Goal: Task Accomplishment & Management: Manage account settings

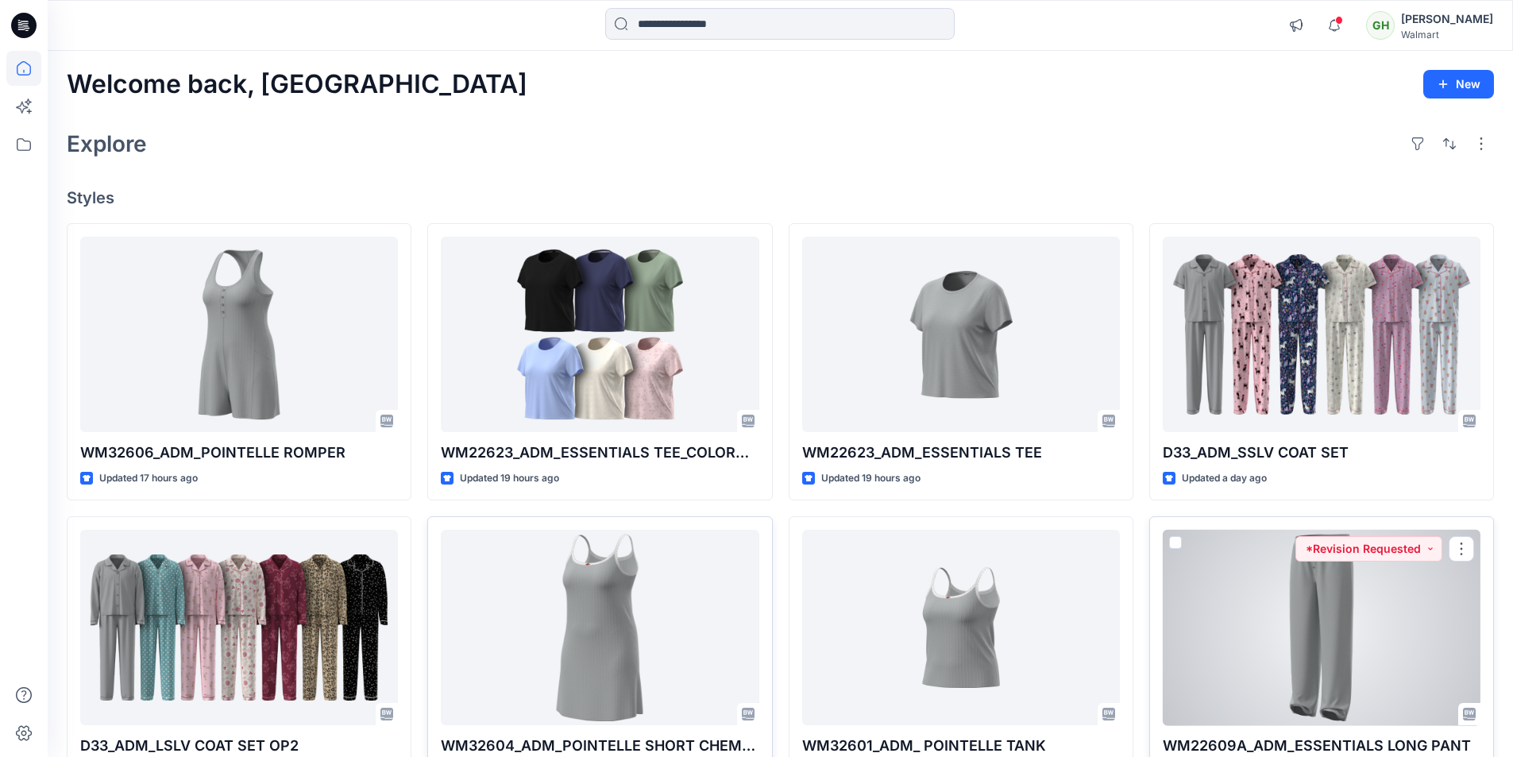
click at [1339, 617] on div at bounding box center [1321, 628] width 318 height 196
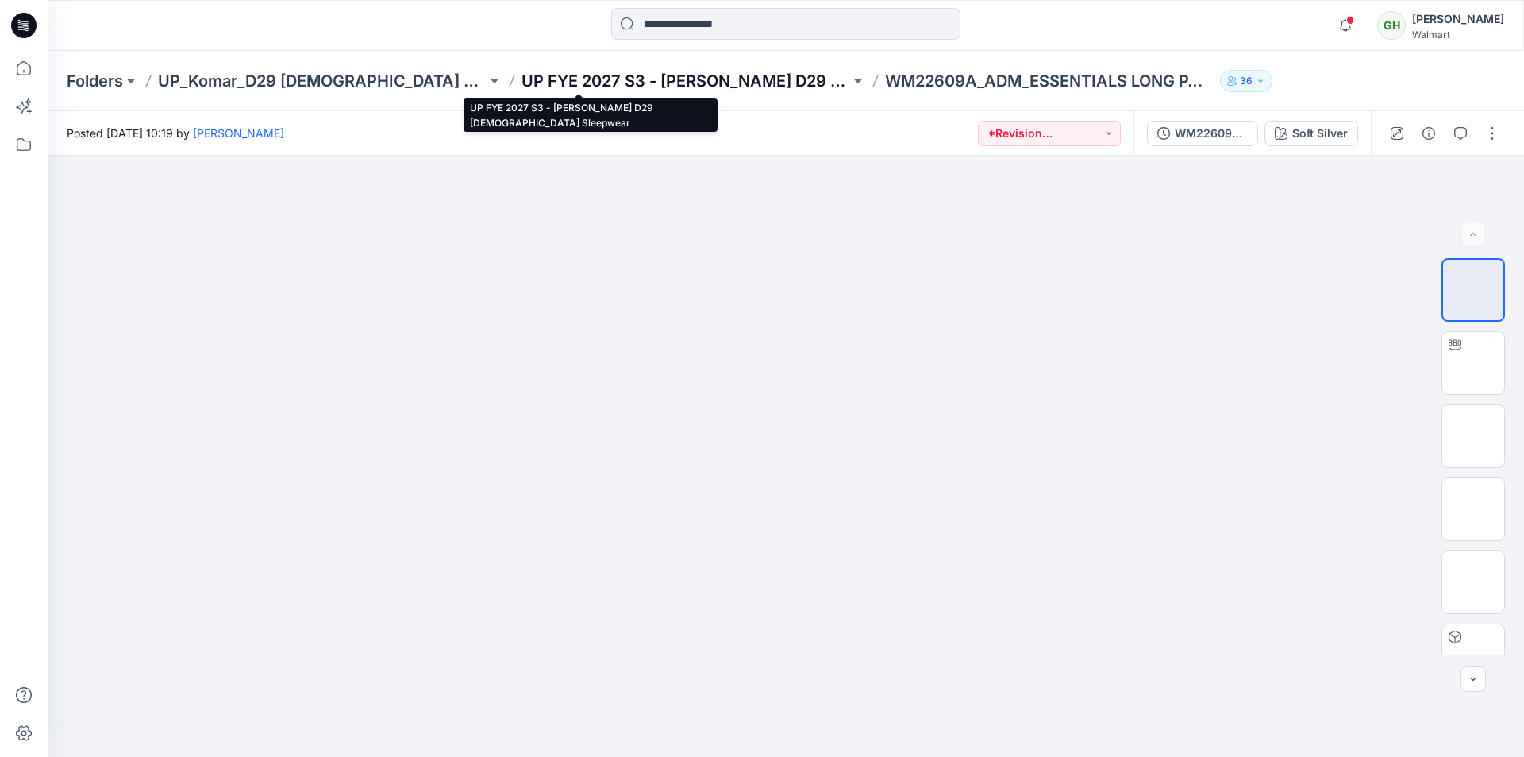
click at [646, 85] on p "UP FYE 2027 S3 - Komar D29 Ladies Sleepwear" at bounding box center [686, 81] width 329 height 22
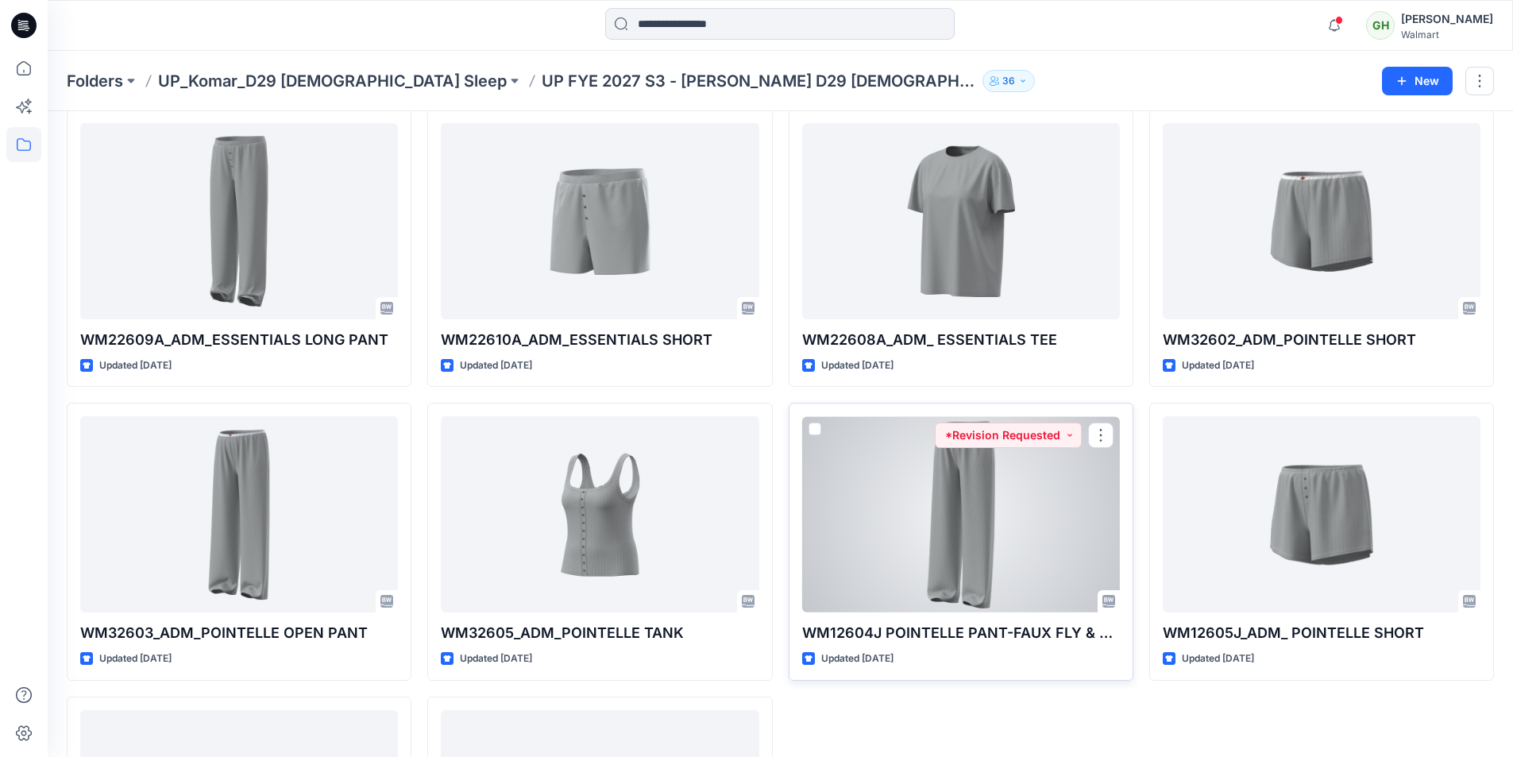
scroll to position [597, 0]
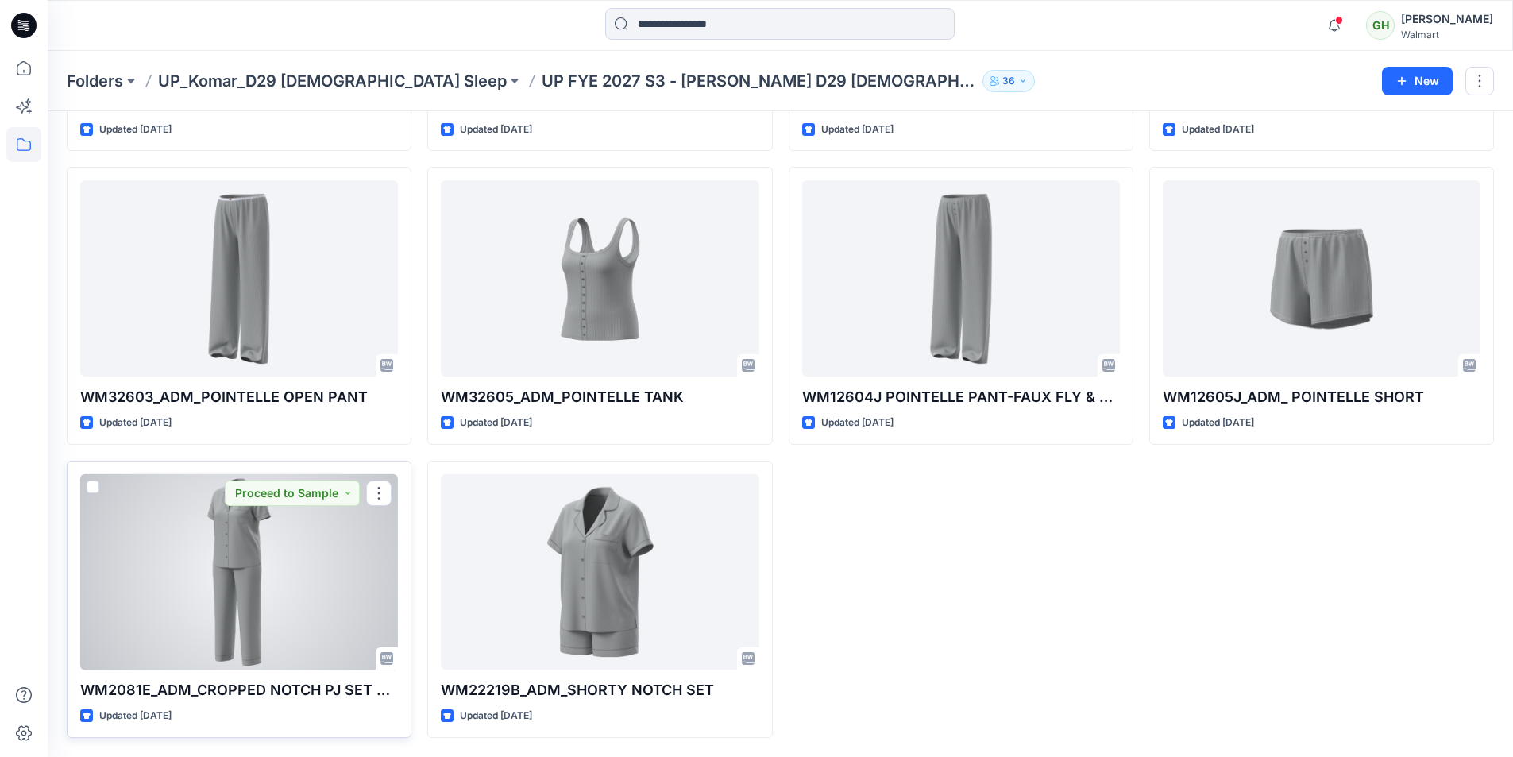
click at [273, 594] on div at bounding box center [239, 572] width 318 height 196
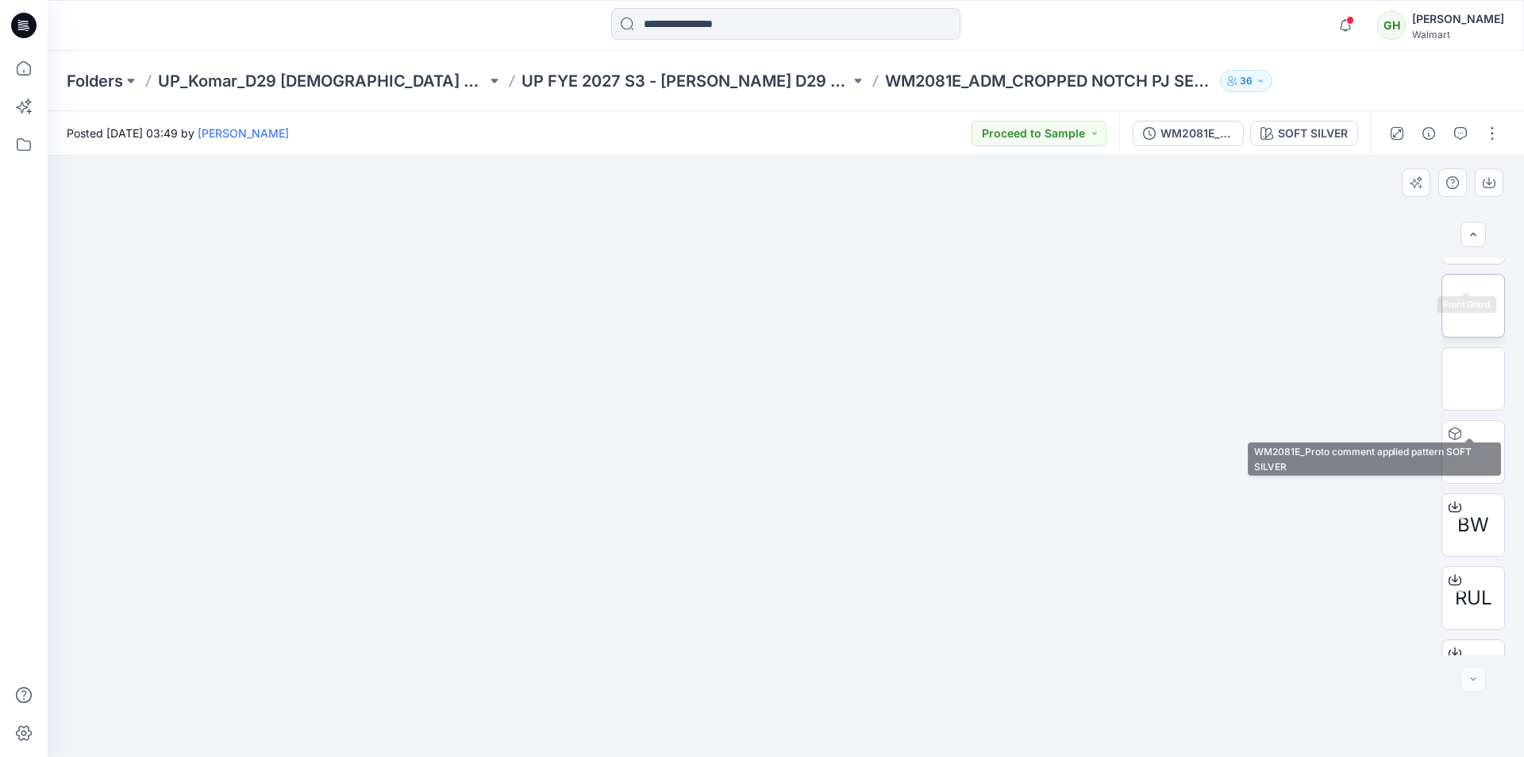
scroll to position [178, 0]
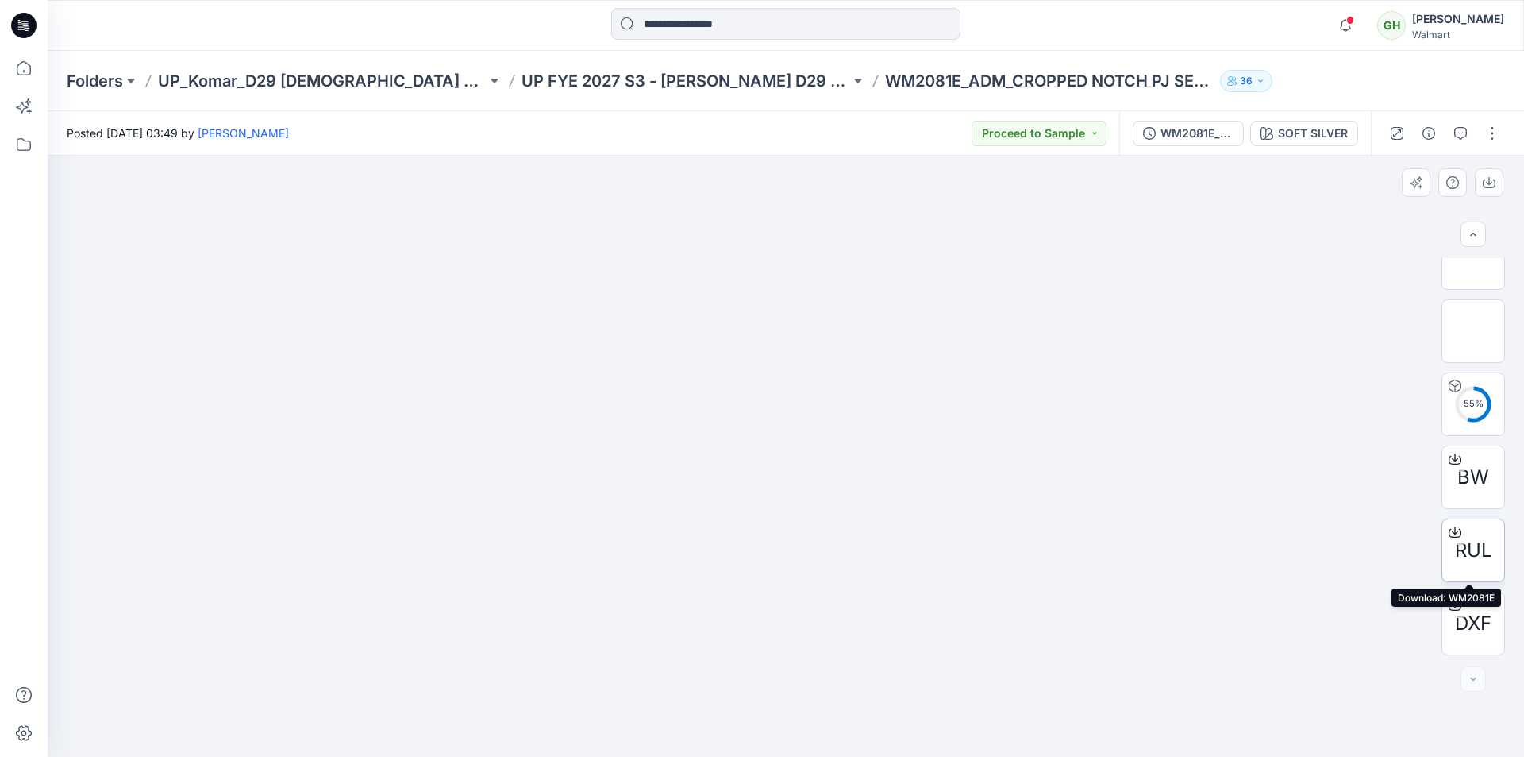
click at [1452, 530] on icon at bounding box center [1455, 532] width 13 height 13
click at [1451, 603] on icon at bounding box center [1455, 605] width 13 height 13
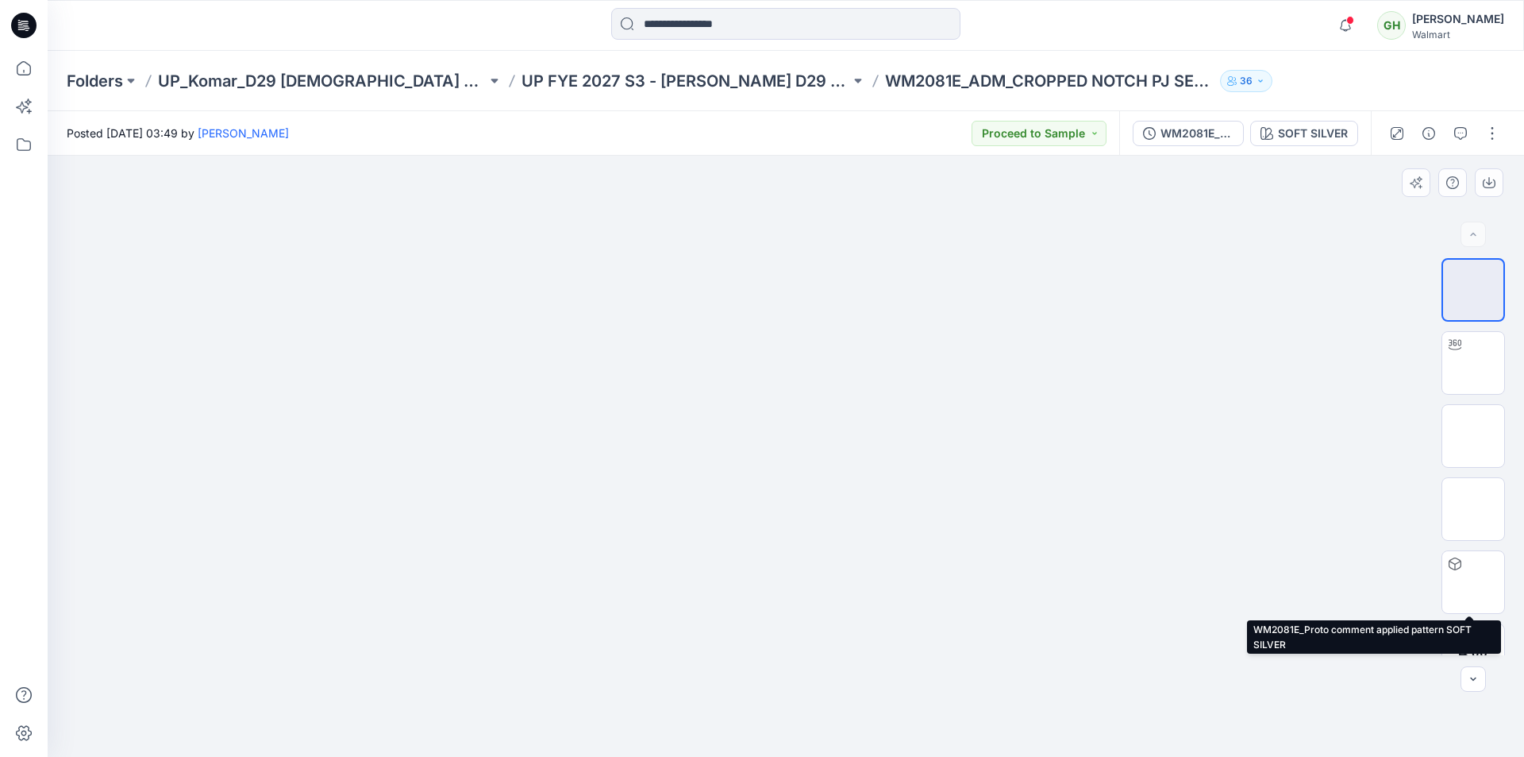
scroll to position [0, 0]
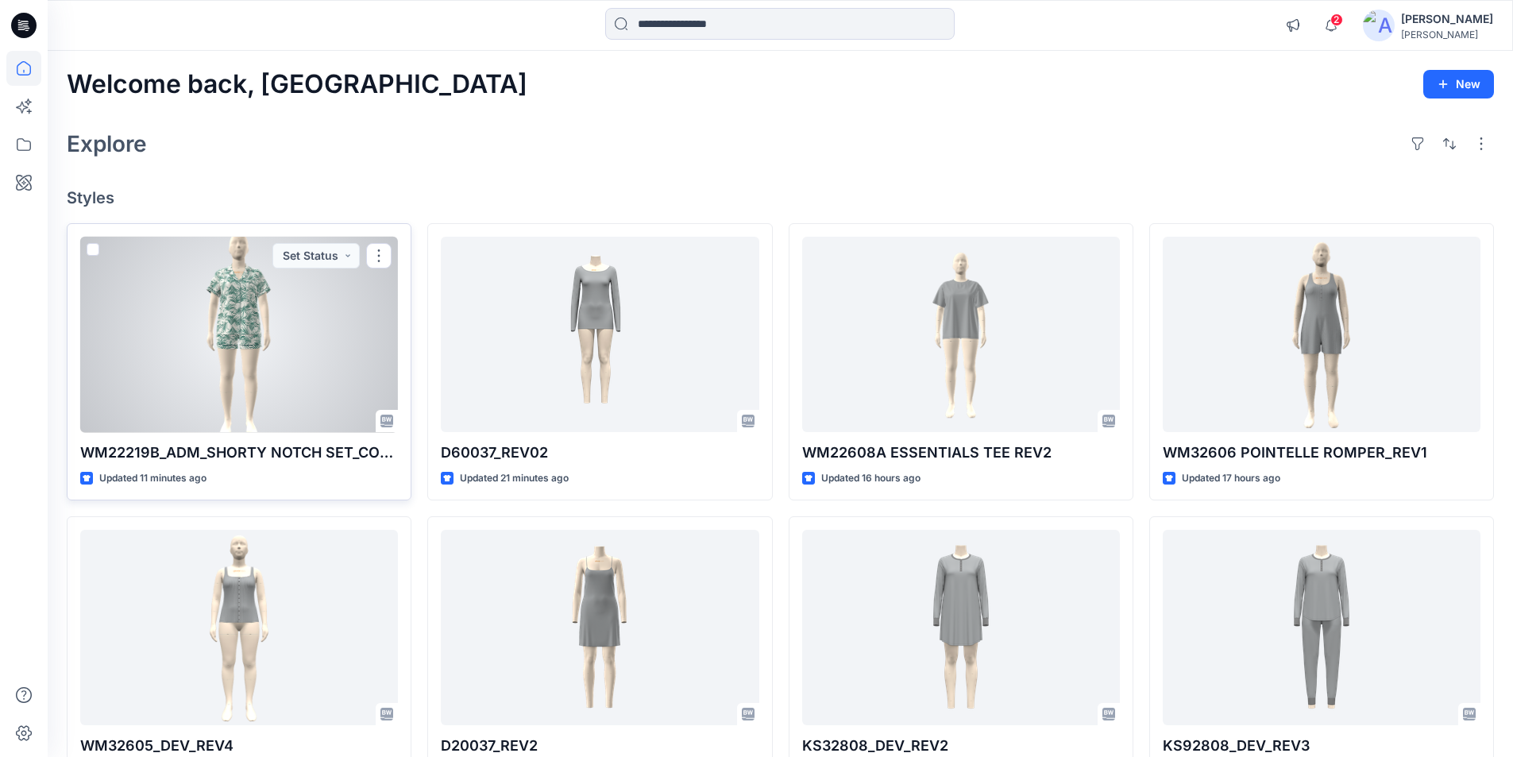
click at [321, 315] on div at bounding box center [239, 335] width 318 height 196
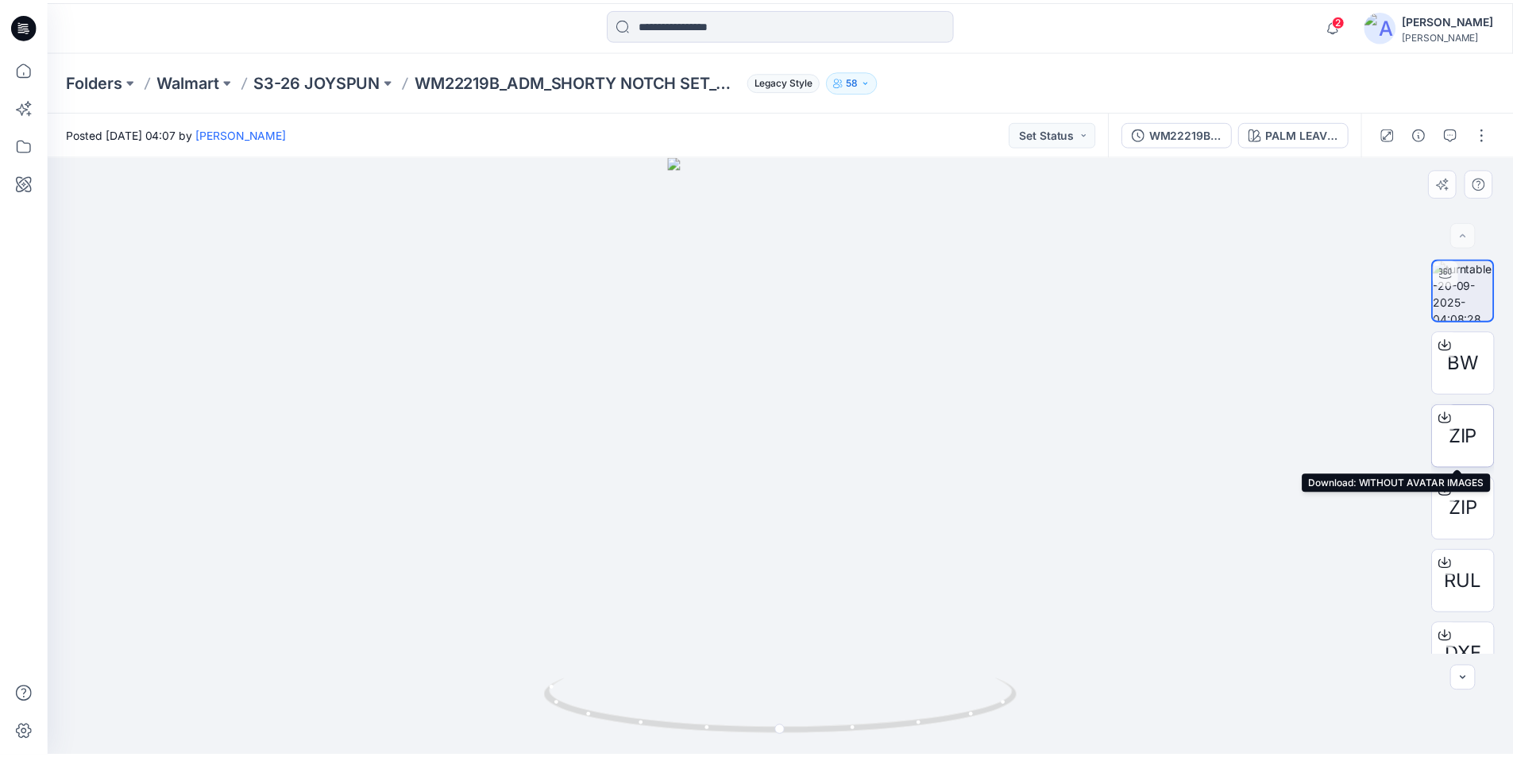
scroll to position [32, 0]
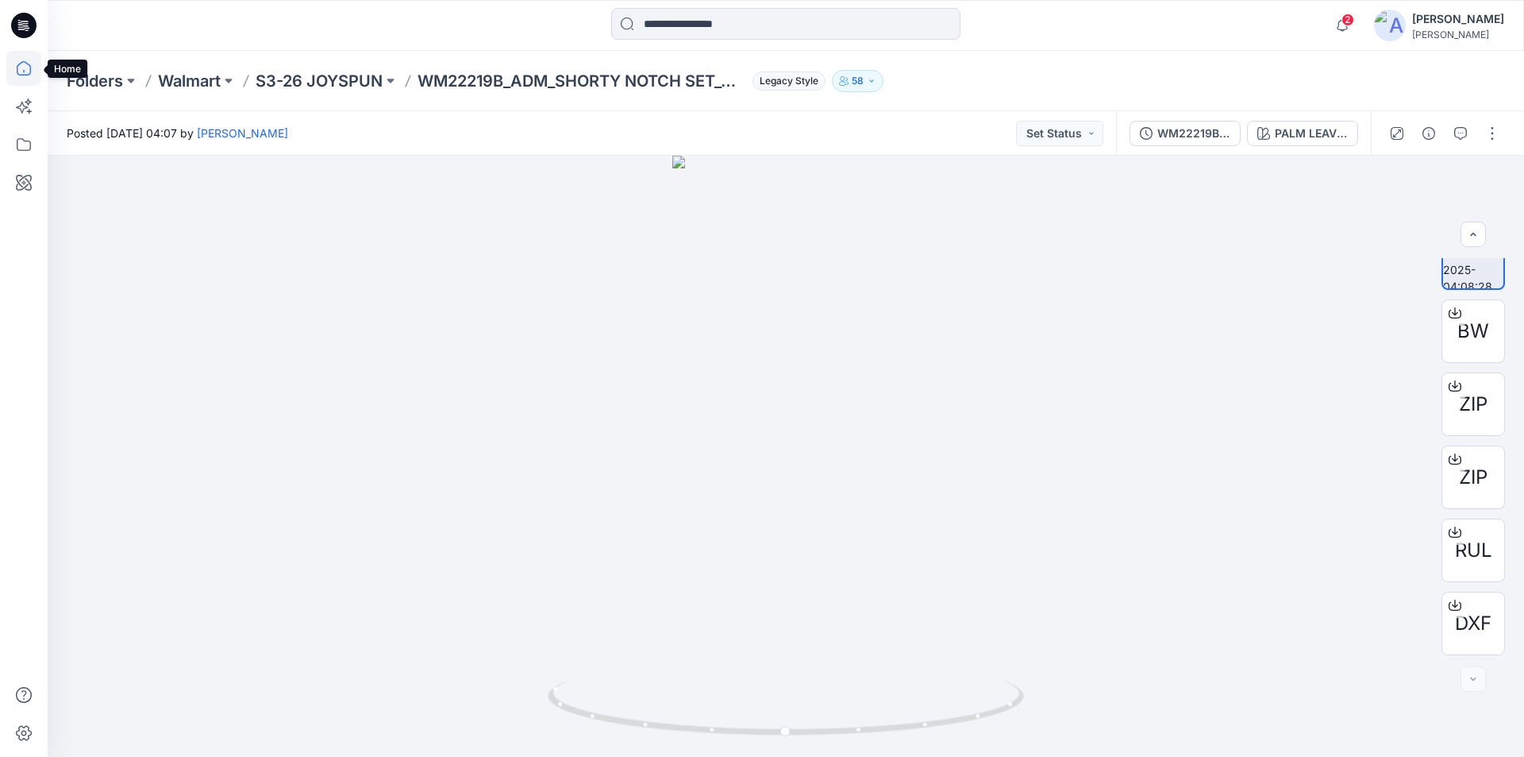
click at [29, 75] on icon at bounding box center [23, 68] width 35 height 35
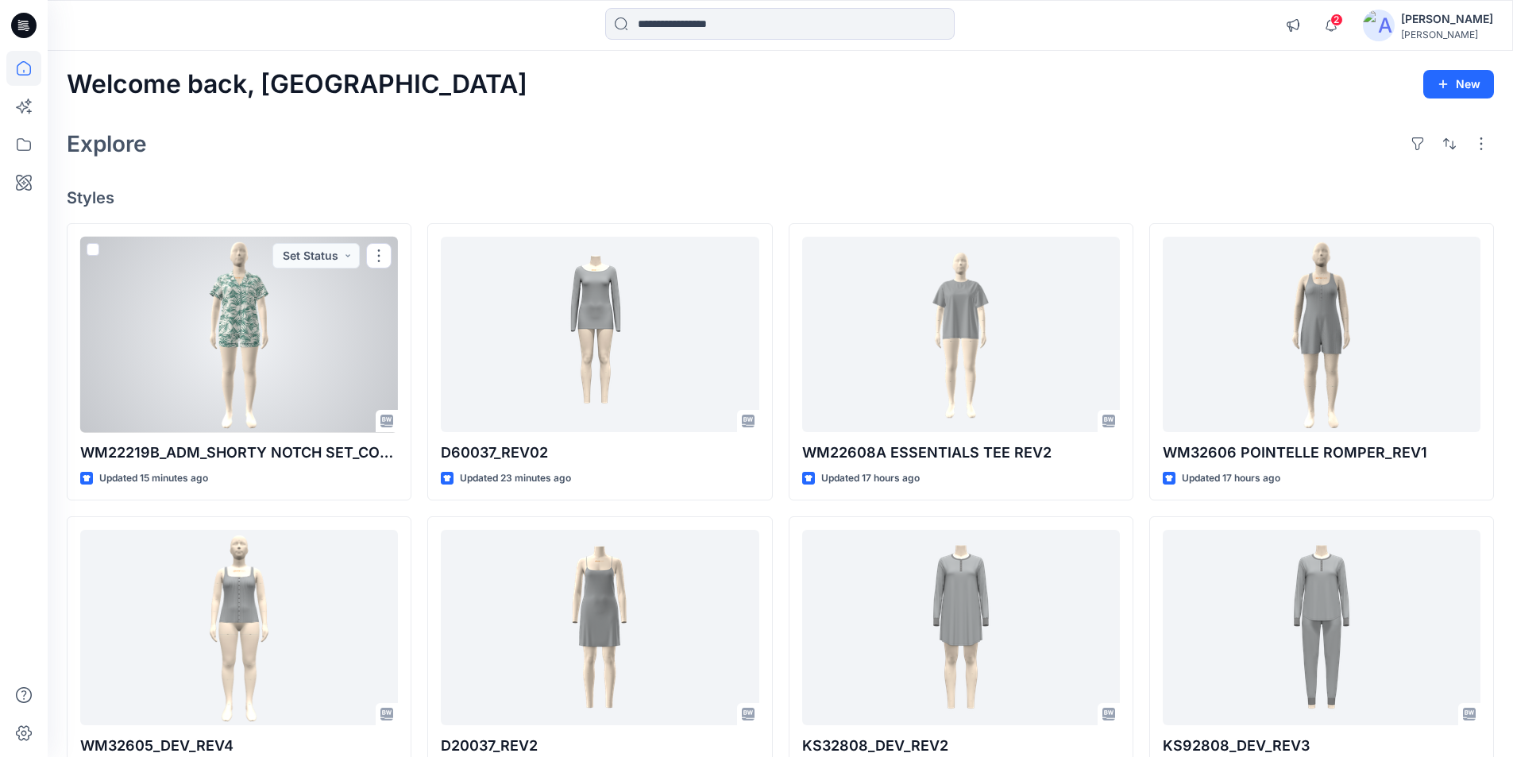
click at [205, 355] on div at bounding box center [239, 335] width 318 height 196
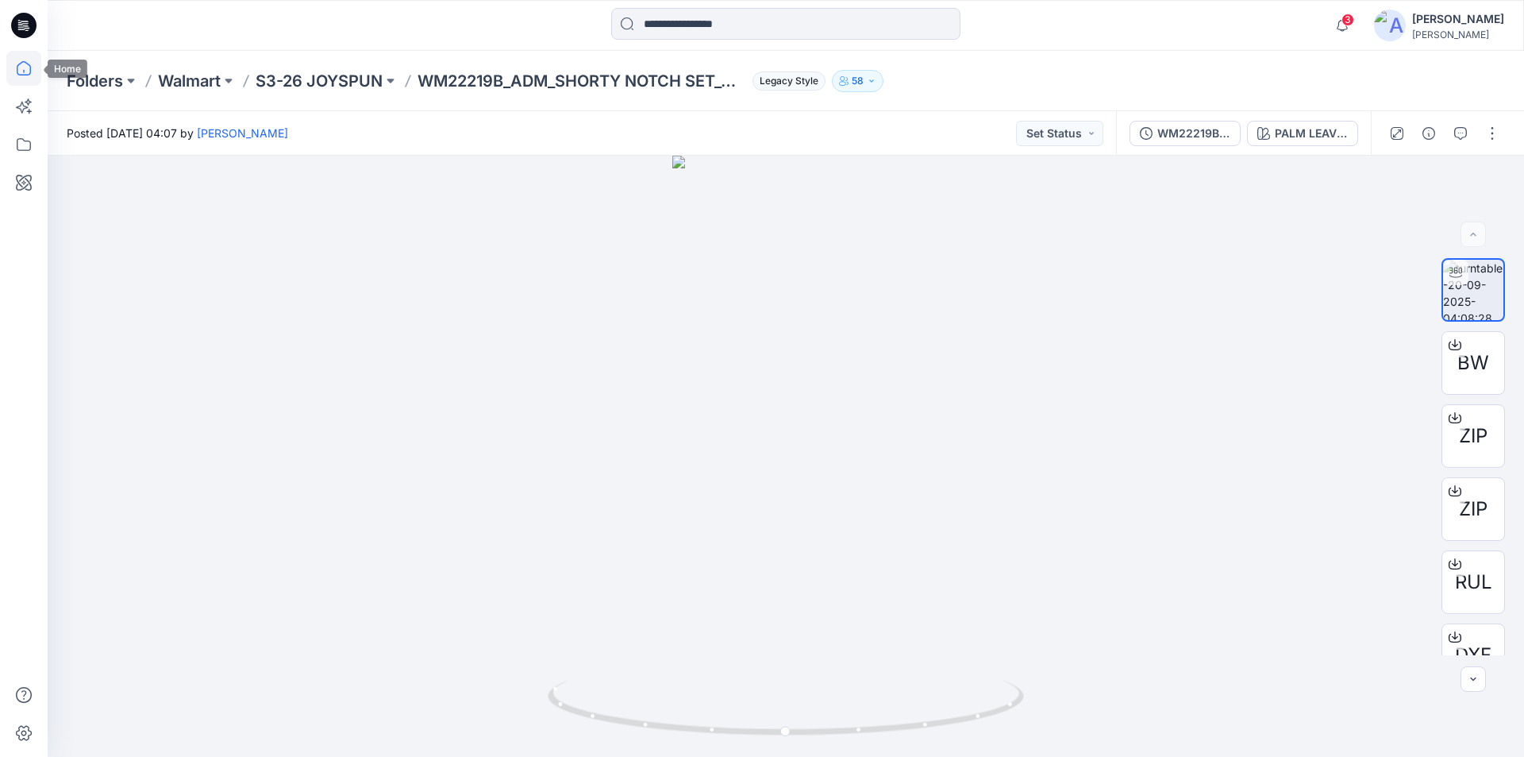
click at [37, 67] on icon at bounding box center [23, 68] width 35 height 35
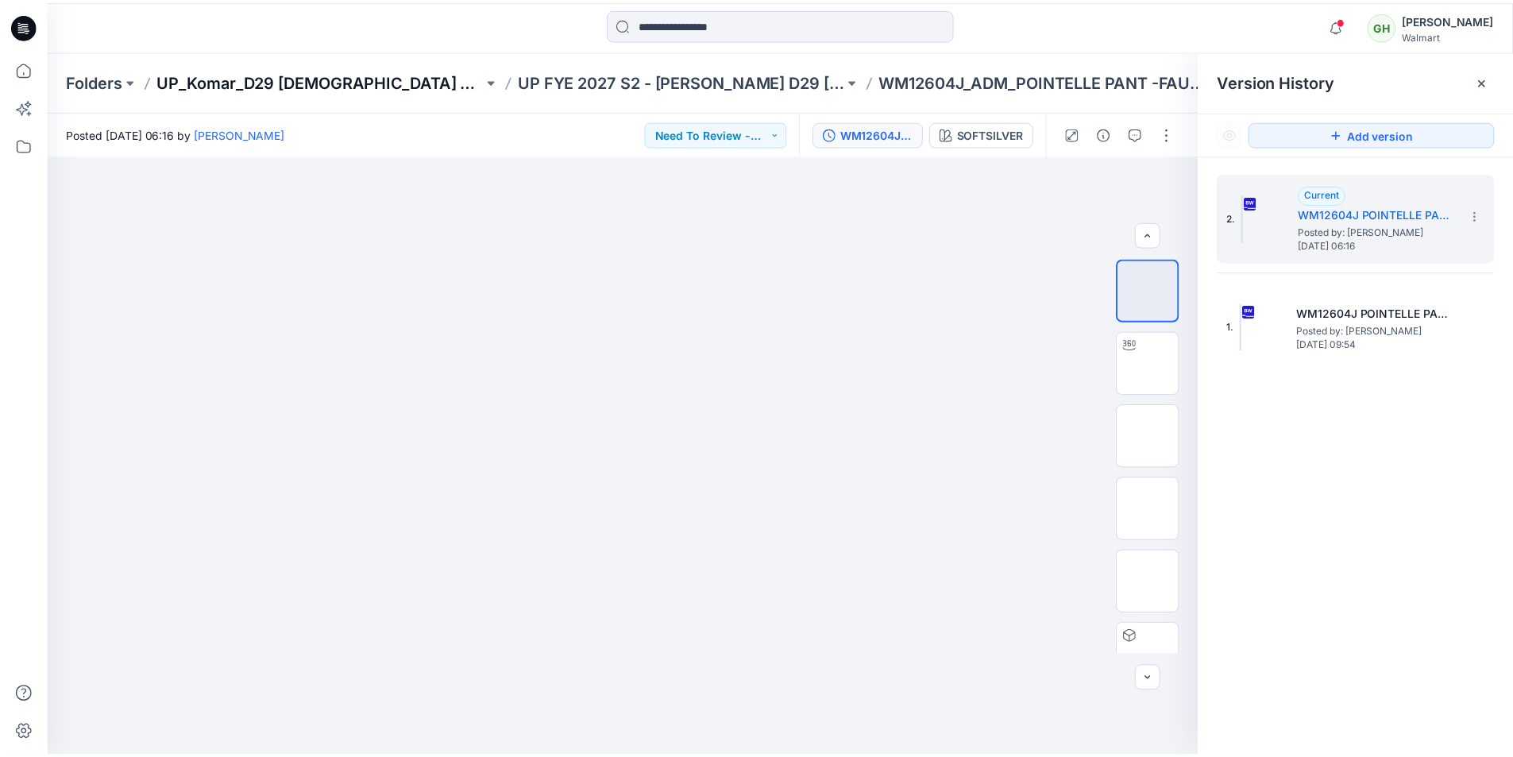
scroll to position [318, 0]
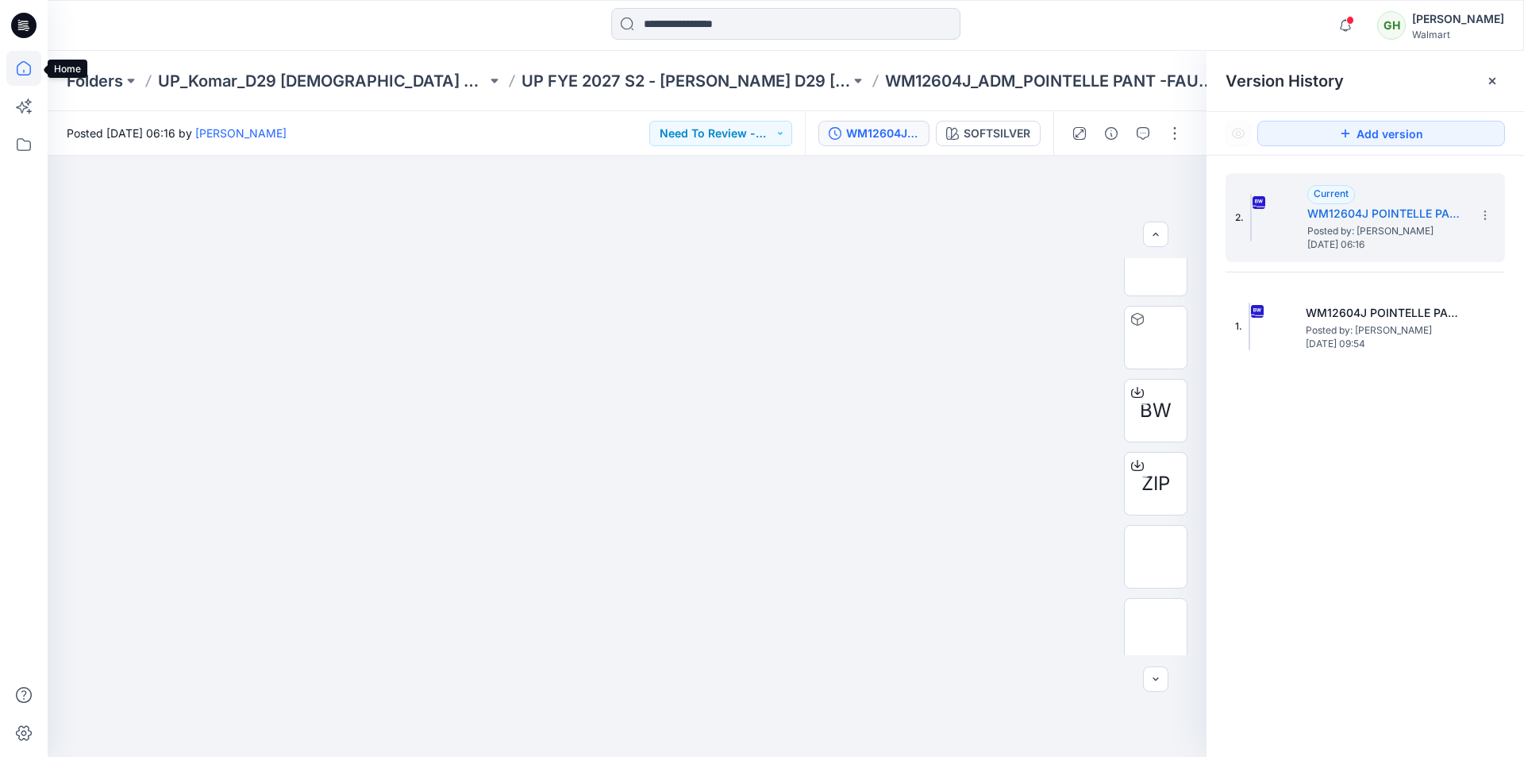
click at [17, 71] on icon at bounding box center [23, 68] width 35 height 35
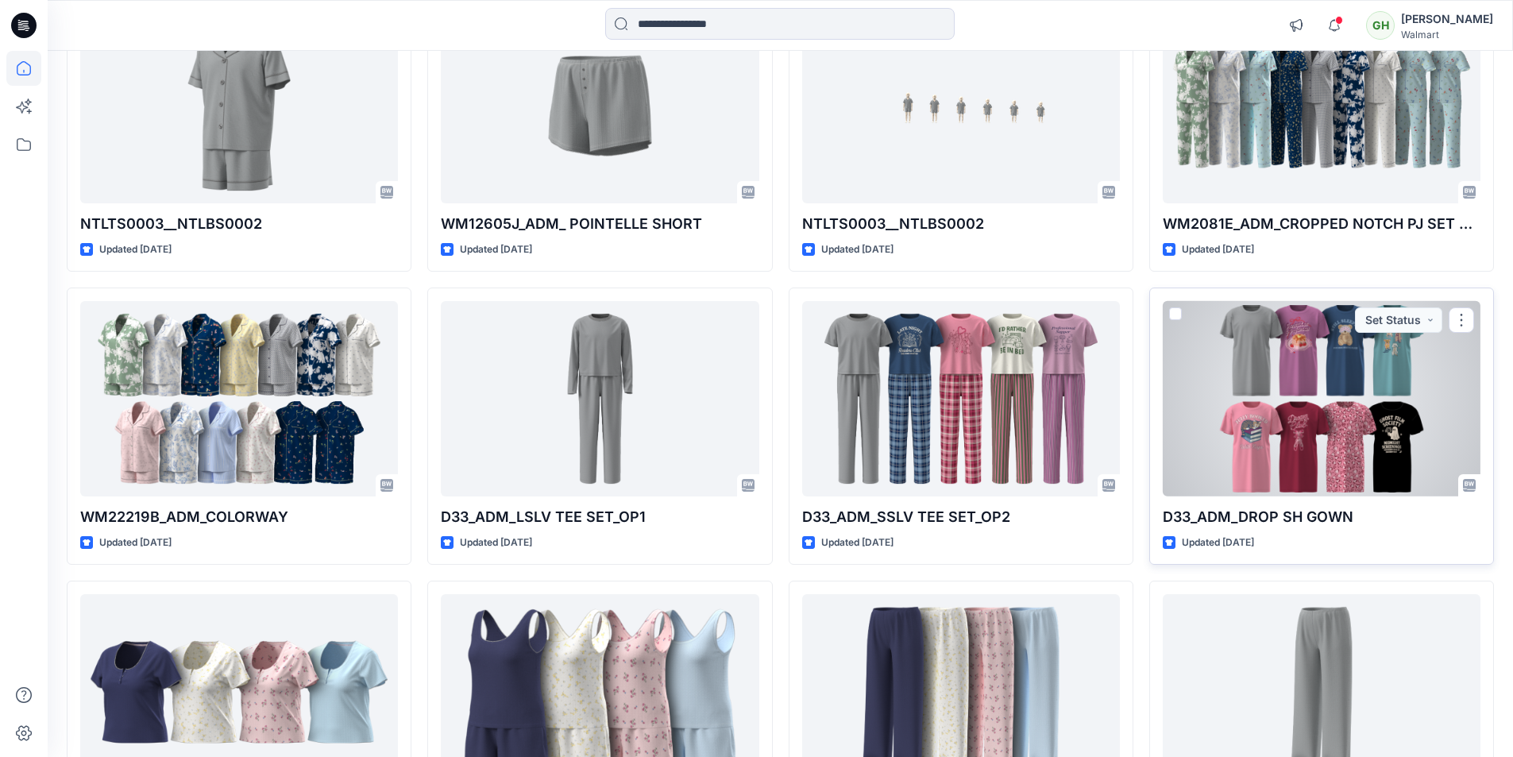
scroll to position [1365, 0]
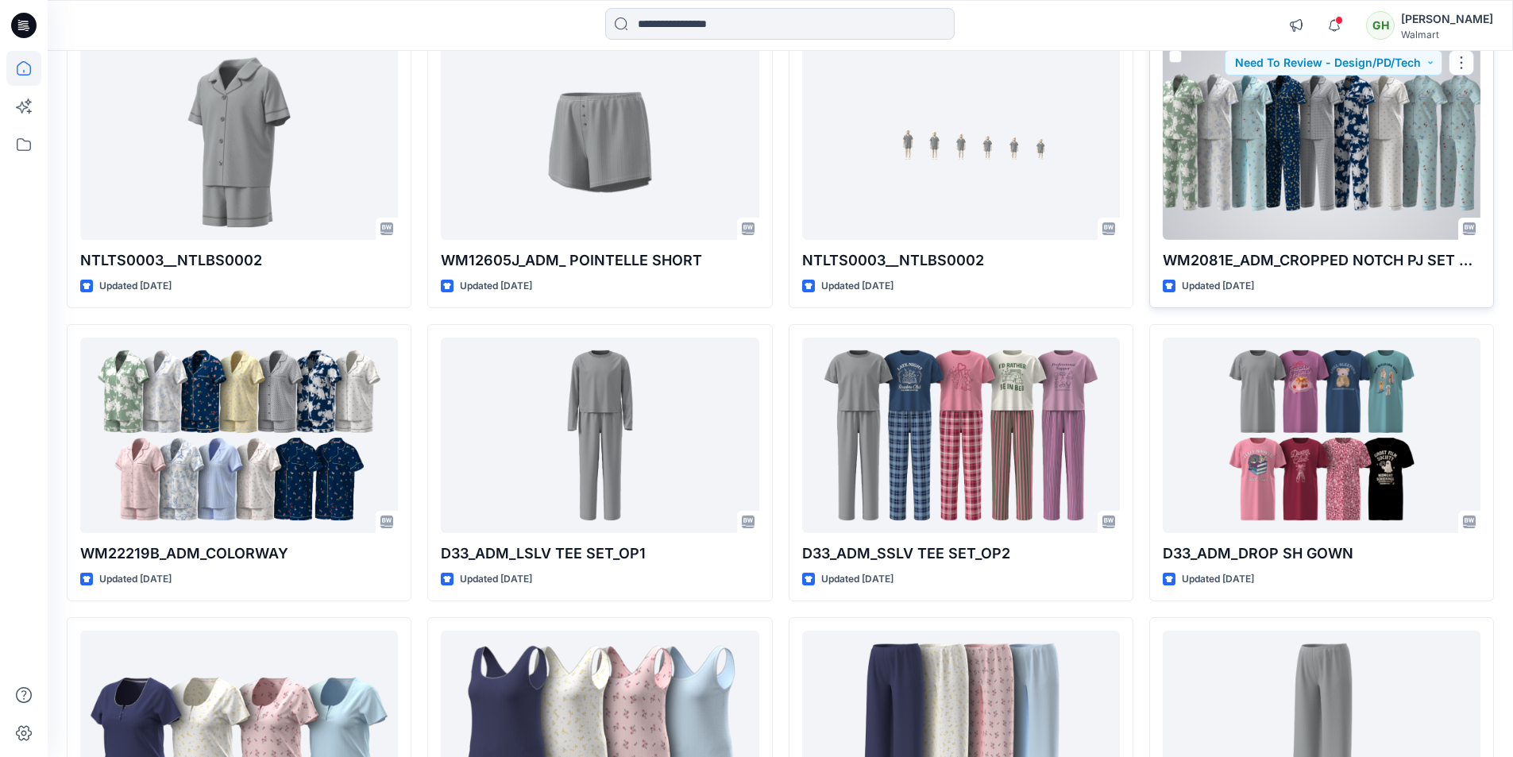
click at [1397, 176] on div at bounding box center [1321, 142] width 318 height 196
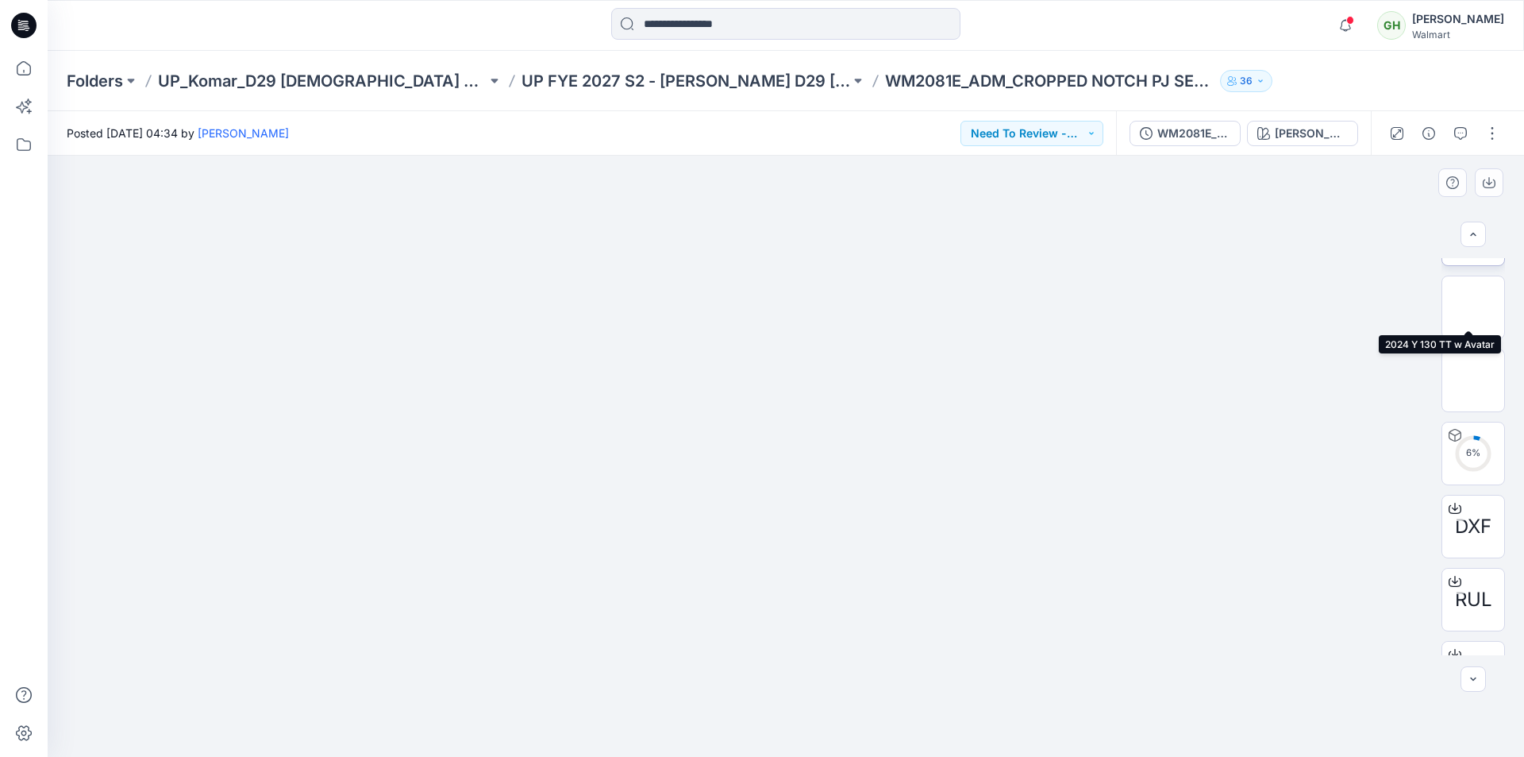
scroll to position [251, 0]
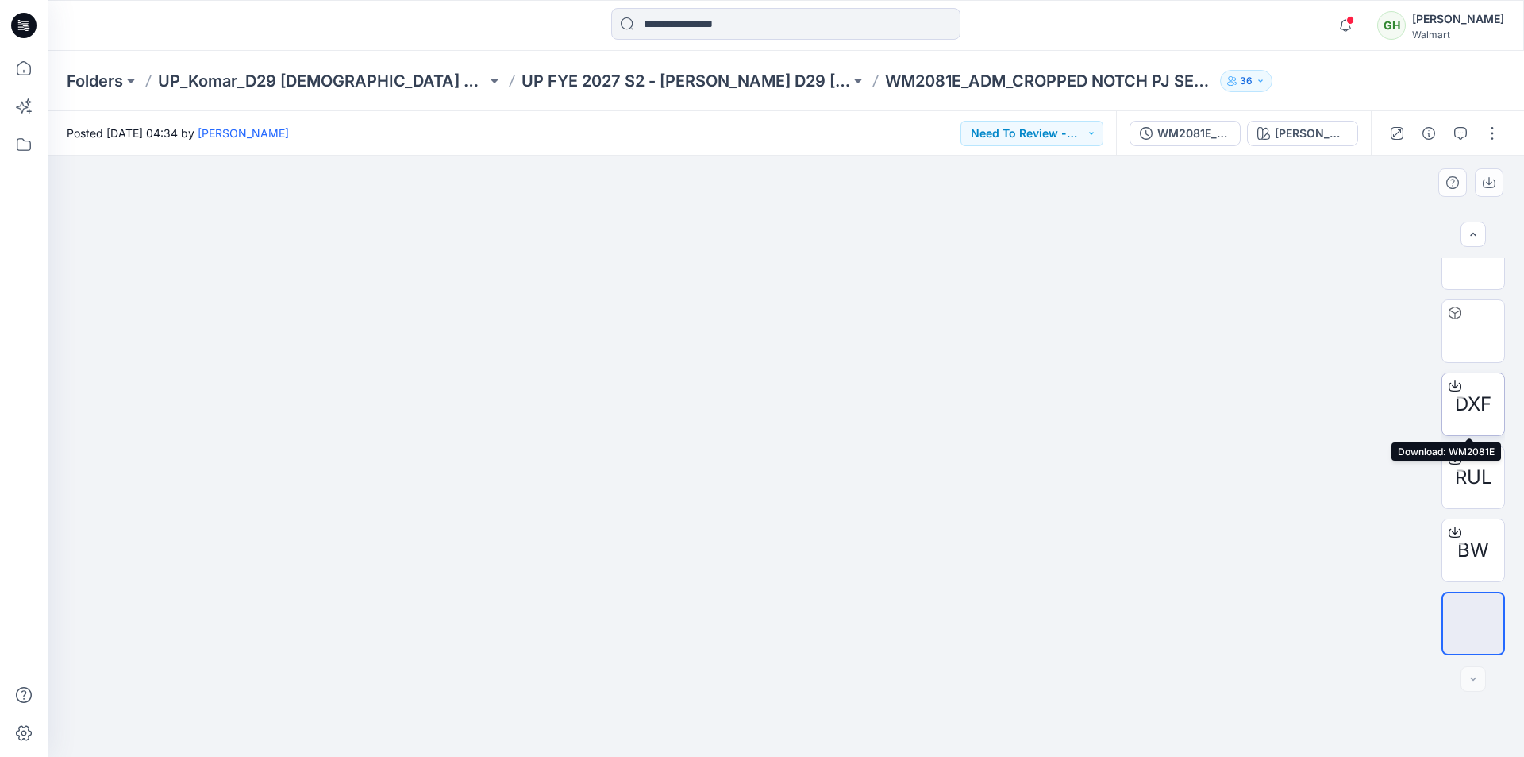
click at [1452, 387] on icon at bounding box center [1455, 384] width 6 height 8
click at [1449, 457] on icon at bounding box center [1455, 459] width 13 height 13
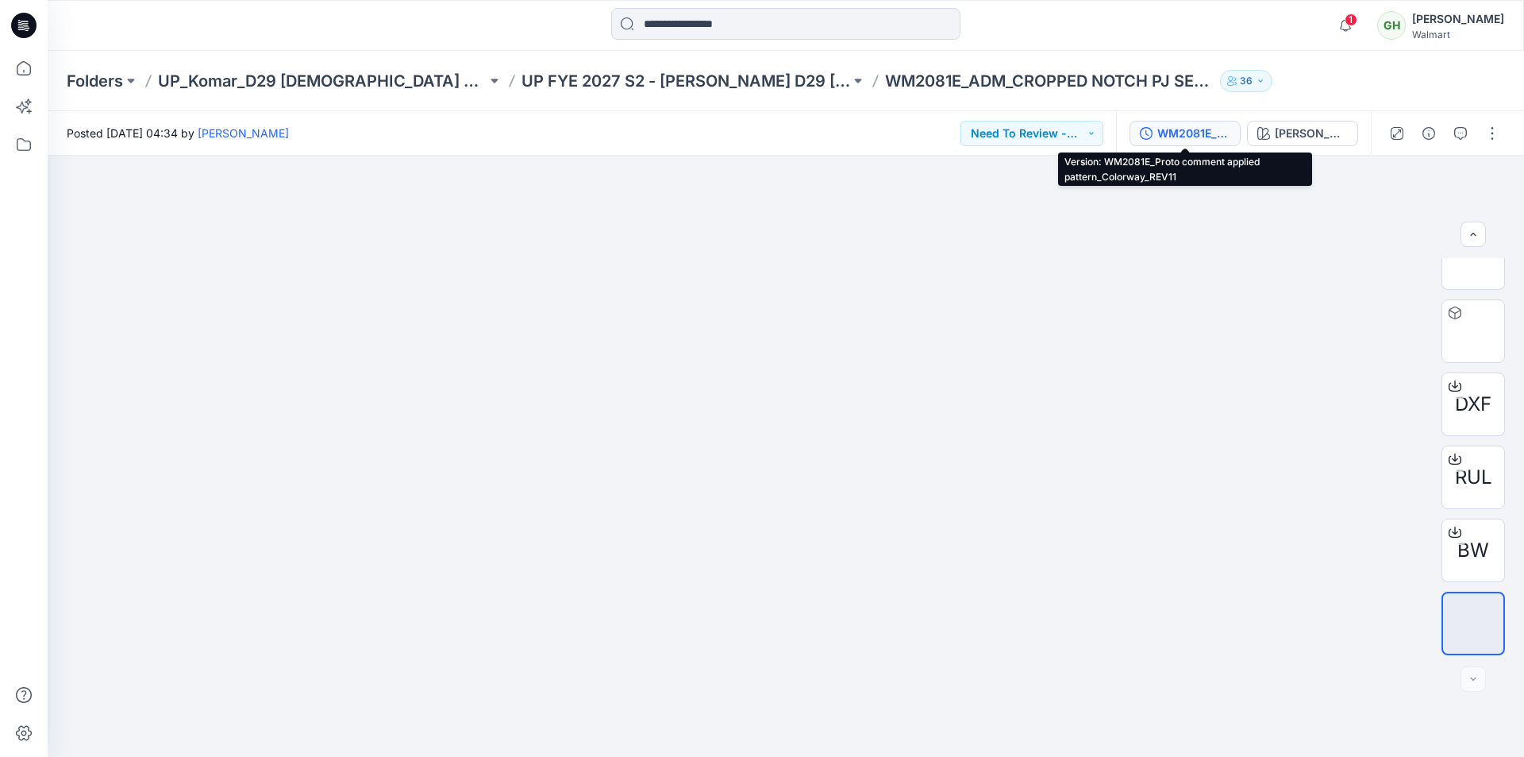
click at [1198, 127] on div "WM2081E_Proto comment applied pattern_Colorway_REV11" at bounding box center [1194, 133] width 73 height 17
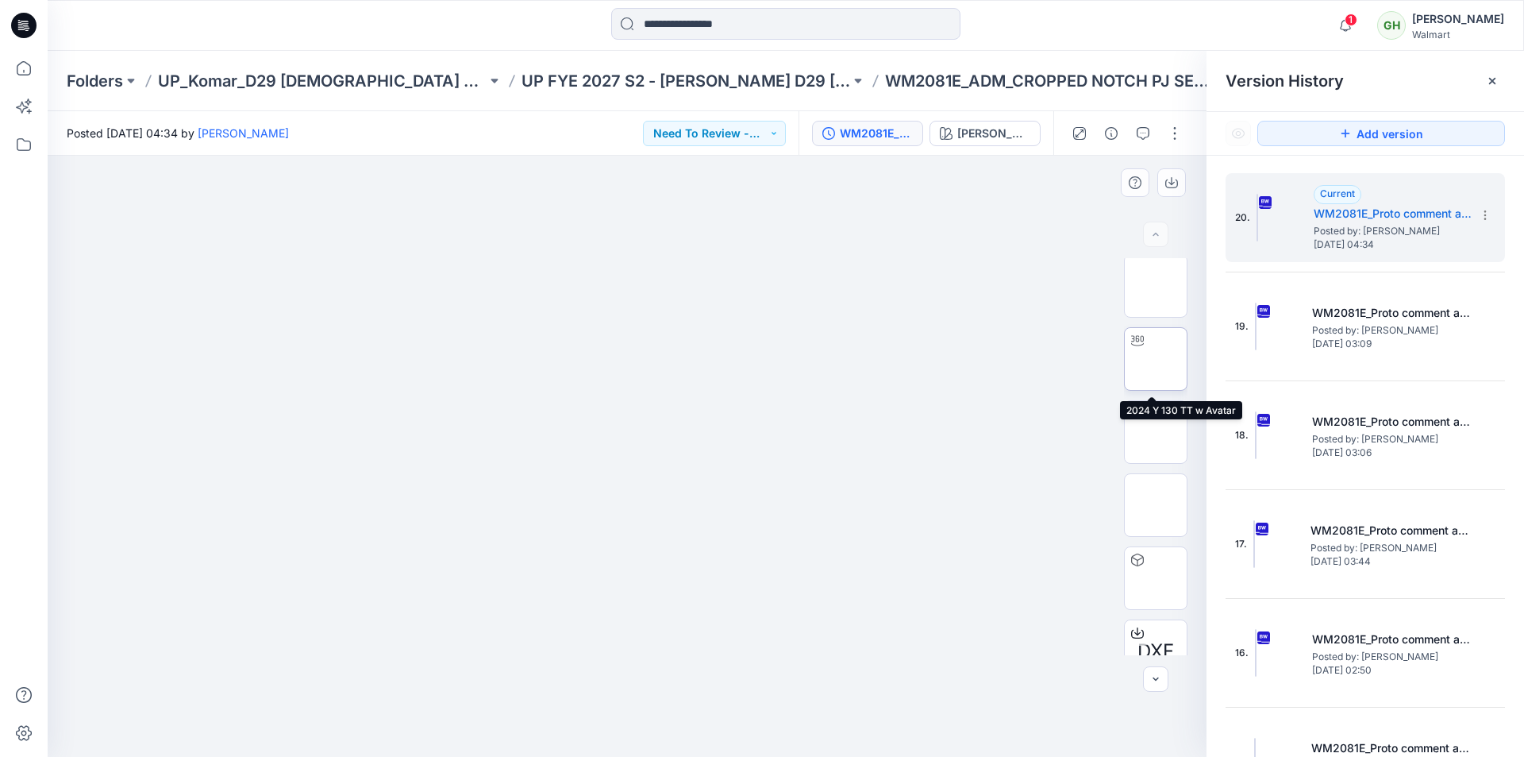
scroll to position [0, 0]
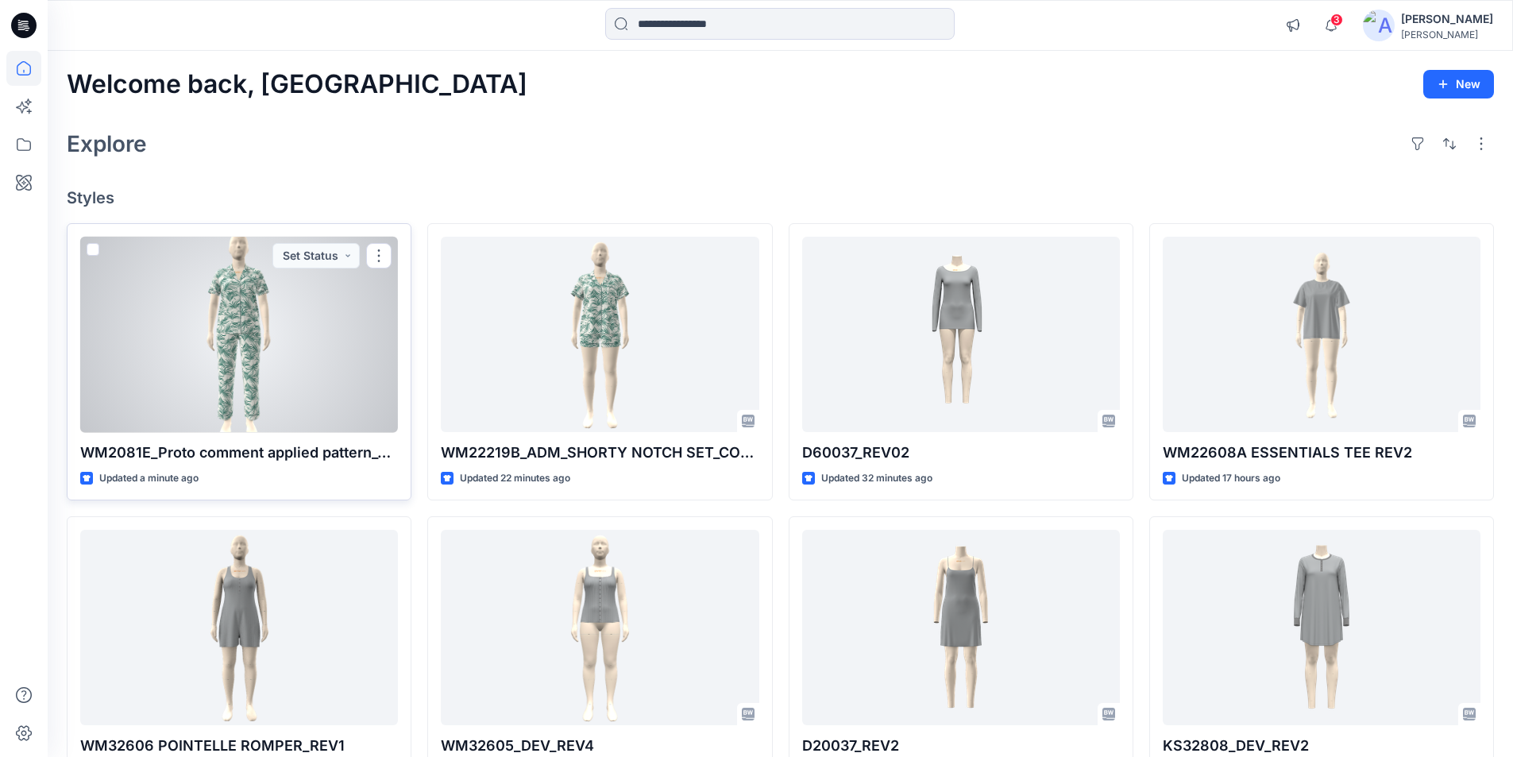
click at [288, 355] on div at bounding box center [239, 335] width 318 height 196
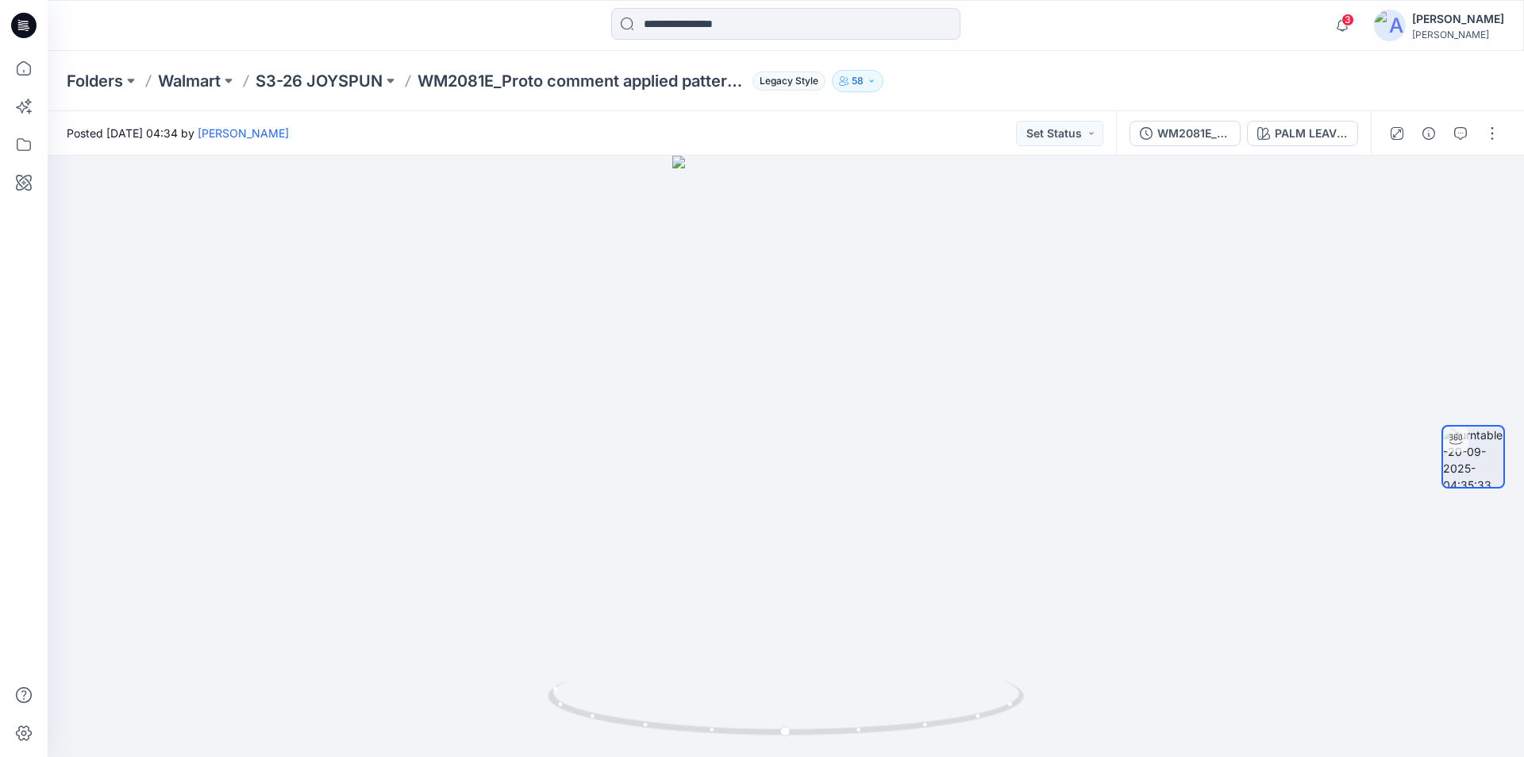
click at [1234, 54] on div "Folders Walmart S3-26 JOYSPUN WM2081E_Proto comment applied pattern_COLORWAY Le…" at bounding box center [786, 81] width 1477 height 60
drag, startPoint x: 800, startPoint y: 394, endPoint x: 797, endPoint y: 499, distance: 105.7
click at [1355, 24] on span "3" at bounding box center [1348, 19] width 13 height 13
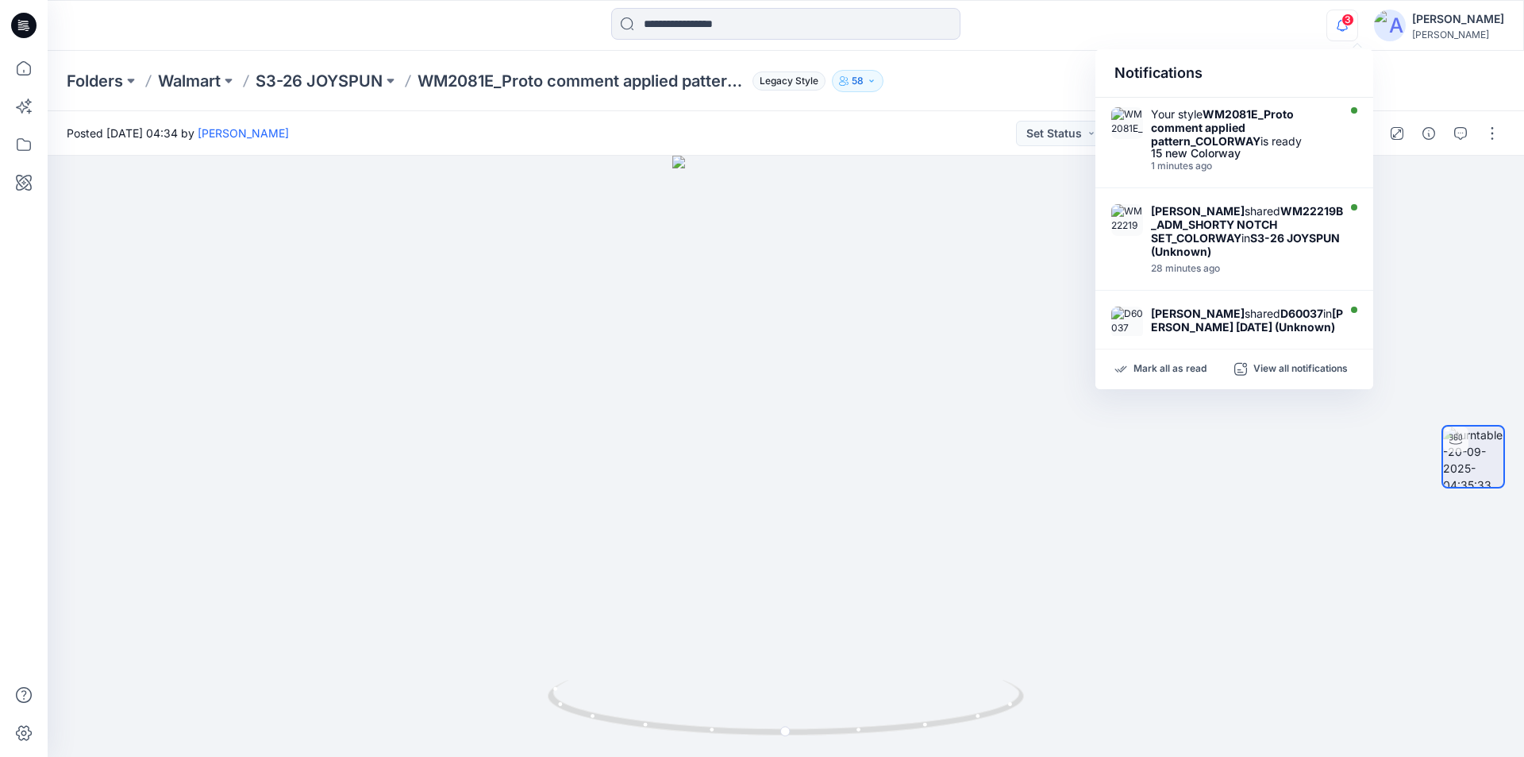
click at [1099, 20] on div at bounding box center [786, 25] width 738 height 35
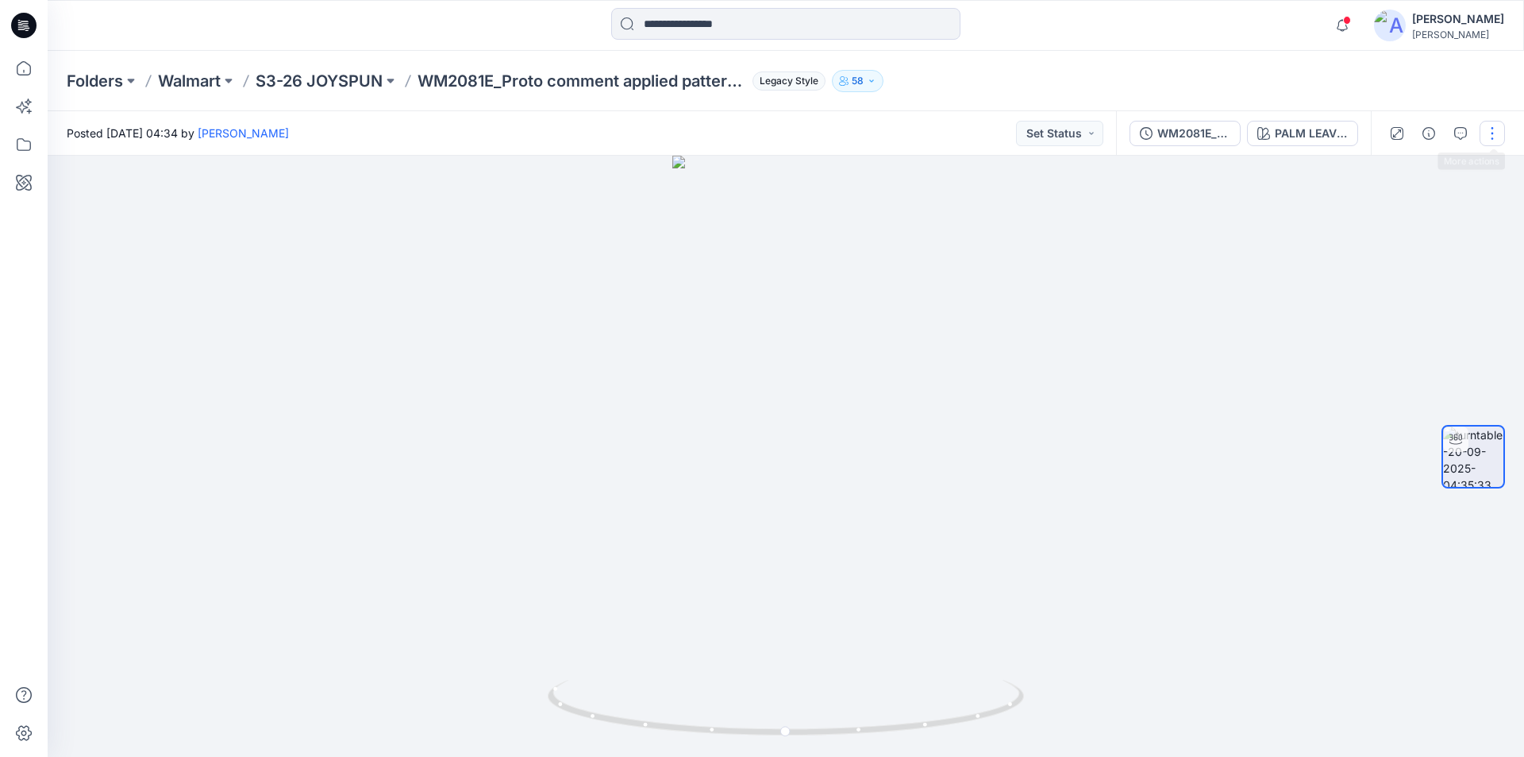
click at [1494, 133] on button "button" at bounding box center [1492, 133] width 25 height 25
click at [1250, 70] on div "Folders Walmart S3-26 JOYSPUN WM2081E_Proto comment applied pattern_COLORWAY Le…" at bounding box center [724, 81] width 1315 height 22
click at [1312, 136] on div "PALM LEAVES V1 CW9 WINTER WHITE" at bounding box center [1311, 133] width 73 height 17
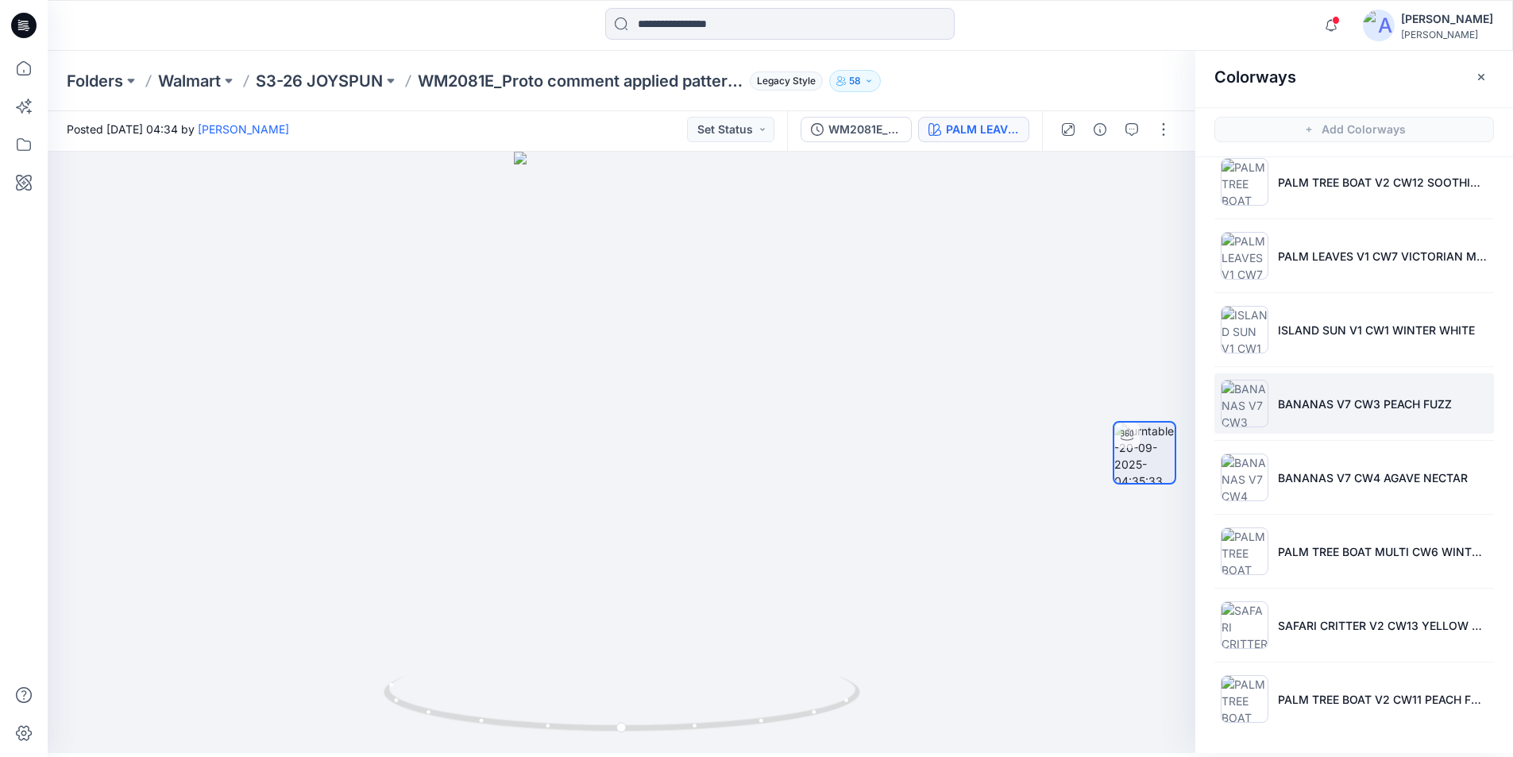
scroll to position [5, 0]
click at [1127, 65] on div "Folders Walmart S3-26 JOYSPUN WM2081E_Proto comment applied pattern_COLORWAY Le…" at bounding box center [780, 81] width 1465 height 60
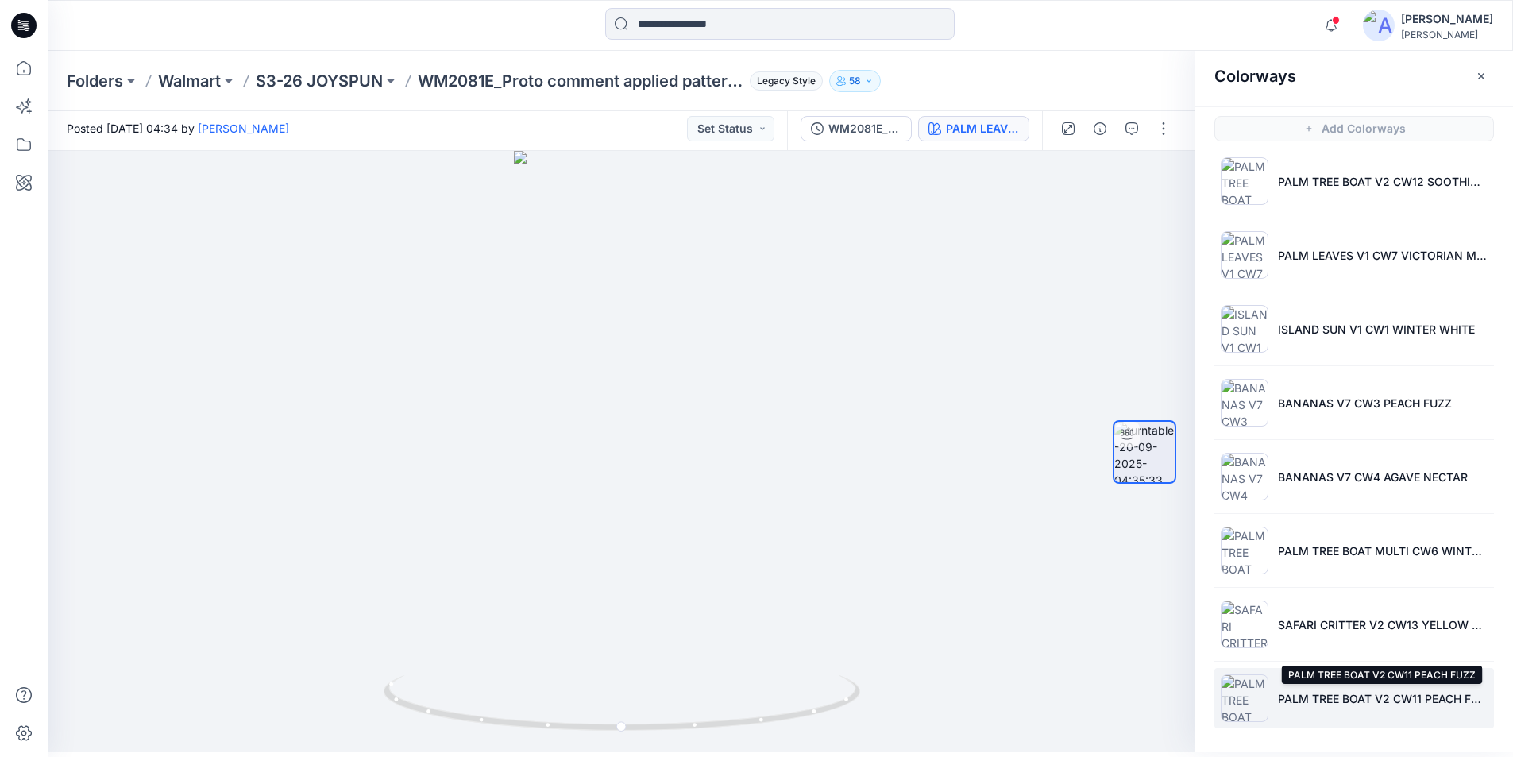
click at [1338, 693] on p "PALM TREE BOAT V2 CW11 PEACH FUZZ" at bounding box center [1383, 698] width 210 height 17
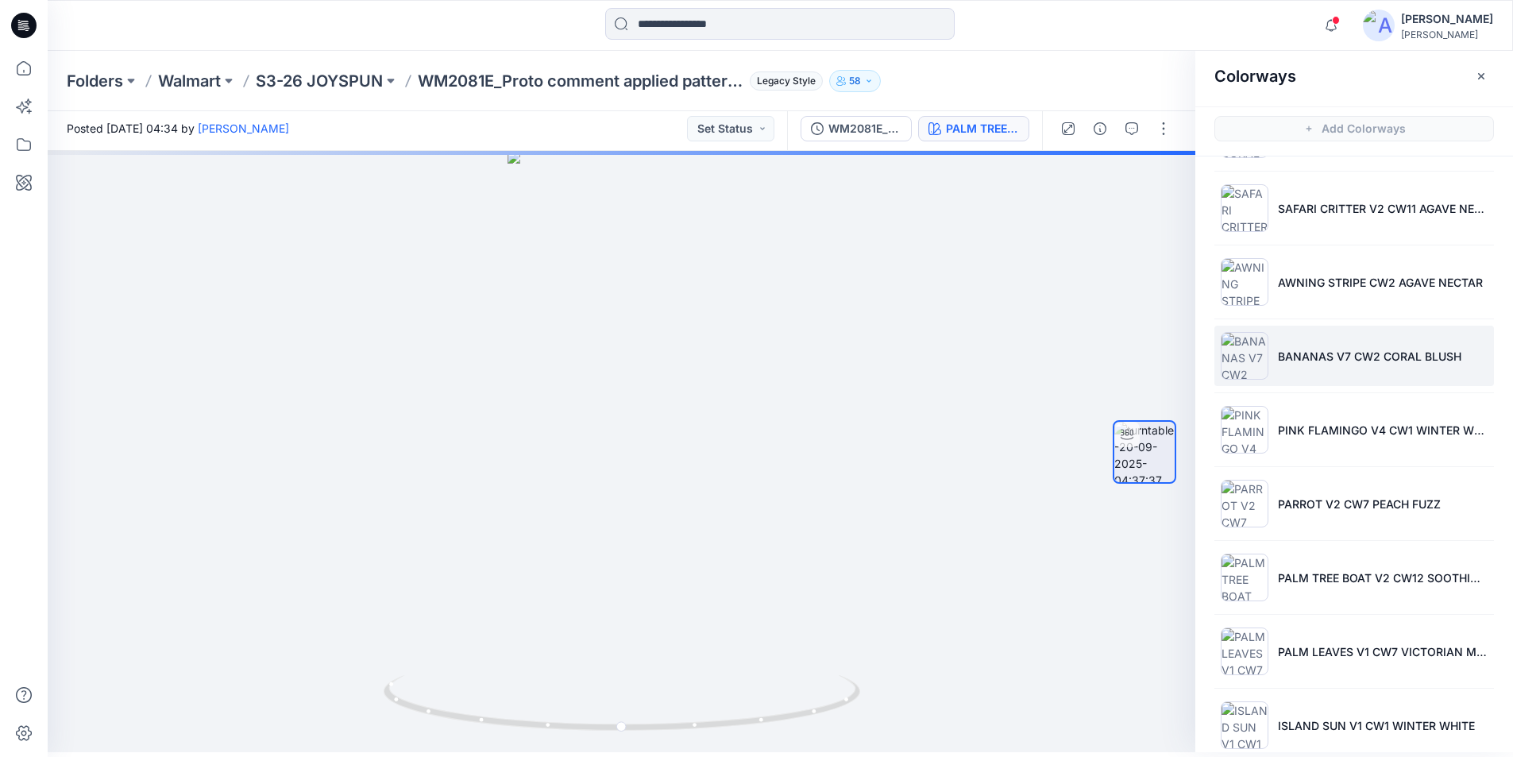
scroll to position [0, 0]
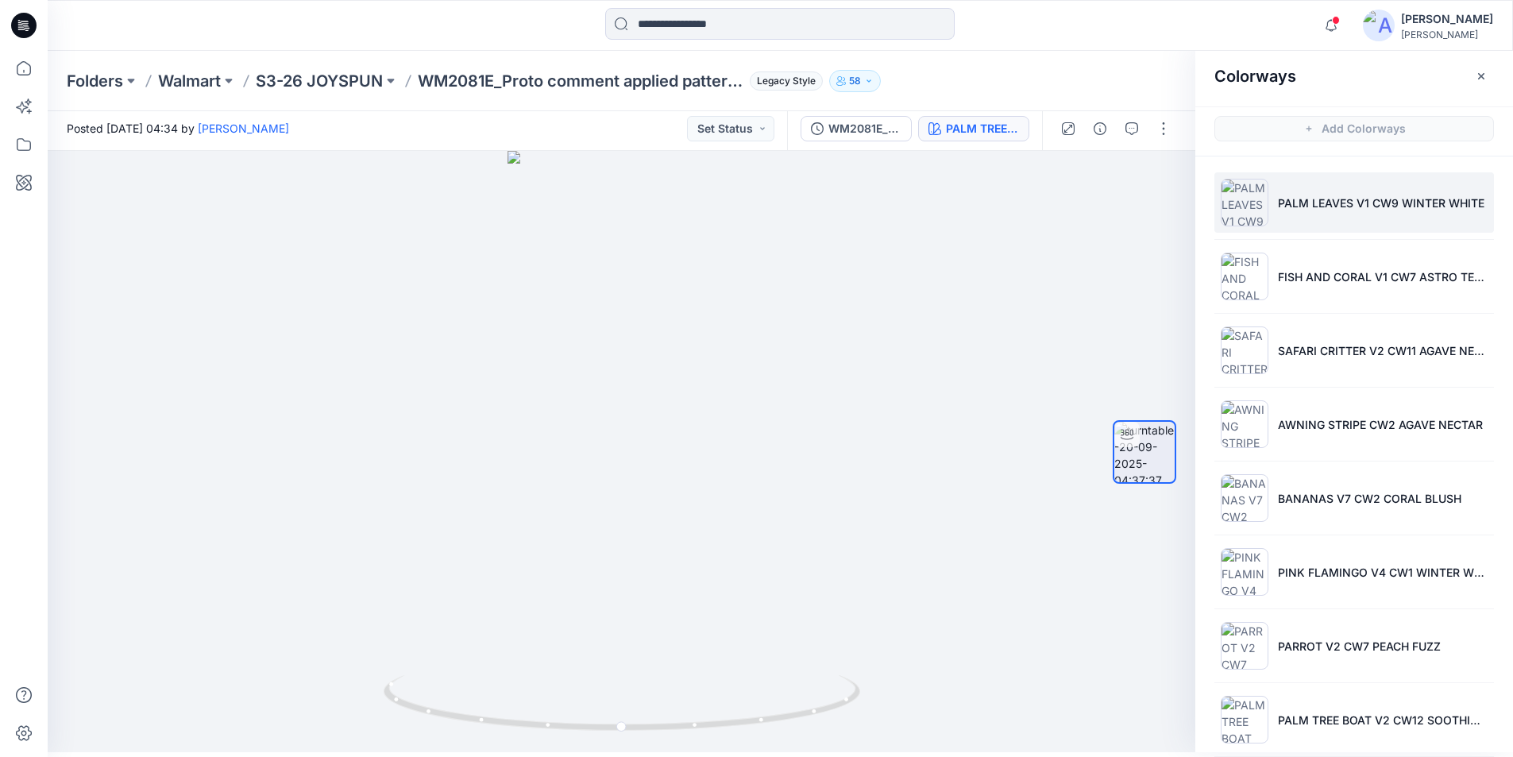
click at [1330, 209] on p "PALM LEAVES V1 CW9 WINTER WHITE" at bounding box center [1381, 203] width 206 height 17
click at [773, 325] on div at bounding box center [621, 451] width 1147 height 601
click at [1482, 72] on icon "button" at bounding box center [1480, 76] width 13 height 13
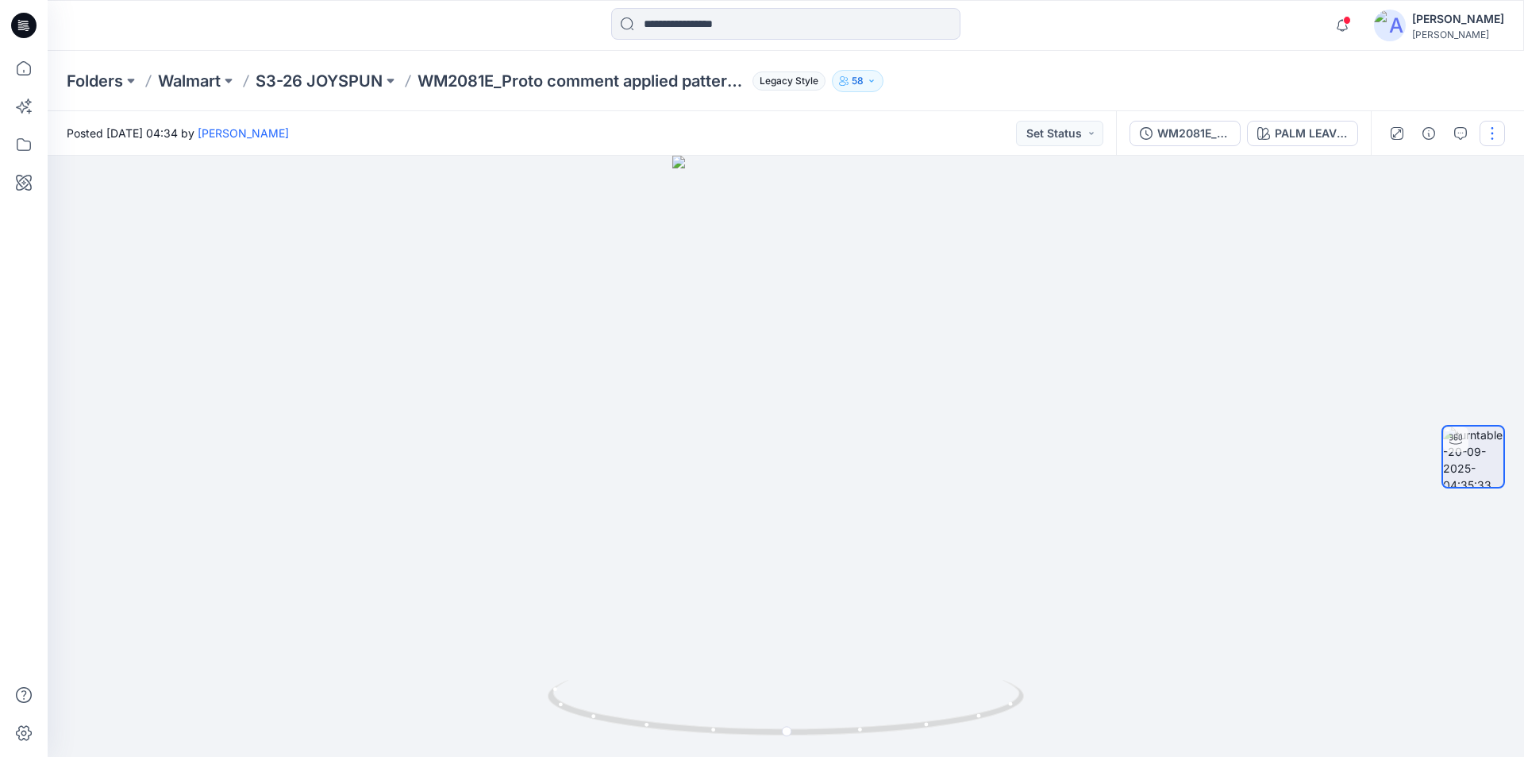
click at [1495, 132] on button "button" at bounding box center [1492, 133] width 25 height 25
click at [1390, 173] on p "Edit" at bounding box center [1392, 170] width 20 height 17
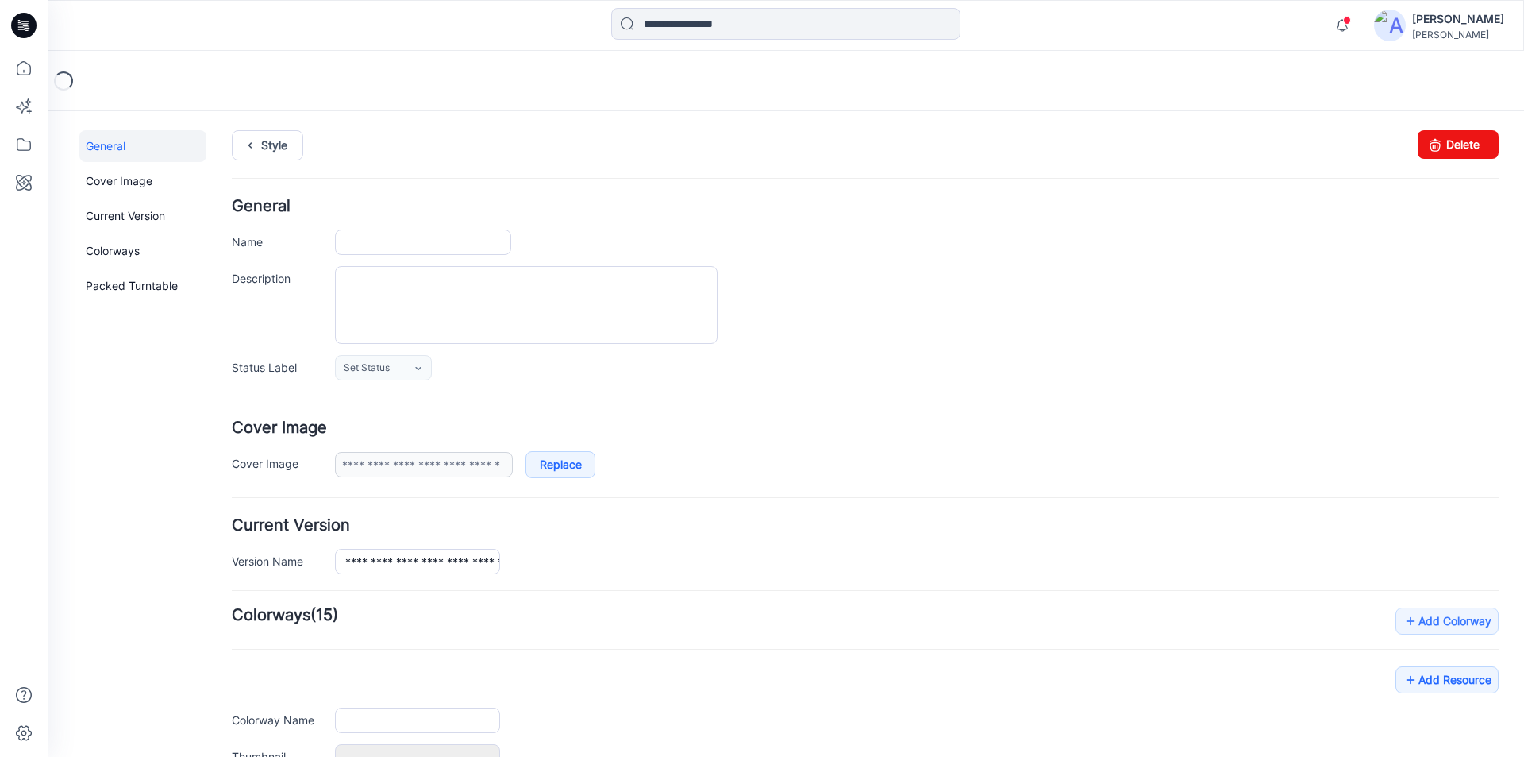
type input "**********"
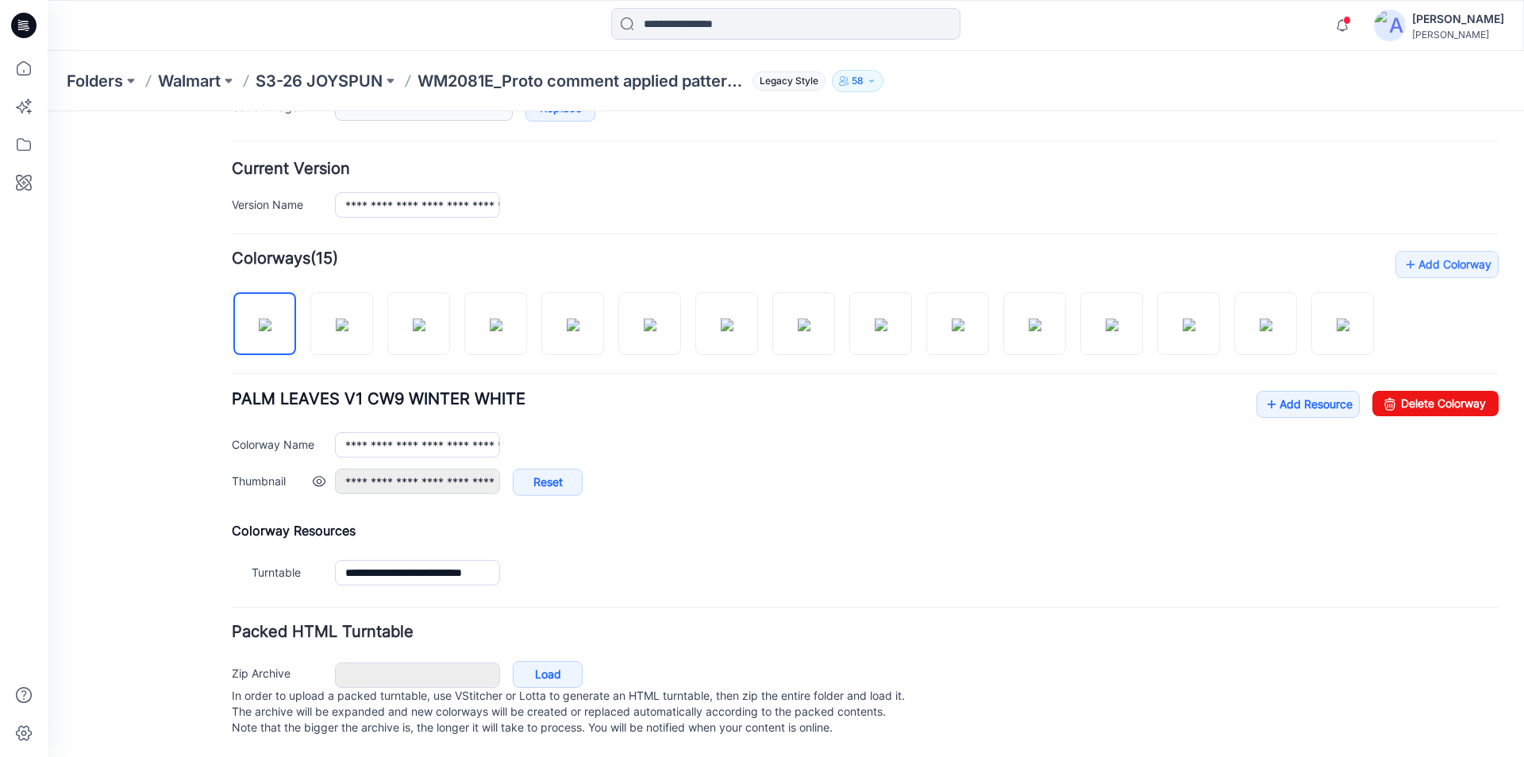
scroll to position [390, 0]
click at [1289, 391] on link "Add Resource" at bounding box center [1308, 404] width 103 height 27
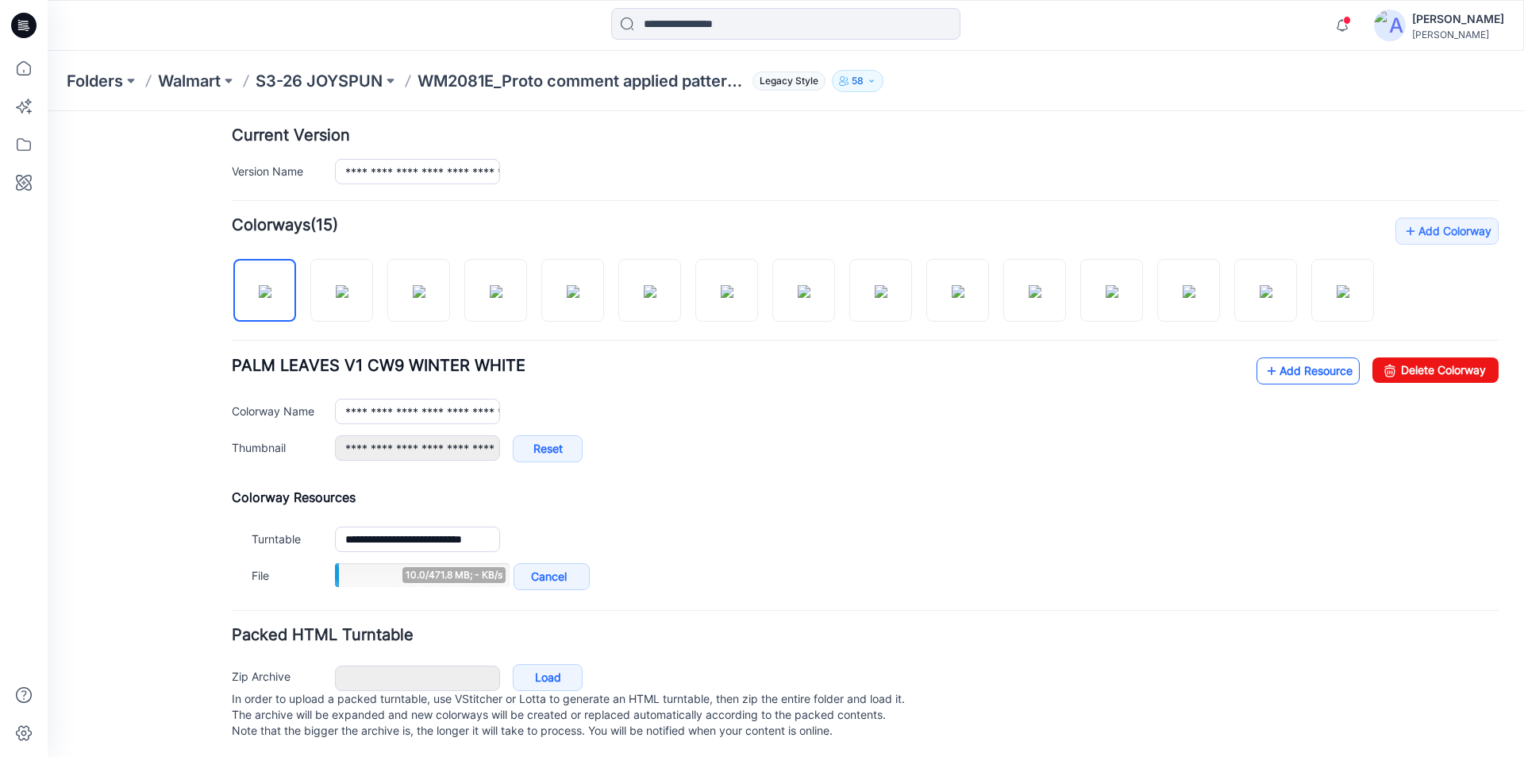
click at [1295, 384] on link "Add Resource" at bounding box center [1308, 370] width 103 height 27
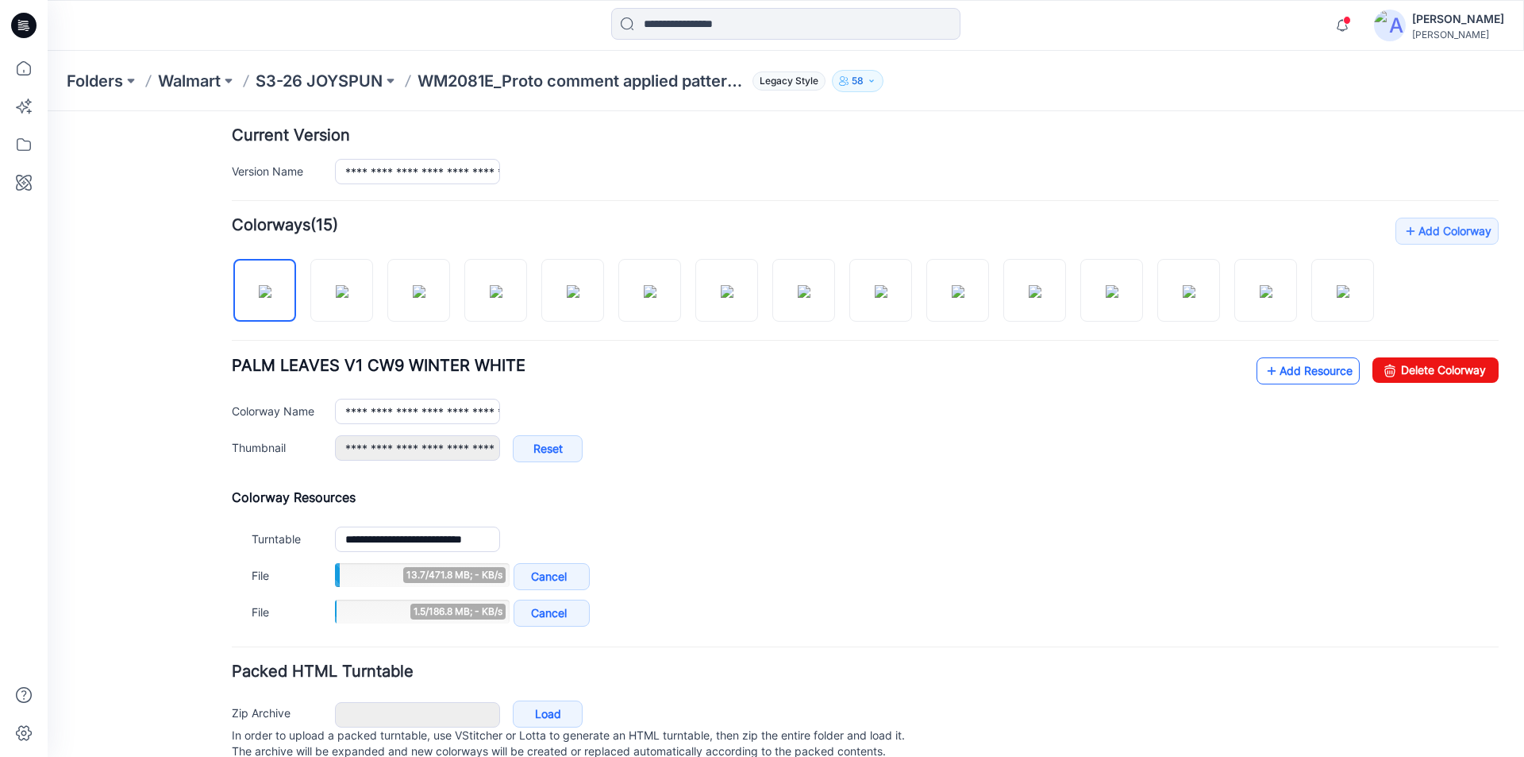
click at [1286, 384] on link "Add Resource" at bounding box center [1308, 370] width 103 height 27
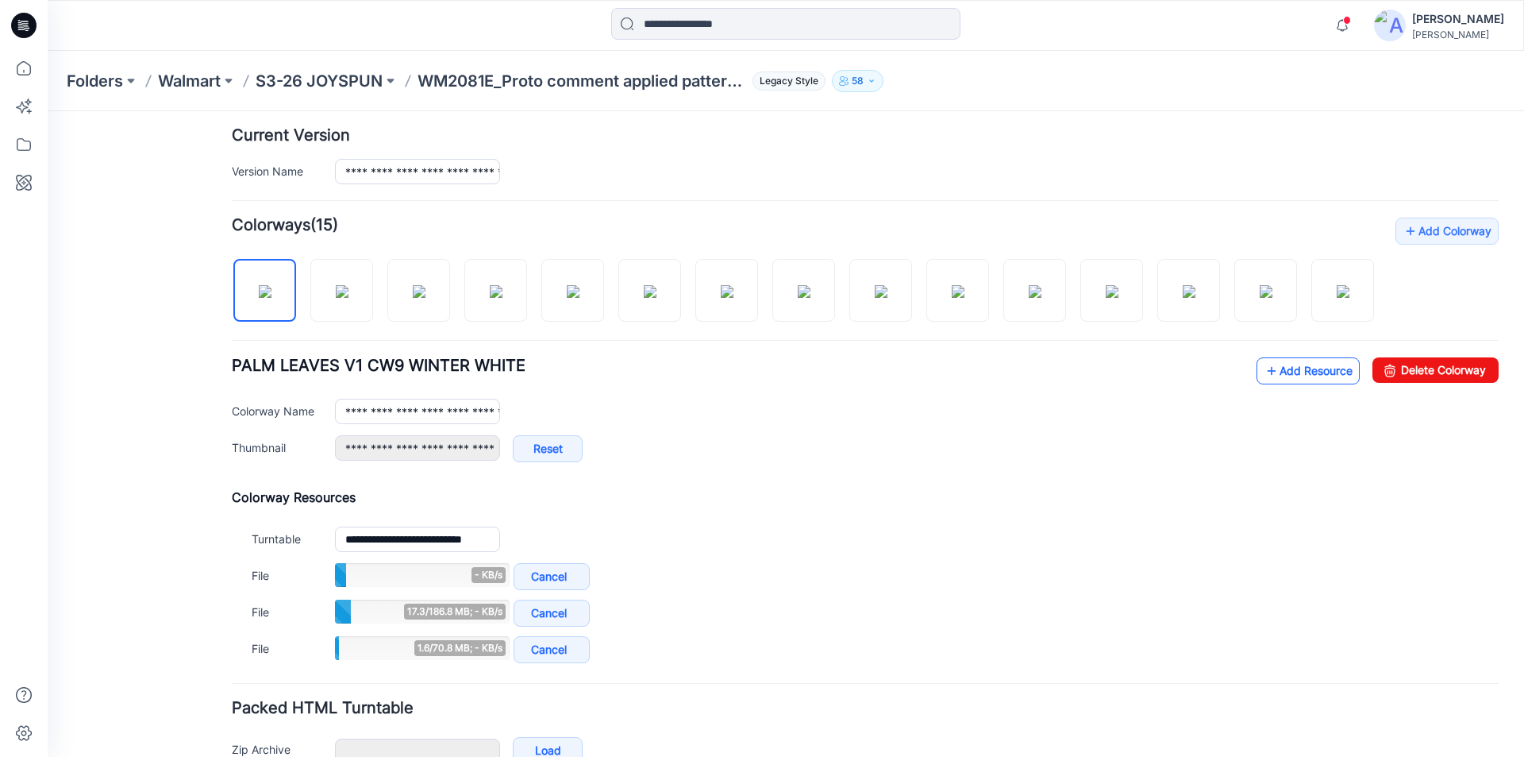
click at [1278, 384] on link "Add Resource" at bounding box center [1308, 370] width 103 height 27
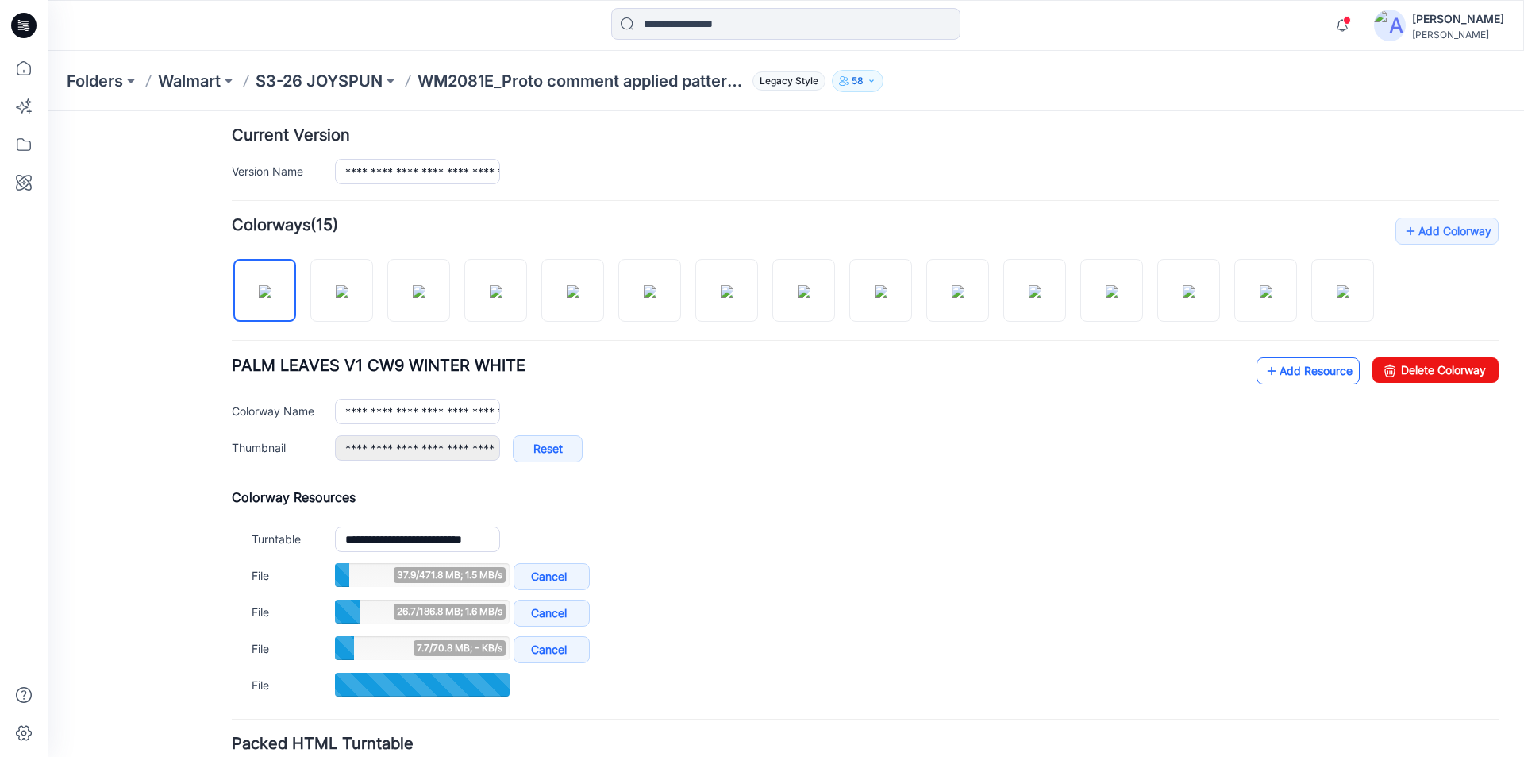
click at [1274, 384] on link "Add Resource" at bounding box center [1308, 370] width 103 height 27
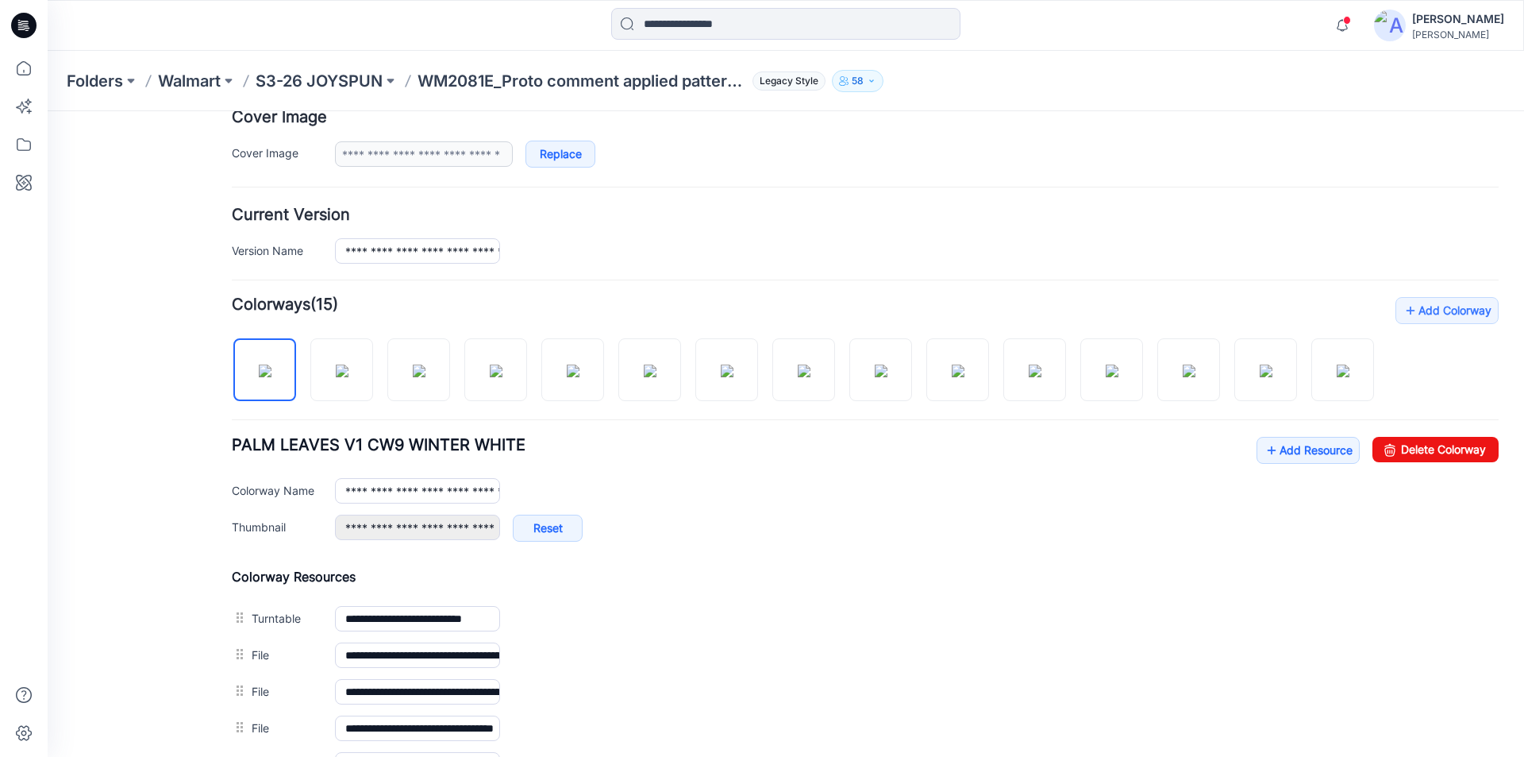
scroll to position [0, 0]
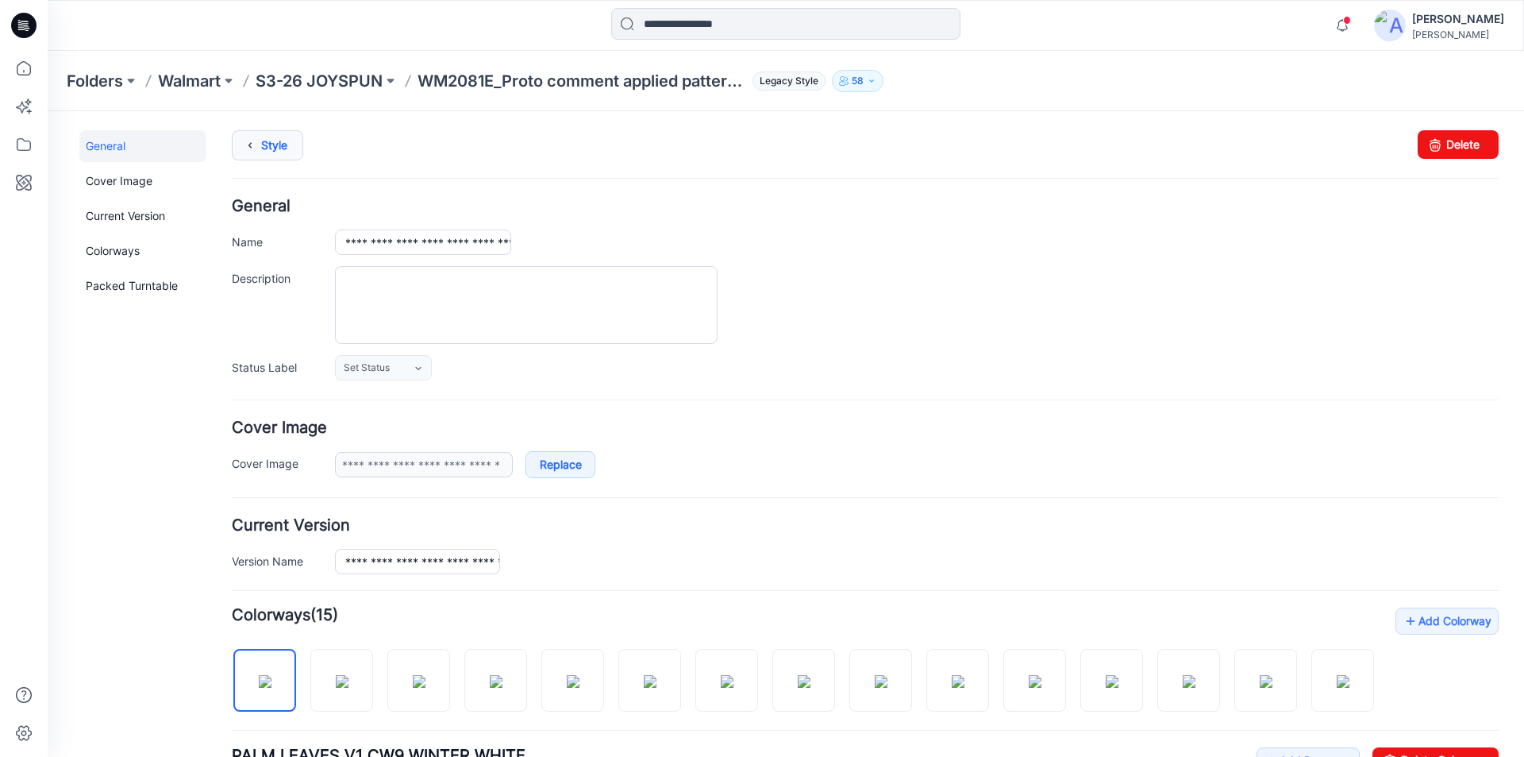
click at [272, 152] on link "Style" at bounding box center [267, 145] width 71 height 30
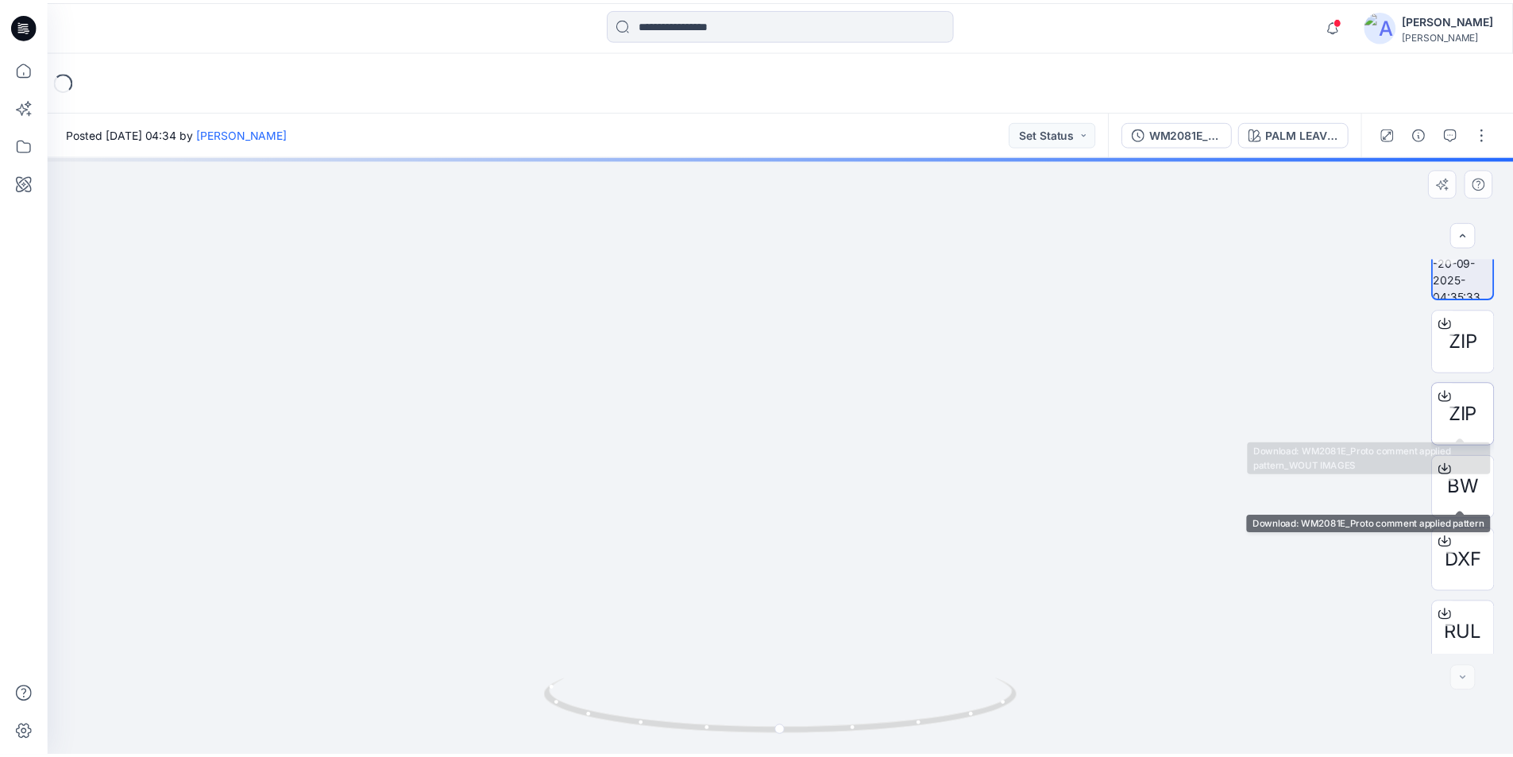
scroll to position [32, 0]
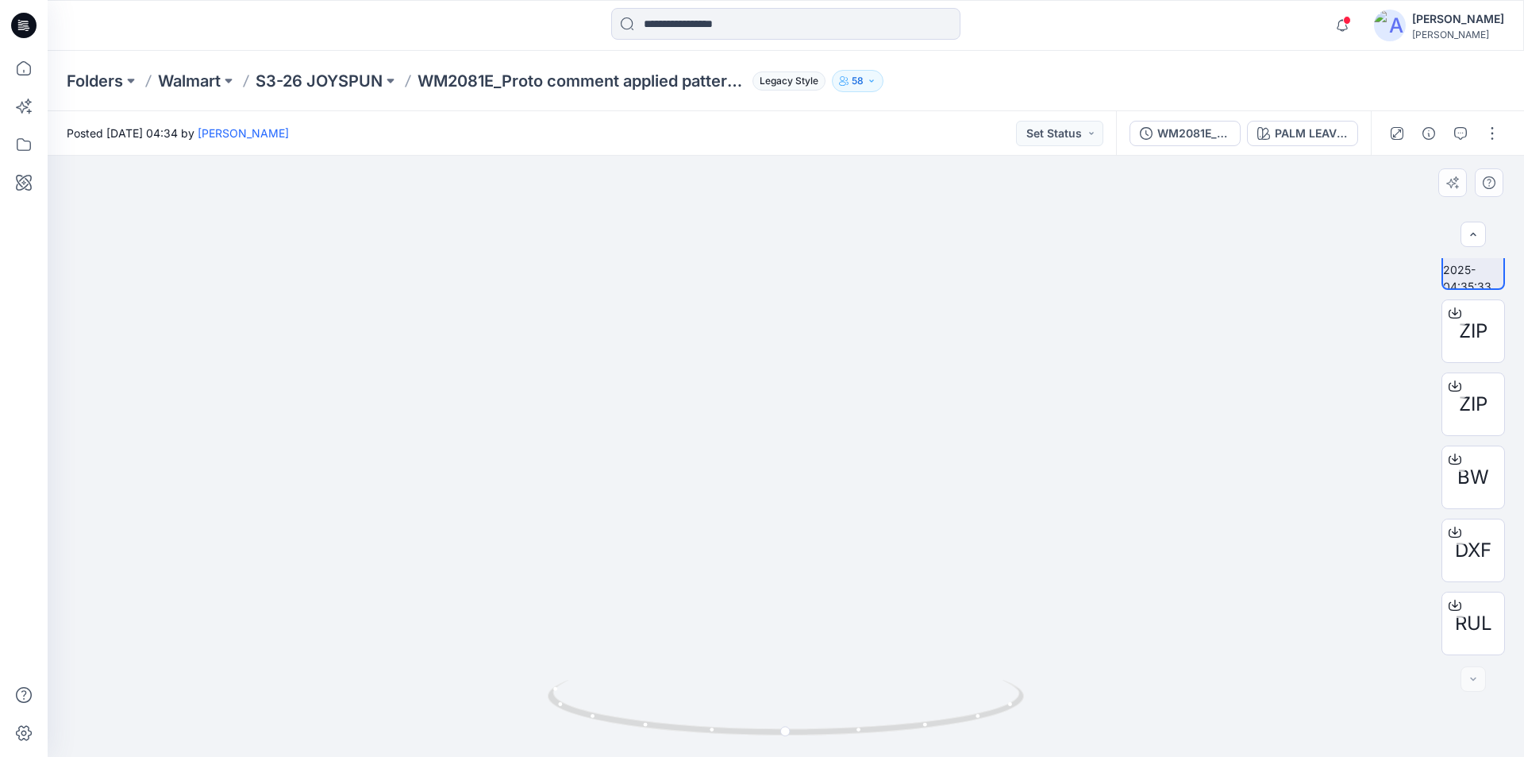
drag, startPoint x: 842, startPoint y: 279, endPoint x: 836, endPoint y: 495, distance: 215.2
click at [18, 71] on icon at bounding box center [23, 68] width 35 height 35
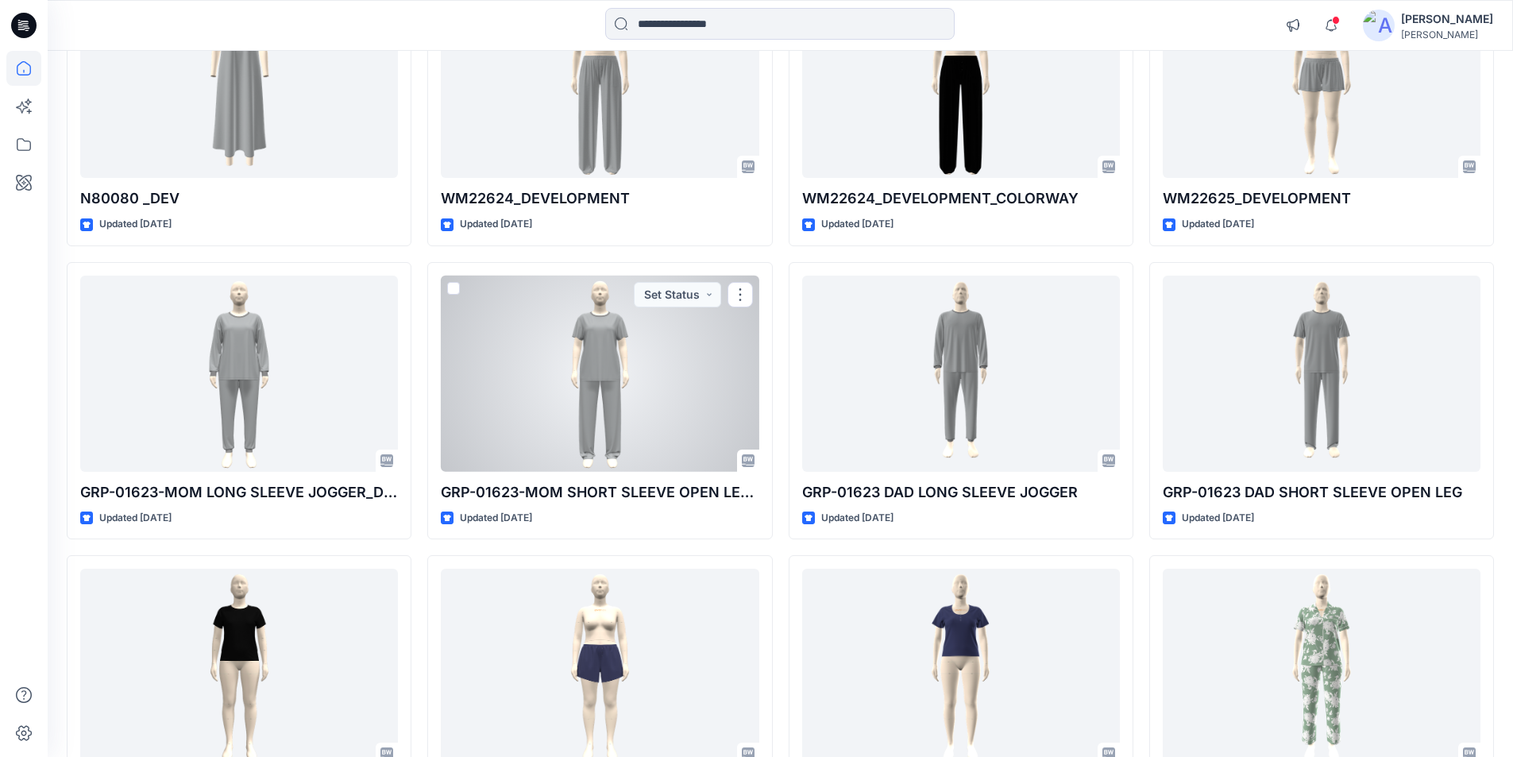
scroll to position [8638, 0]
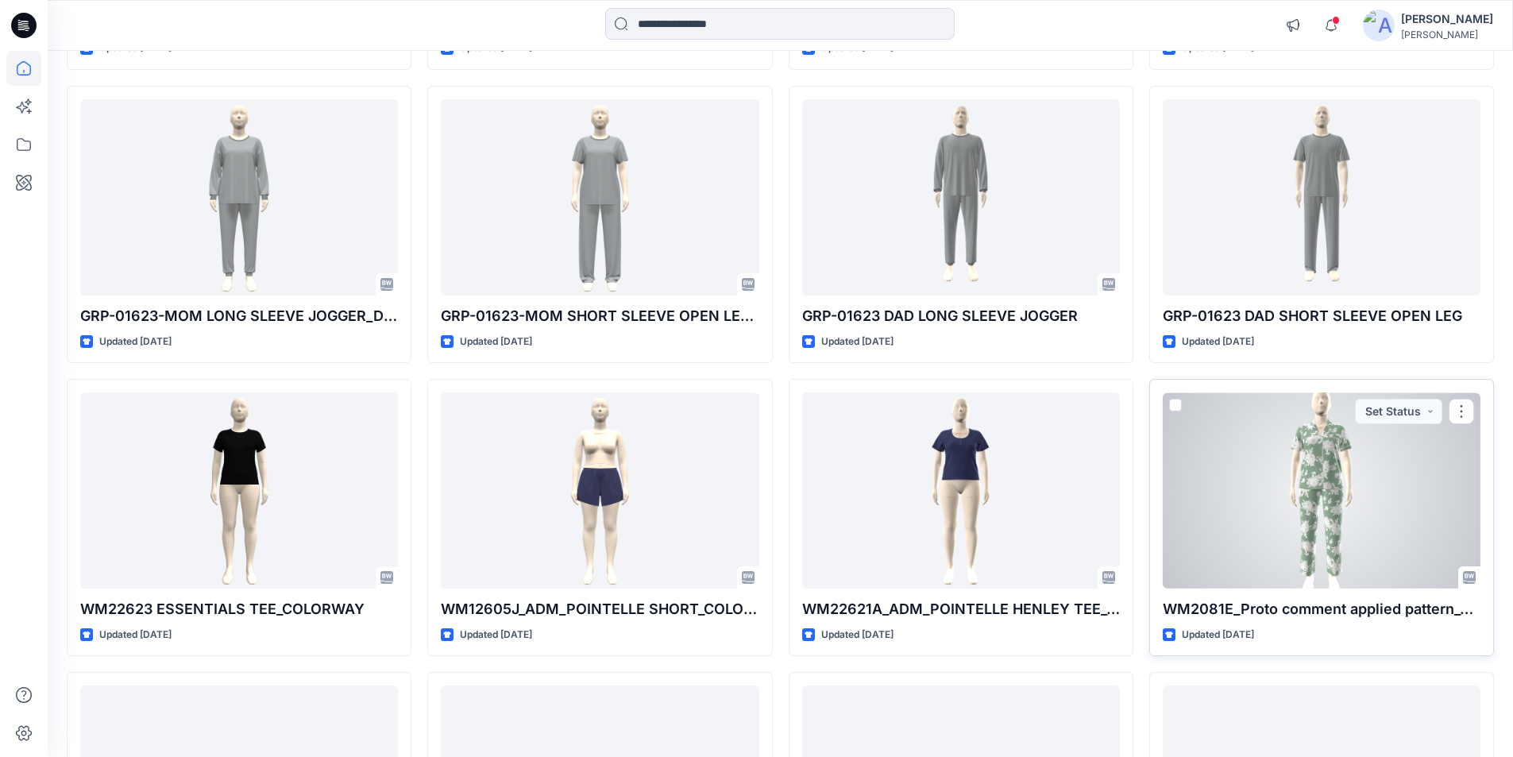
click at [1361, 480] on div at bounding box center [1321, 490] width 318 height 196
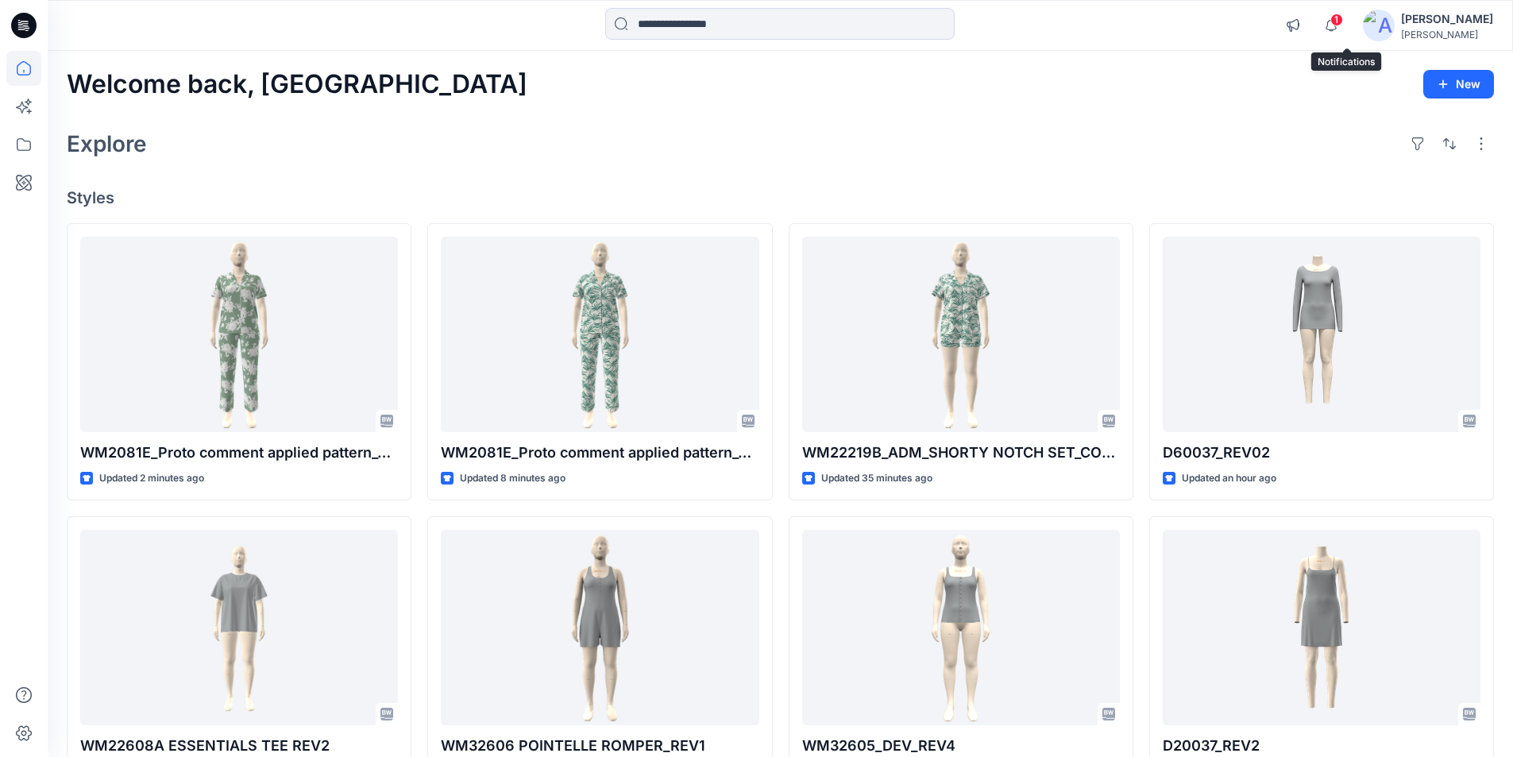
click at [1343, 17] on span "1" at bounding box center [1336, 19] width 13 height 13
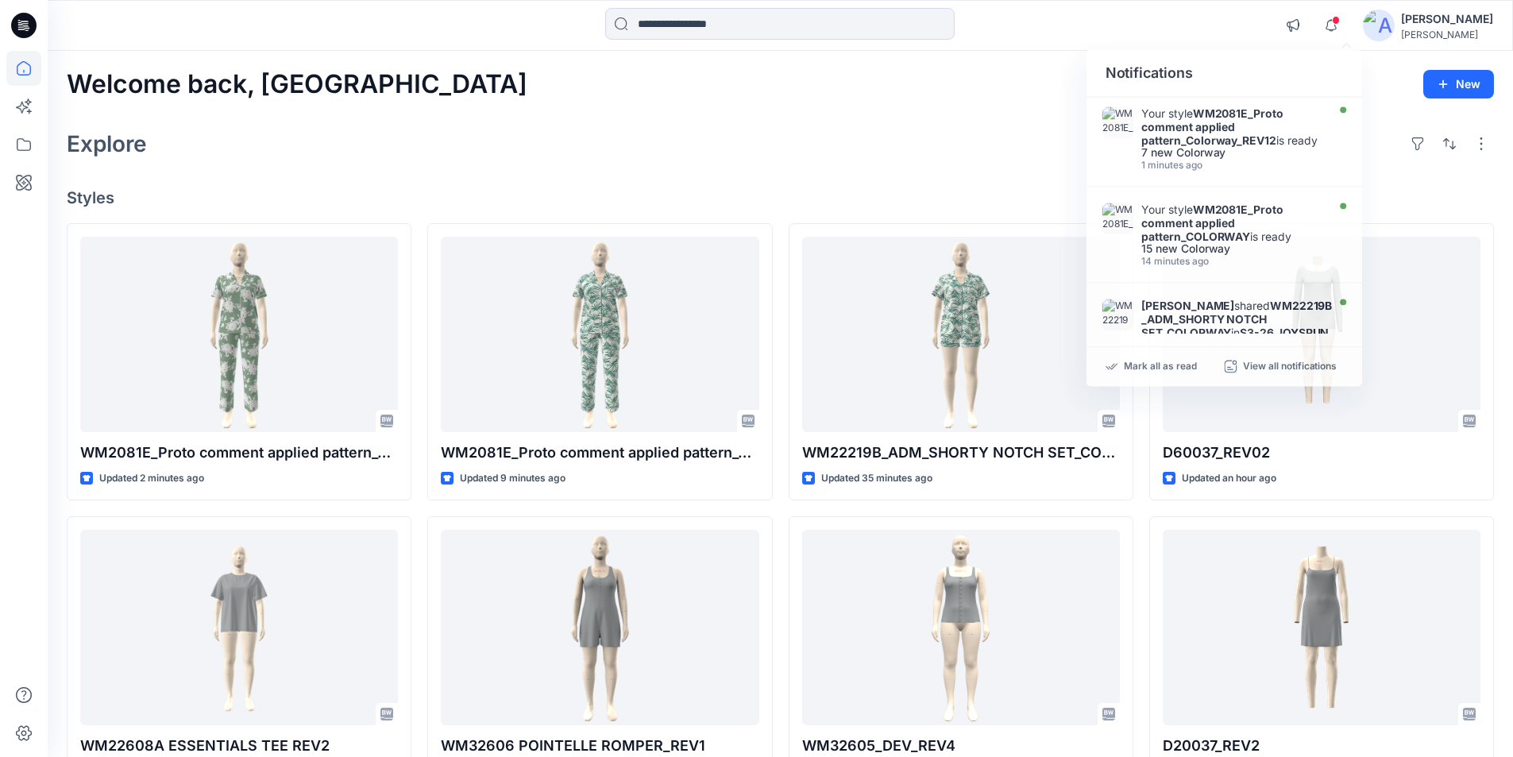
click at [1031, 94] on div "Welcome back, Lakshani New" at bounding box center [780, 84] width 1427 height 29
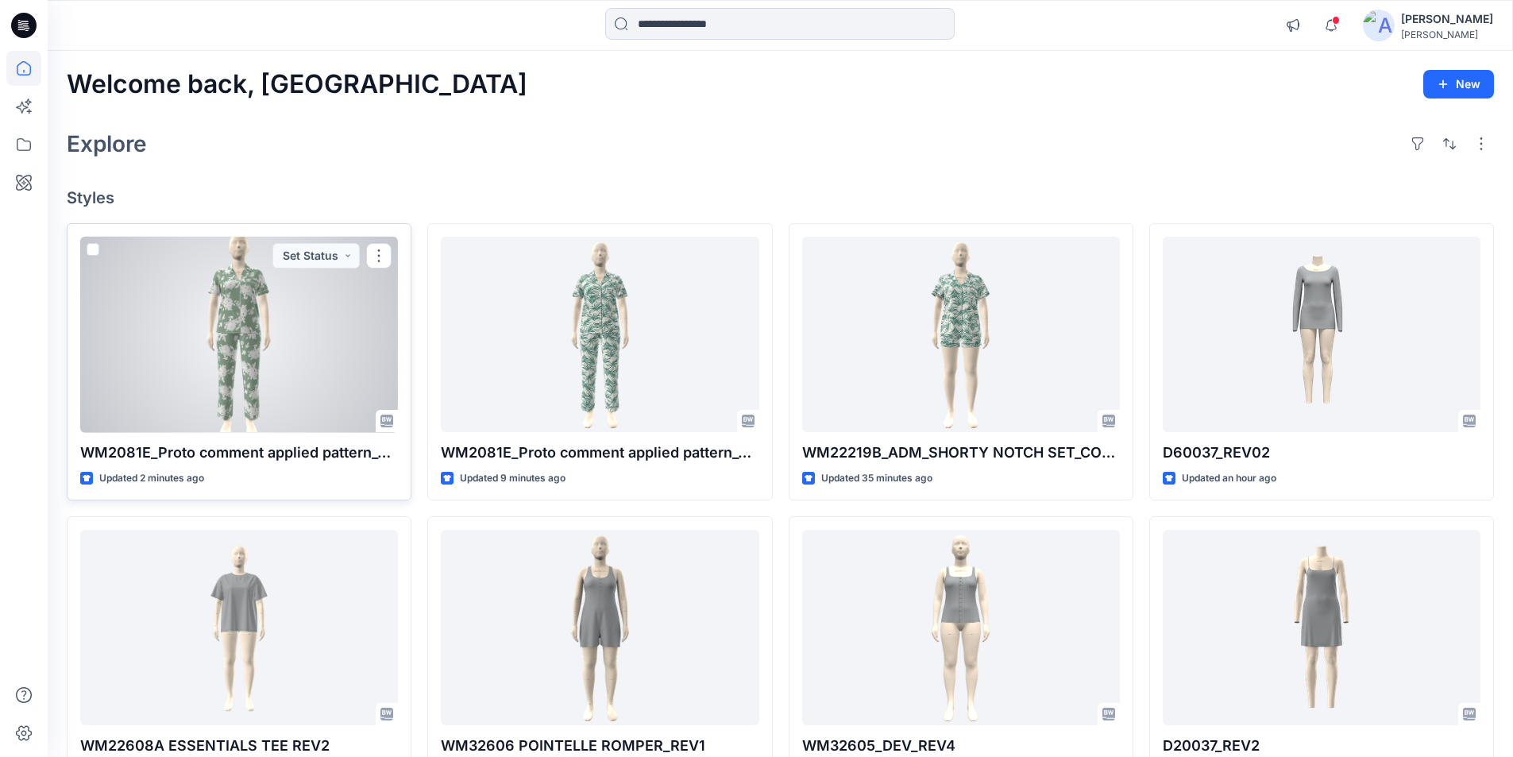
click at [279, 351] on div at bounding box center [239, 335] width 318 height 196
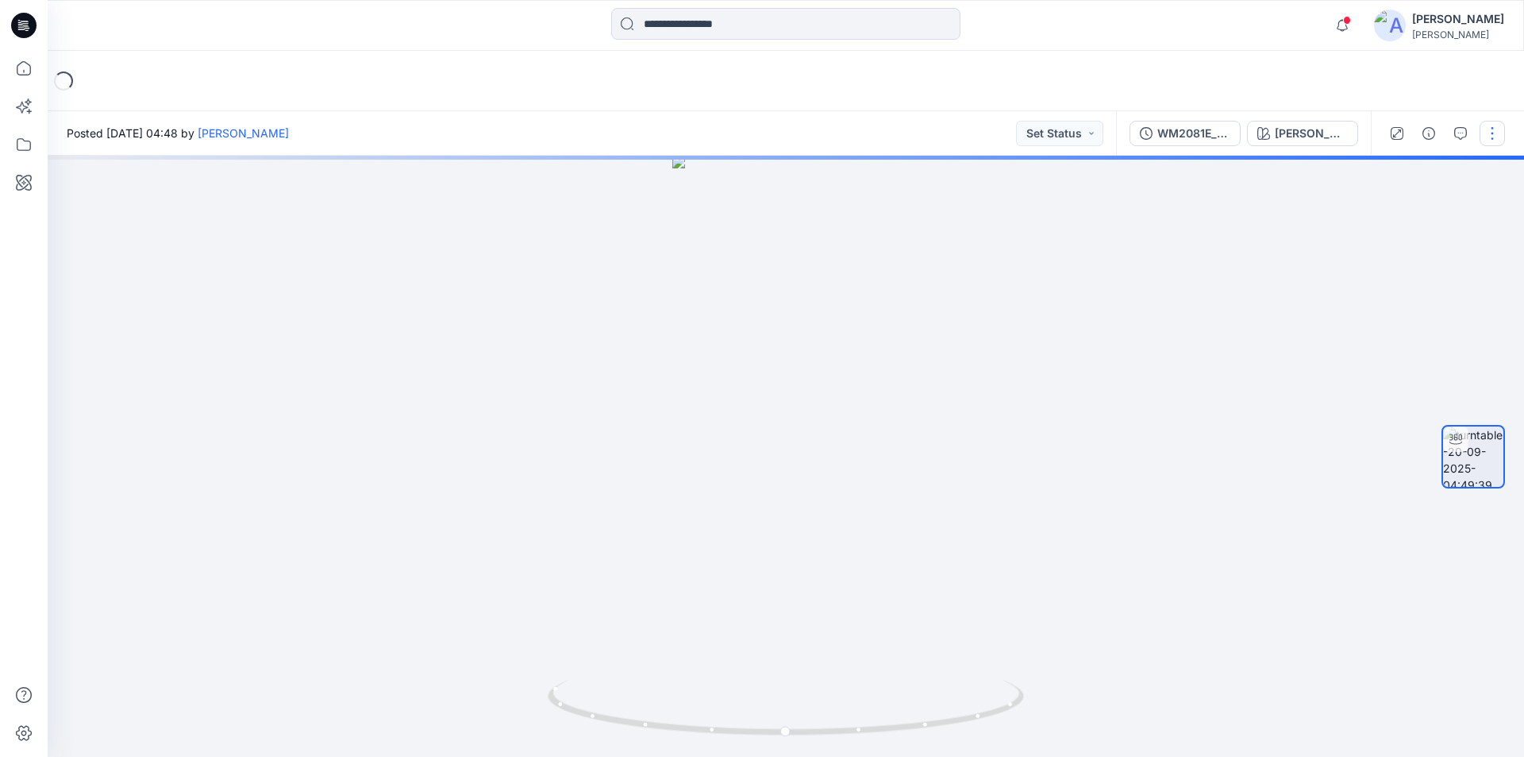
click at [1498, 130] on button "button" at bounding box center [1492, 133] width 25 height 25
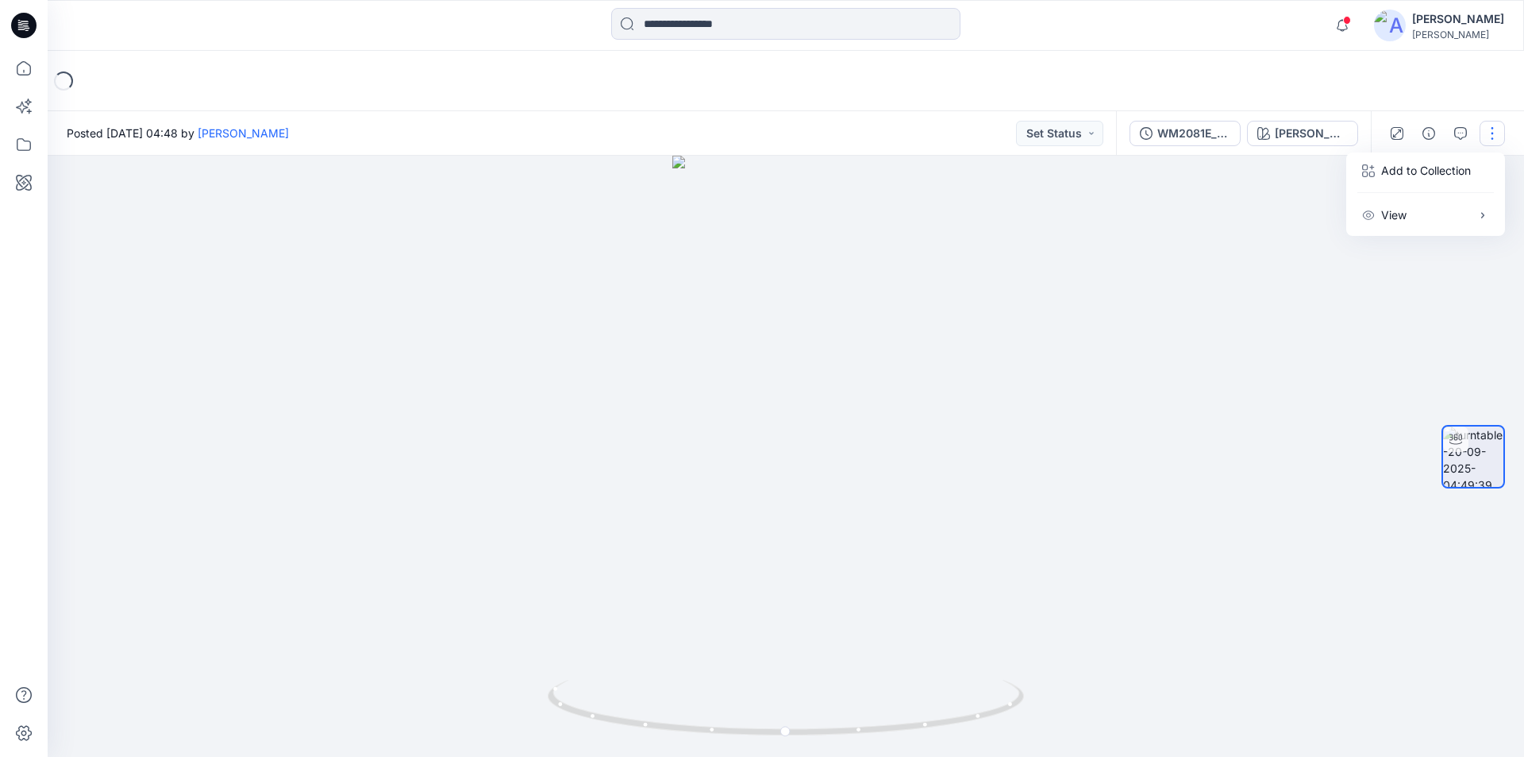
click at [1409, 97] on div "Loading..." at bounding box center [786, 81] width 1477 height 60
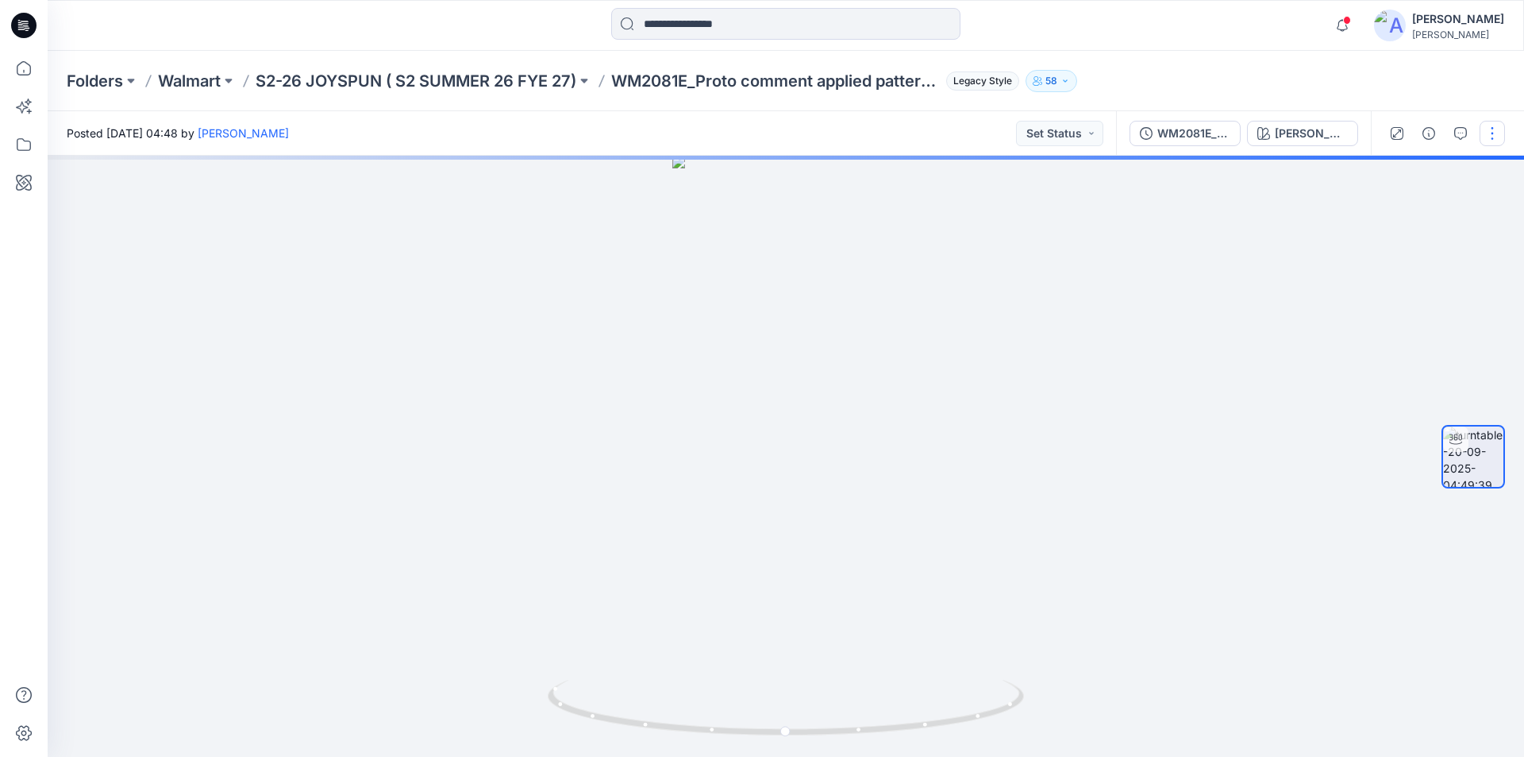
click at [1491, 132] on button "button" at bounding box center [1492, 133] width 25 height 25
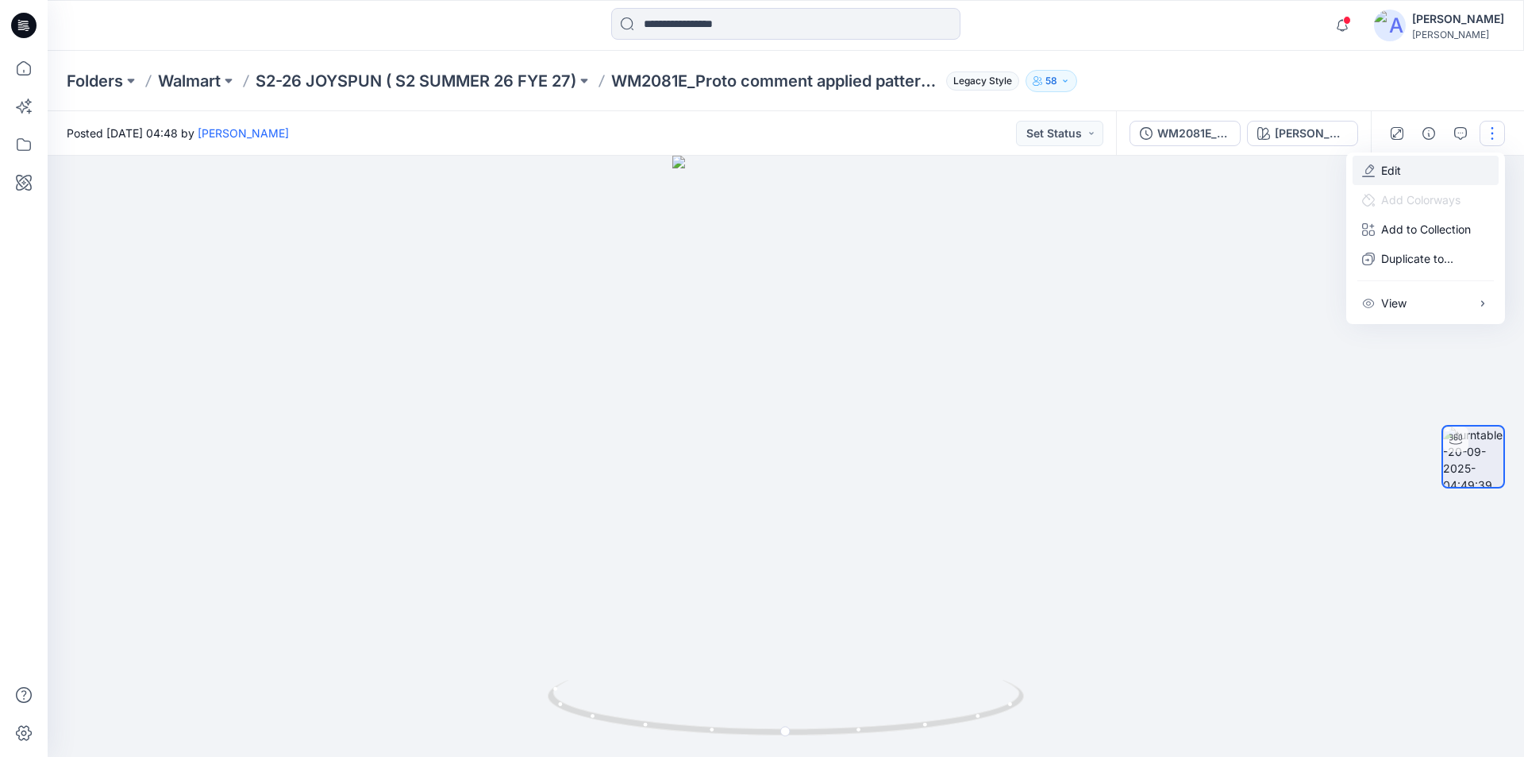
click at [1393, 175] on p "Edit" at bounding box center [1392, 170] width 20 height 17
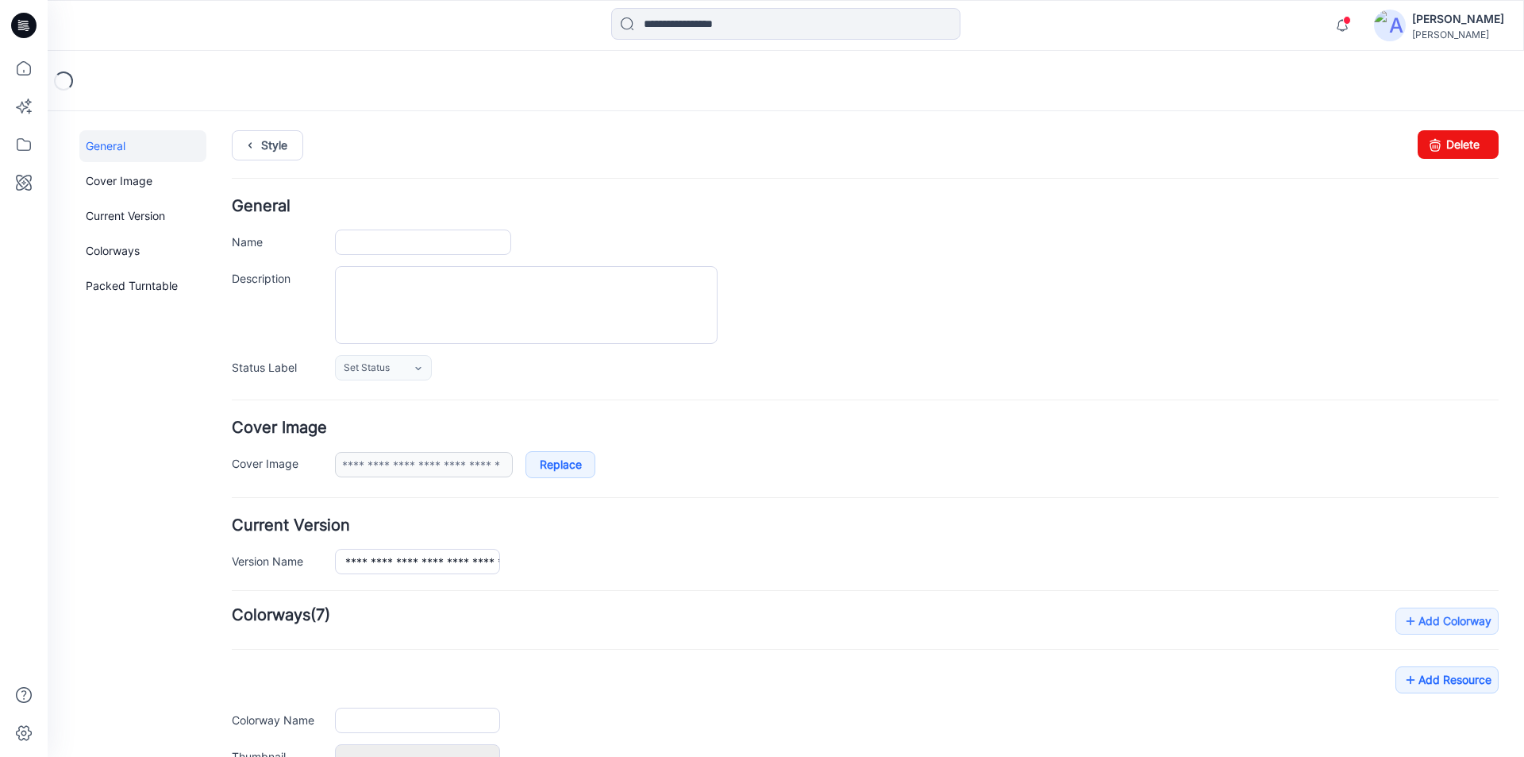
type input "**********"
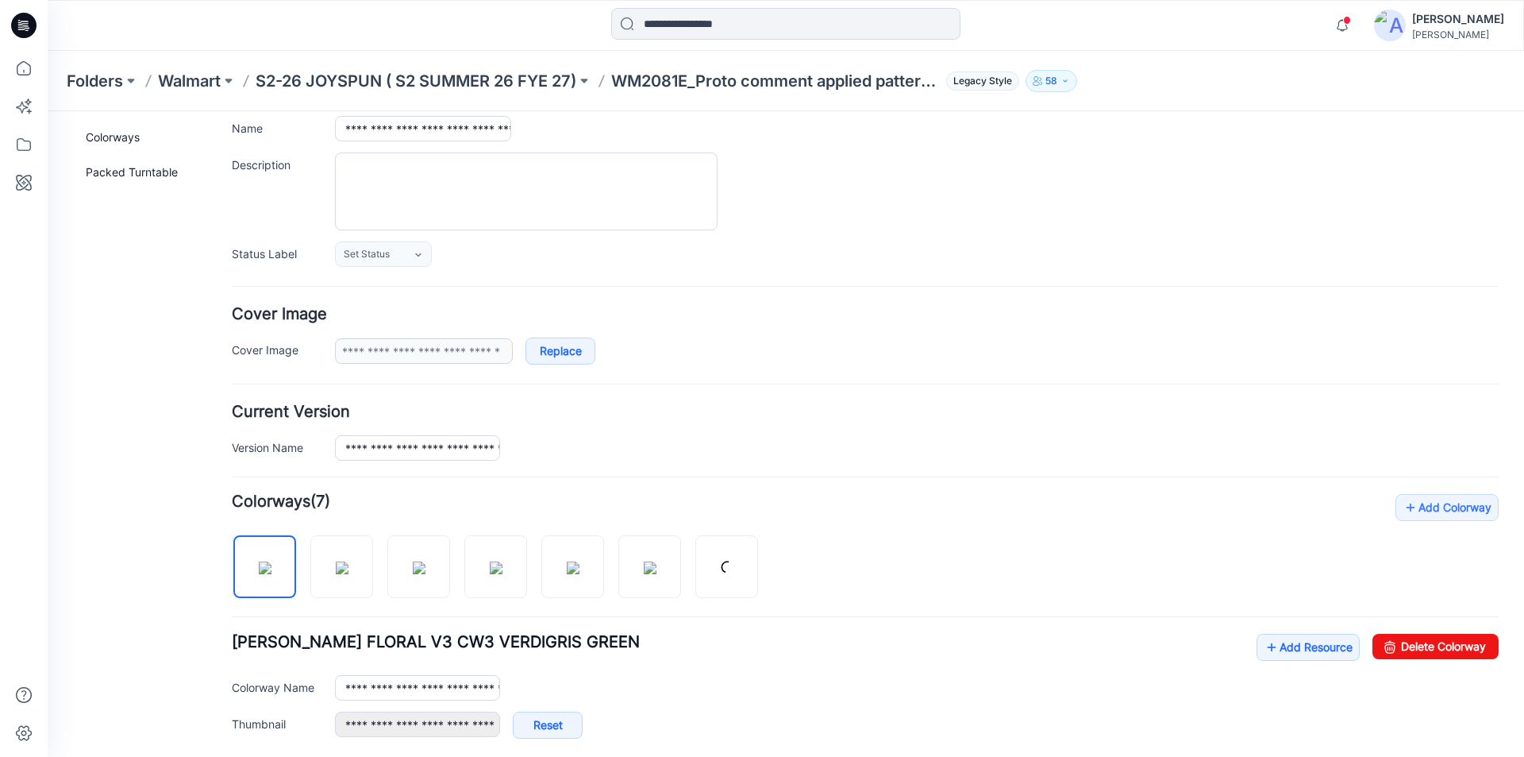
scroll to position [238, 0]
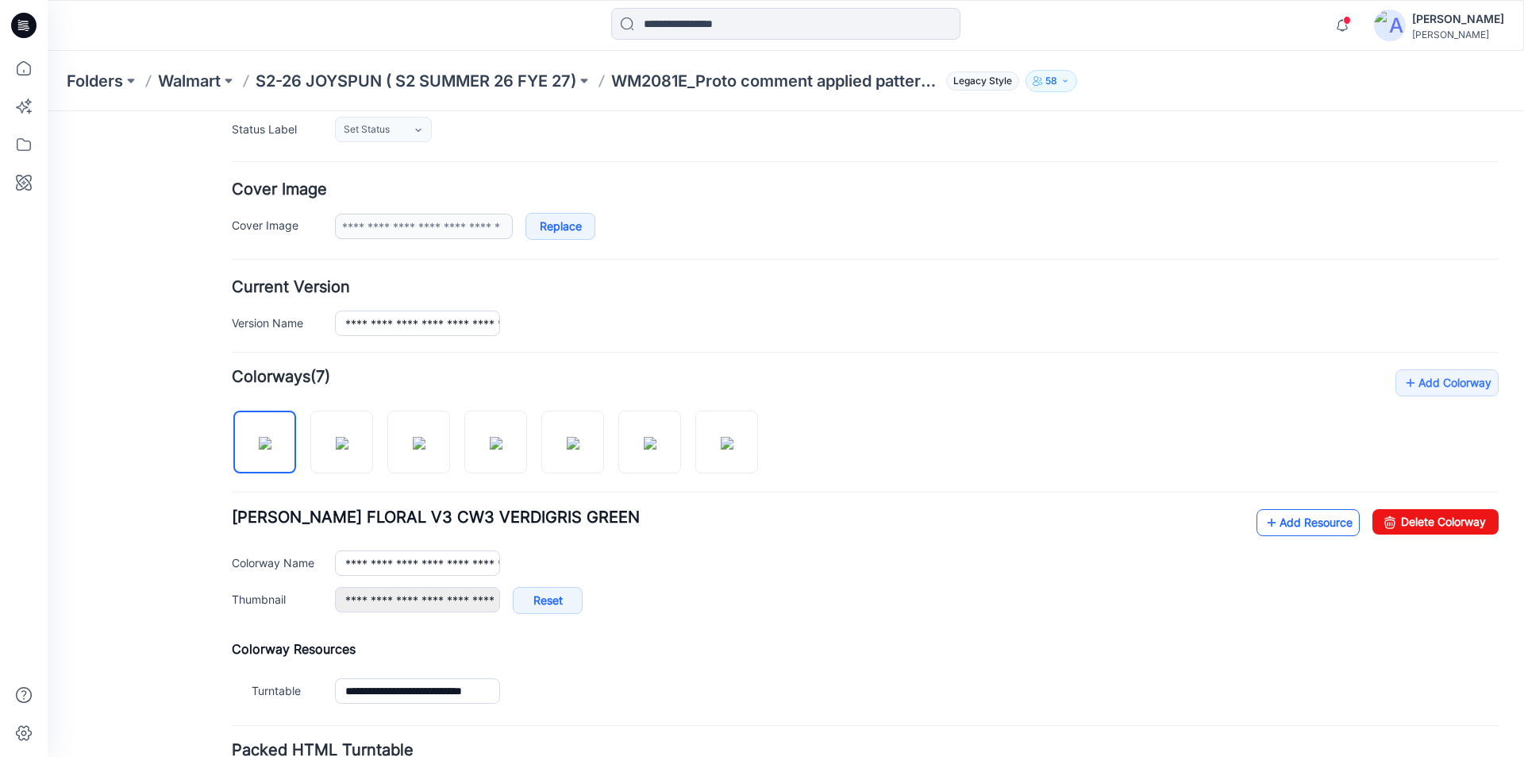
click at [1289, 523] on link "Add Resource" at bounding box center [1308, 522] width 103 height 27
click at [1274, 519] on link "Add Resource" at bounding box center [1308, 522] width 103 height 27
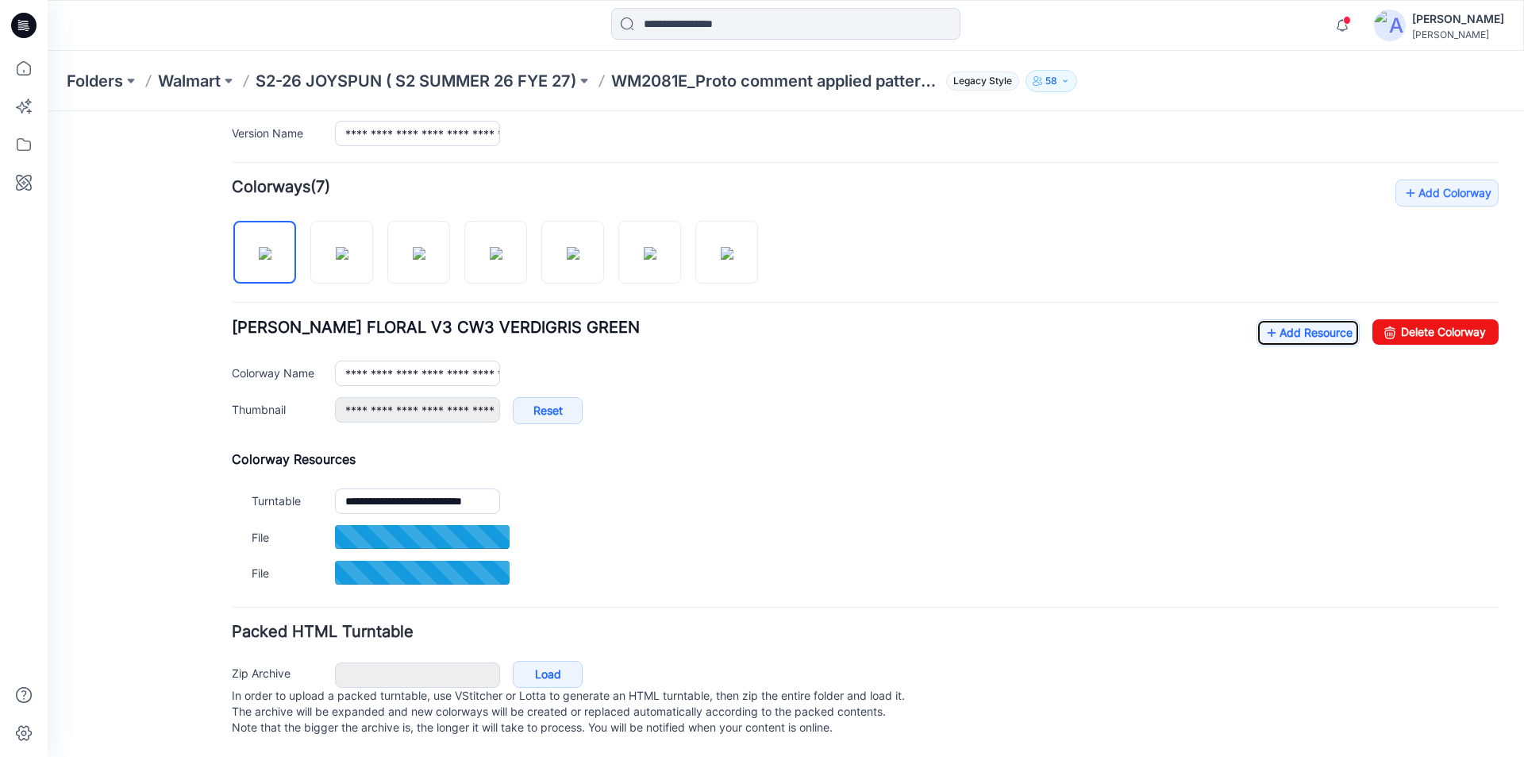
scroll to position [444, 0]
click at [1270, 319] on link "Add Resource" at bounding box center [1308, 332] width 103 height 27
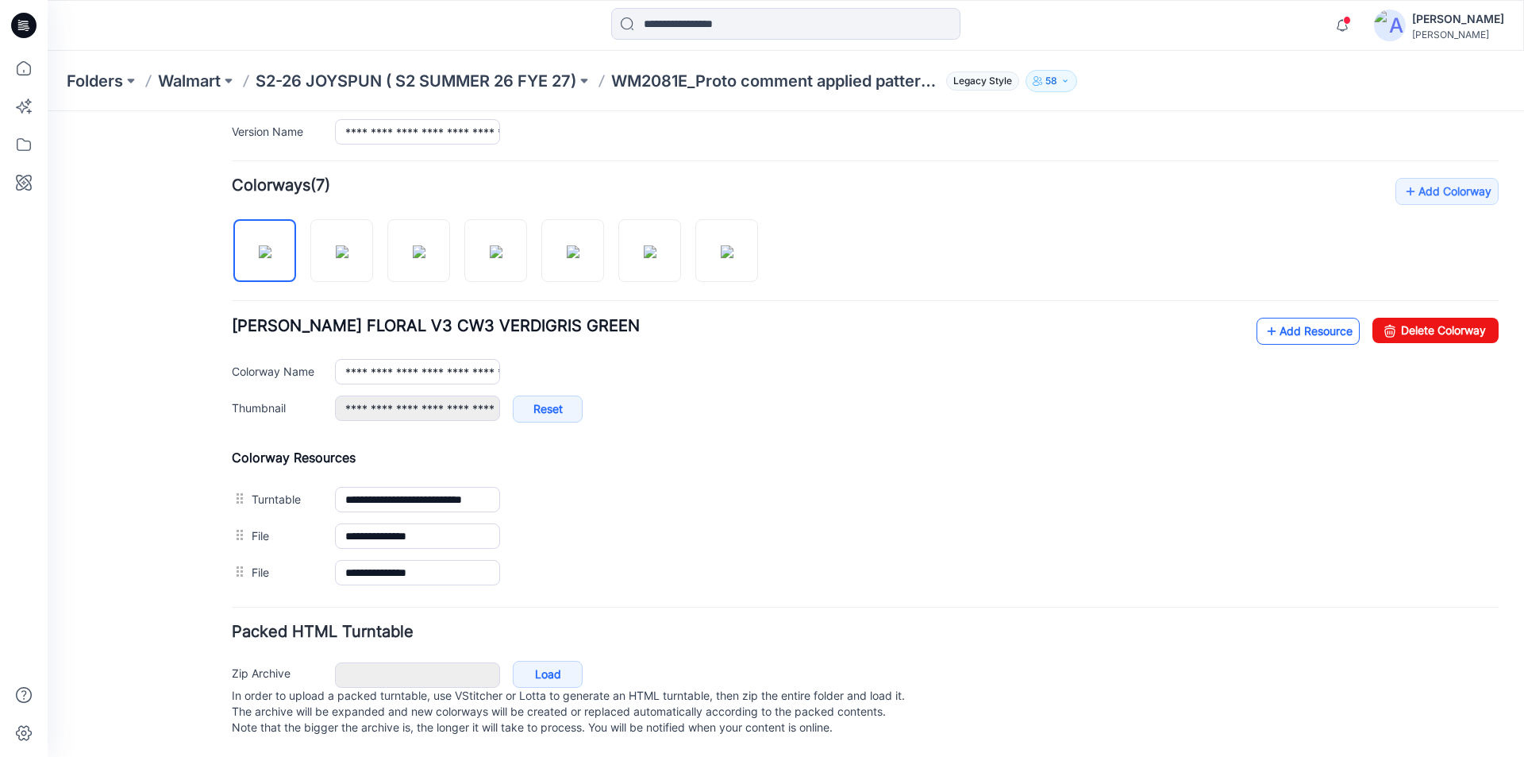
click at [1282, 318] on link "Add Resource" at bounding box center [1308, 331] width 103 height 27
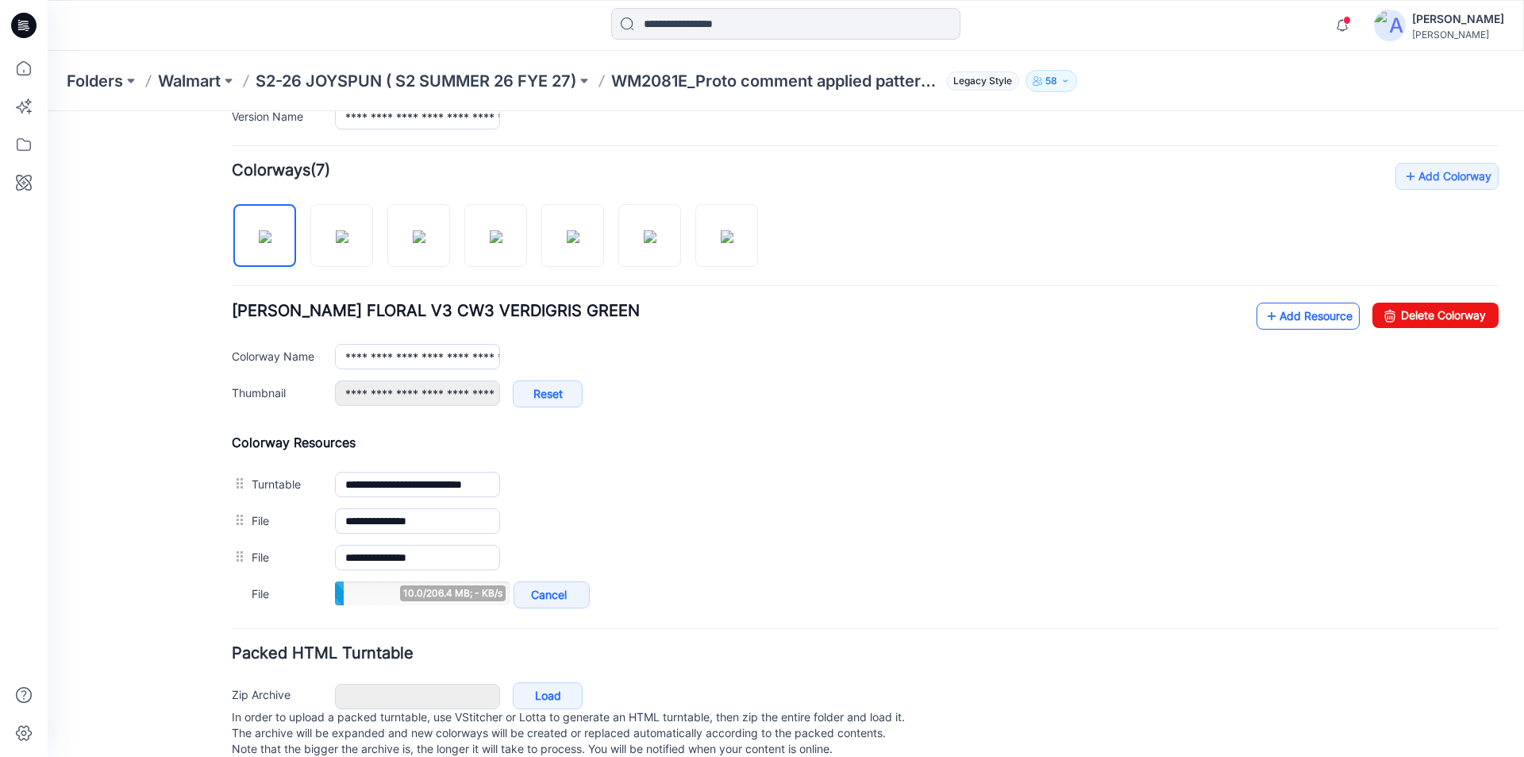
click at [1289, 318] on link "Add Resource" at bounding box center [1308, 316] width 103 height 27
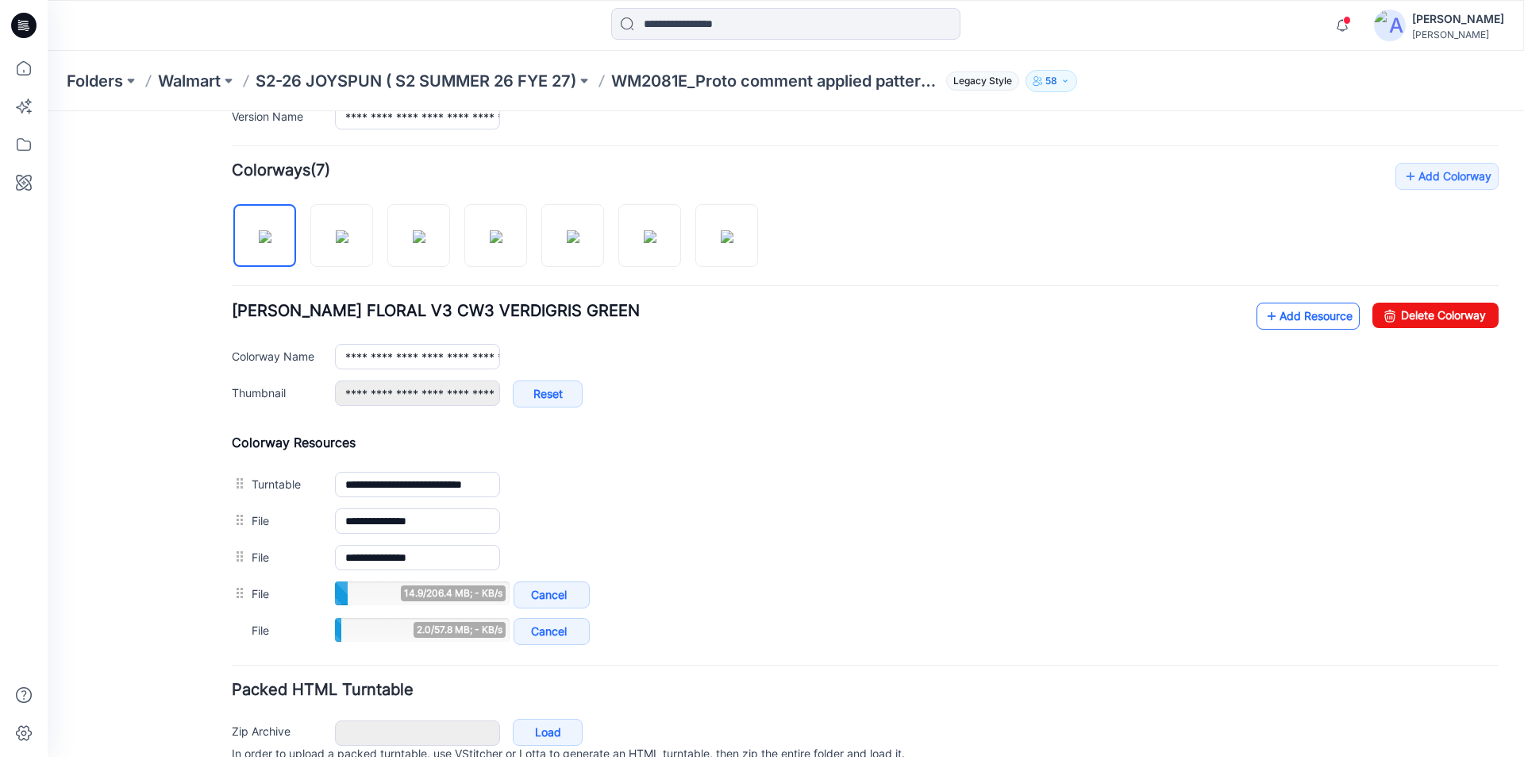
click at [1299, 321] on link "Add Resource" at bounding box center [1308, 316] width 103 height 27
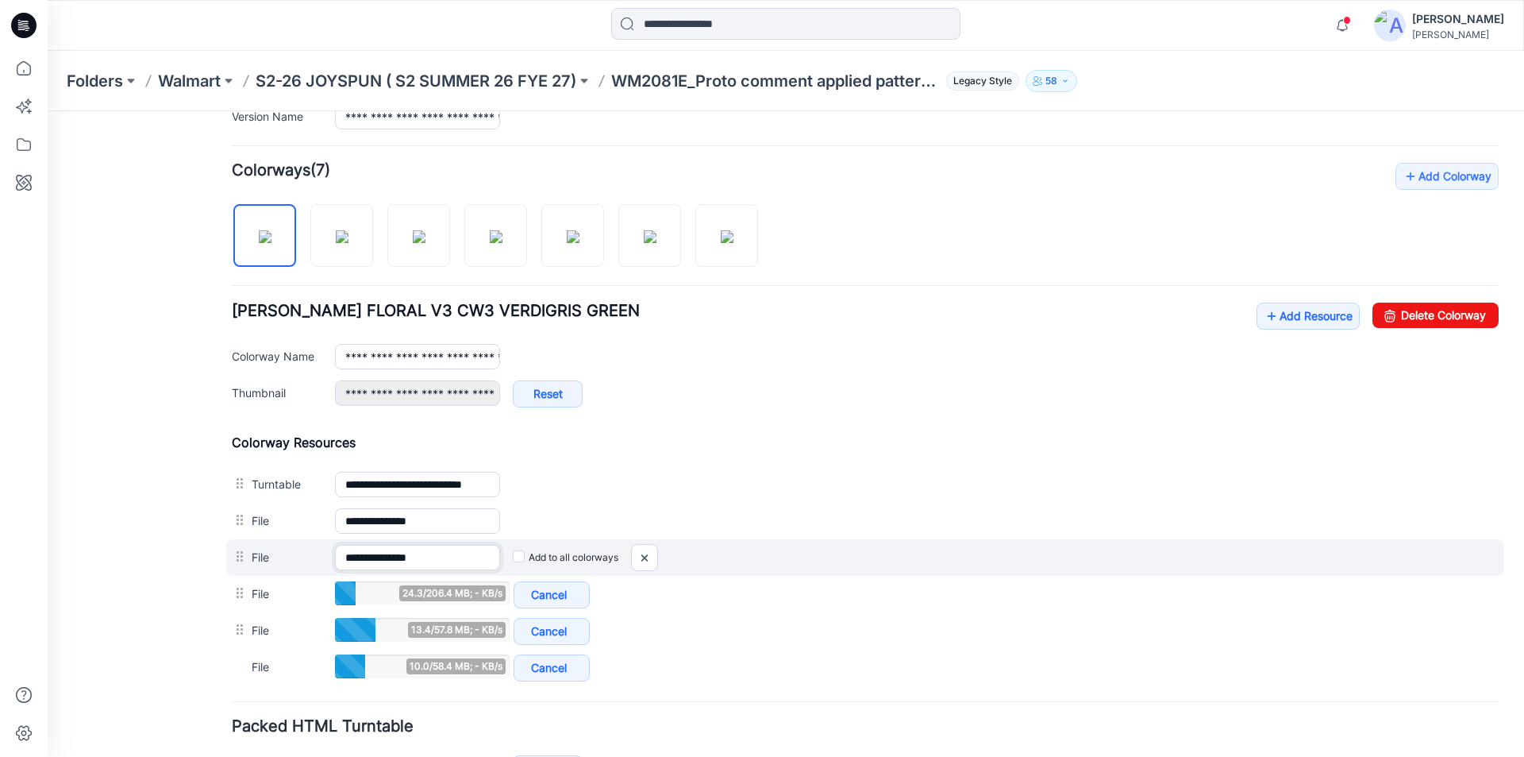
drag, startPoint x: 444, startPoint y: 559, endPoint x: 404, endPoint y: 558, distance: 39.7
click at [401, 559] on input "**********" at bounding box center [417, 557] width 165 height 25
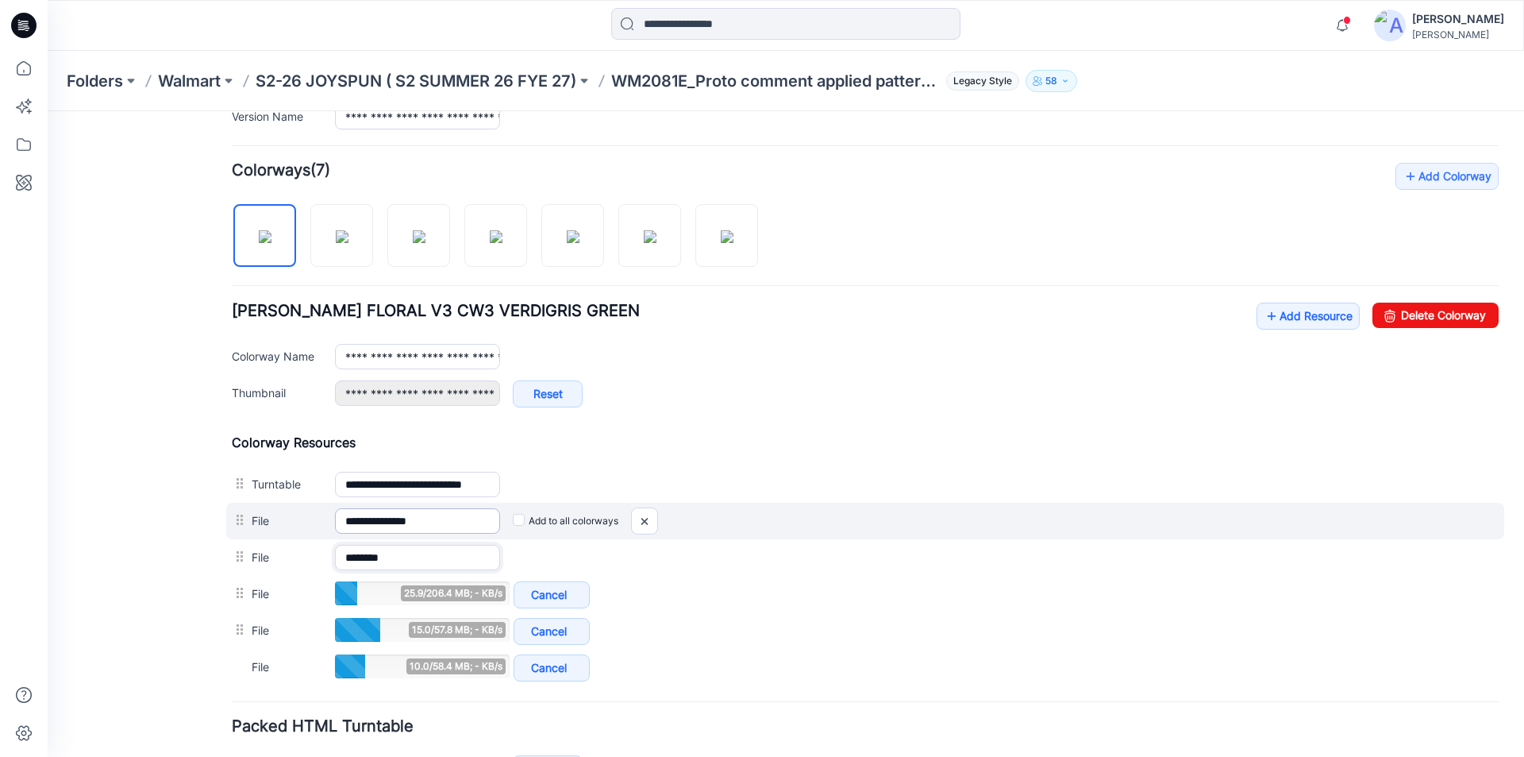
type input "*******"
click at [447, 514] on input "**********" at bounding box center [417, 520] width 165 height 25
drag, startPoint x: 447, startPoint y: 517, endPoint x: 403, endPoint y: 514, distance: 44.6
click at [403, 514] on input "**********" at bounding box center [417, 520] width 165 height 25
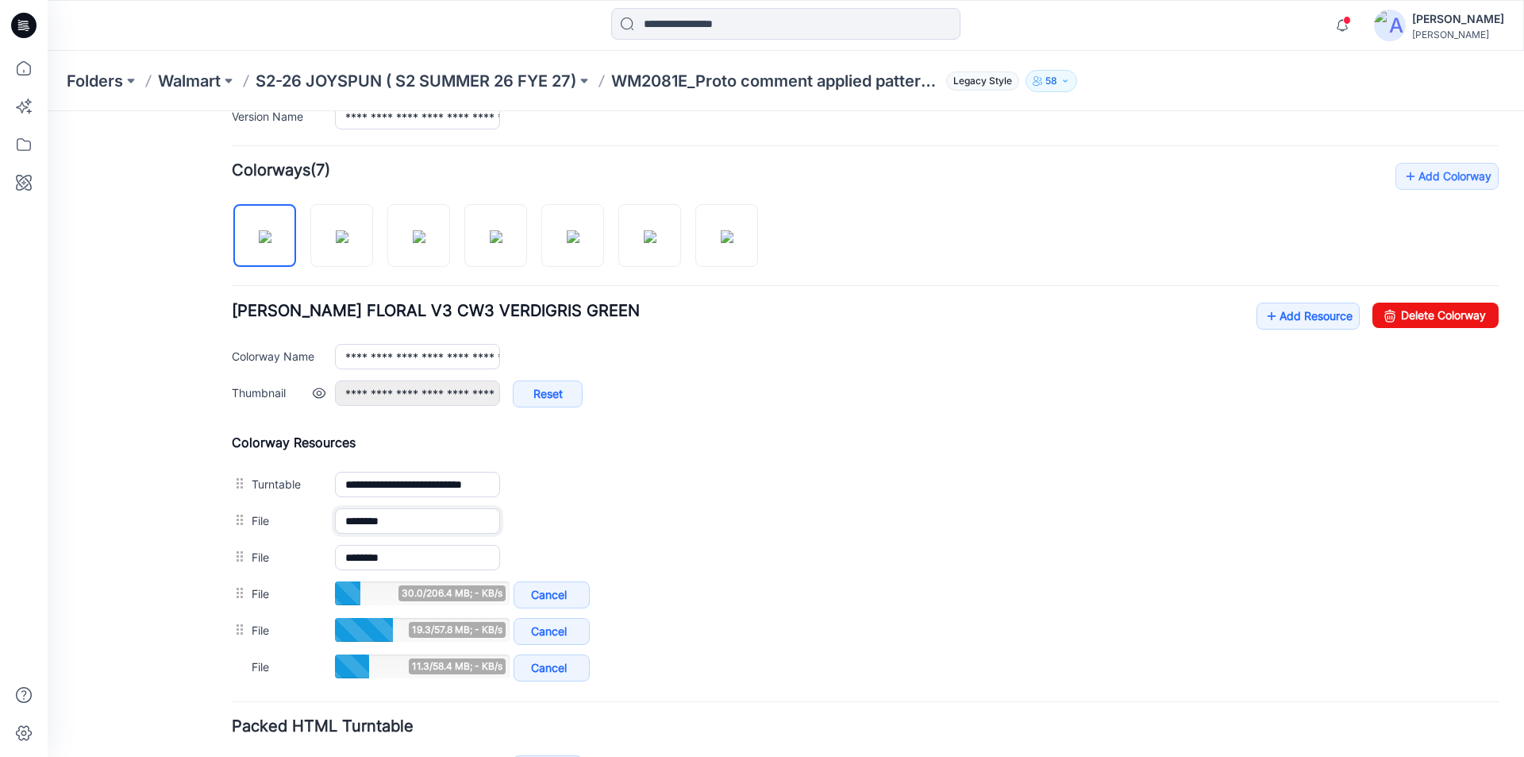
type input "*******"
click at [999, 395] on div "**********" at bounding box center [917, 401] width 1164 height 43
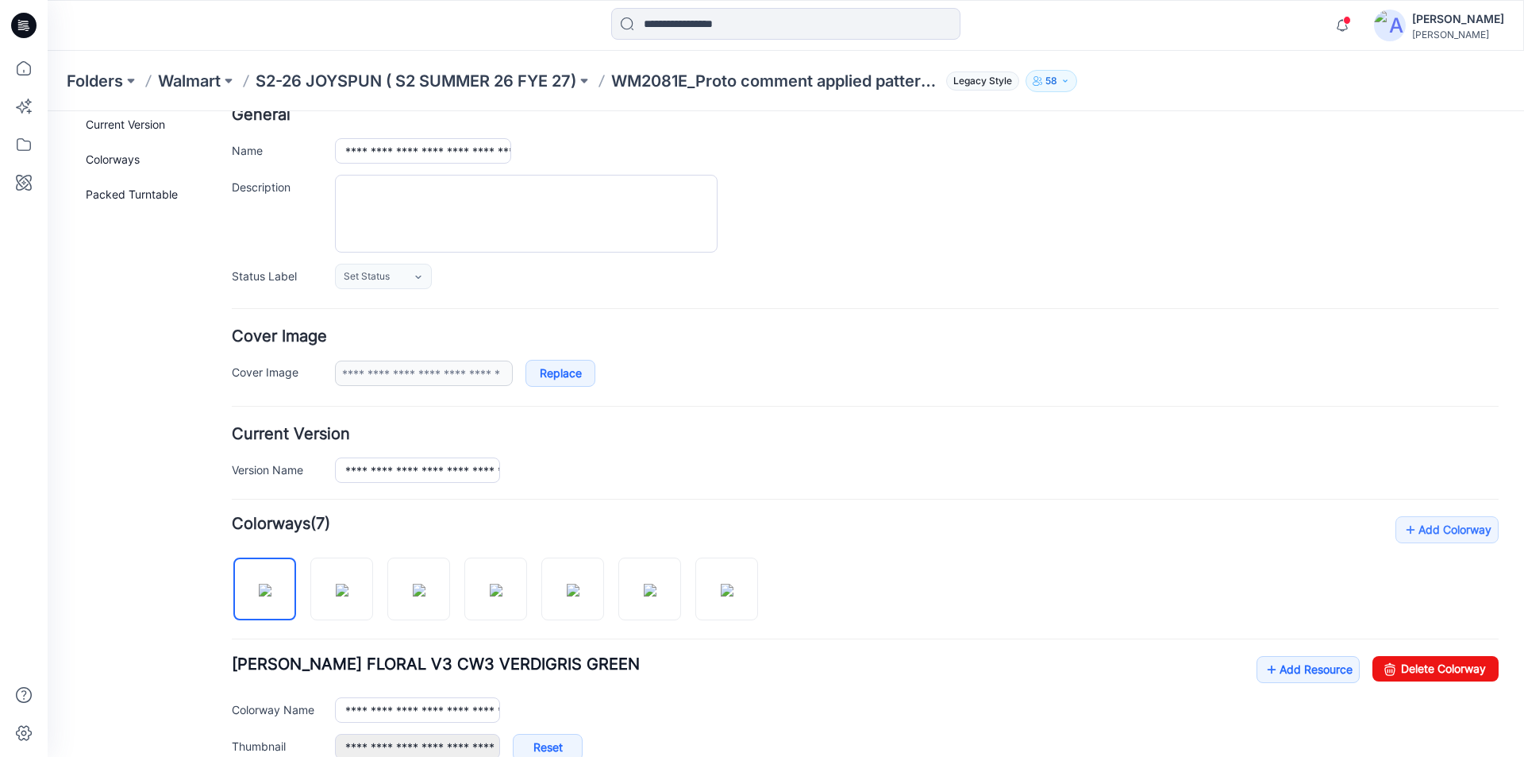
scroll to position [0, 0]
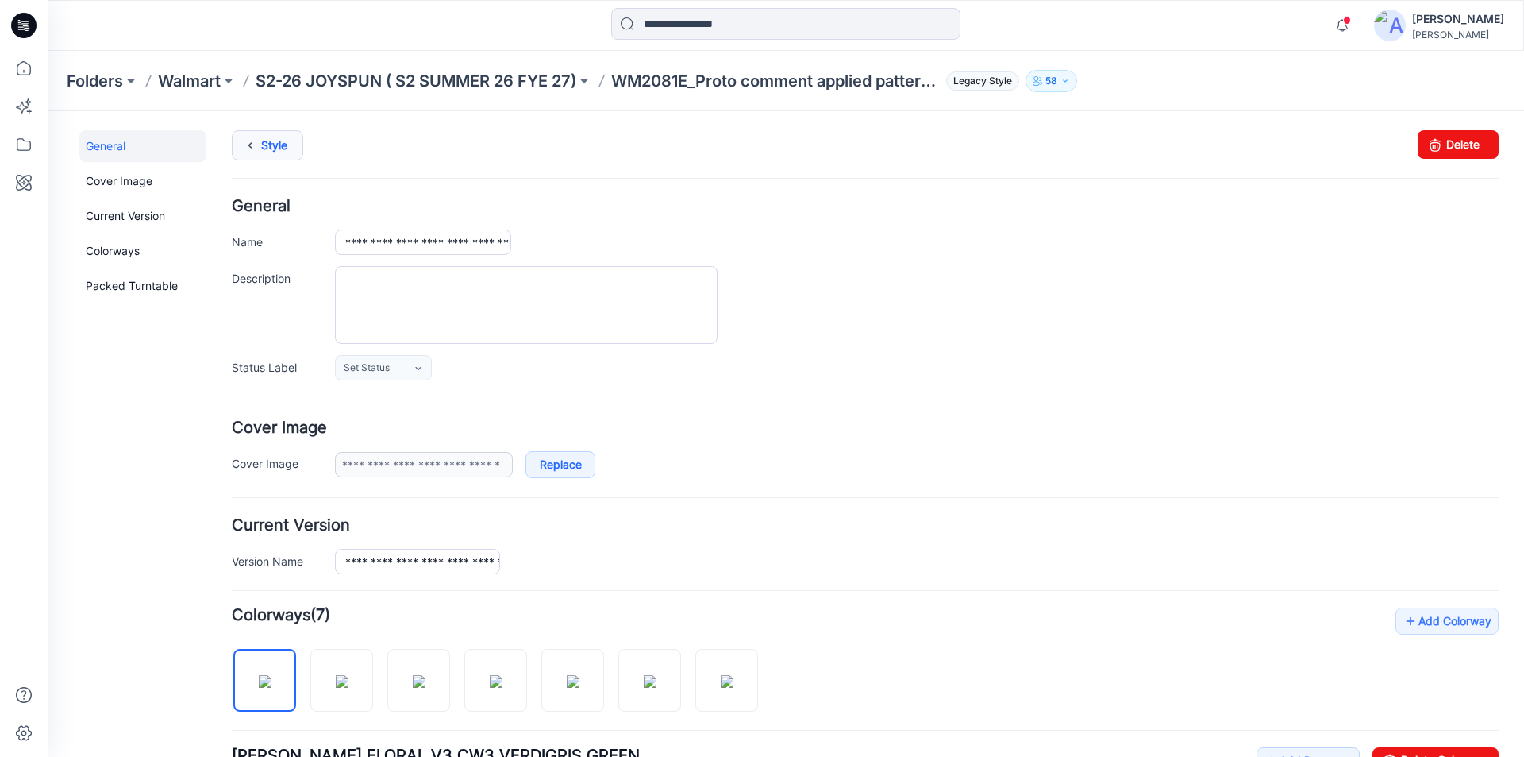
click at [269, 139] on link "Style" at bounding box center [267, 145] width 71 height 30
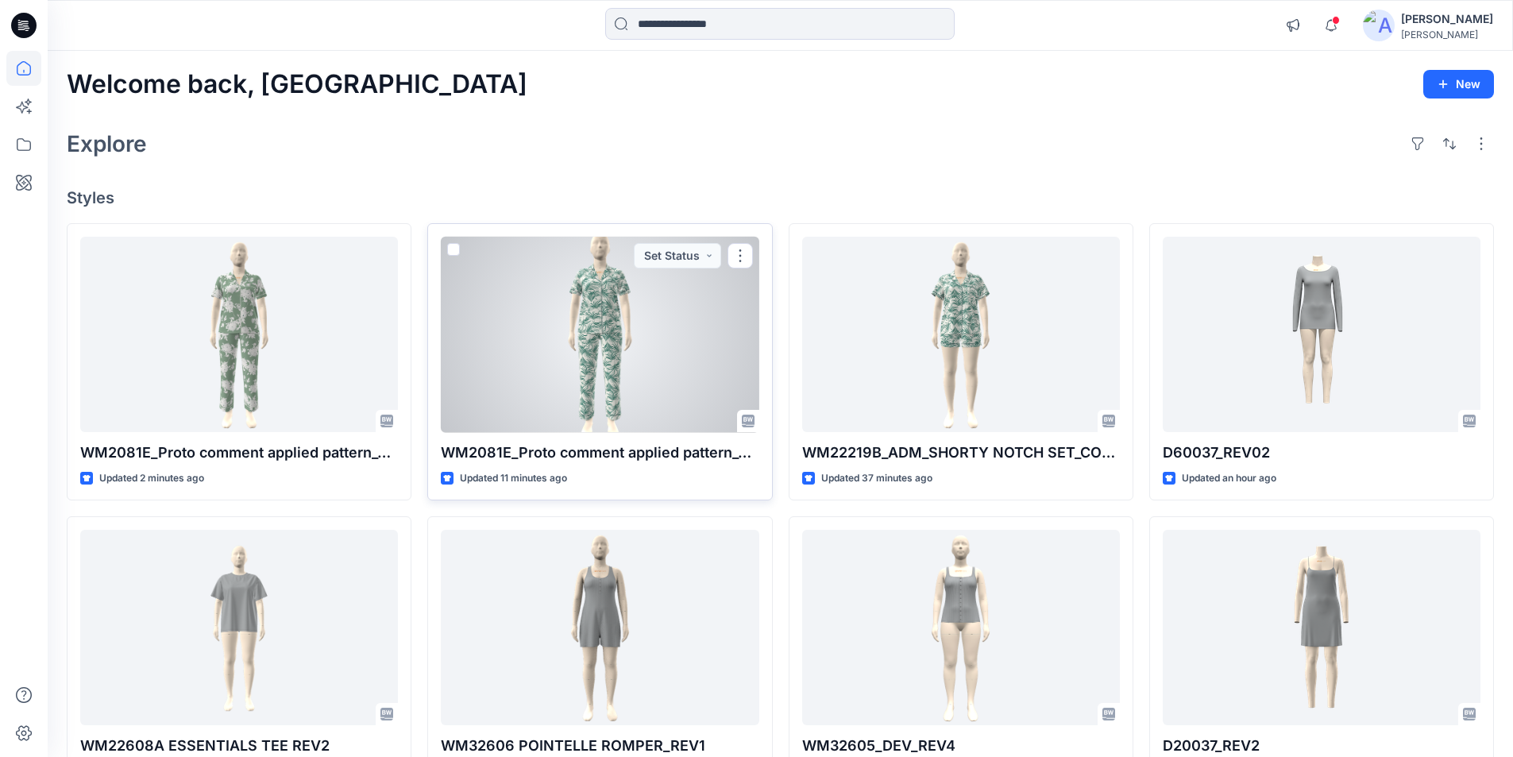
click at [639, 380] on div at bounding box center [600, 335] width 318 height 196
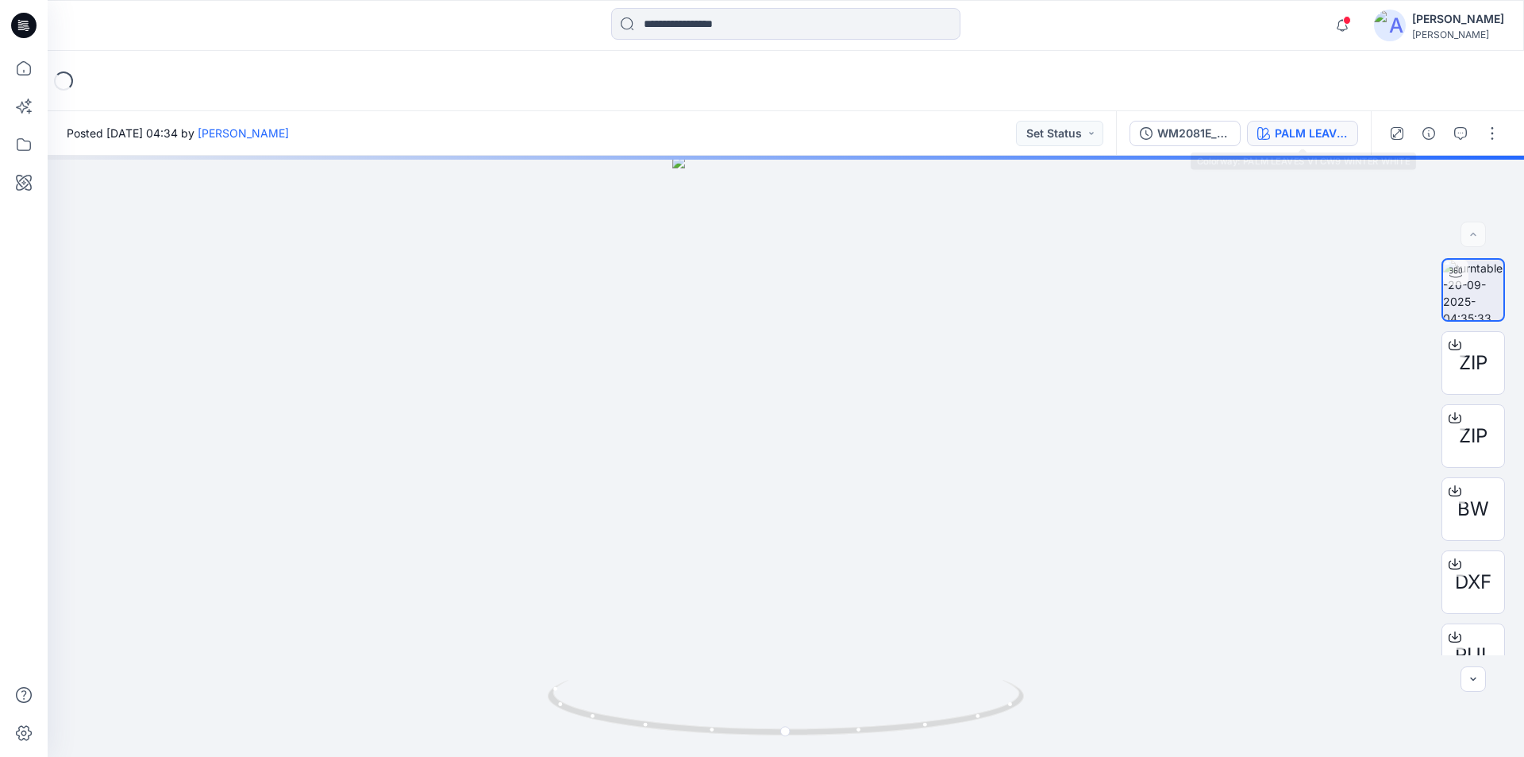
click at [1283, 133] on div "PALM LEAVES V1 CW9 WINTER WHITE" at bounding box center [1311, 133] width 73 height 17
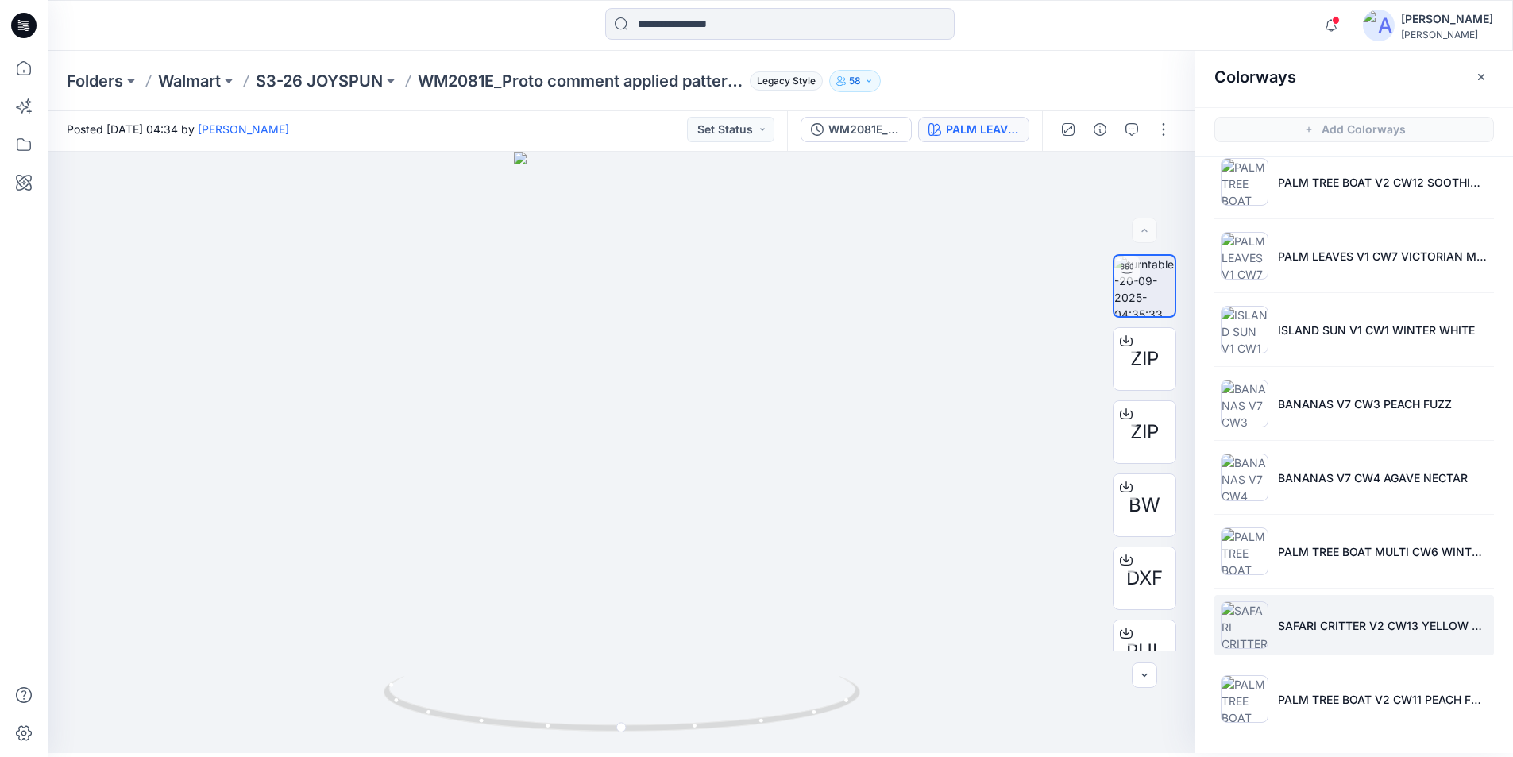
scroll to position [5, 0]
click at [26, 65] on icon at bounding box center [23, 68] width 35 height 35
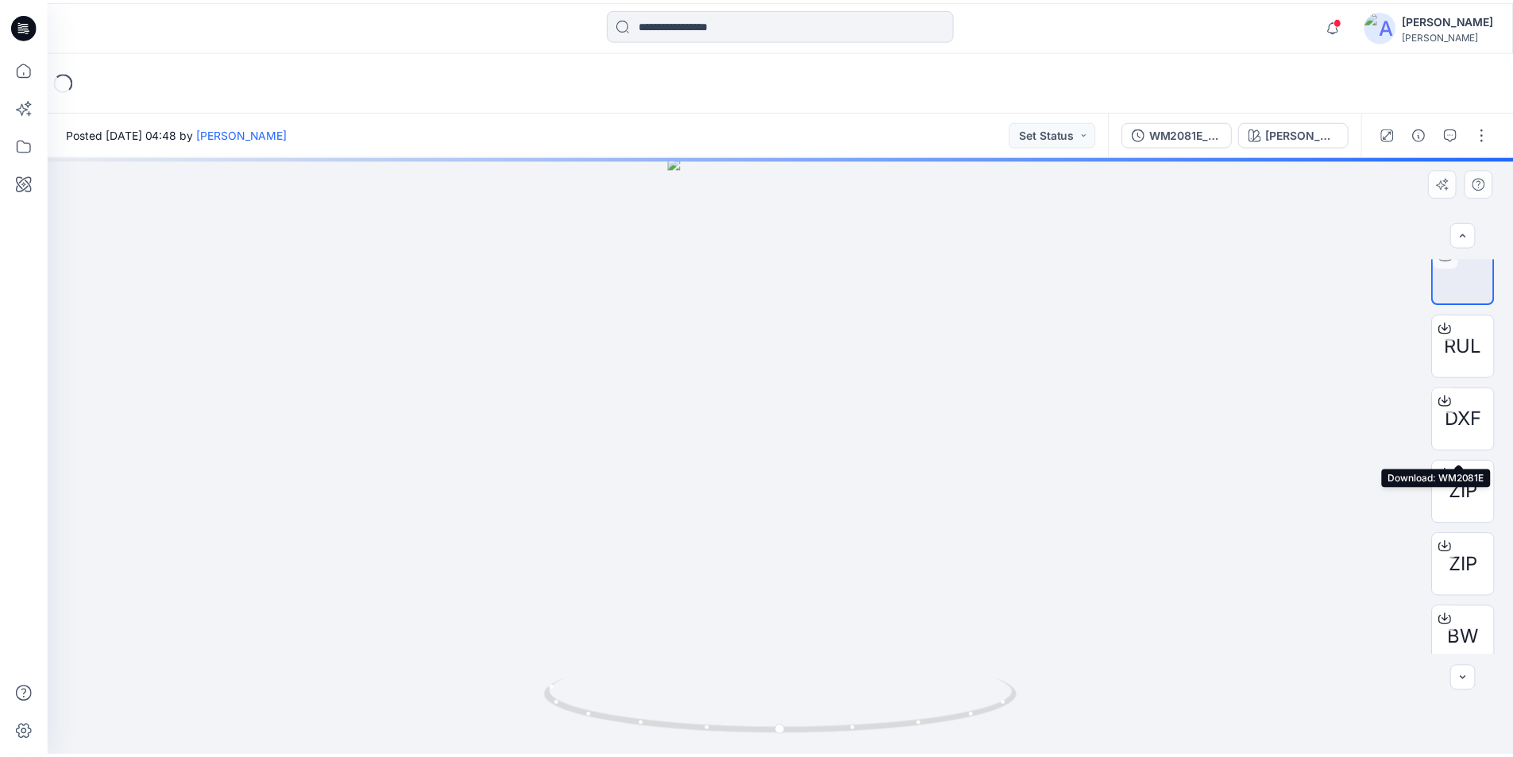
scroll to position [32, 0]
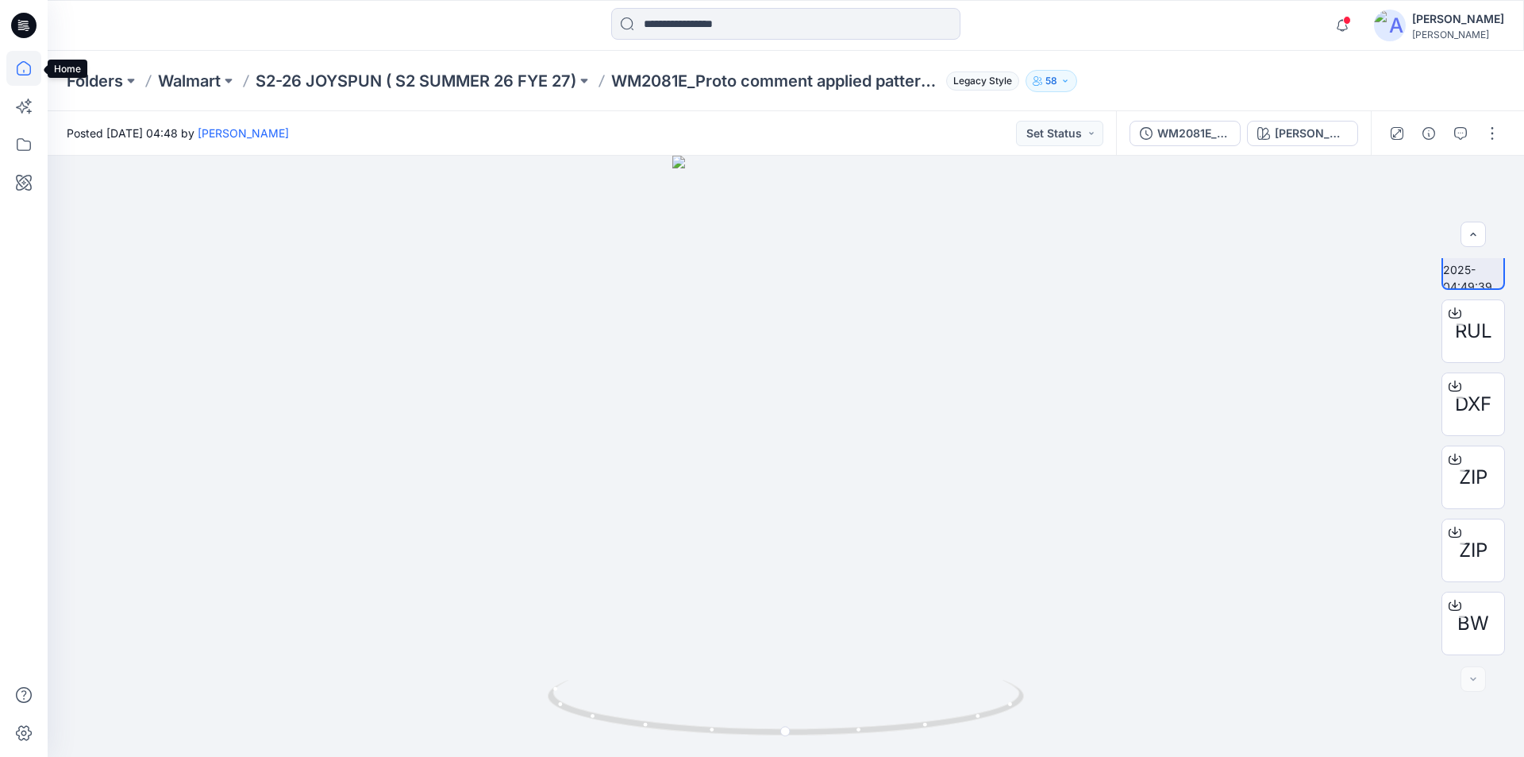
click at [28, 69] on icon at bounding box center [23, 68] width 35 height 35
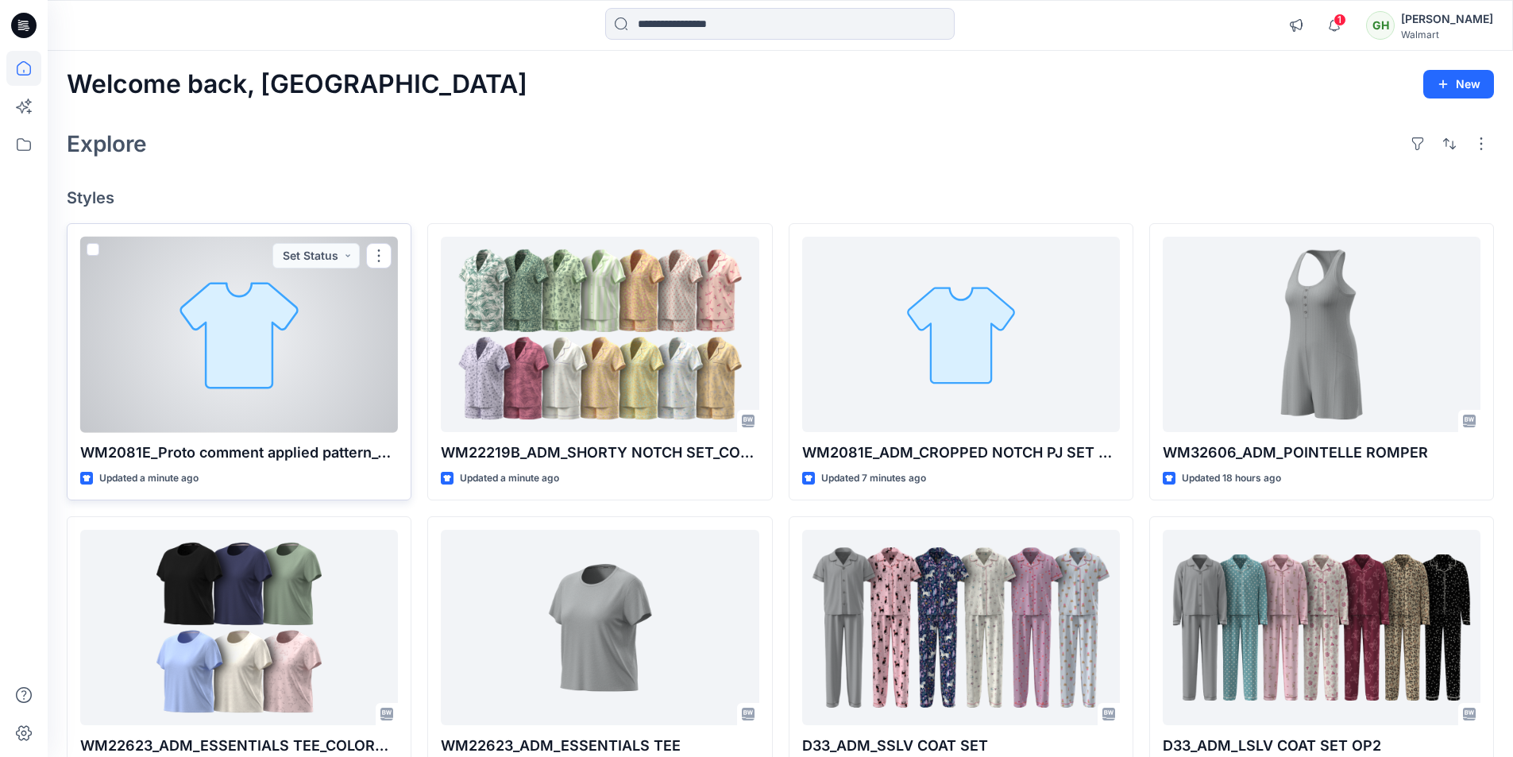
click at [289, 341] on div at bounding box center [239, 335] width 318 height 196
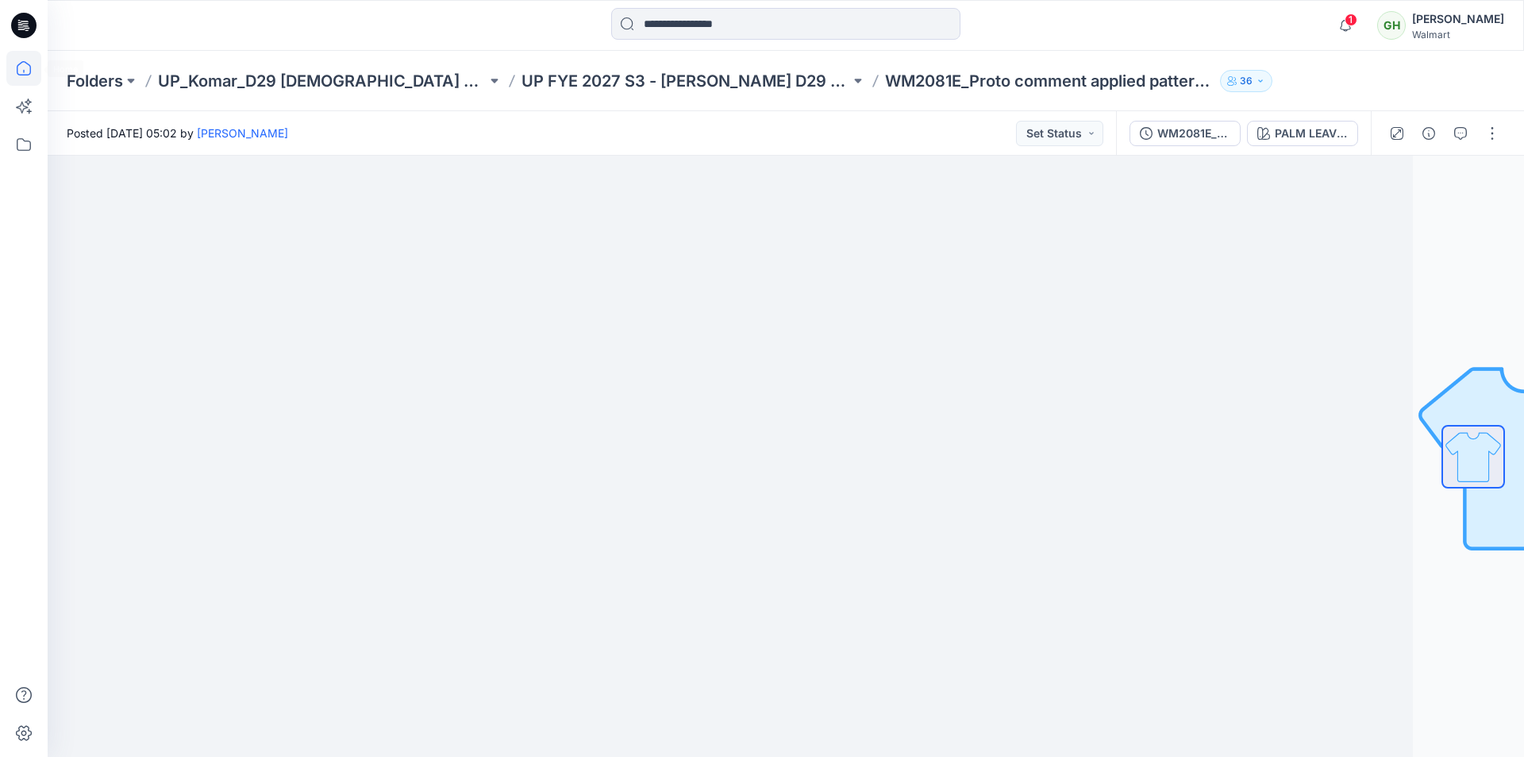
click at [19, 70] on icon at bounding box center [23, 68] width 35 height 35
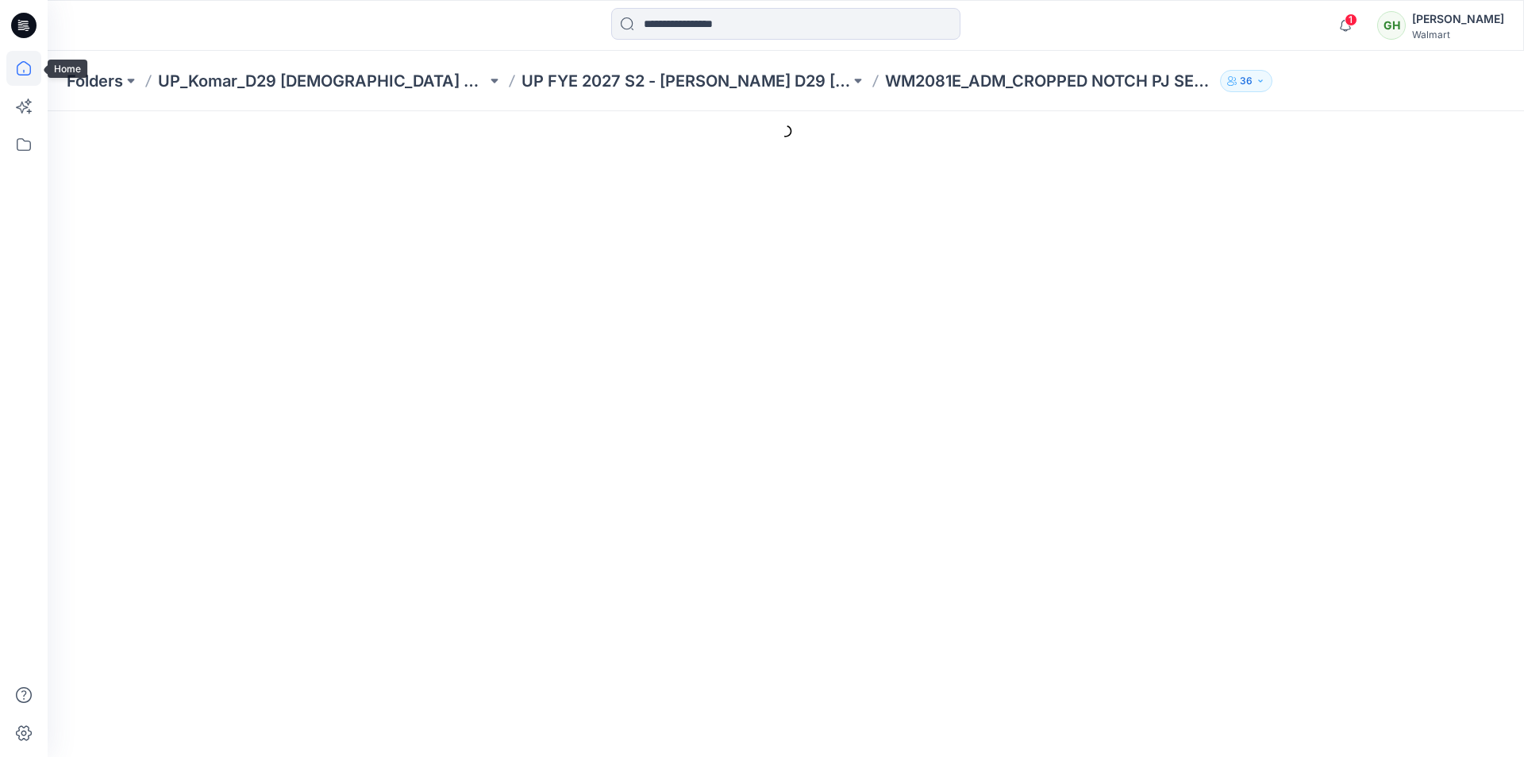
click at [25, 68] on icon at bounding box center [23, 68] width 35 height 35
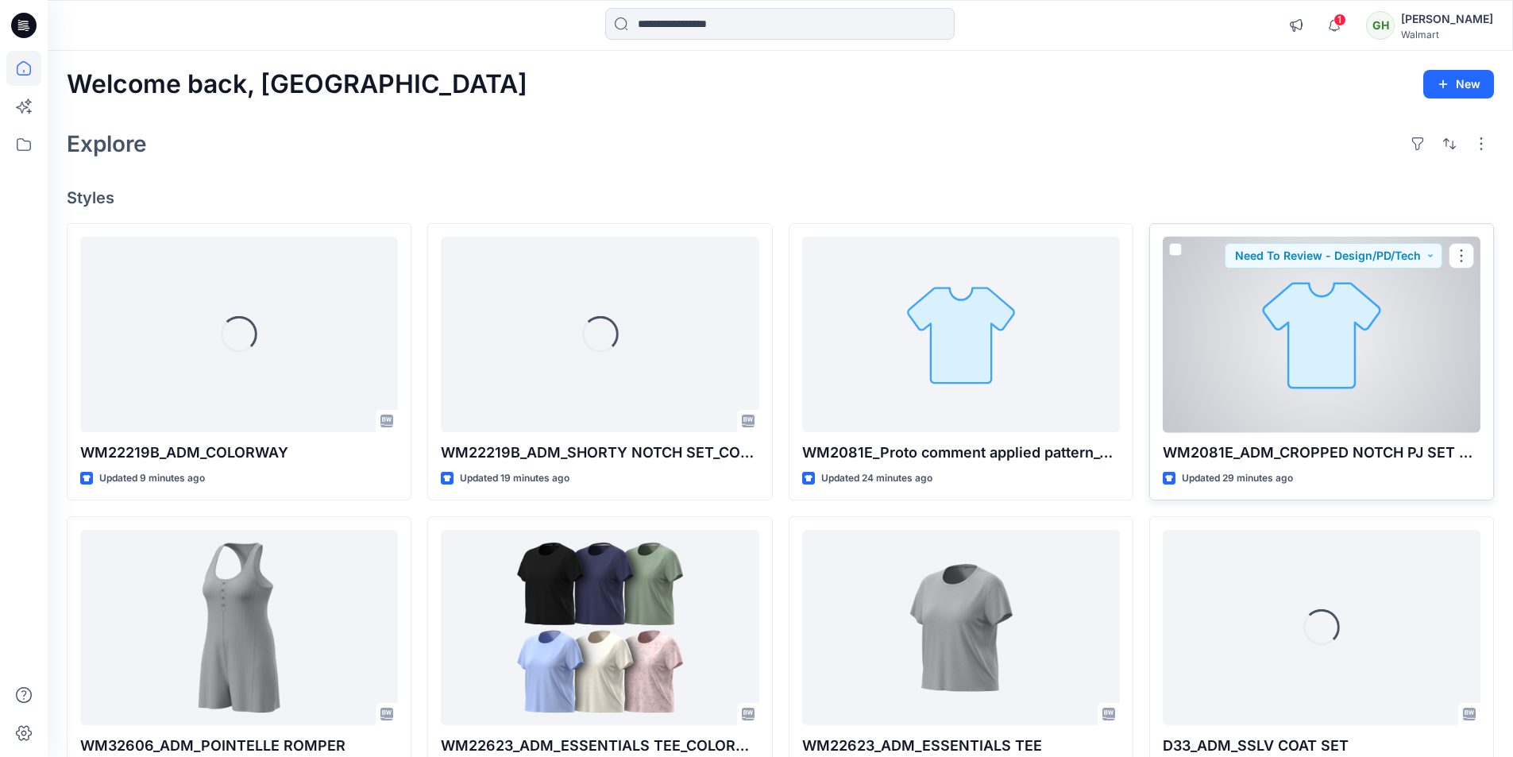
click at [1319, 353] on div at bounding box center [1321, 335] width 318 height 196
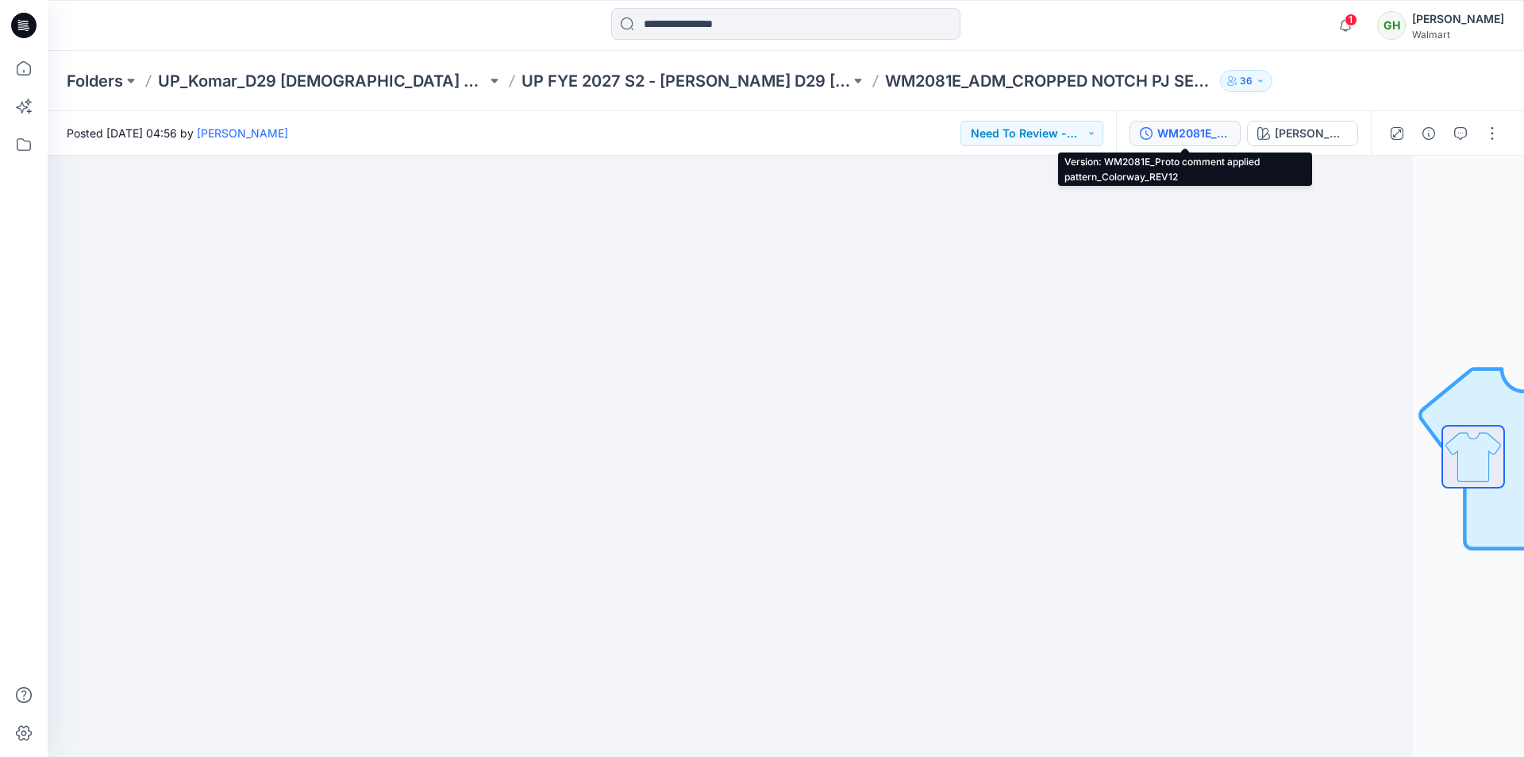
click at [1197, 131] on div "WM2081E_Proto comment applied pattern_Colorway_REV12" at bounding box center [1194, 133] width 73 height 17
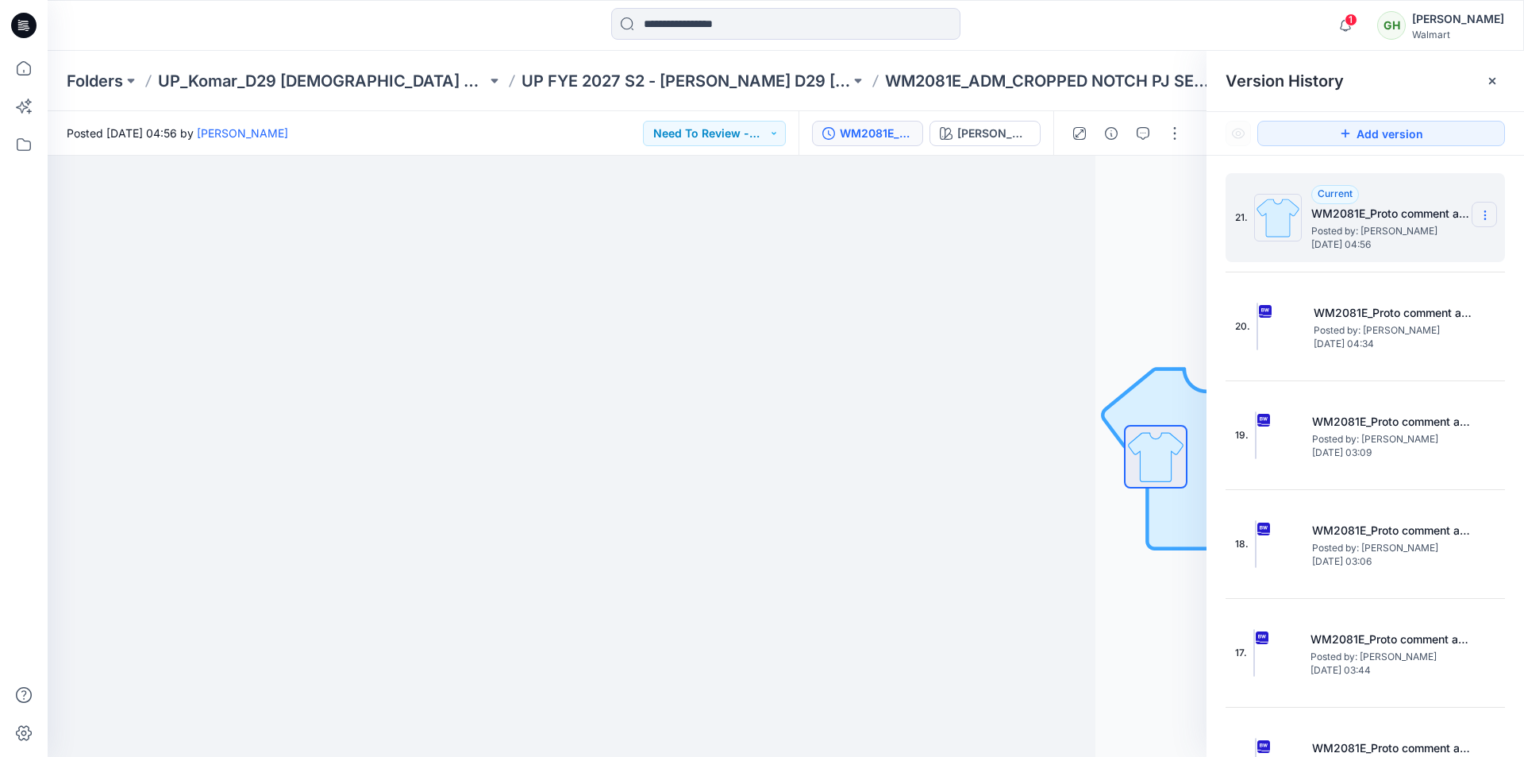
click at [1479, 218] on icon at bounding box center [1485, 215] width 13 height 13
click at [1354, 320] on span "Delete Version" at bounding box center [1376, 316] width 75 height 19
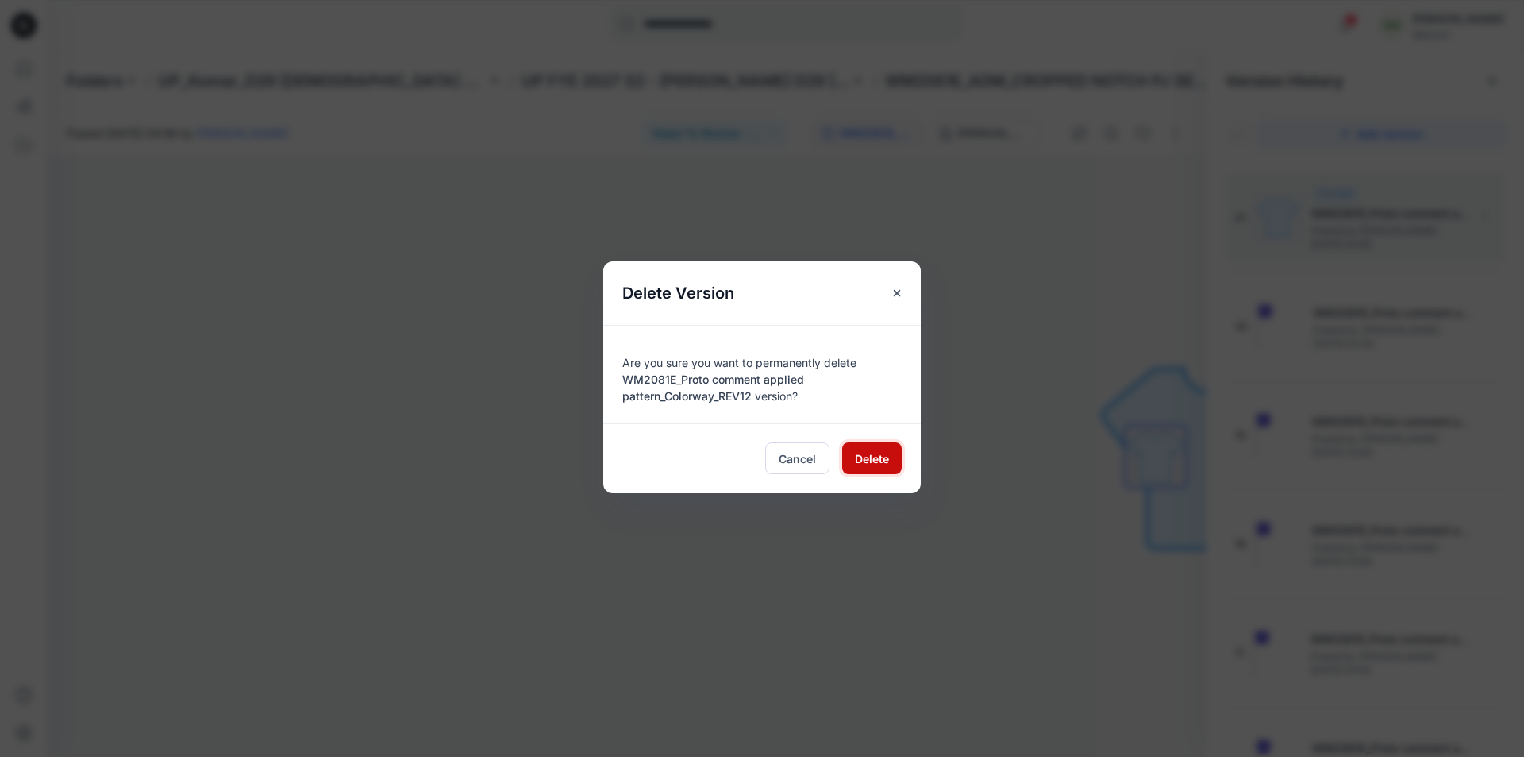
click at [868, 456] on span "Delete" at bounding box center [872, 458] width 34 height 17
click at [885, 460] on span "Delete" at bounding box center [872, 458] width 34 height 17
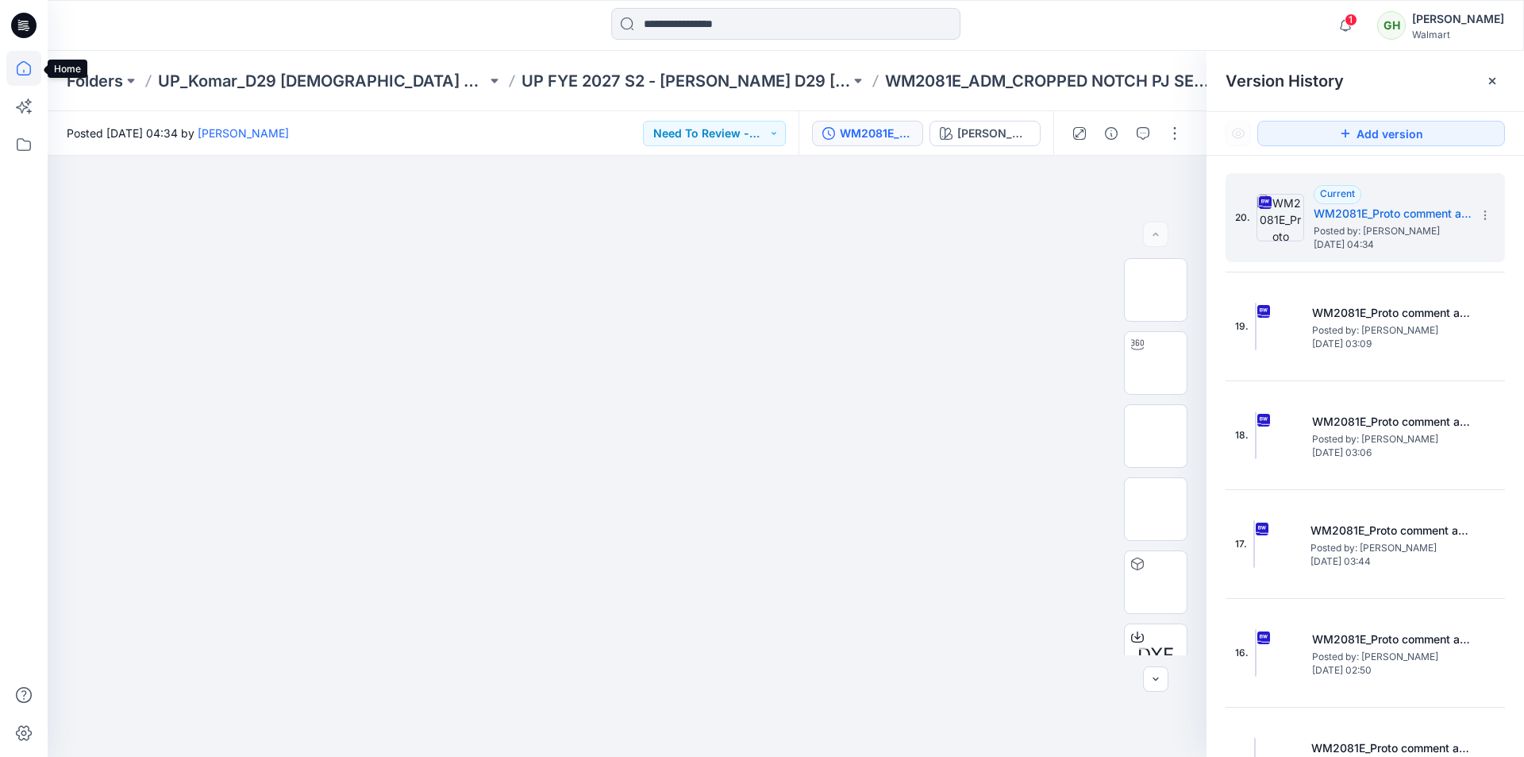
click at [19, 67] on icon at bounding box center [23, 68] width 35 height 35
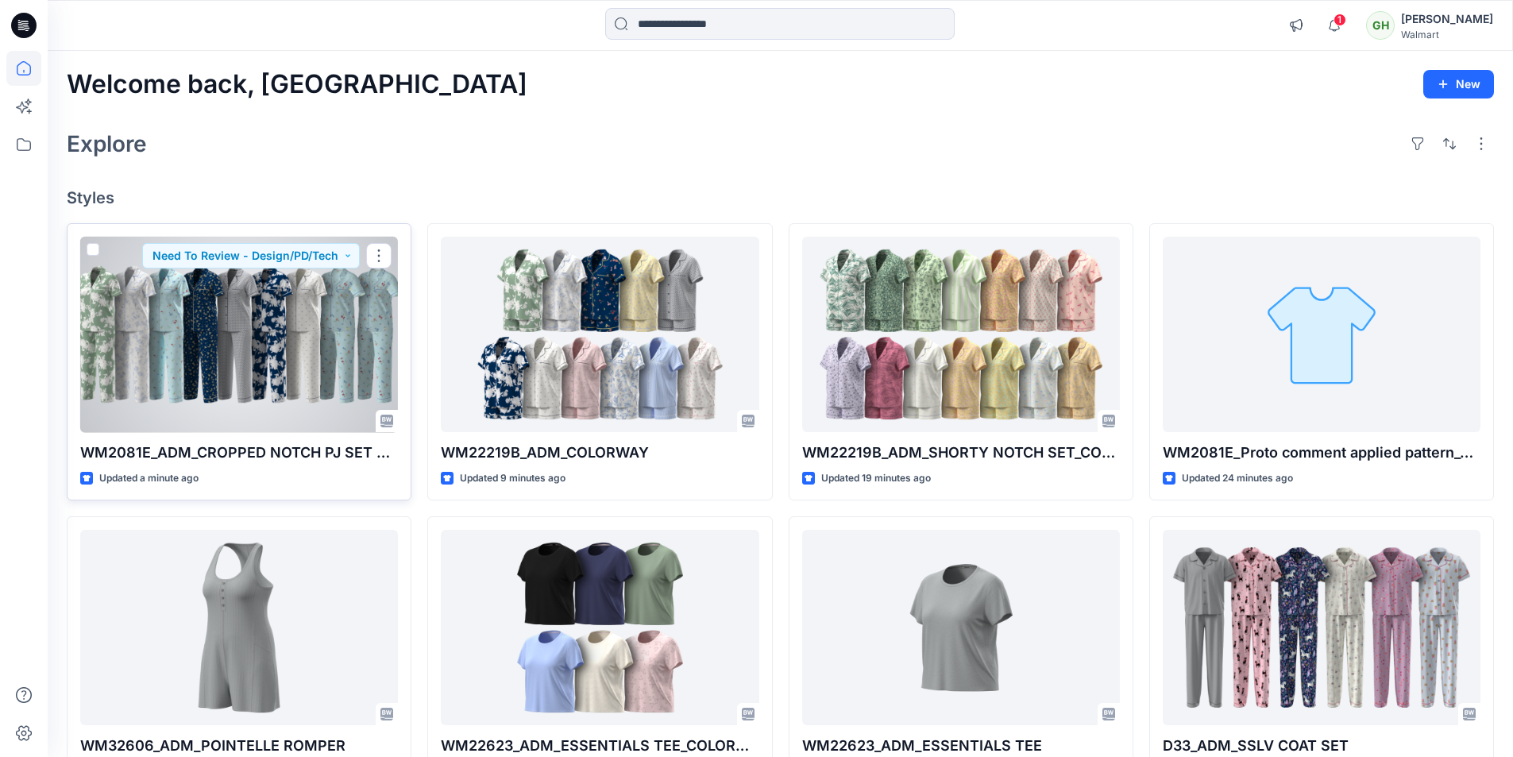
click at [335, 358] on div at bounding box center [239, 335] width 318 height 196
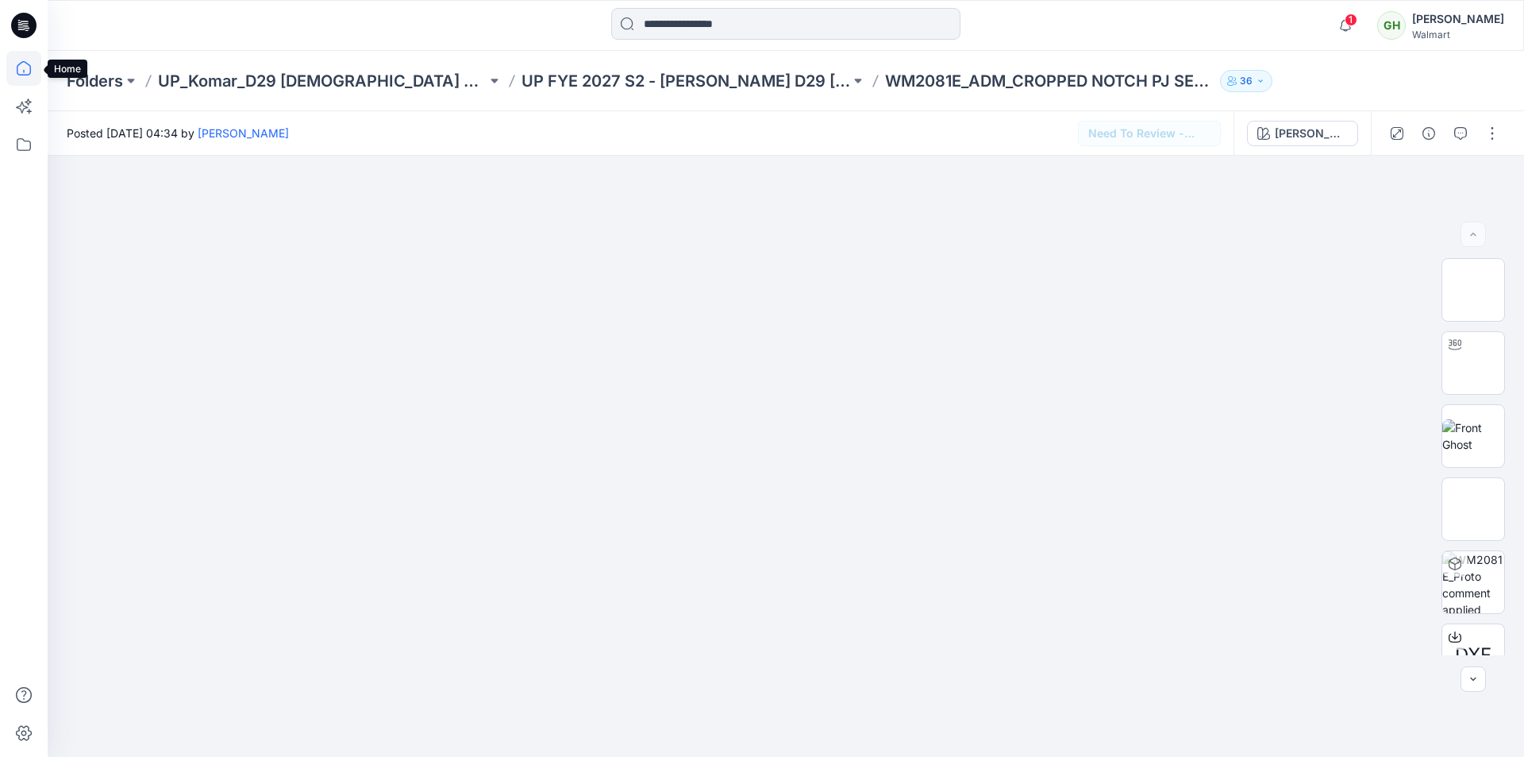
click at [18, 63] on icon at bounding box center [23, 68] width 35 height 35
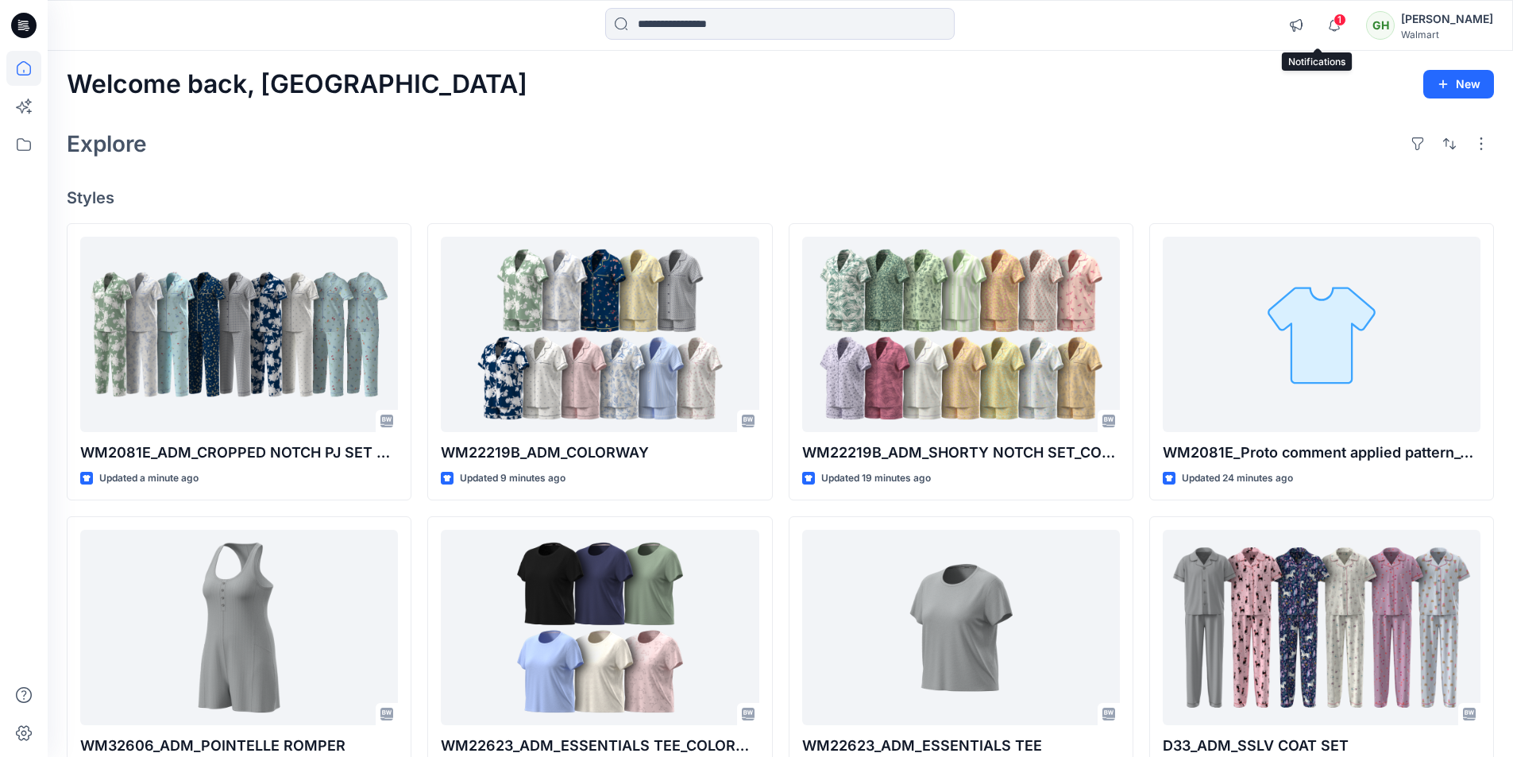
click at [1333, 18] on span "1" at bounding box center [1339, 19] width 13 height 13
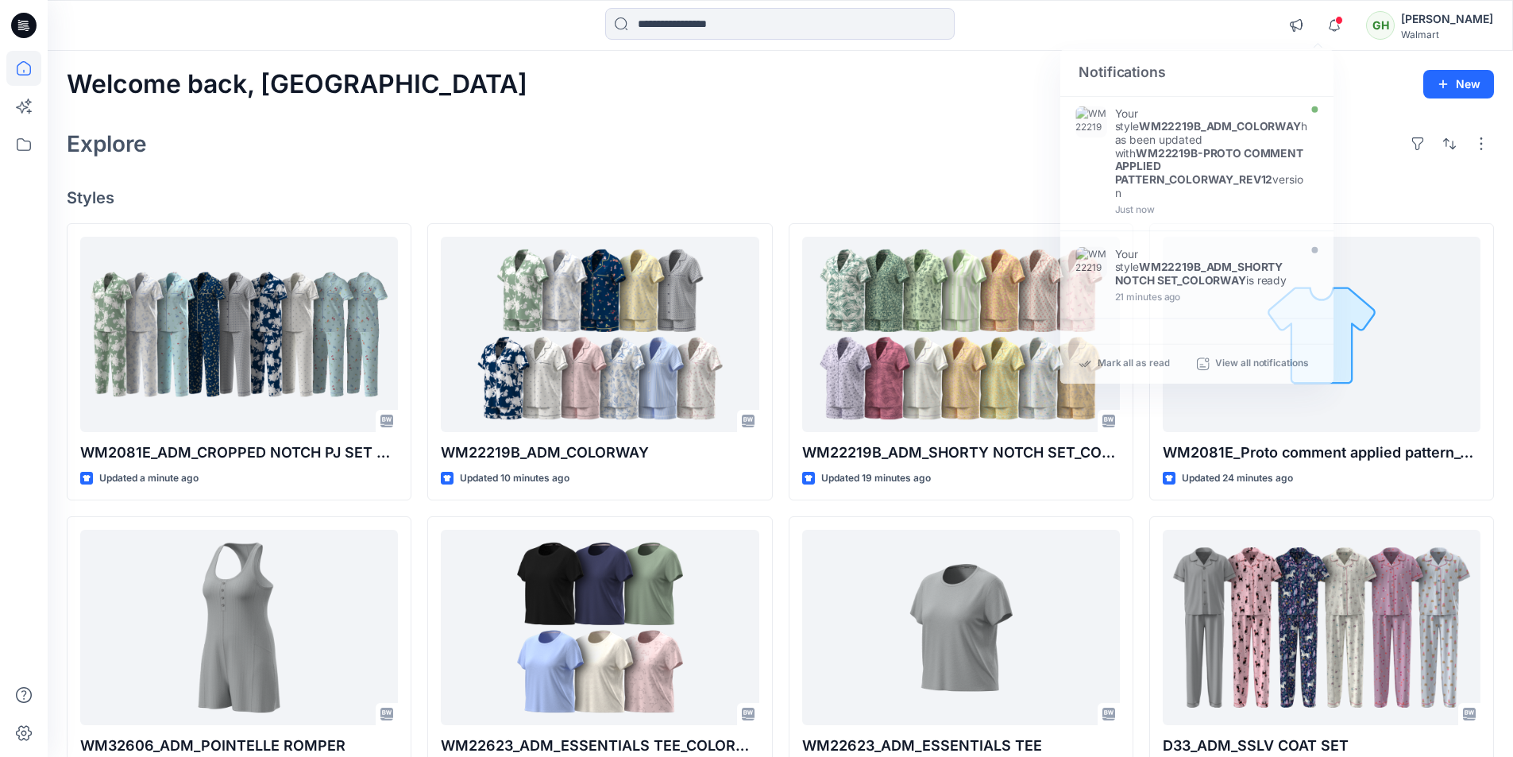
click at [944, 136] on div "Explore" at bounding box center [780, 144] width 1427 height 38
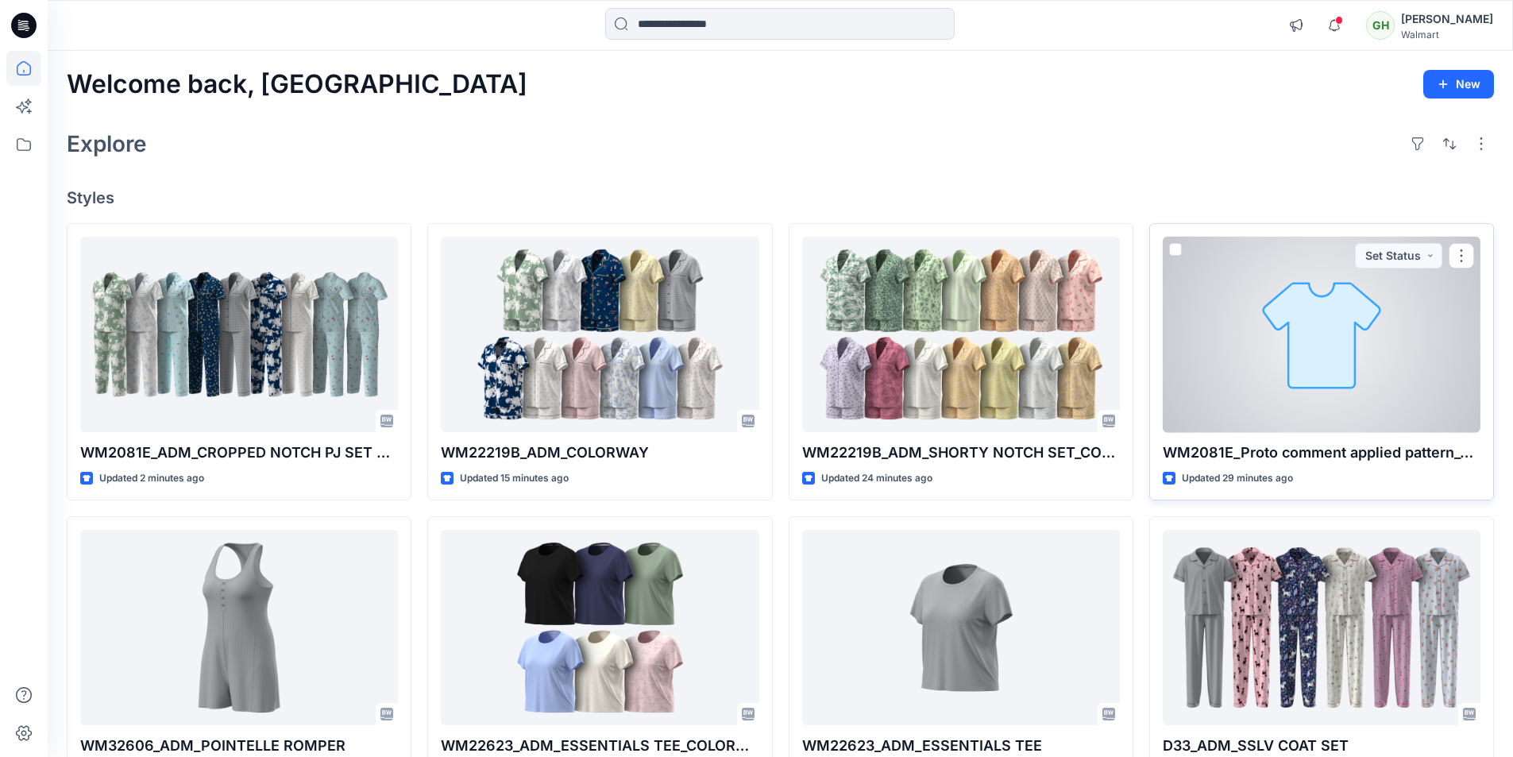
click at [1229, 357] on div at bounding box center [1321, 335] width 318 height 196
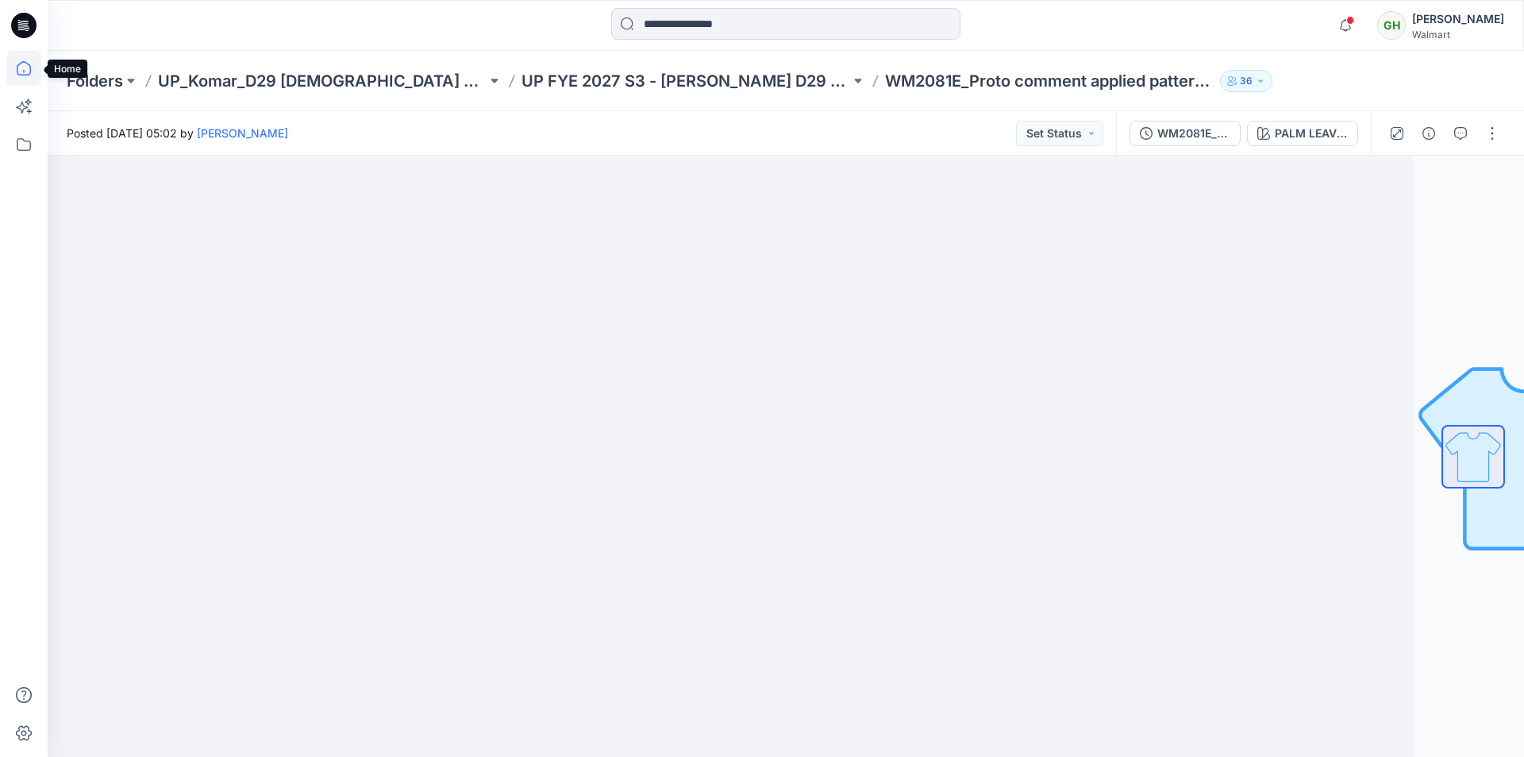
click at [28, 71] on icon at bounding box center [23, 68] width 35 height 35
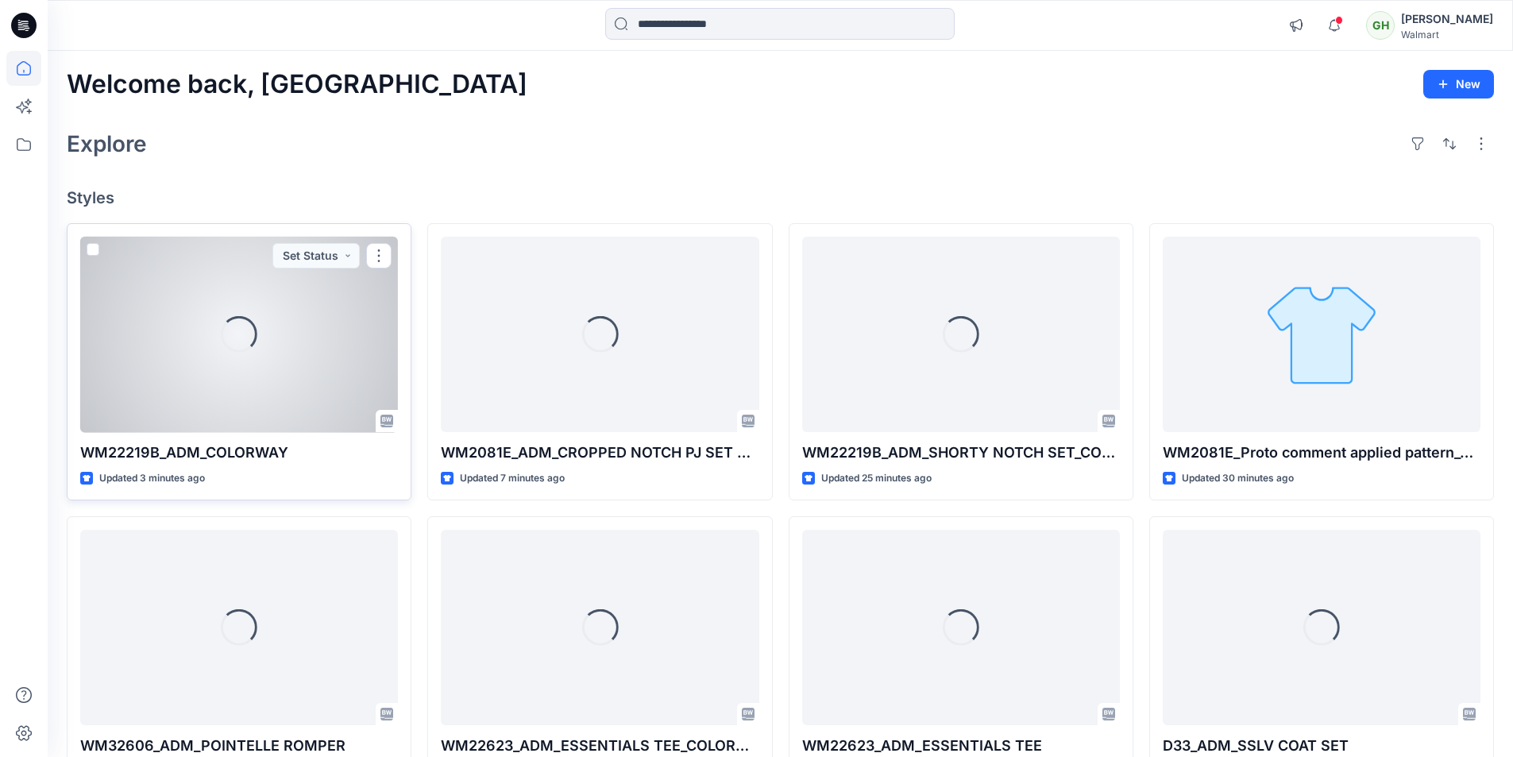
click at [304, 372] on div "Loading..." at bounding box center [239, 335] width 318 height 196
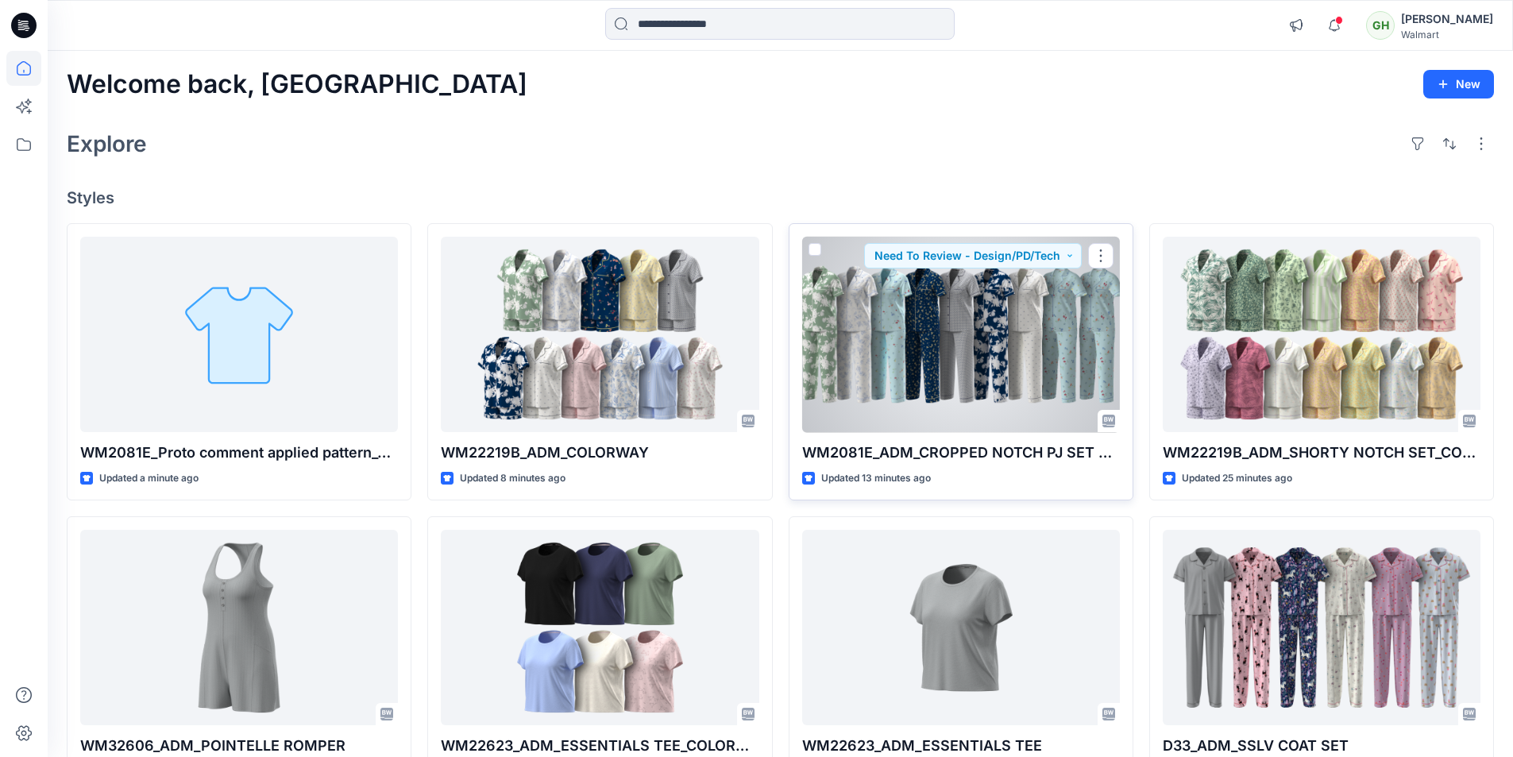
click at [950, 347] on div at bounding box center [961, 335] width 318 height 196
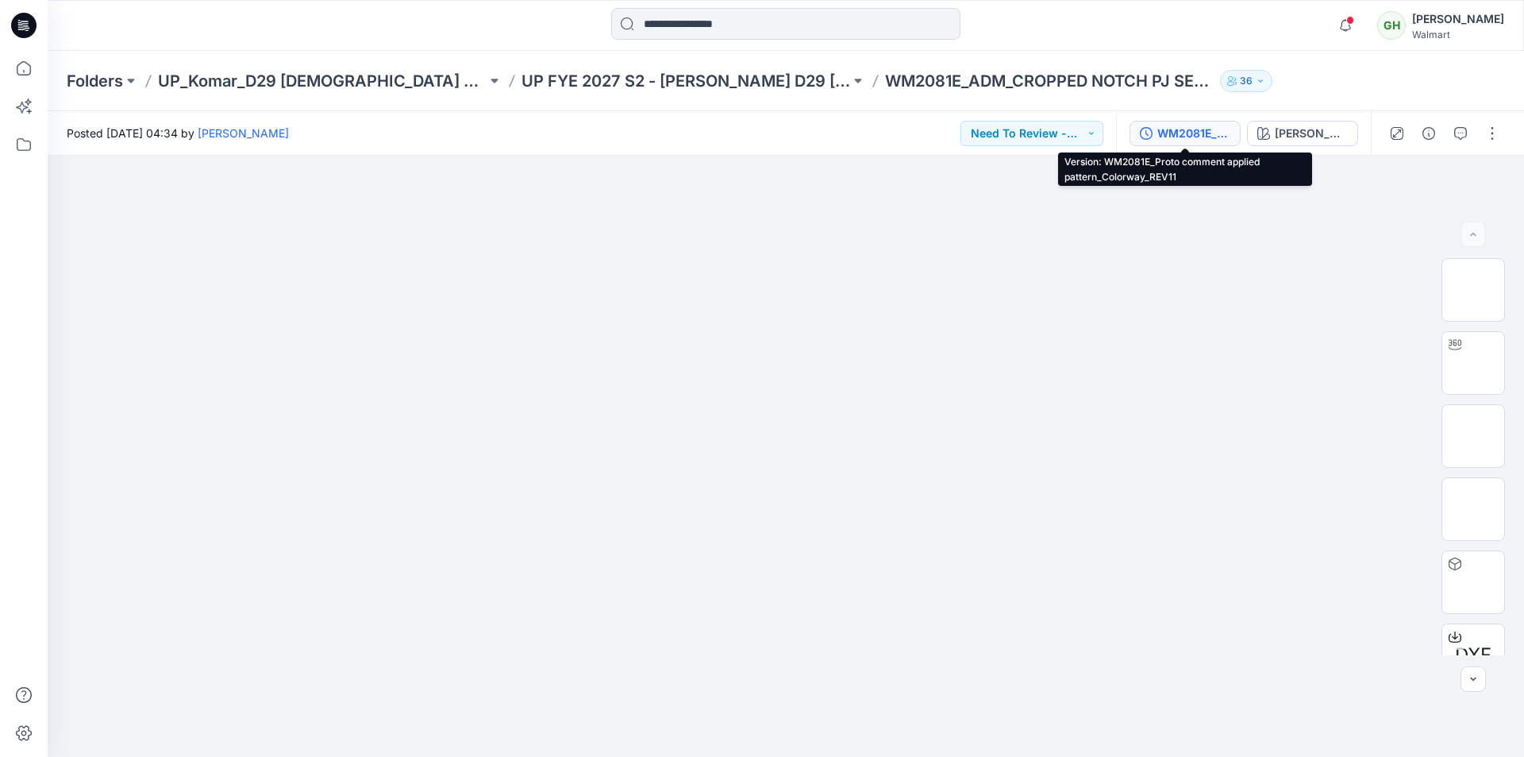
click at [1178, 138] on div "WM2081E_Proto comment applied pattern_Colorway_REV11" at bounding box center [1194, 133] width 73 height 17
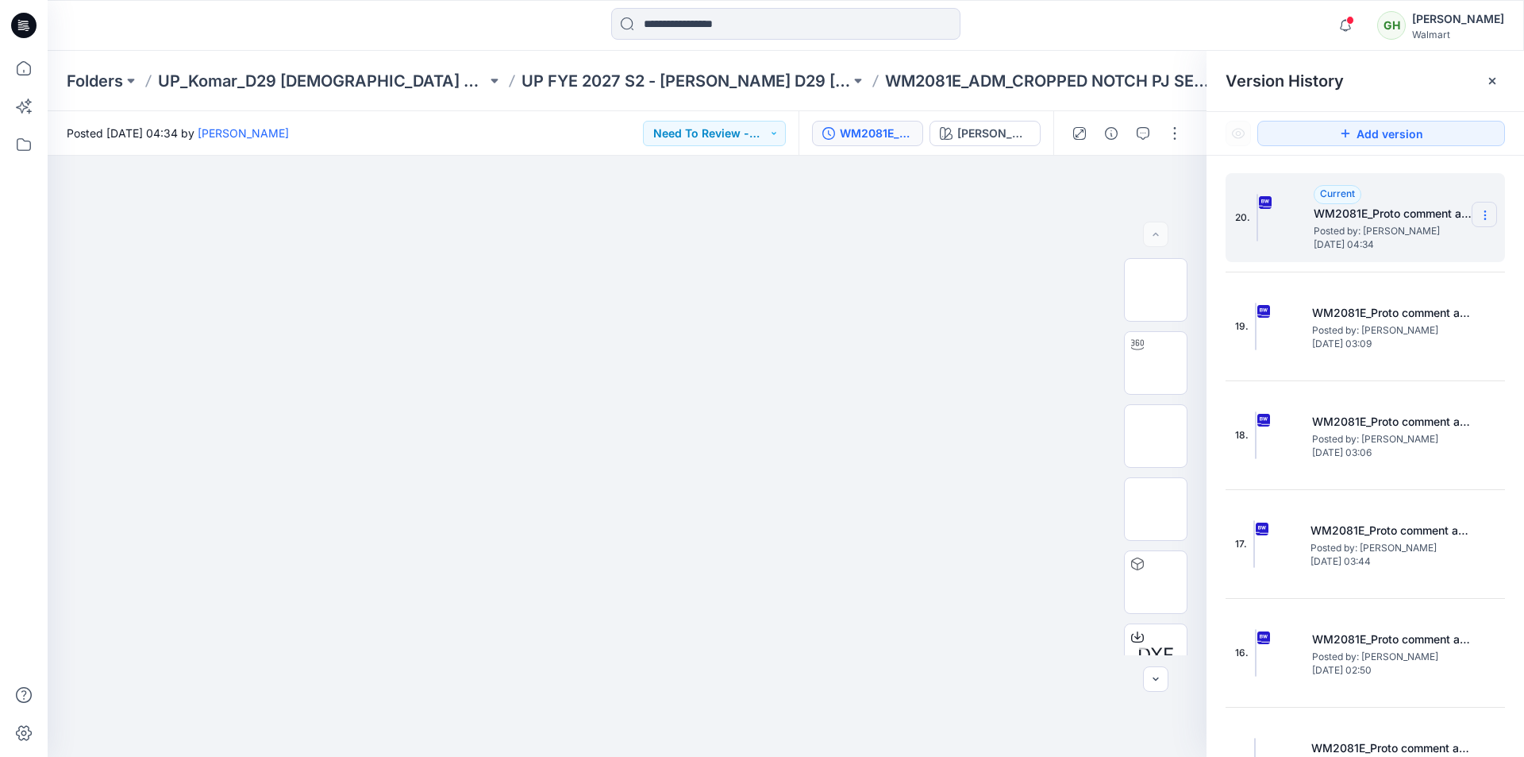
click at [1479, 214] on icon at bounding box center [1485, 215] width 13 height 13
click at [1370, 285] on span "Duplicate Version" at bounding box center [1384, 277] width 91 height 19
click at [1479, 217] on icon at bounding box center [1485, 215] width 13 height 13
click at [1397, 316] on span "Rename Version" at bounding box center [1380, 309] width 83 height 19
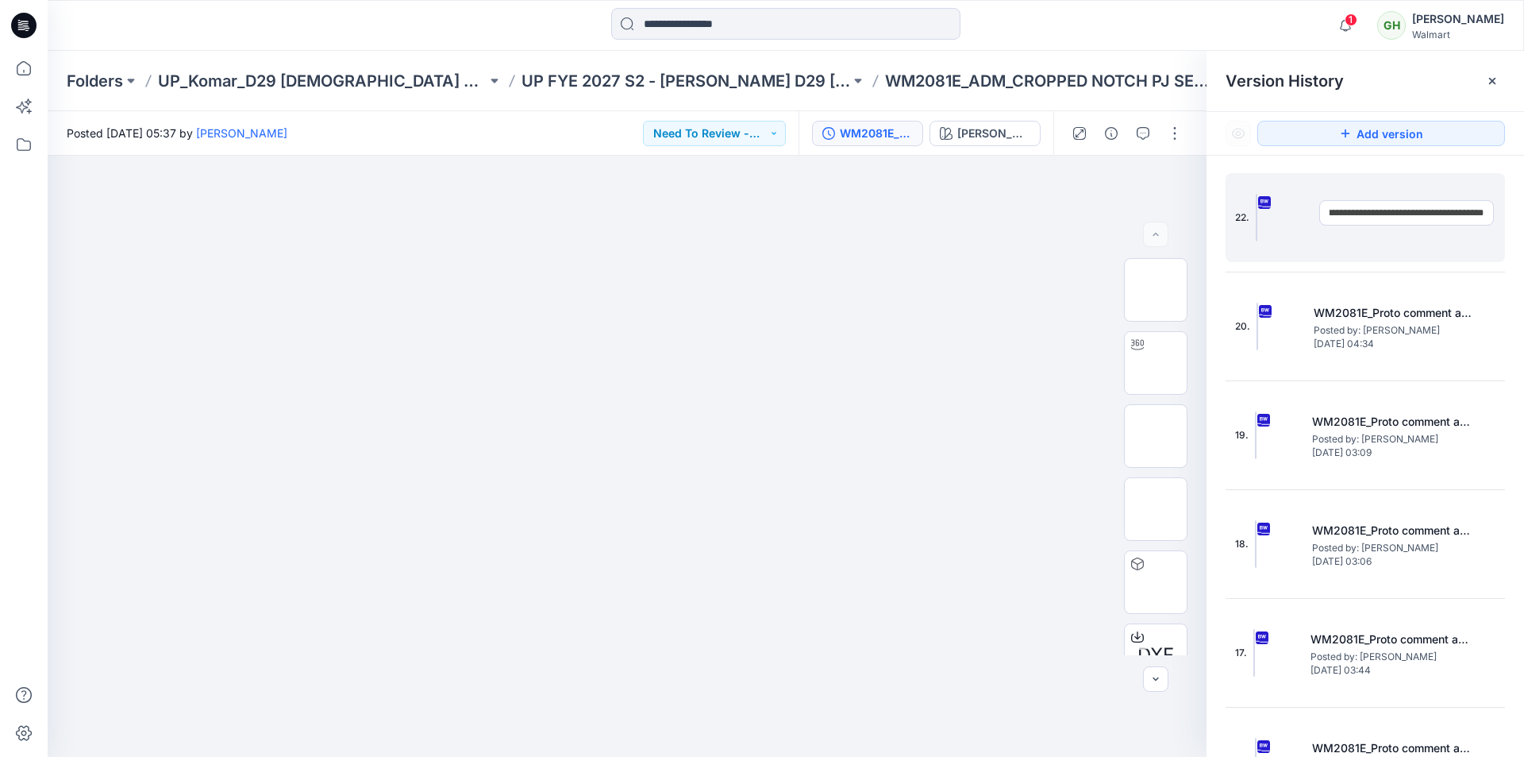
click at [1455, 211] on input "**********" at bounding box center [1407, 212] width 175 height 25
click at [1474, 215] on input "**********" at bounding box center [1407, 212] width 175 height 25
type input "**********"
click at [1501, 315] on div "**********" at bounding box center [1366, 468] width 318 height 624
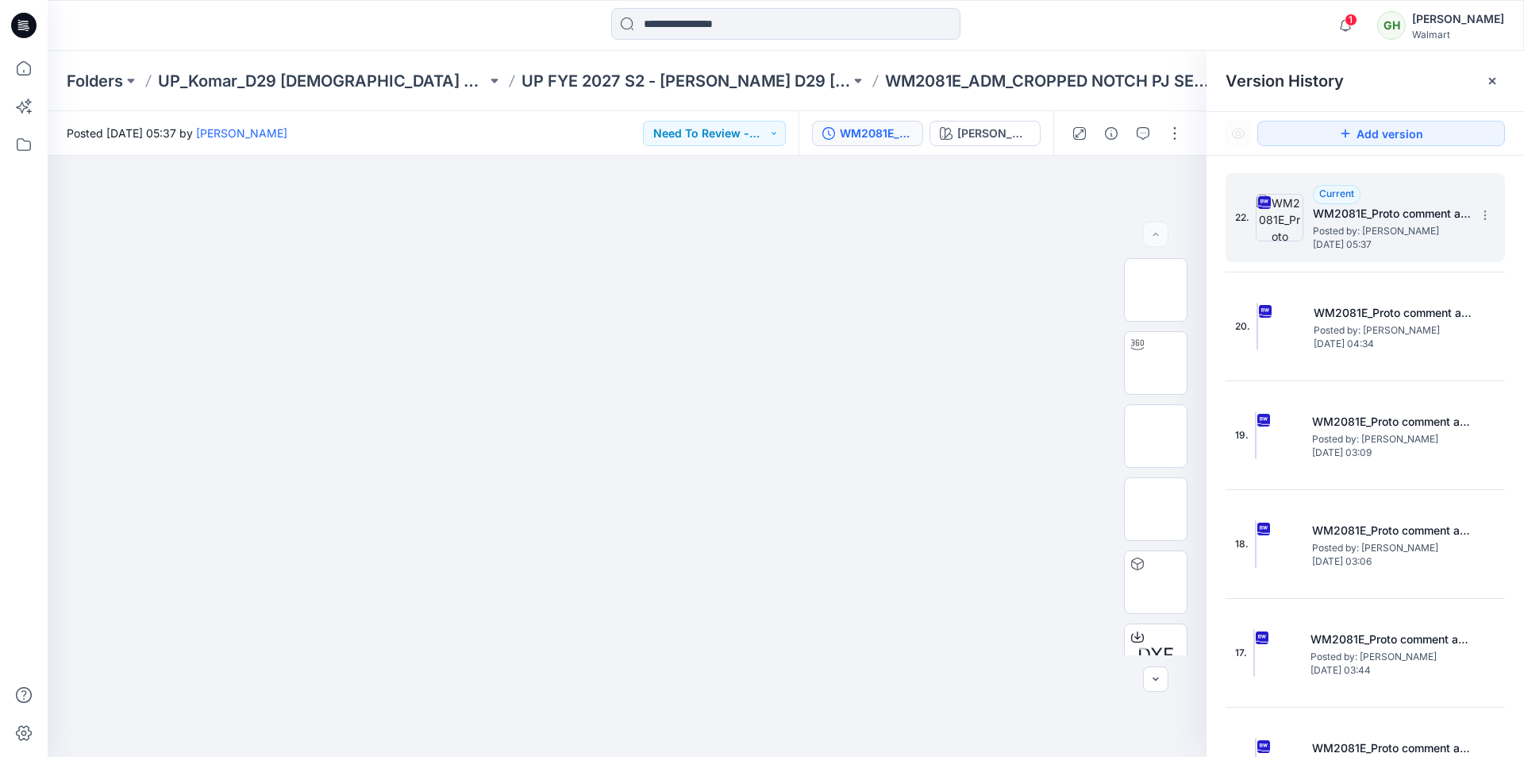
click at [1381, 223] on span "Posted by: [PERSON_NAME]" at bounding box center [1392, 231] width 159 height 16
click at [1498, 78] on icon at bounding box center [1492, 81] width 13 height 13
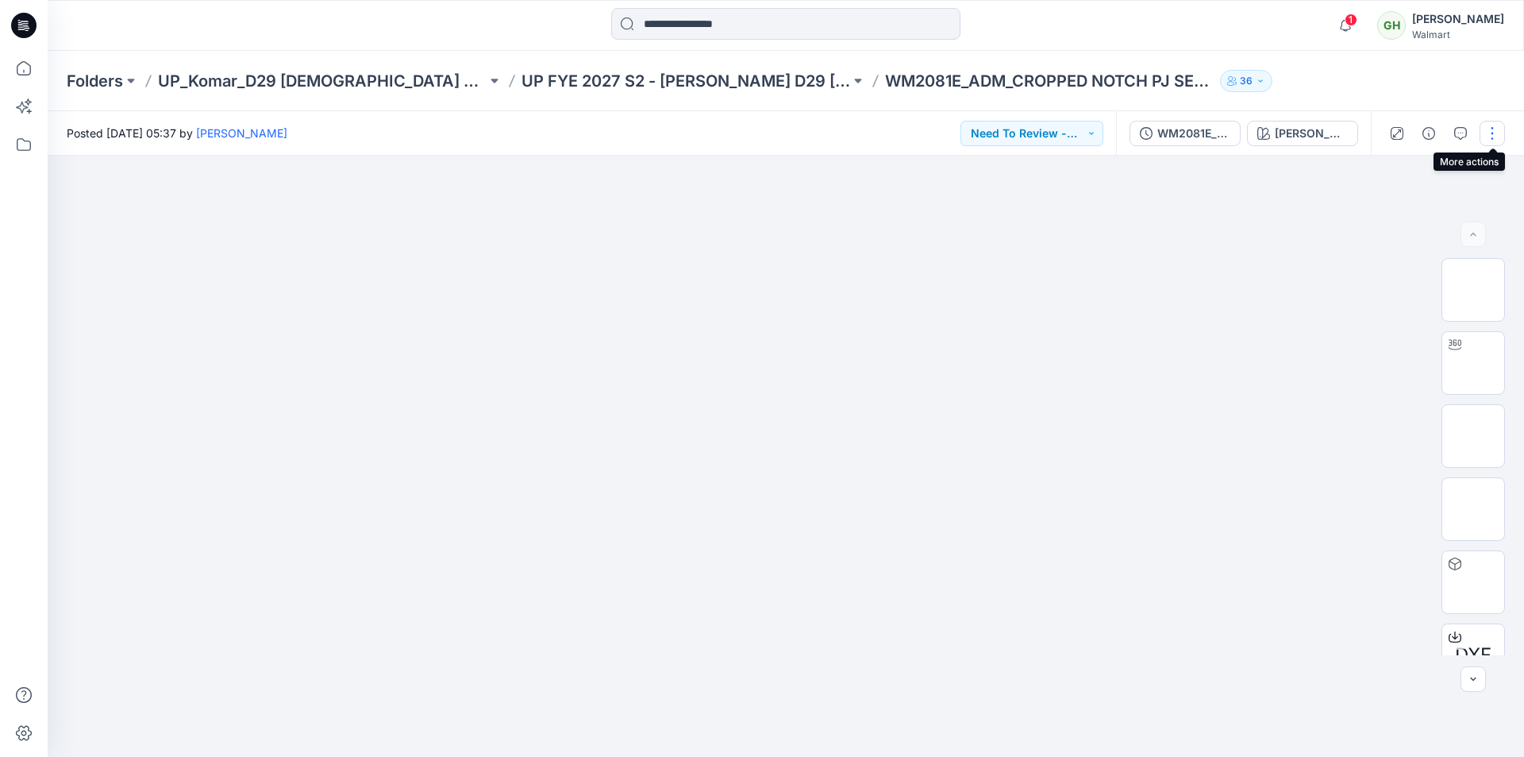
click at [1499, 134] on button "button" at bounding box center [1492, 133] width 25 height 25
click at [1424, 218] on button "Edit" at bounding box center [1426, 214] width 146 height 29
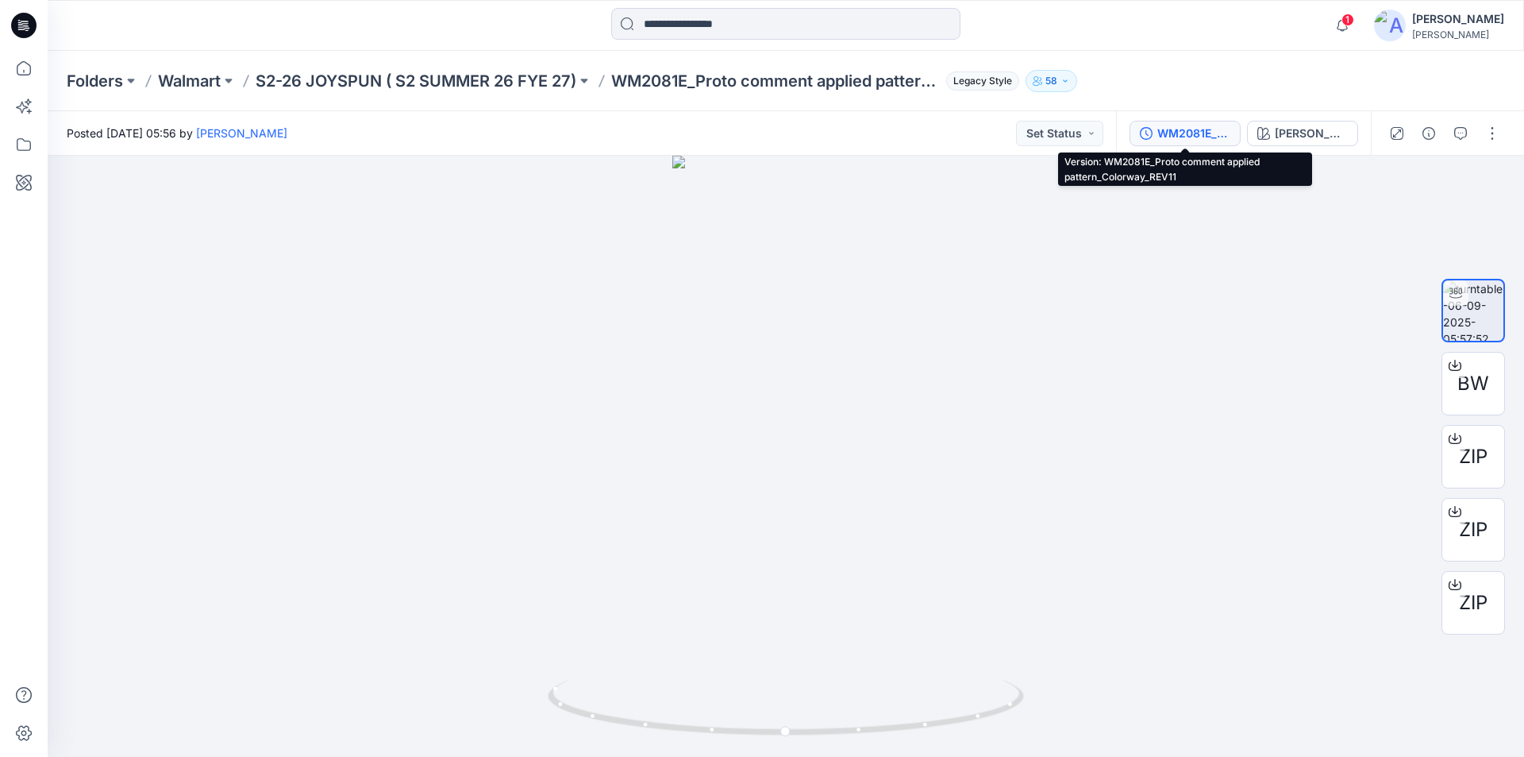
click at [1178, 137] on div "WM2081E_Proto comment applied pattern_Colorway_REV11" at bounding box center [1194, 133] width 73 height 17
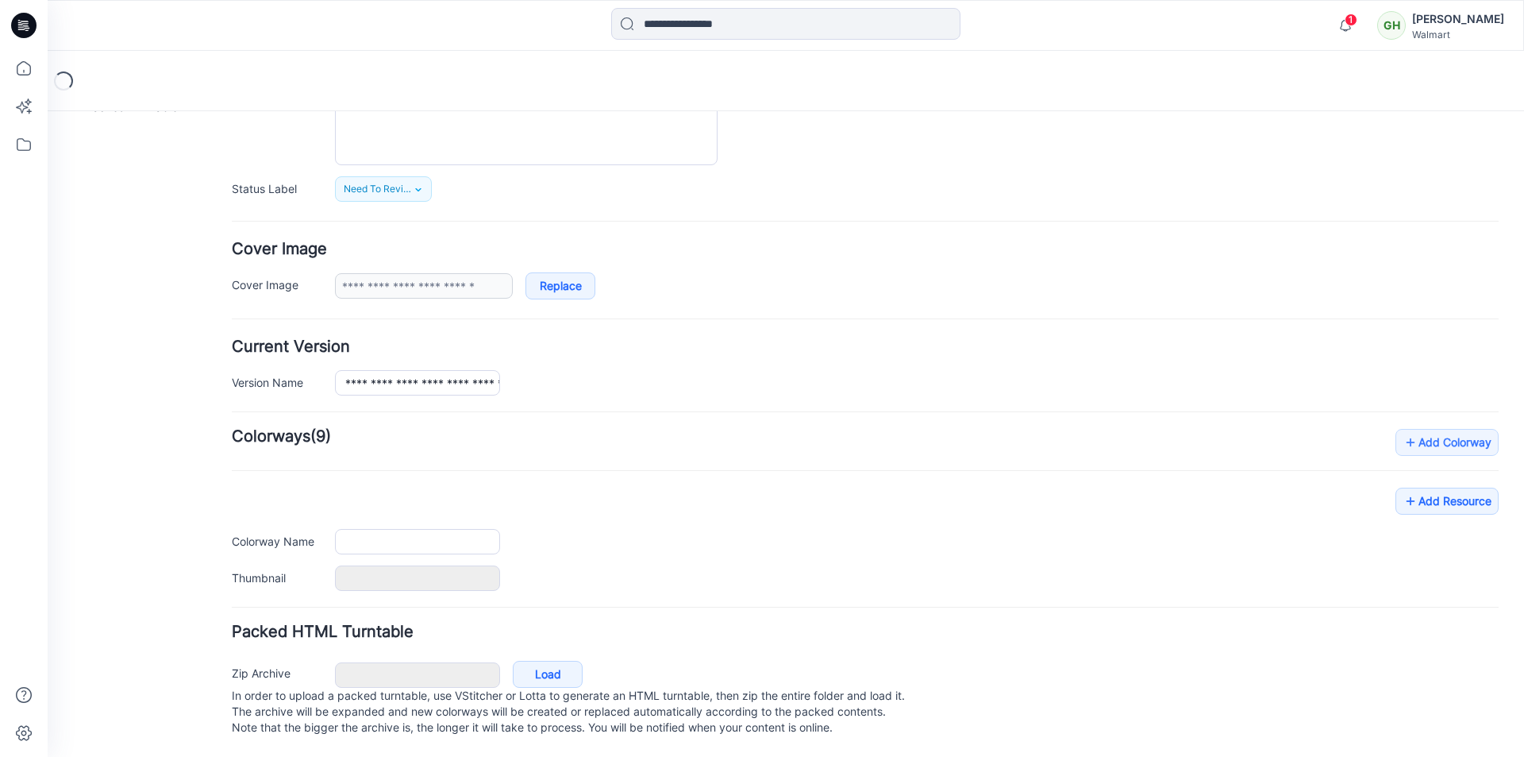
type input "**********"
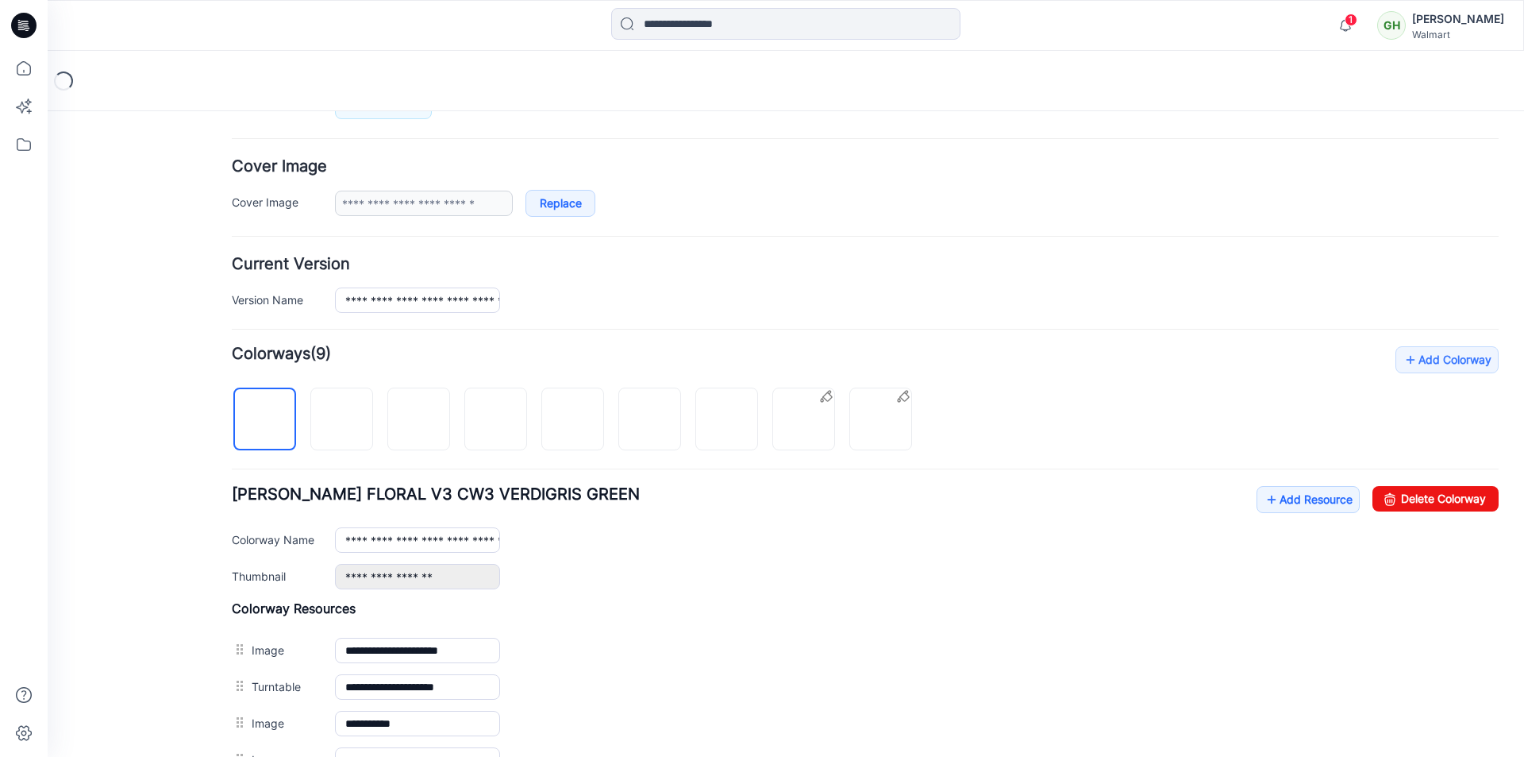
scroll to position [353, 0]
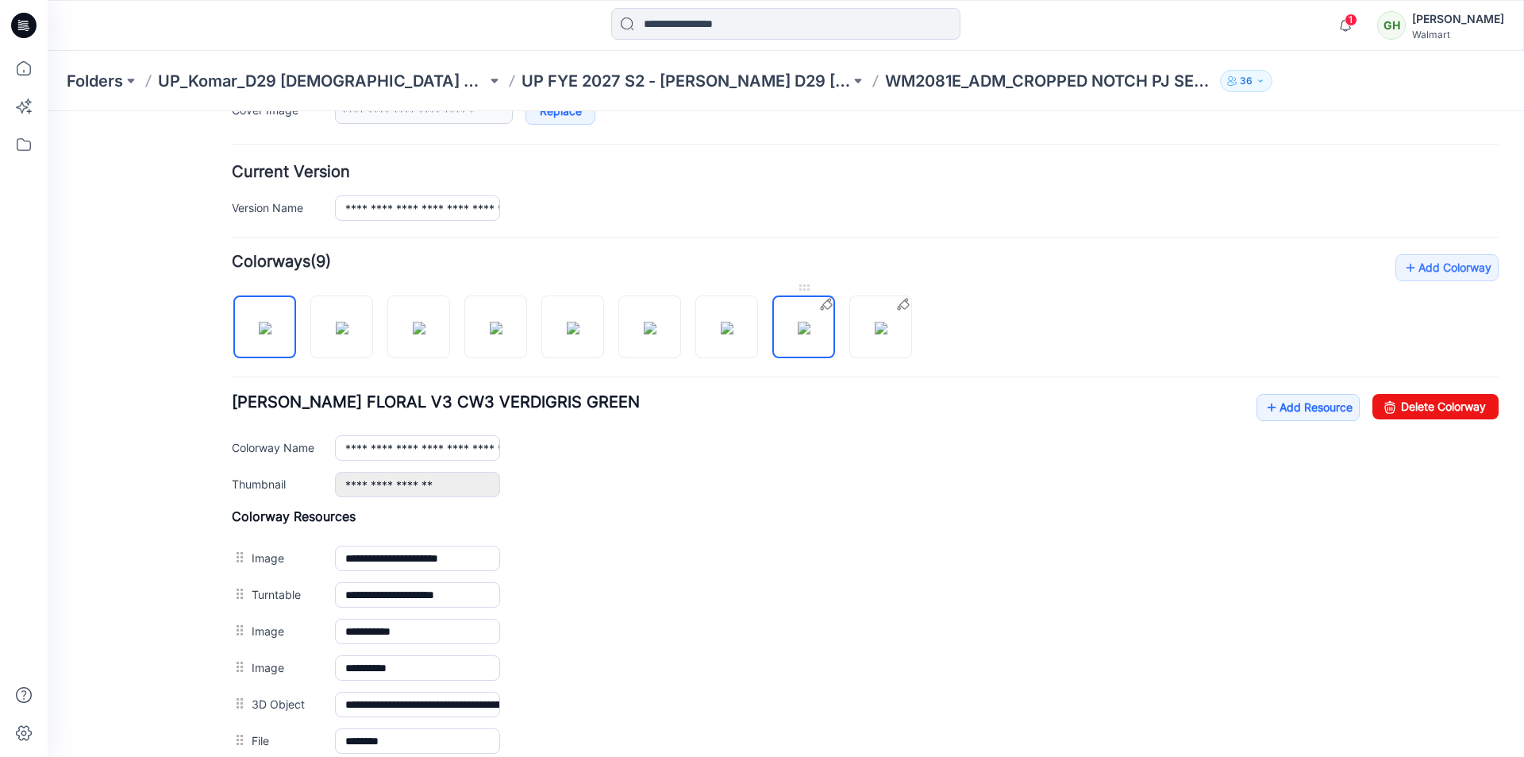
click at [811, 323] on img at bounding box center [804, 328] width 13 height 13
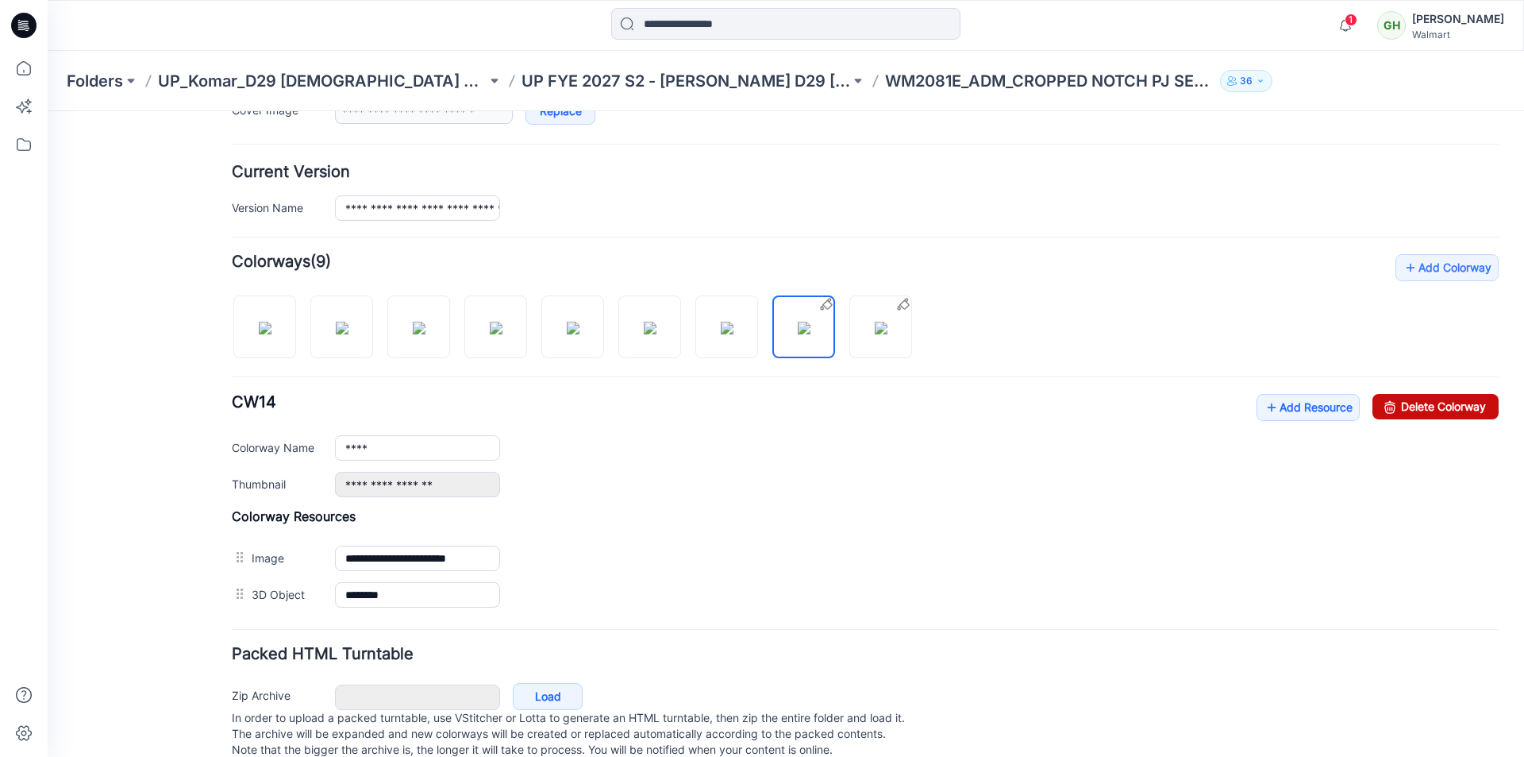
drag, startPoint x: 1415, startPoint y: 412, endPoint x: 886, endPoint y: 195, distance: 571.5
click at [1415, 412] on link "Delete Colorway" at bounding box center [1436, 406] width 126 height 25
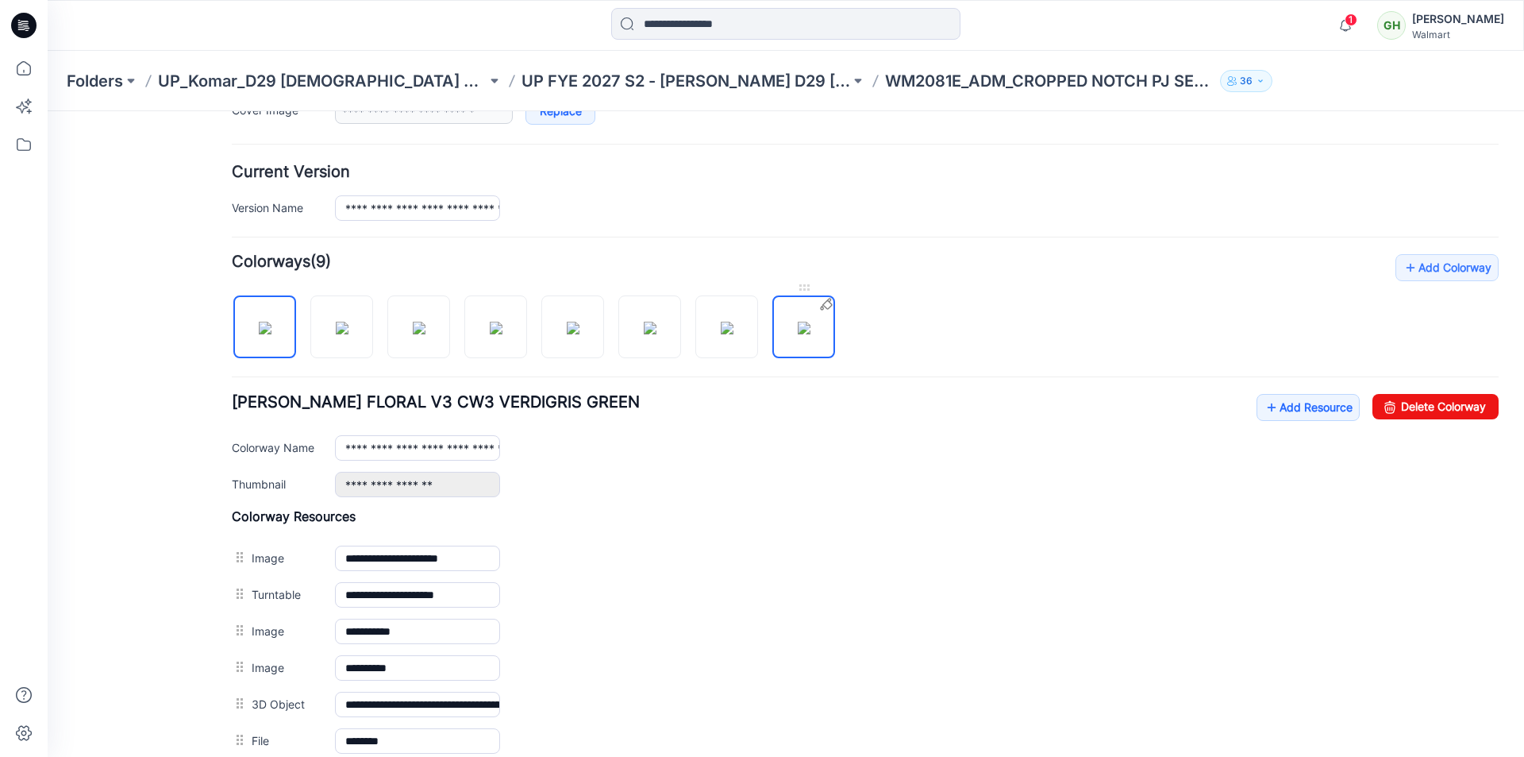
click at [811, 329] on img at bounding box center [804, 328] width 13 height 13
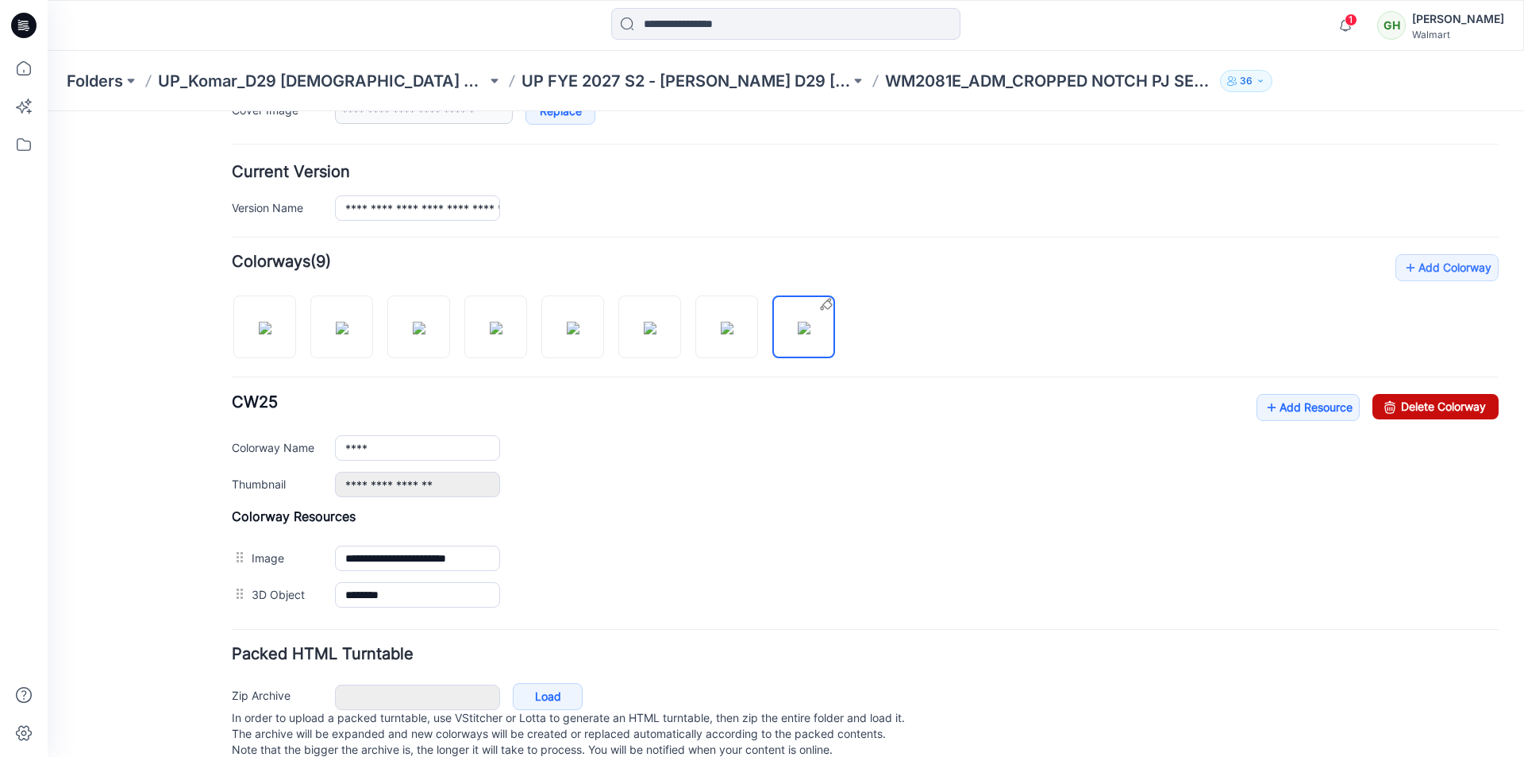
drag, startPoint x: 1390, startPoint y: 410, endPoint x: 882, endPoint y: 188, distance: 553.6
click at [1390, 410] on link "Delete Colorway" at bounding box center [1436, 406] width 126 height 25
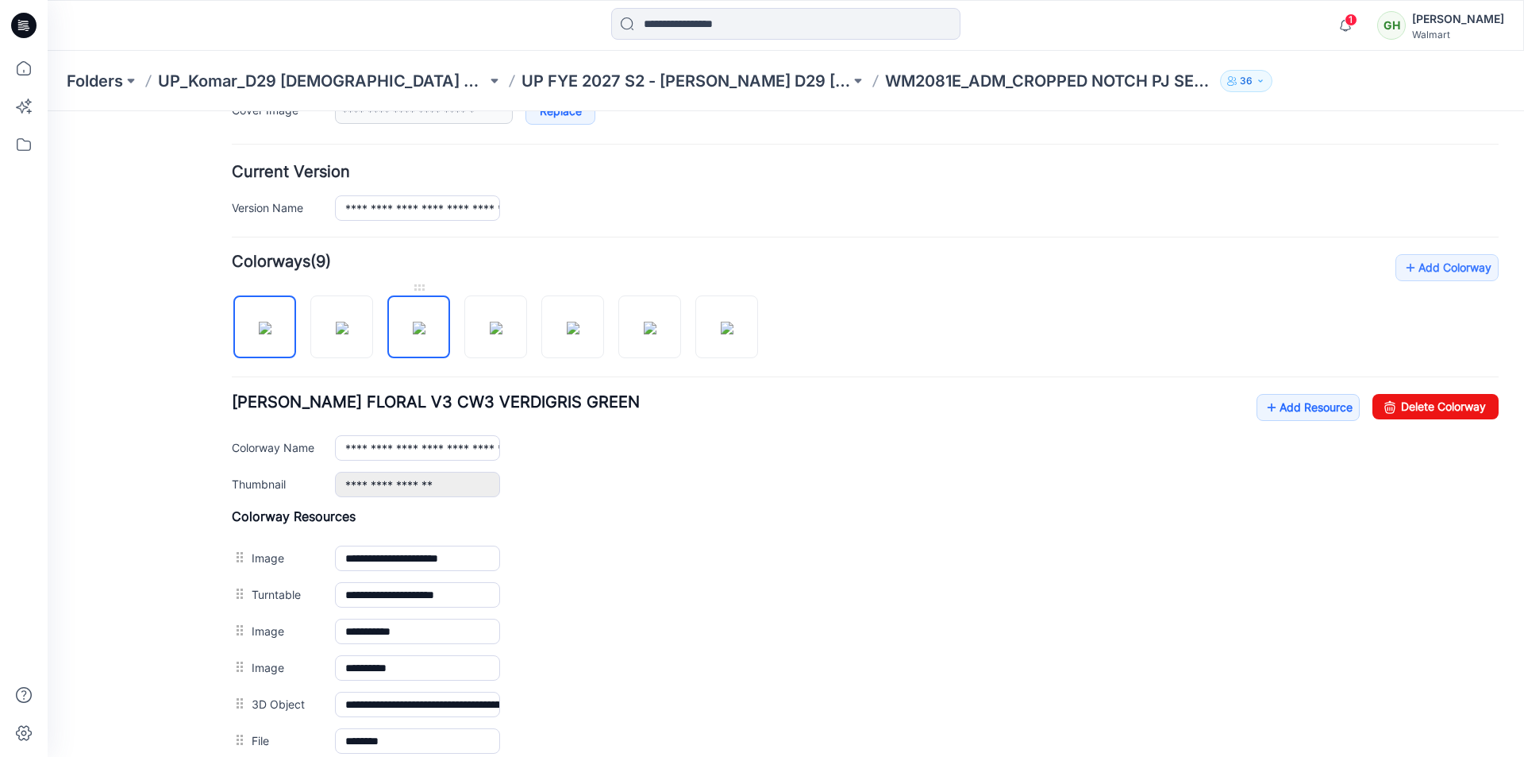
click at [413, 322] on img at bounding box center [419, 328] width 13 height 13
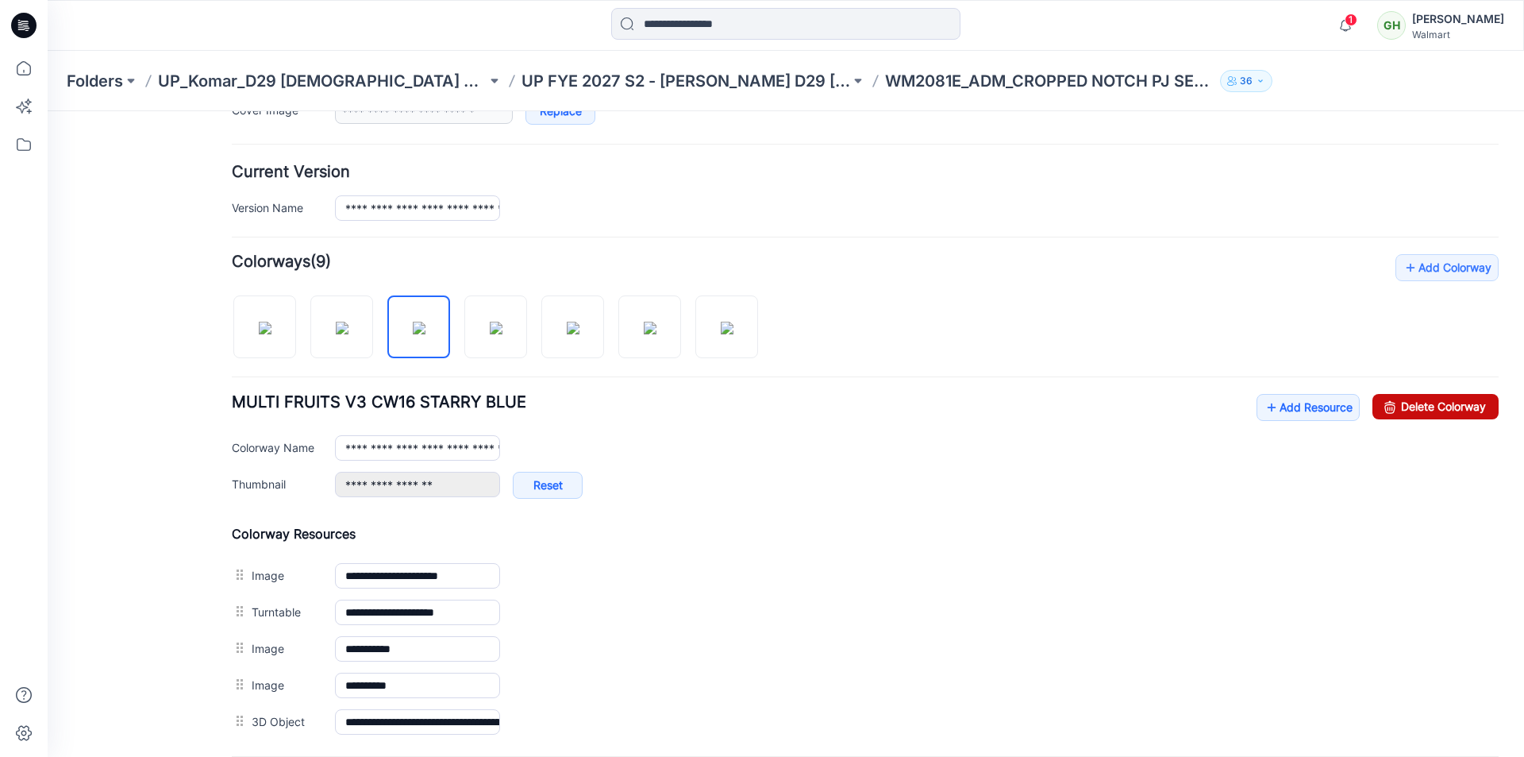
drag, startPoint x: 880, startPoint y: 210, endPoint x: 1424, endPoint y: 409, distance: 579.3
click at [1424, 409] on link "Delete Colorway" at bounding box center [1436, 406] width 126 height 25
type input "**********"
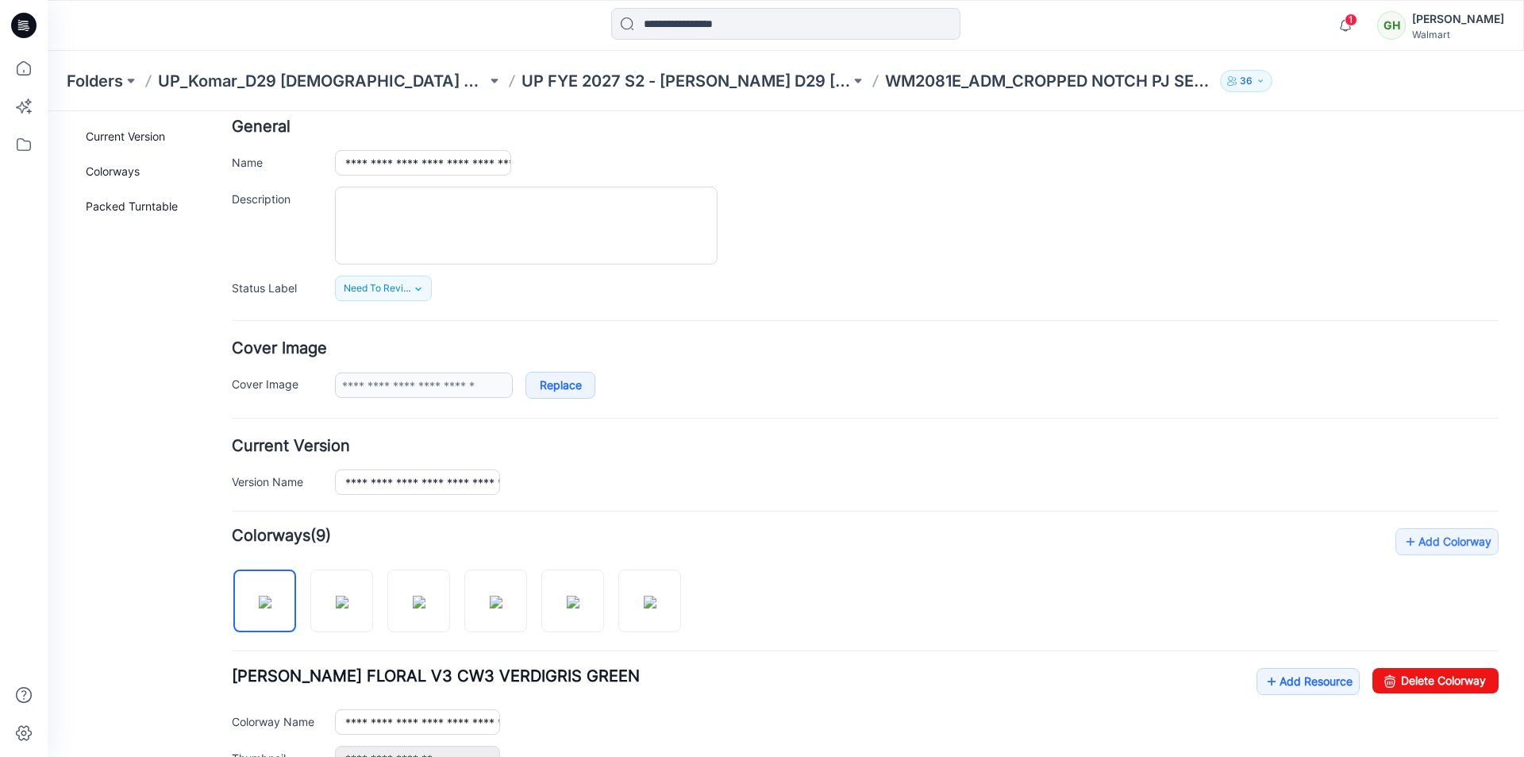
scroll to position [0, 0]
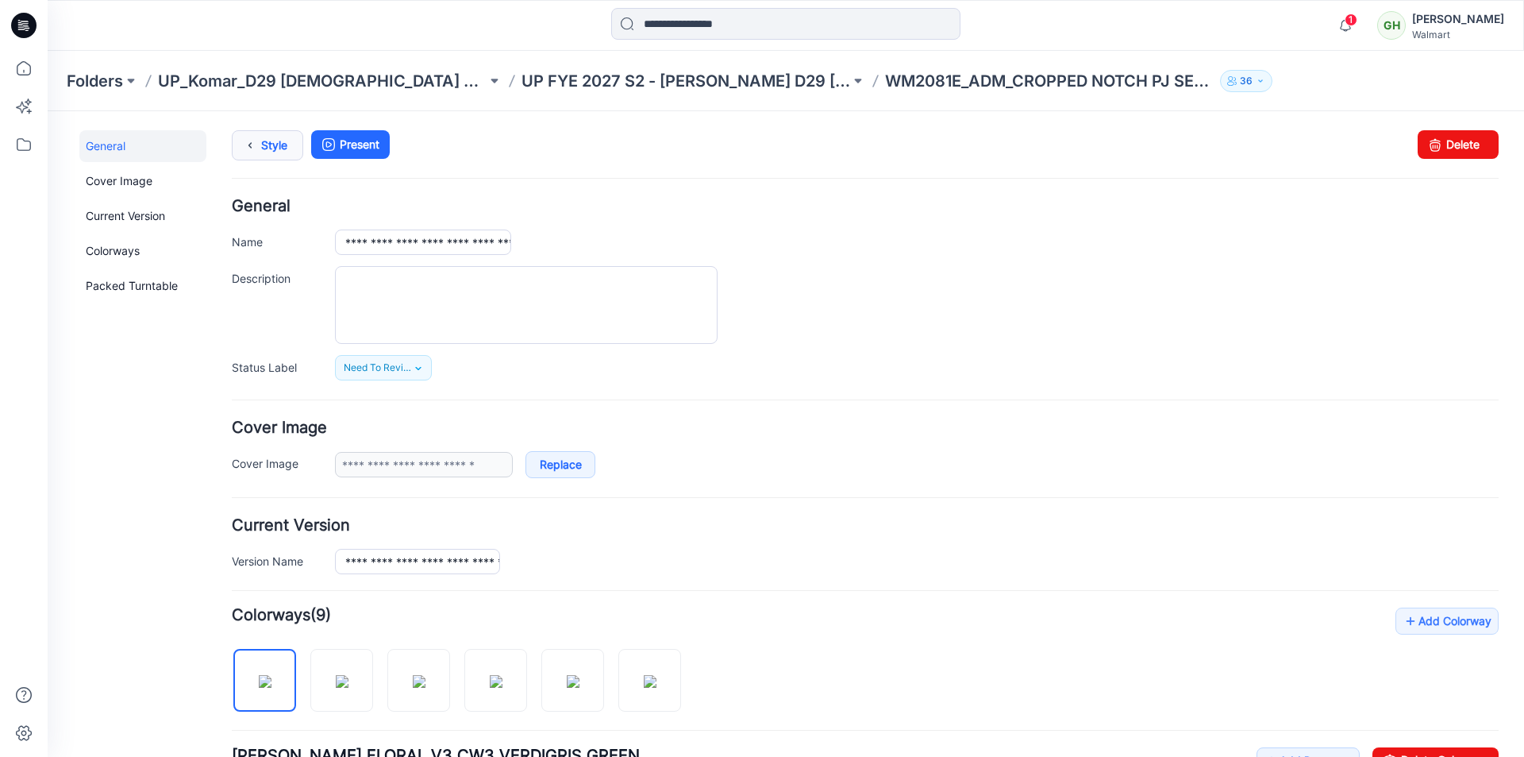
click at [261, 145] on link "Style" at bounding box center [267, 145] width 71 height 30
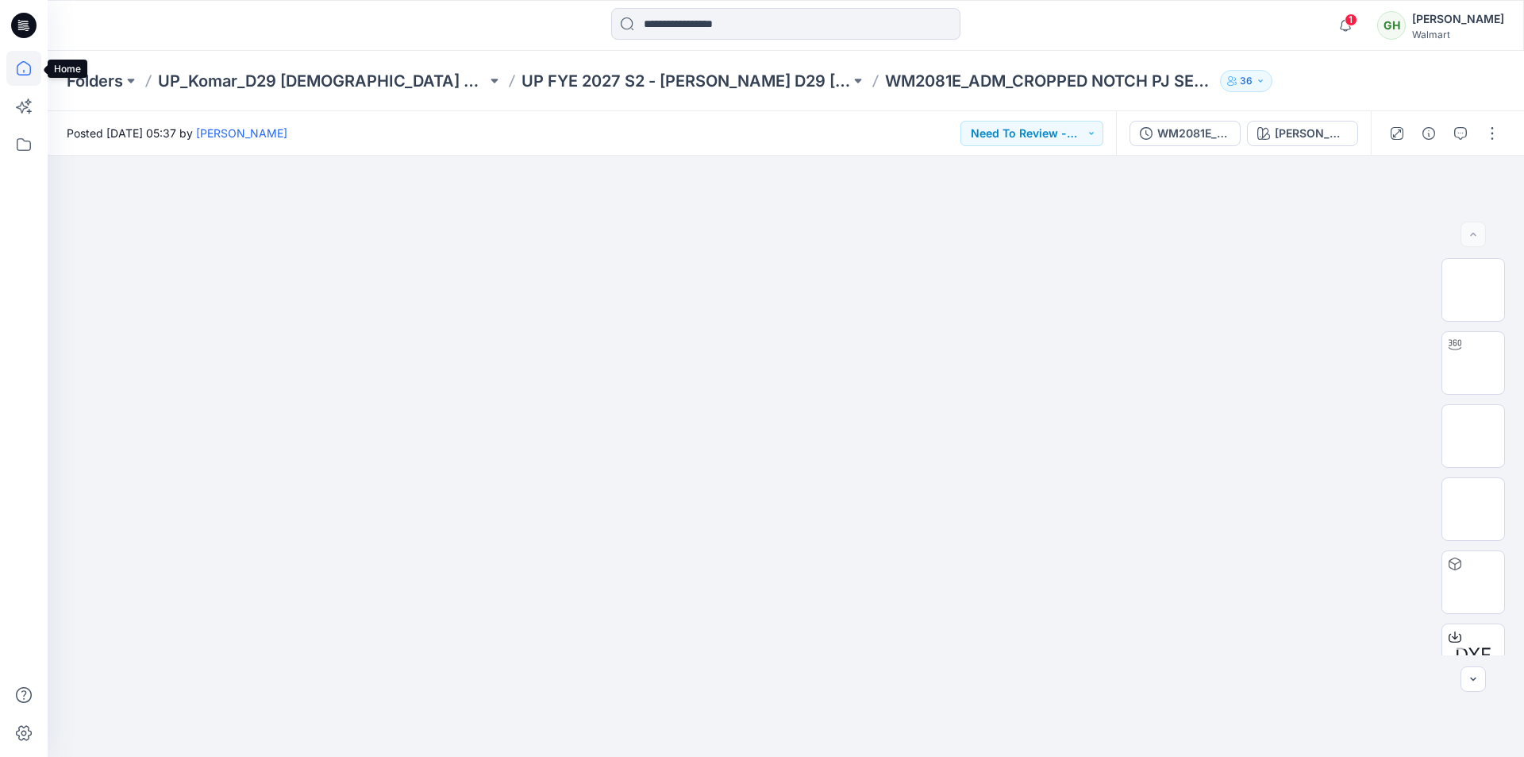
click at [14, 71] on icon at bounding box center [23, 68] width 35 height 35
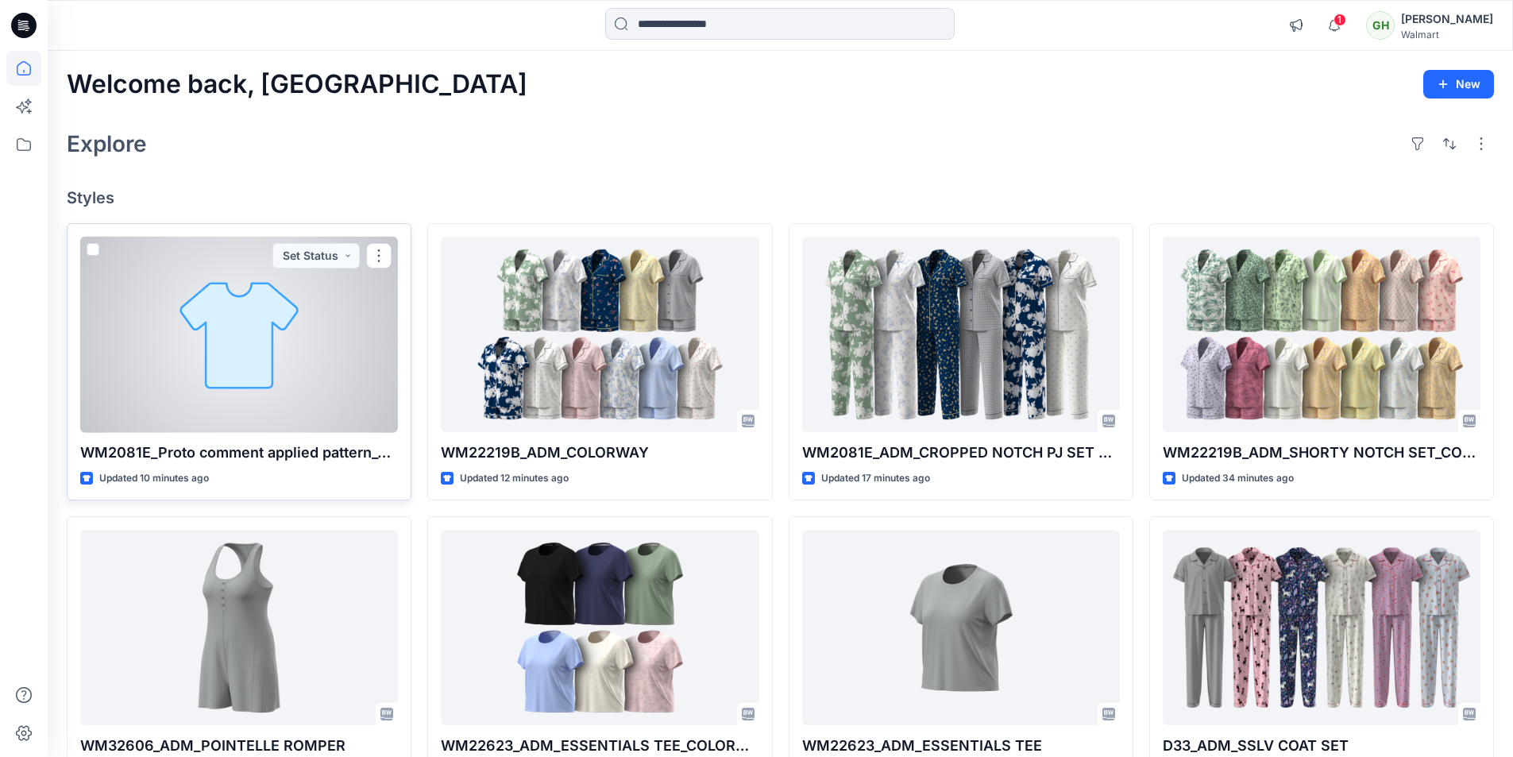
click at [270, 365] on div at bounding box center [239, 335] width 318 height 196
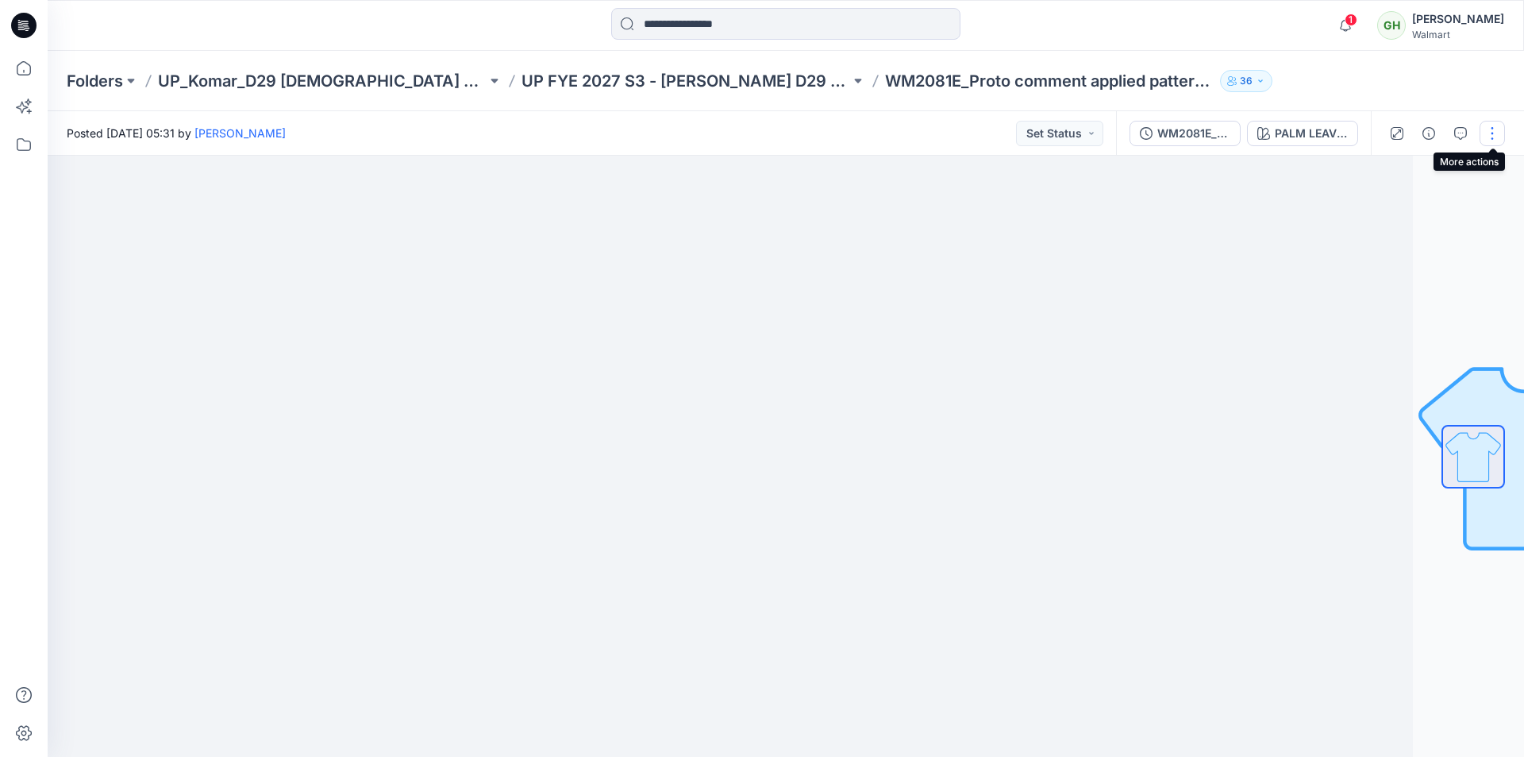
click at [1491, 137] on button "button" at bounding box center [1492, 133] width 25 height 25
click at [1388, 222] on button "Edit" at bounding box center [1426, 214] width 146 height 29
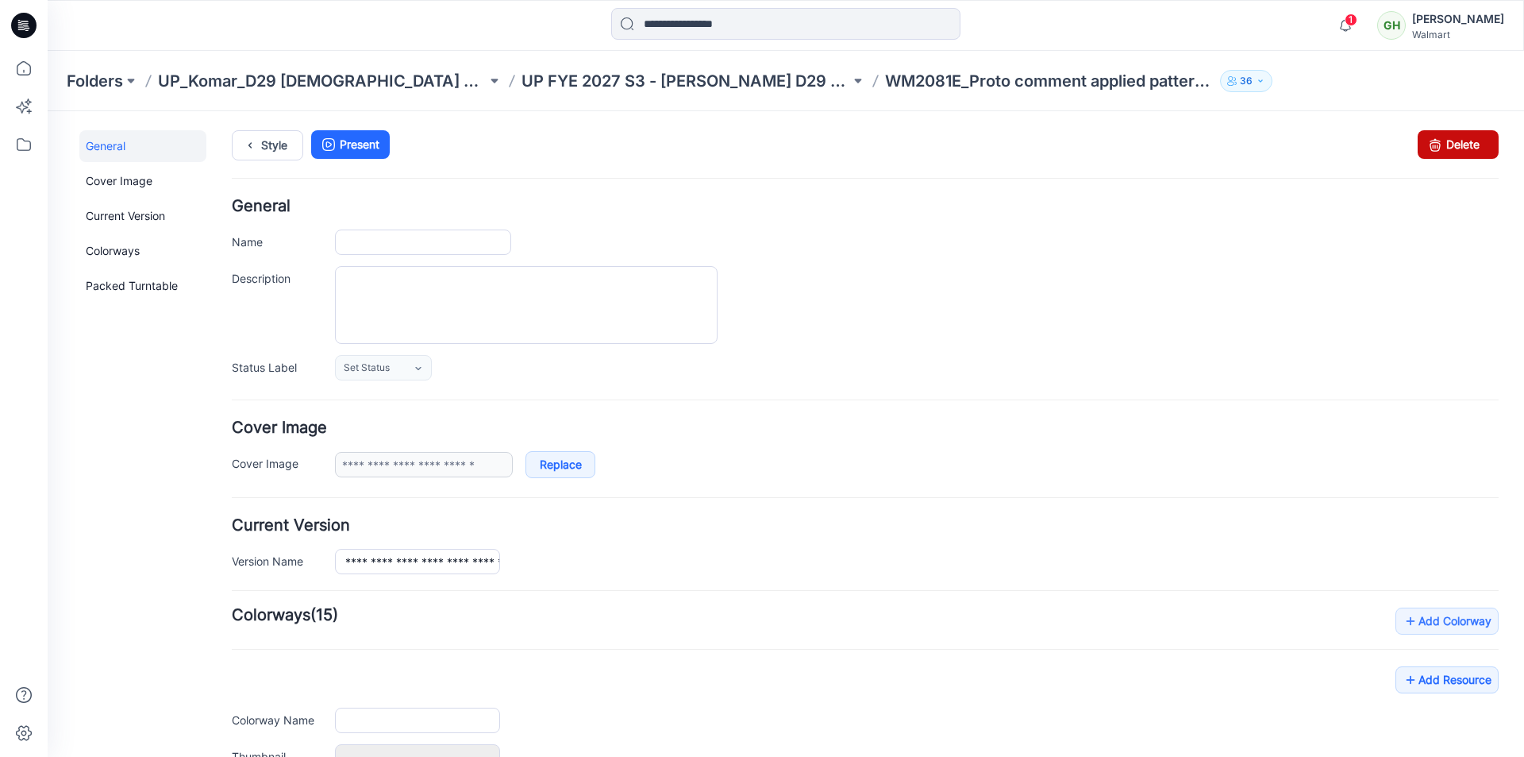
type input "**********"
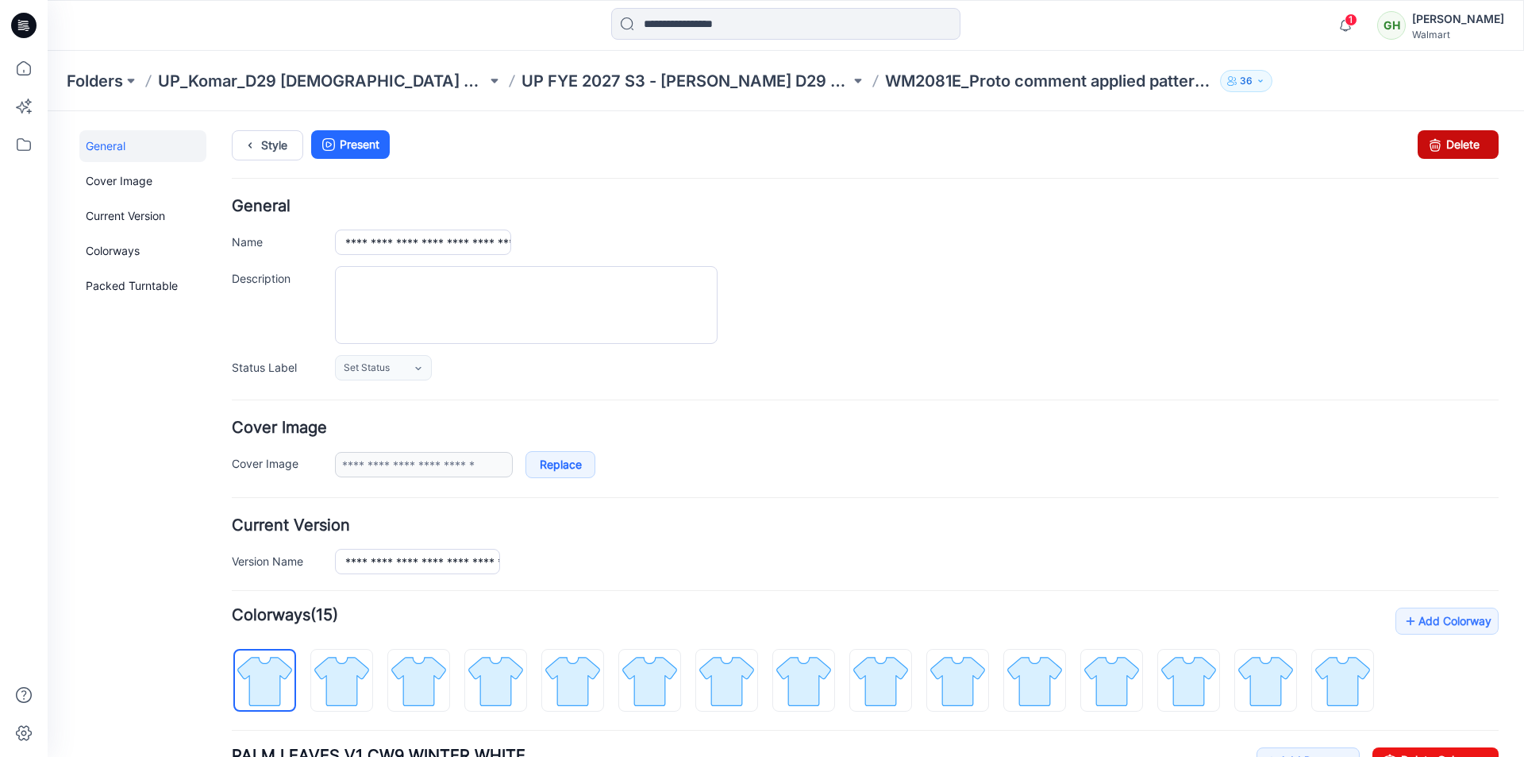
drag, startPoint x: 1432, startPoint y: 138, endPoint x: 885, endPoint y: 208, distance: 551.5
click at [1432, 138] on icon at bounding box center [1435, 144] width 22 height 29
click at [25, 75] on icon at bounding box center [24, 68] width 14 height 14
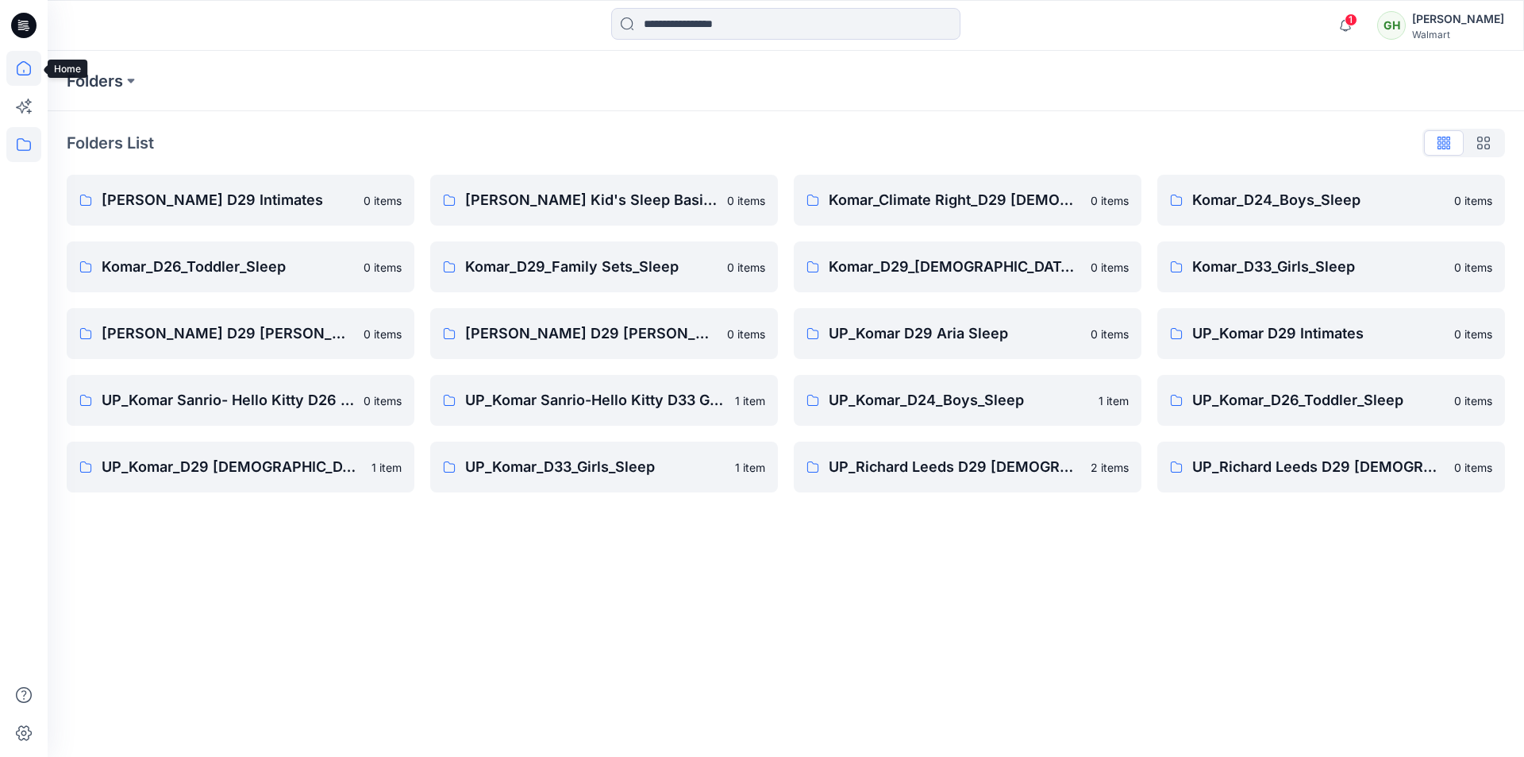
click at [28, 79] on icon at bounding box center [23, 68] width 35 height 35
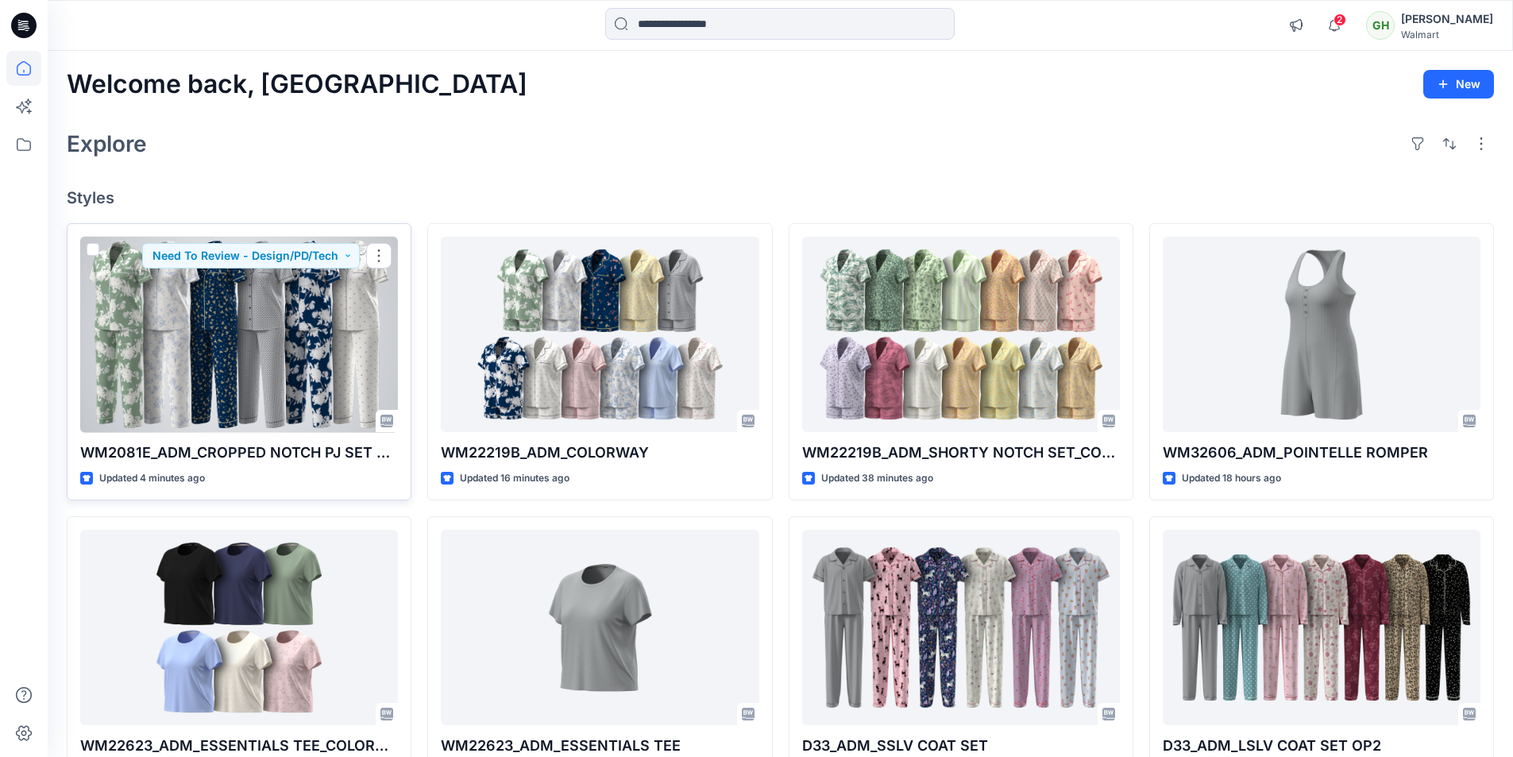
click at [270, 380] on div at bounding box center [239, 335] width 318 height 196
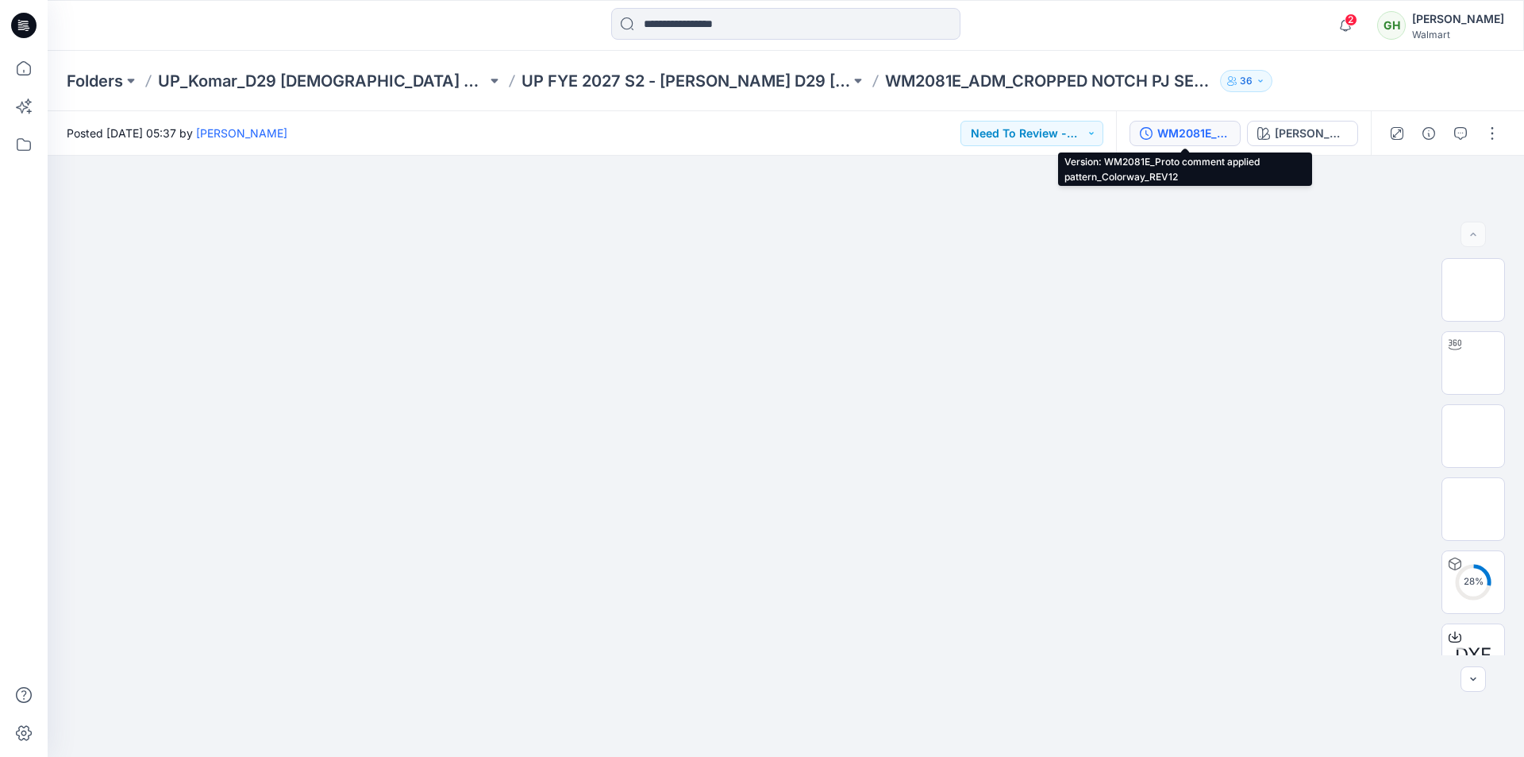
click at [1167, 125] on div "WM2081E_Proto comment applied pattern_Colorway_REV12" at bounding box center [1194, 133] width 73 height 17
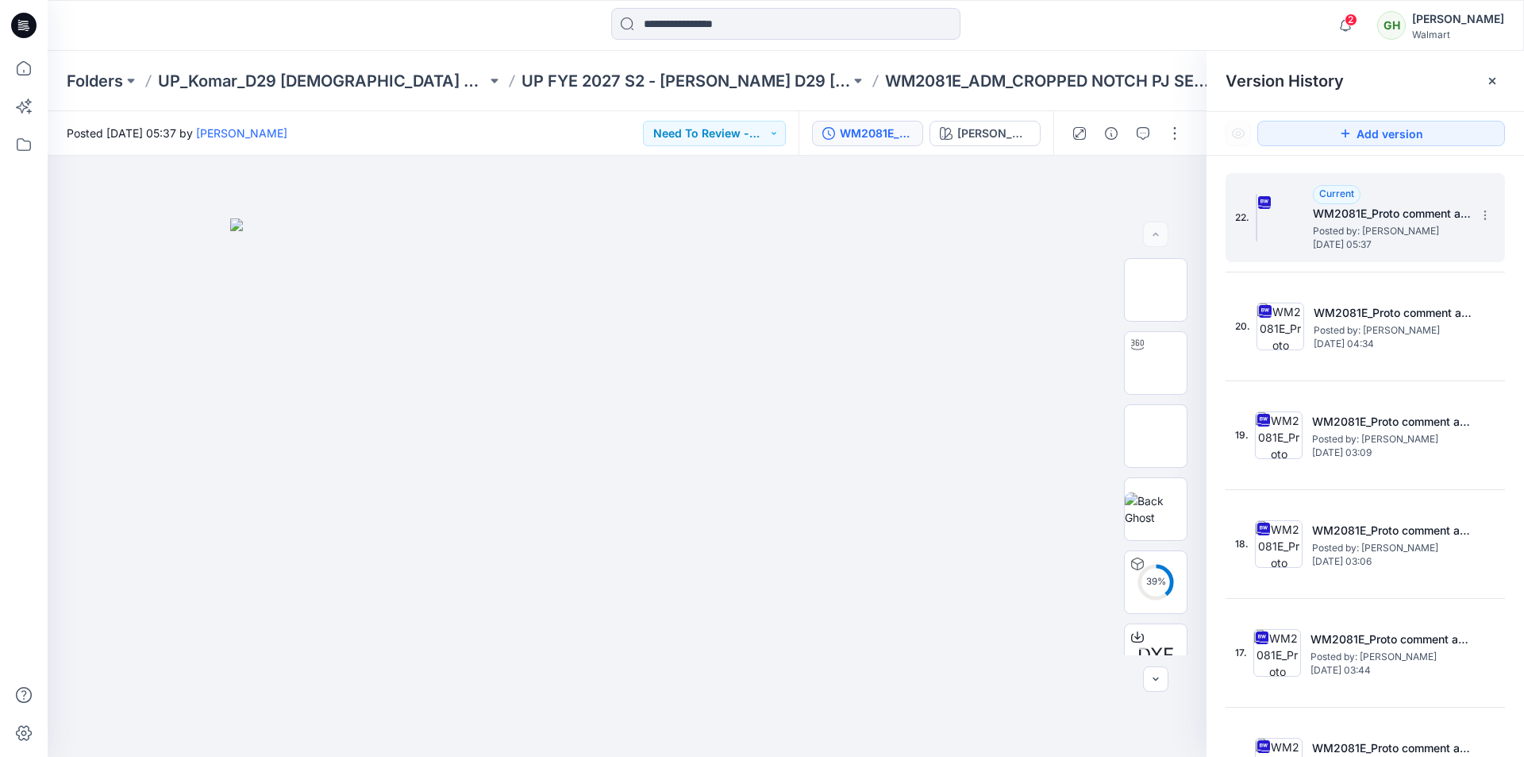
click at [1382, 239] on span "[DATE] 05:37" at bounding box center [1392, 244] width 159 height 11
click at [1496, 81] on icon at bounding box center [1492, 81] width 13 height 13
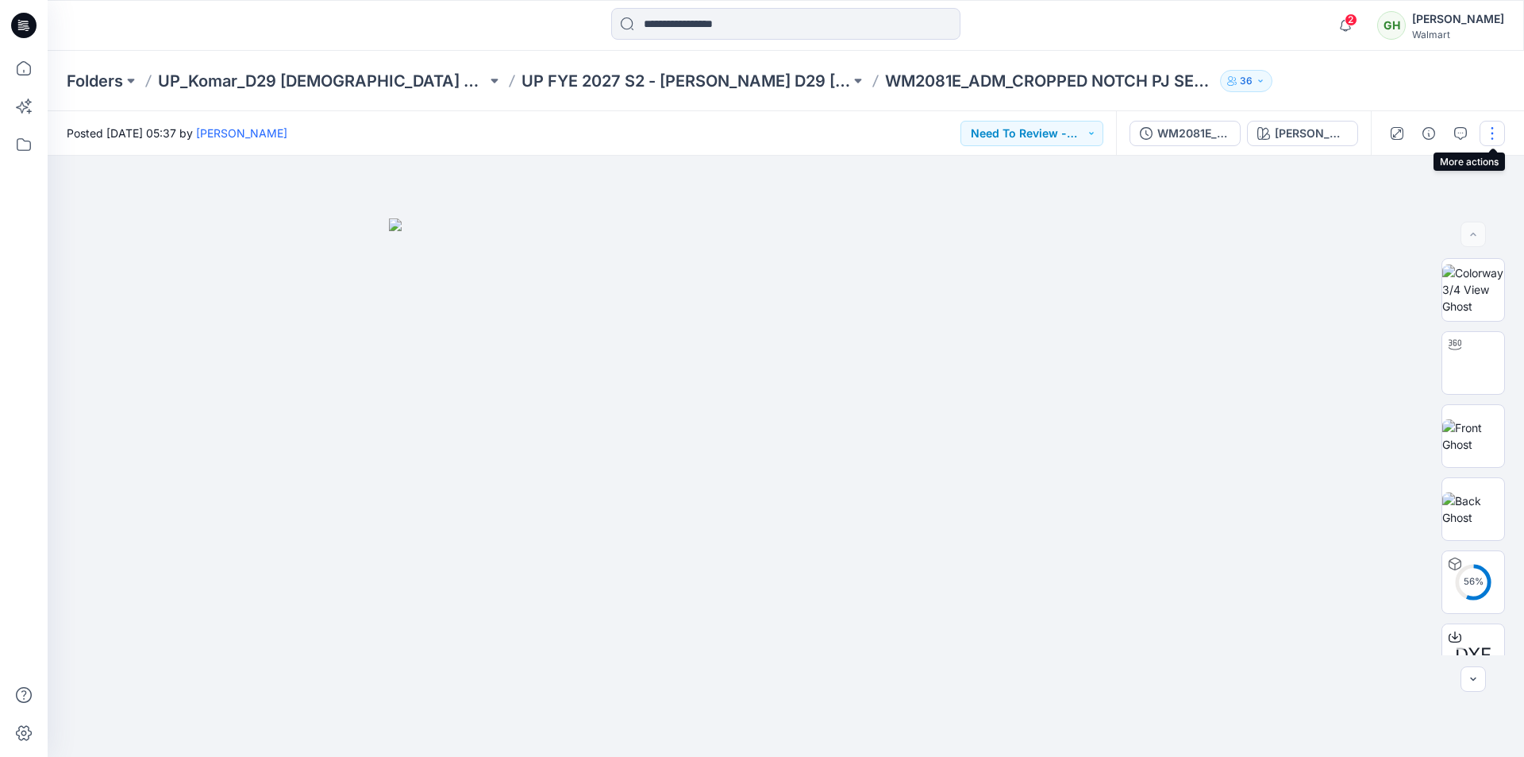
click at [1494, 130] on button "button" at bounding box center [1492, 133] width 25 height 25
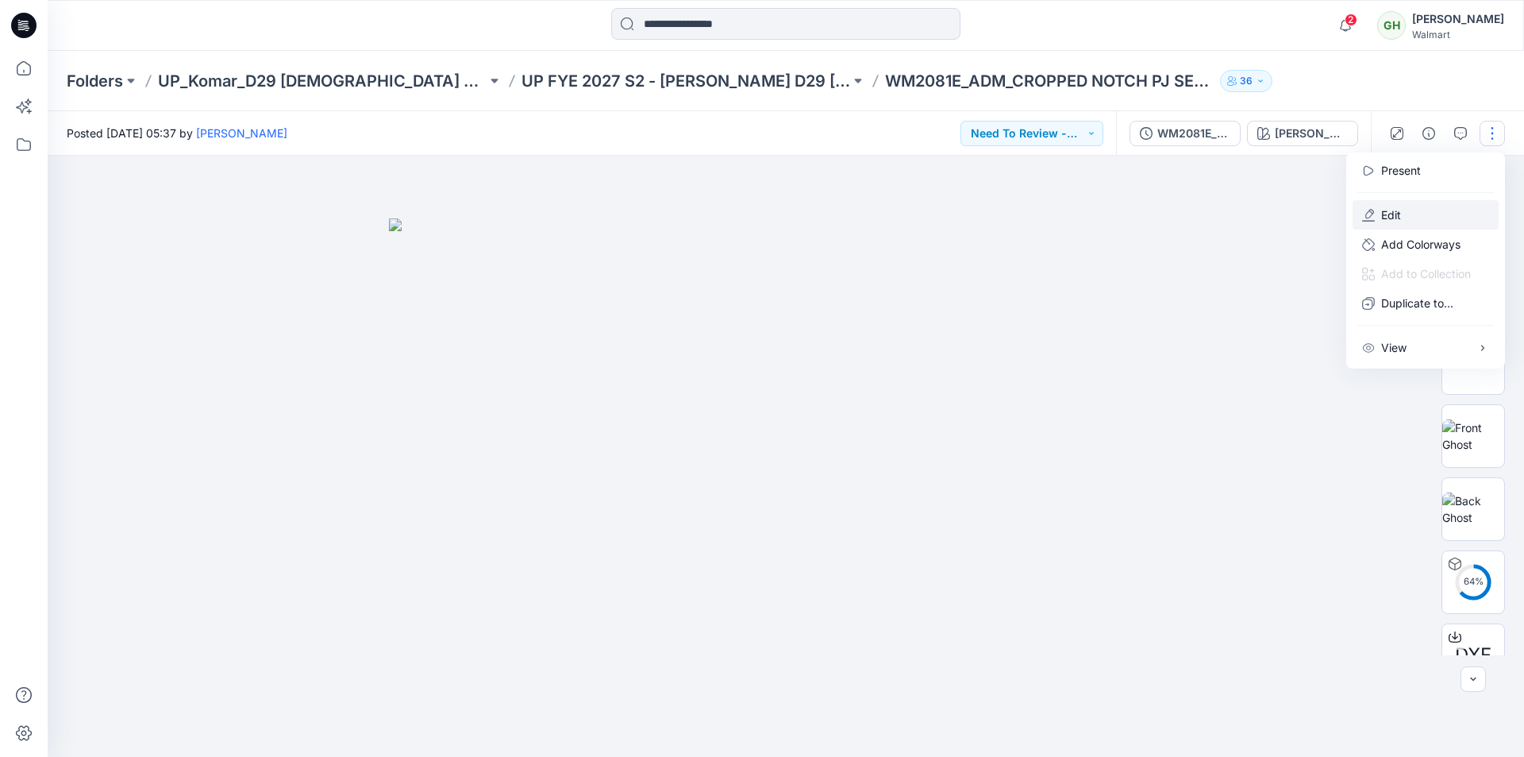
click at [1406, 218] on button "Edit" at bounding box center [1426, 214] width 146 height 29
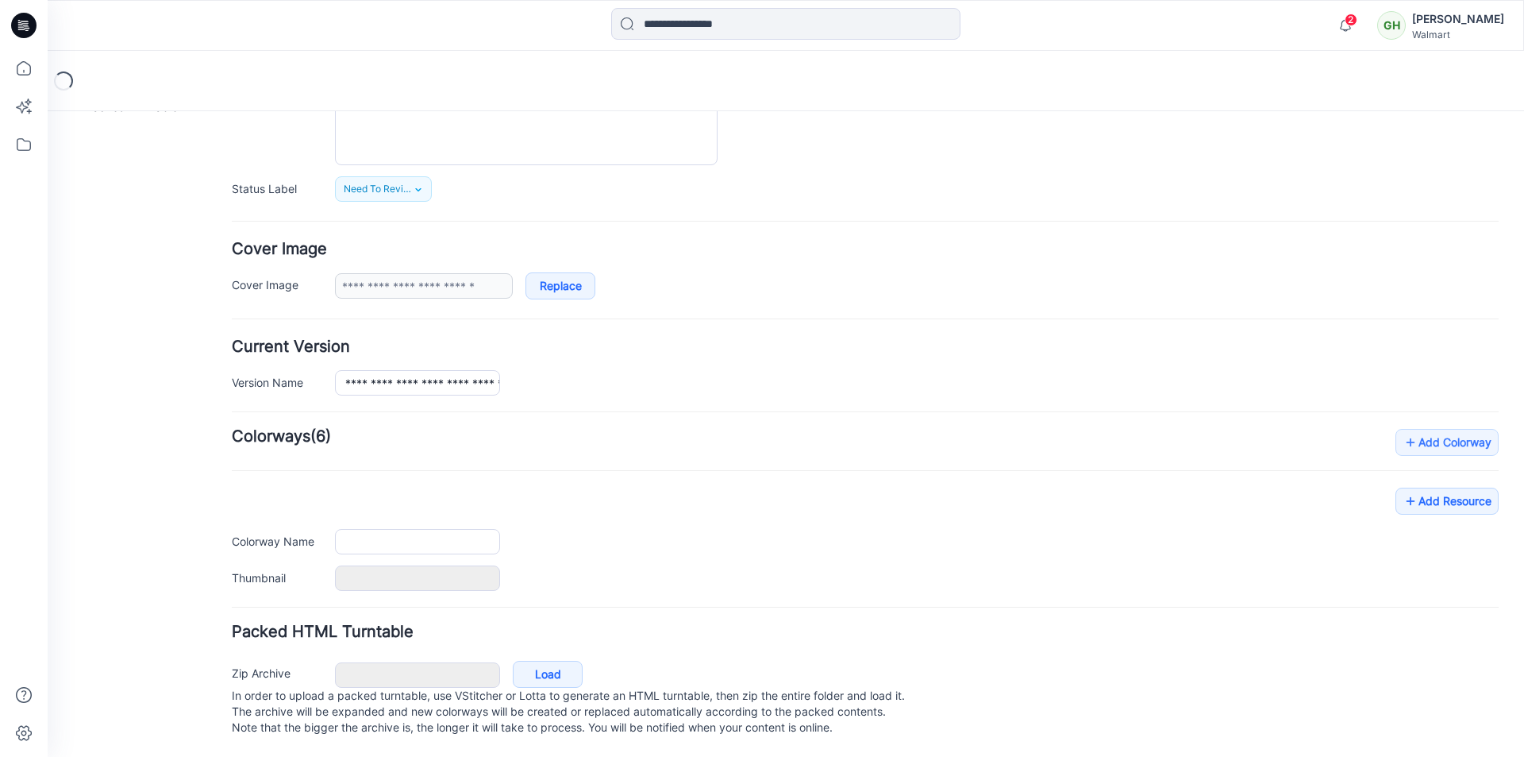
type input "**********"
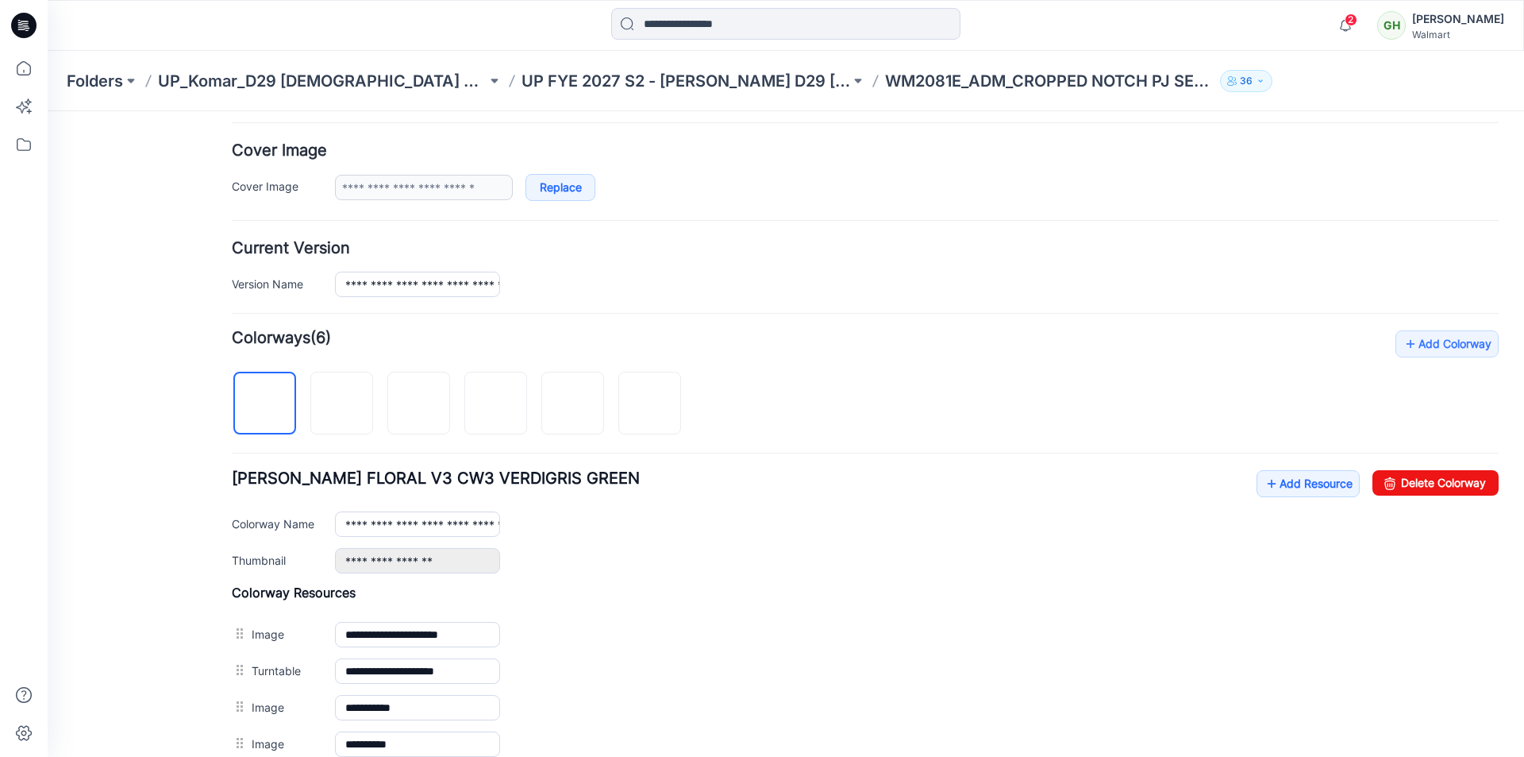
scroll to position [274, 0]
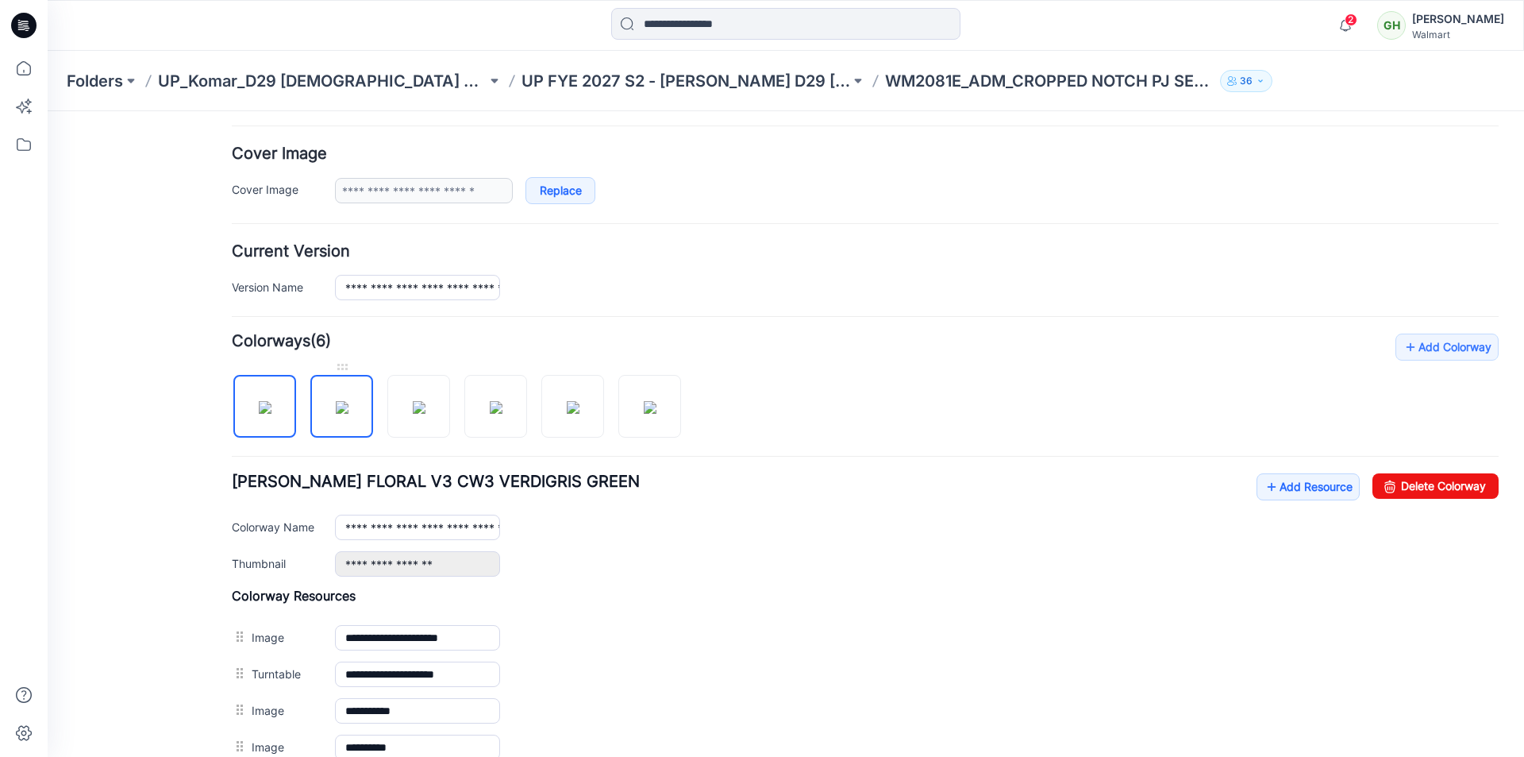
click at [349, 401] on img at bounding box center [342, 407] width 13 height 13
click at [426, 401] on img at bounding box center [419, 407] width 13 height 13
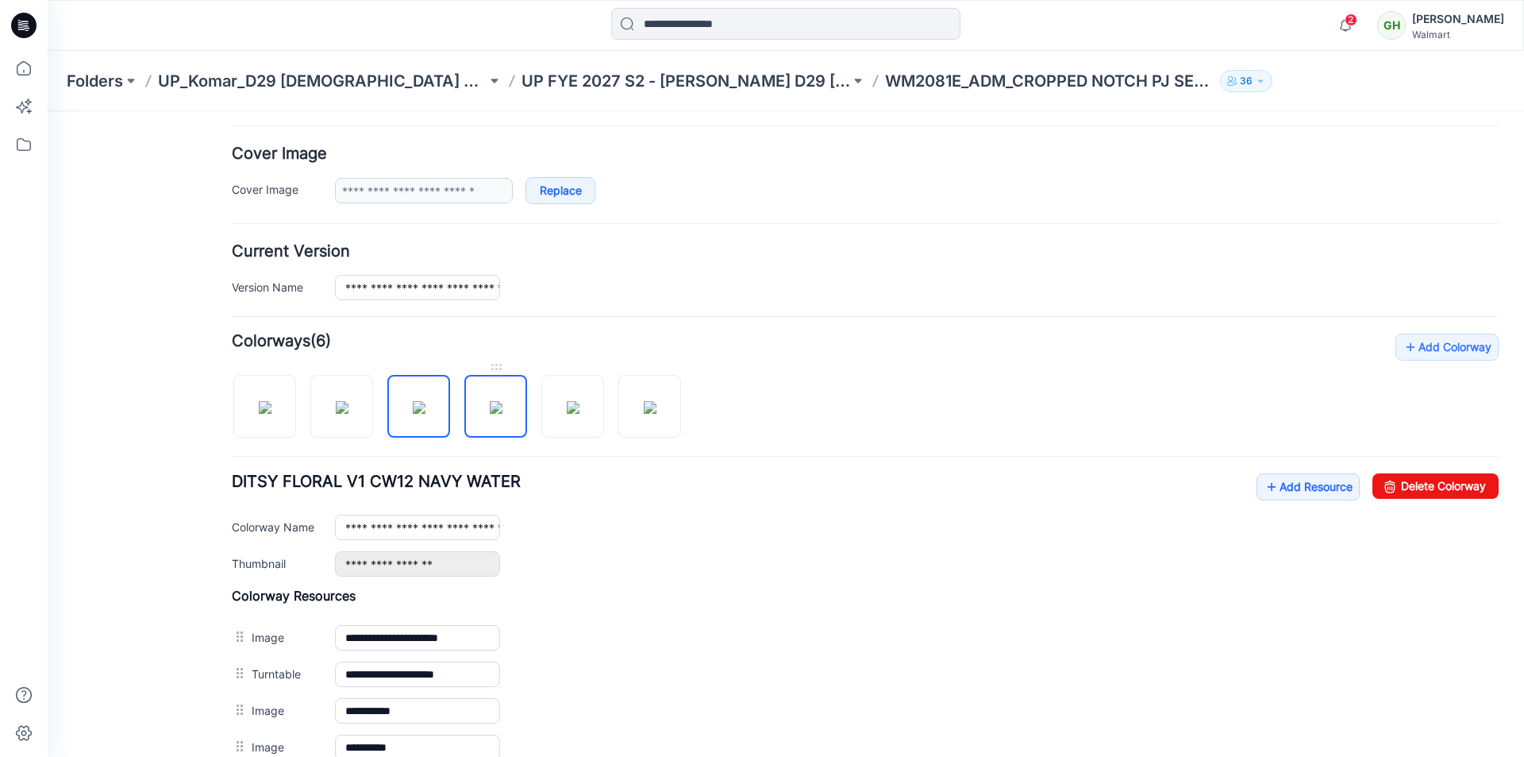
click at [490, 401] on img at bounding box center [496, 407] width 13 height 13
click at [567, 401] on img at bounding box center [573, 407] width 13 height 13
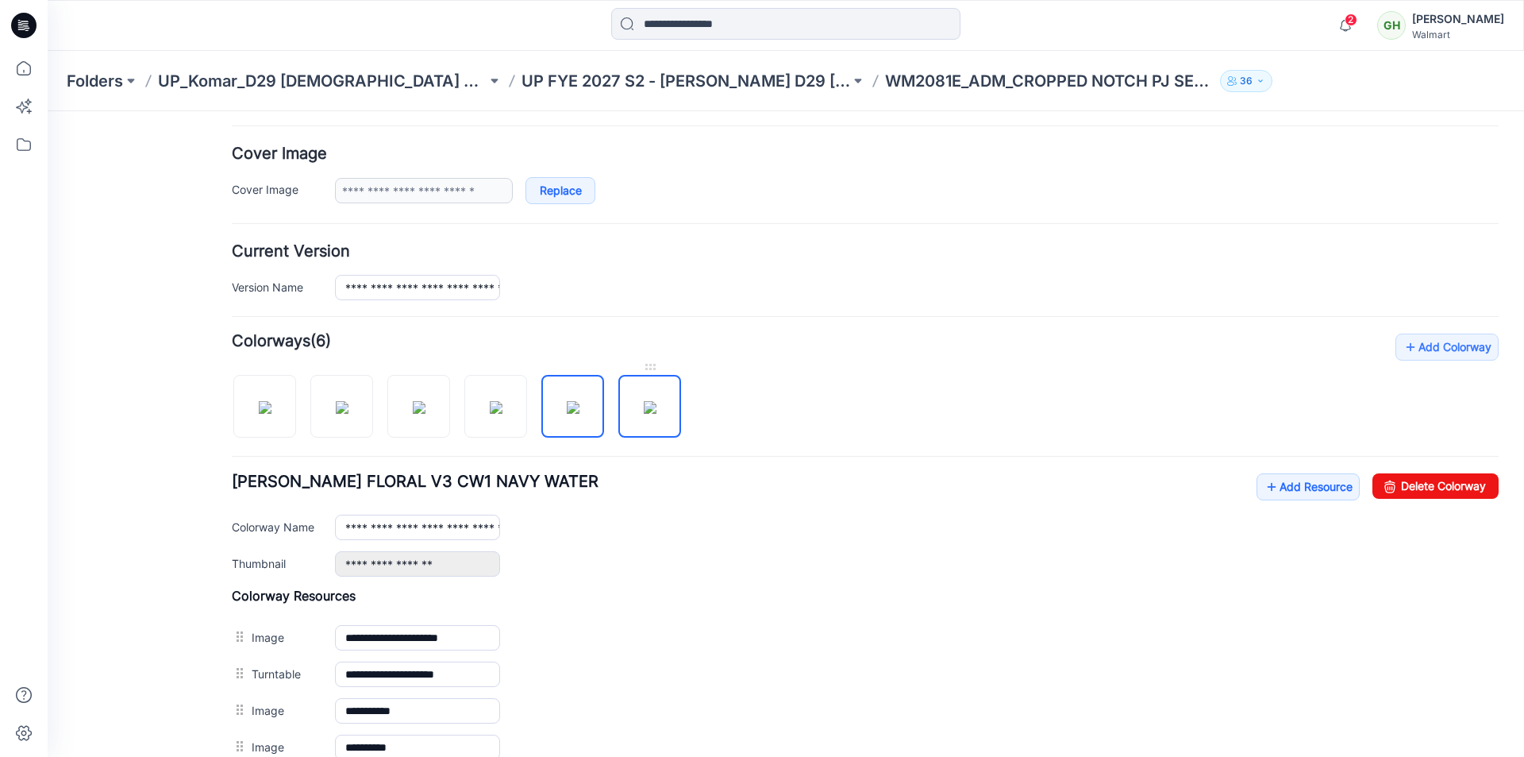
click at [644, 401] on img at bounding box center [650, 407] width 13 height 13
type input "**********"
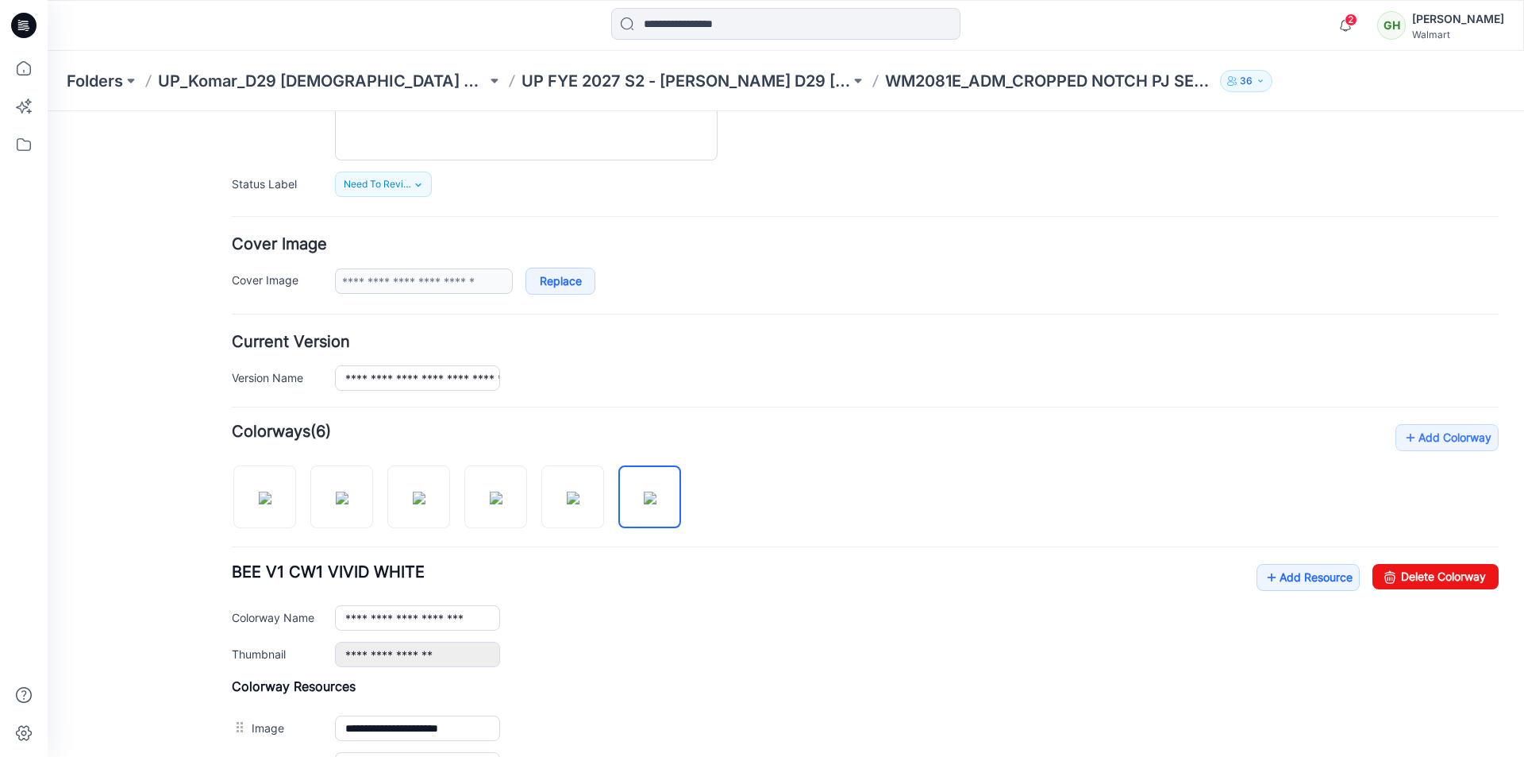
scroll to position [0, 0]
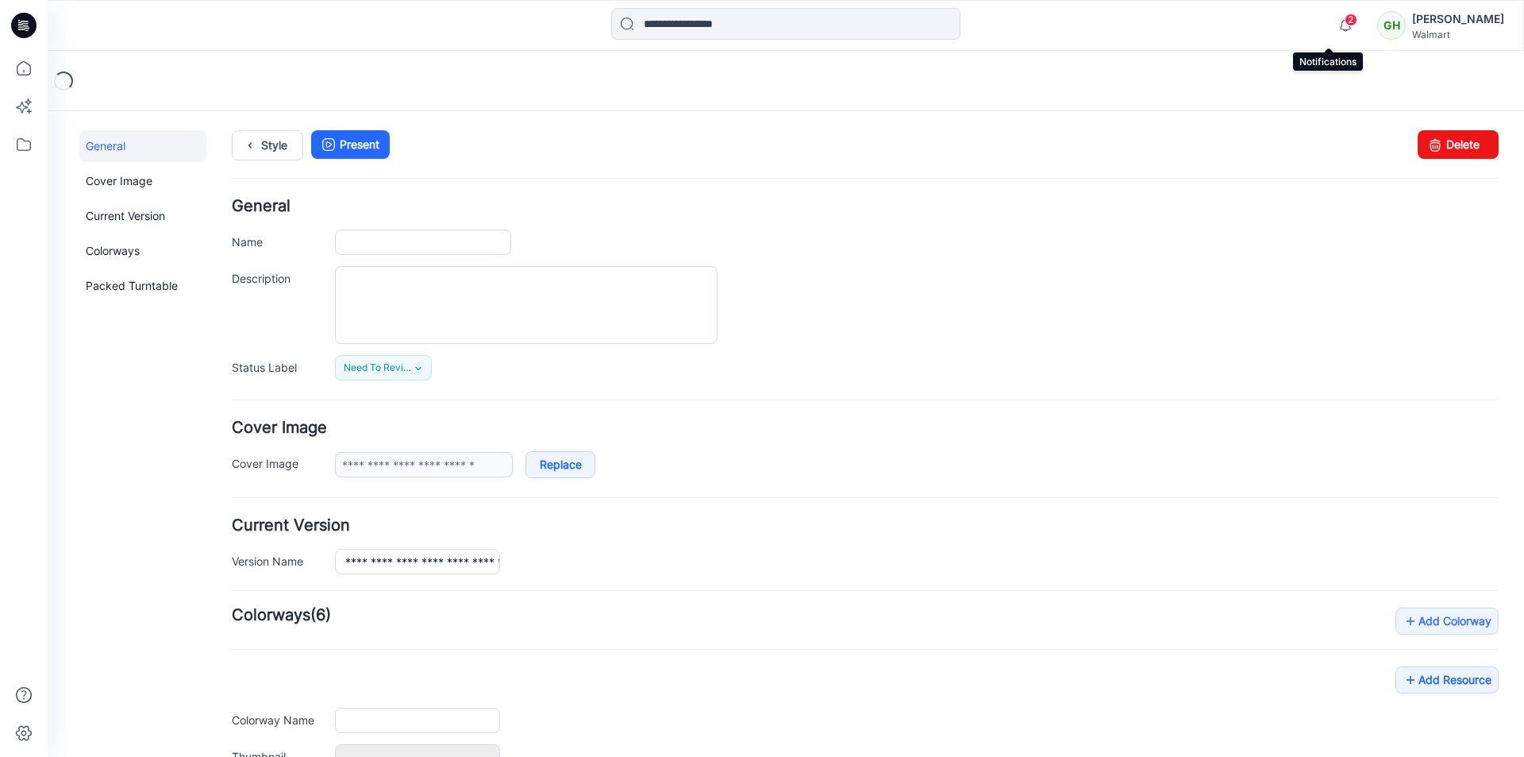
drag, startPoint x: 1330, startPoint y: 13, endPoint x: 1339, endPoint y: 9, distance: 10.3
click at [1337, 11] on icon "button" at bounding box center [1346, 26] width 30 height 32
type input "**********"
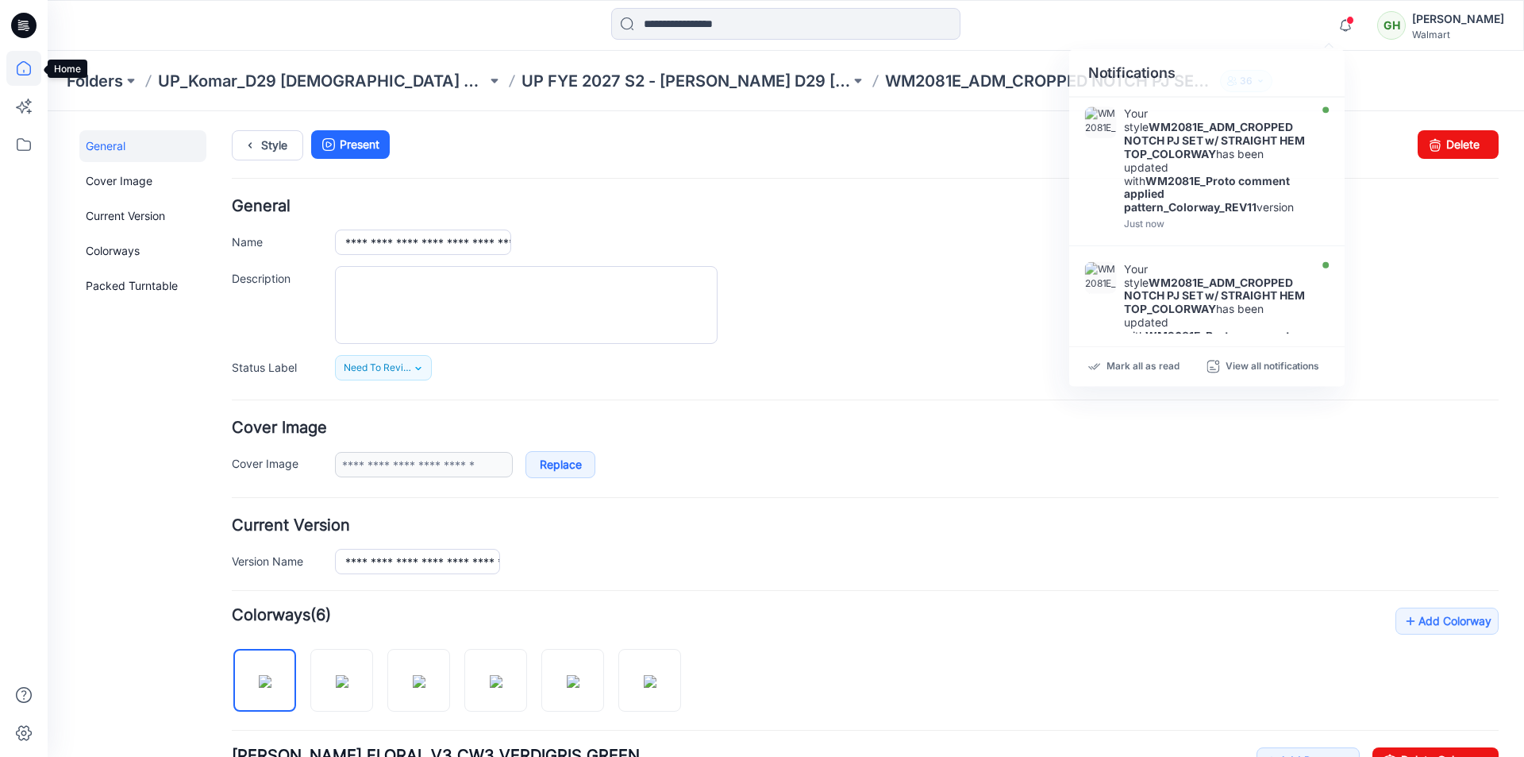
click at [30, 68] on icon at bounding box center [24, 68] width 14 height 14
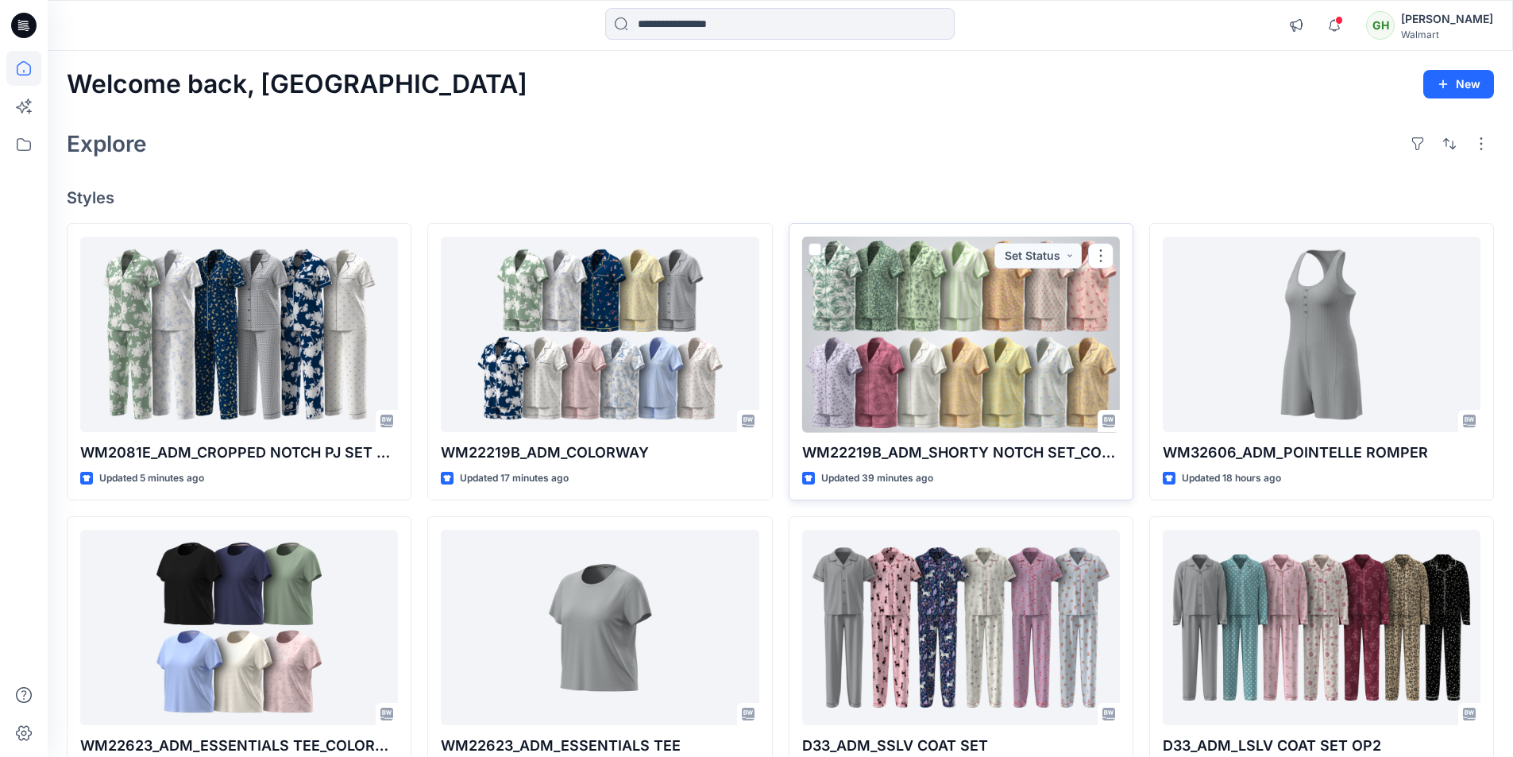
click at [1027, 338] on div at bounding box center [961, 335] width 318 height 196
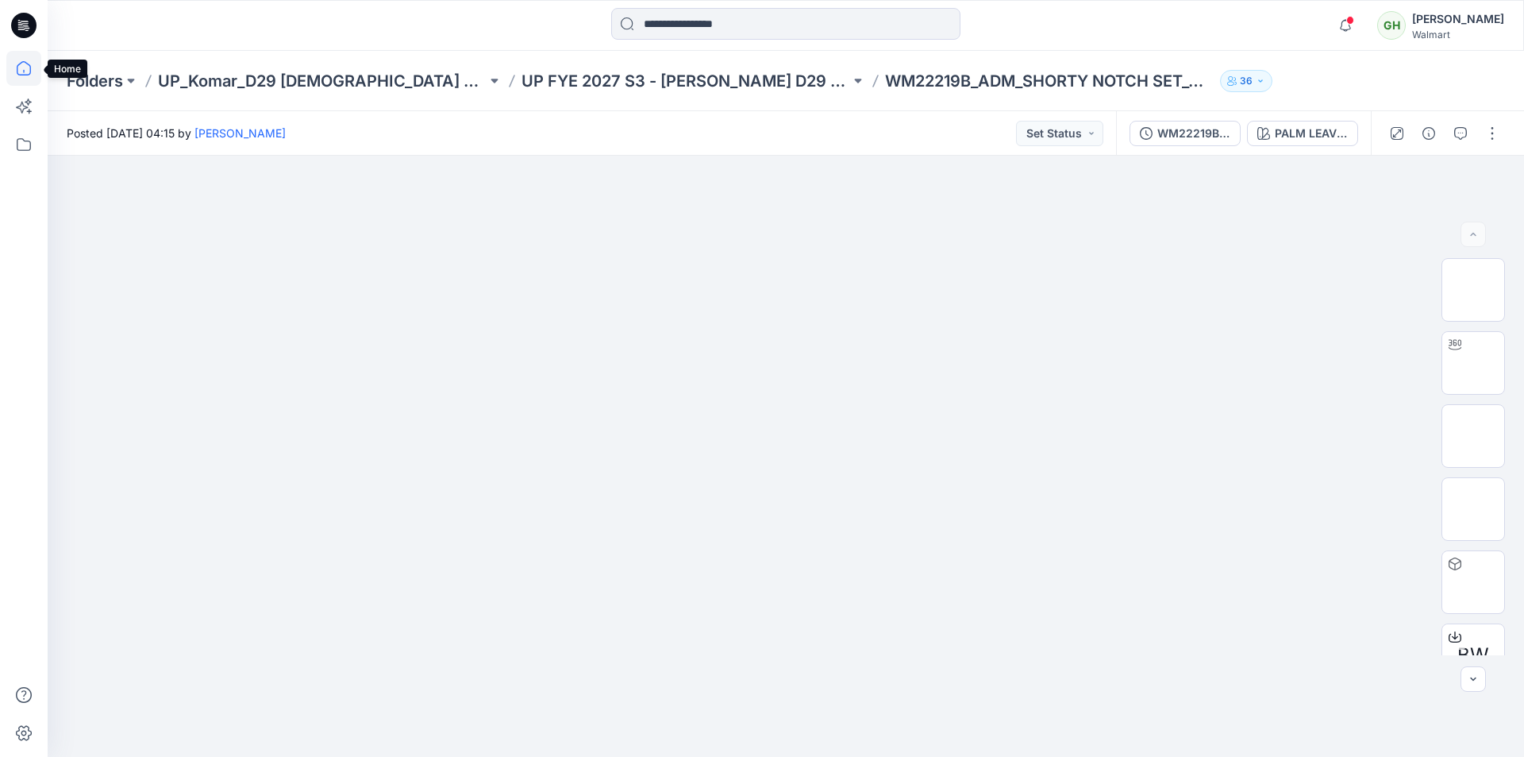
click at [20, 71] on icon at bounding box center [23, 68] width 35 height 35
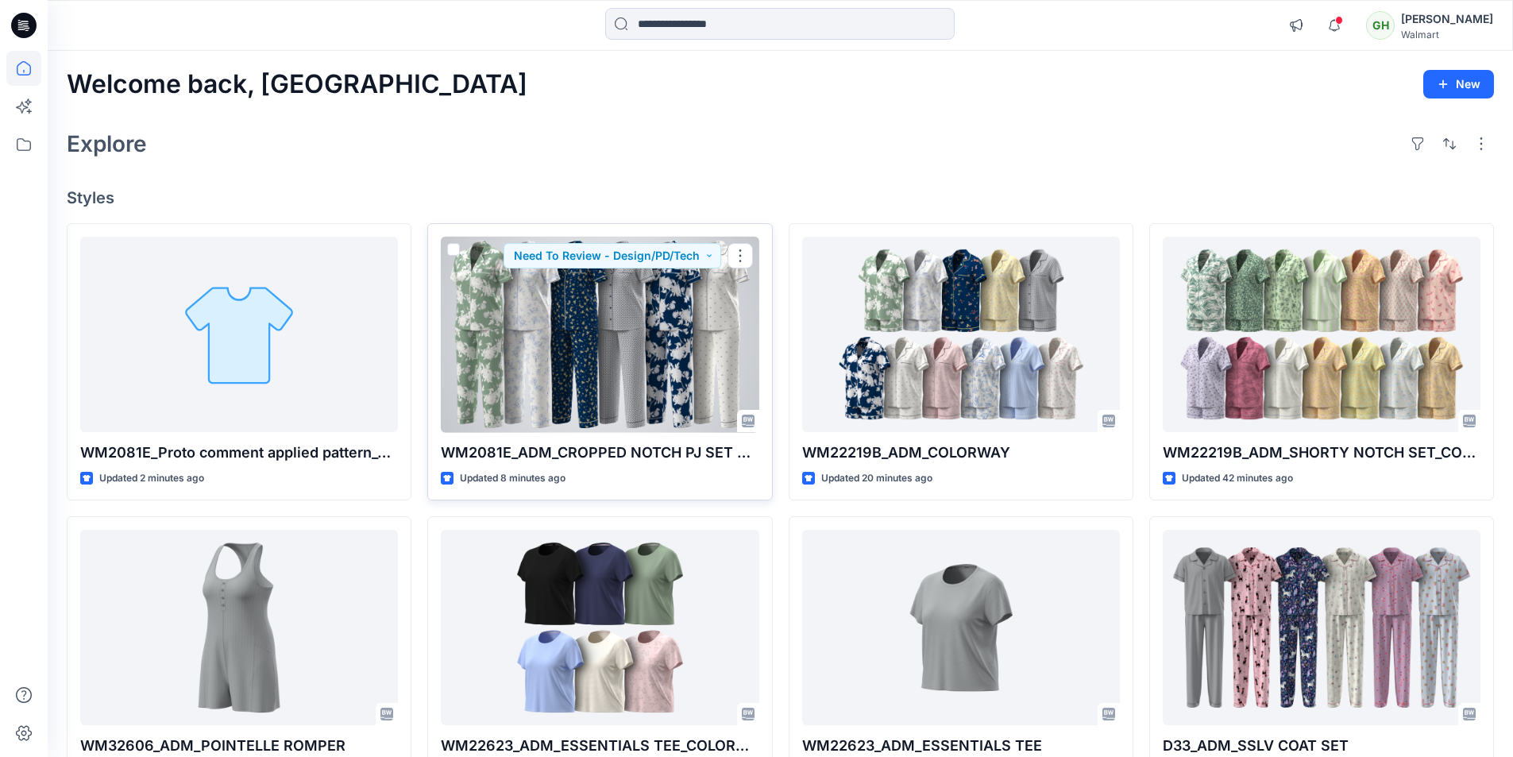
click at [609, 387] on div at bounding box center [600, 335] width 318 height 196
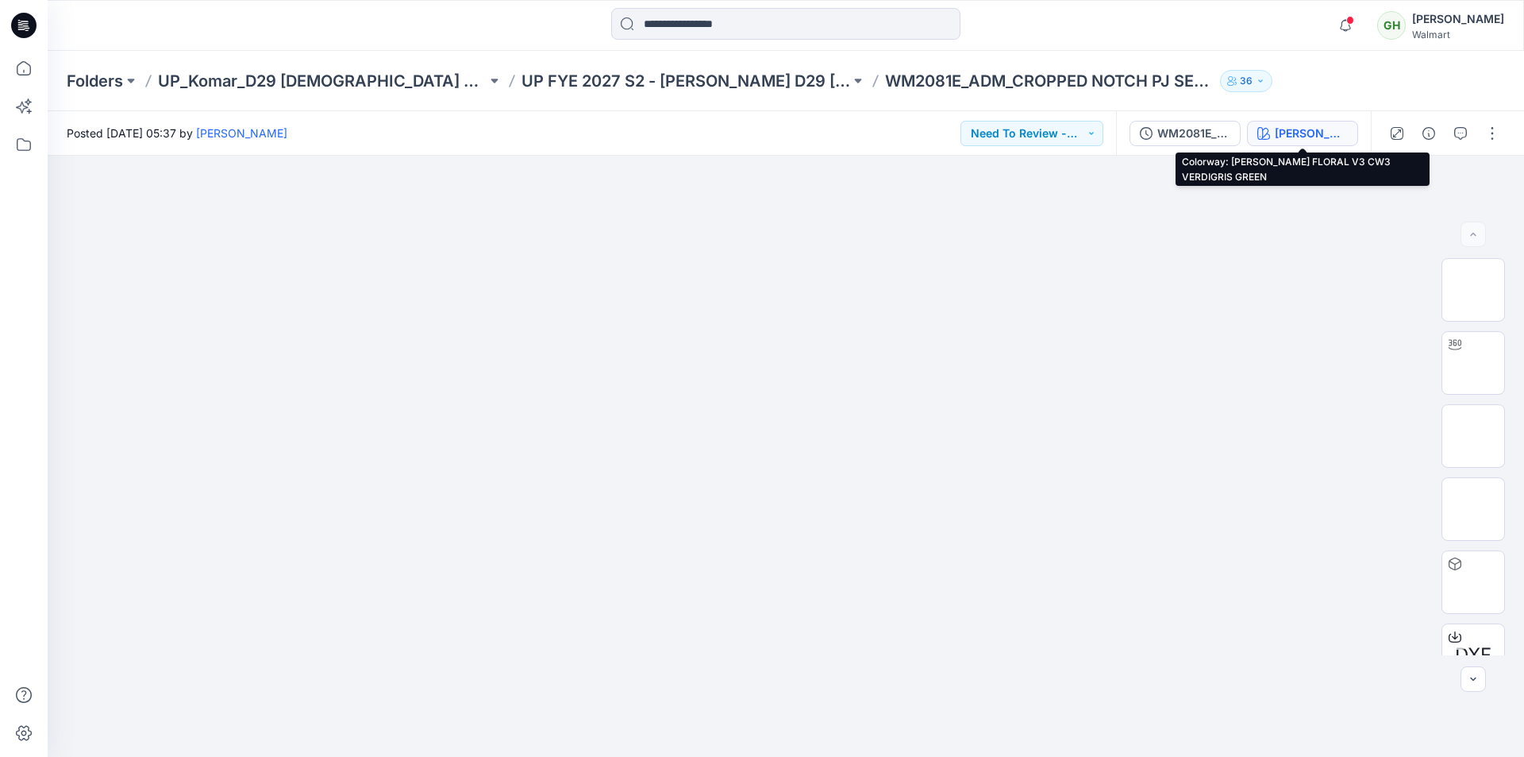
click at [1316, 132] on div "[PERSON_NAME] FLORAL V3 CW3 VERDIGRIS GREEN" at bounding box center [1311, 133] width 73 height 17
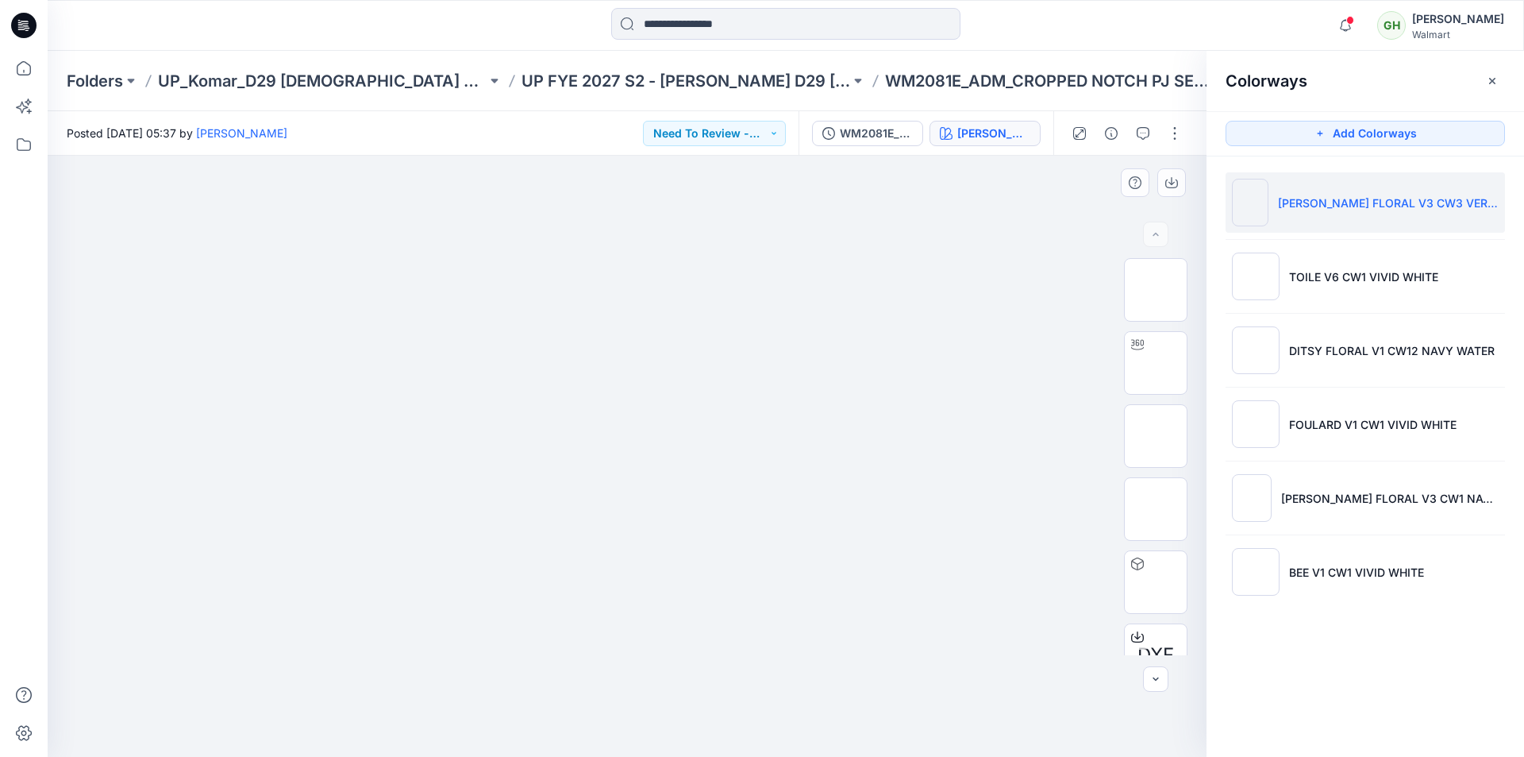
click at [889, 212] on div at bounding box center [627, 456] width 1159 height 601
click at [1492, 73] on button "button" at bounding box center [1492, 80] width 25 height 25
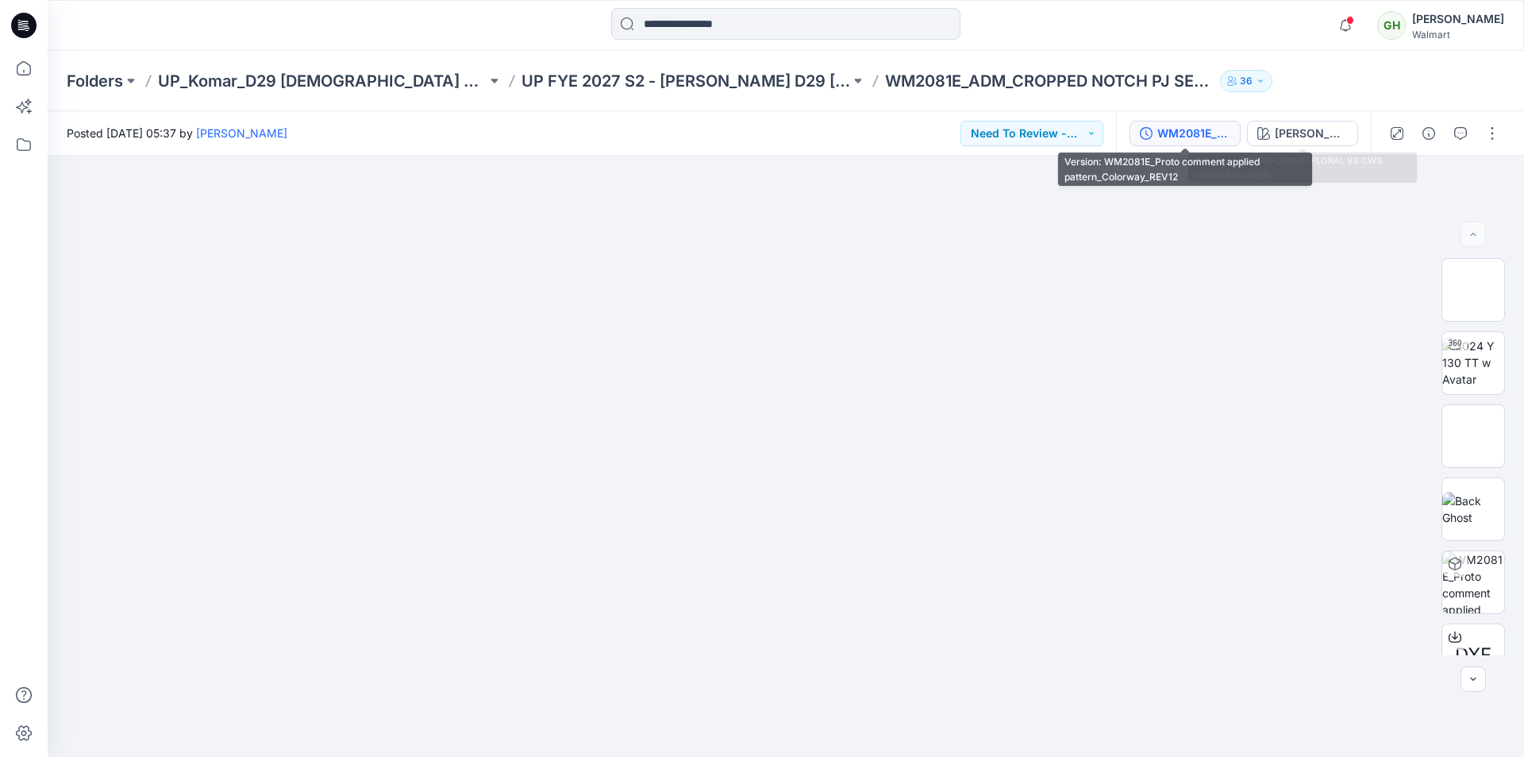
click at [1180, 130] on div "WM2081E_Proto comment applied pattern_Colorway_REV12" at bounding box center [1194, 133] width 73 height 17
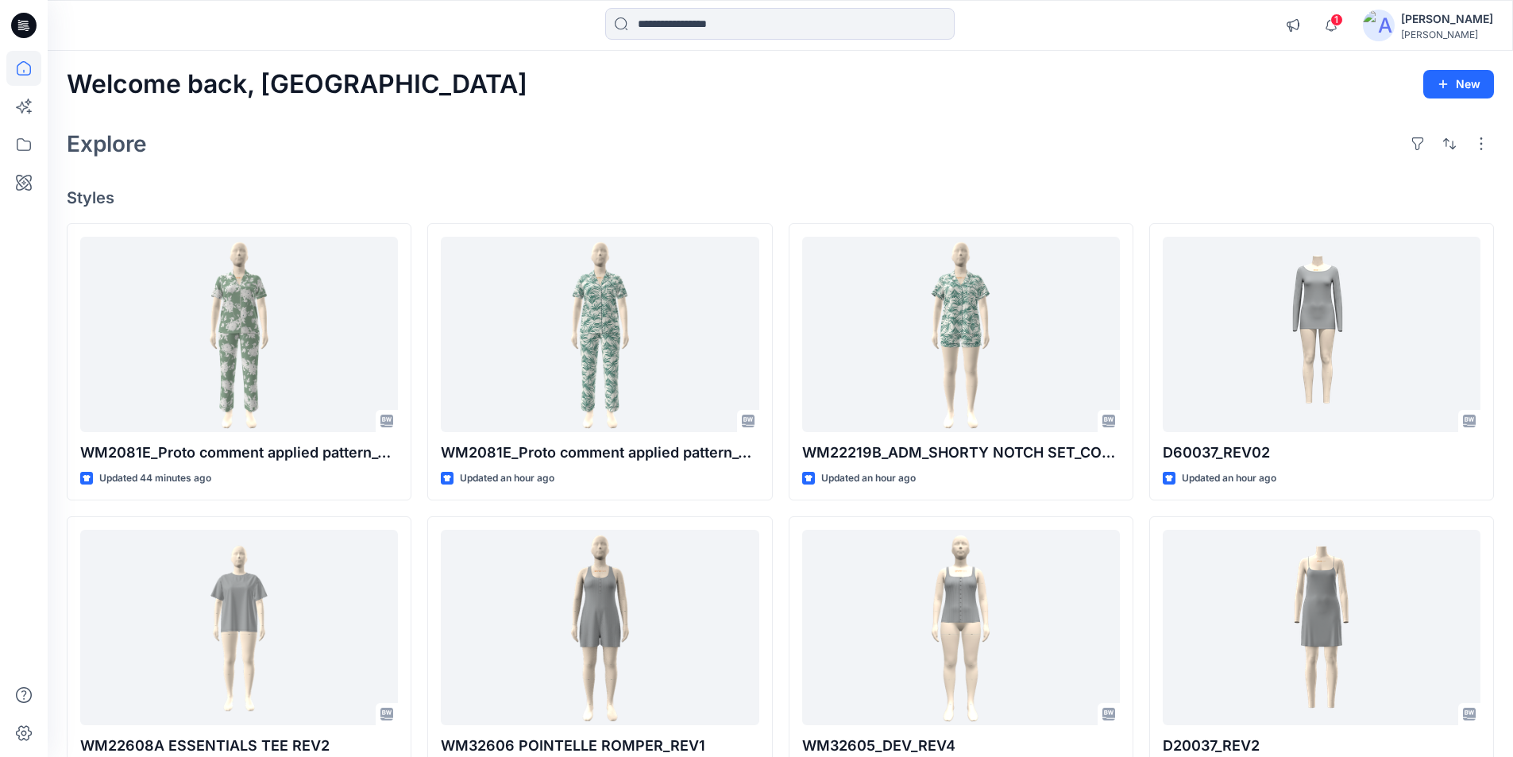
scroll to position [5, 0]
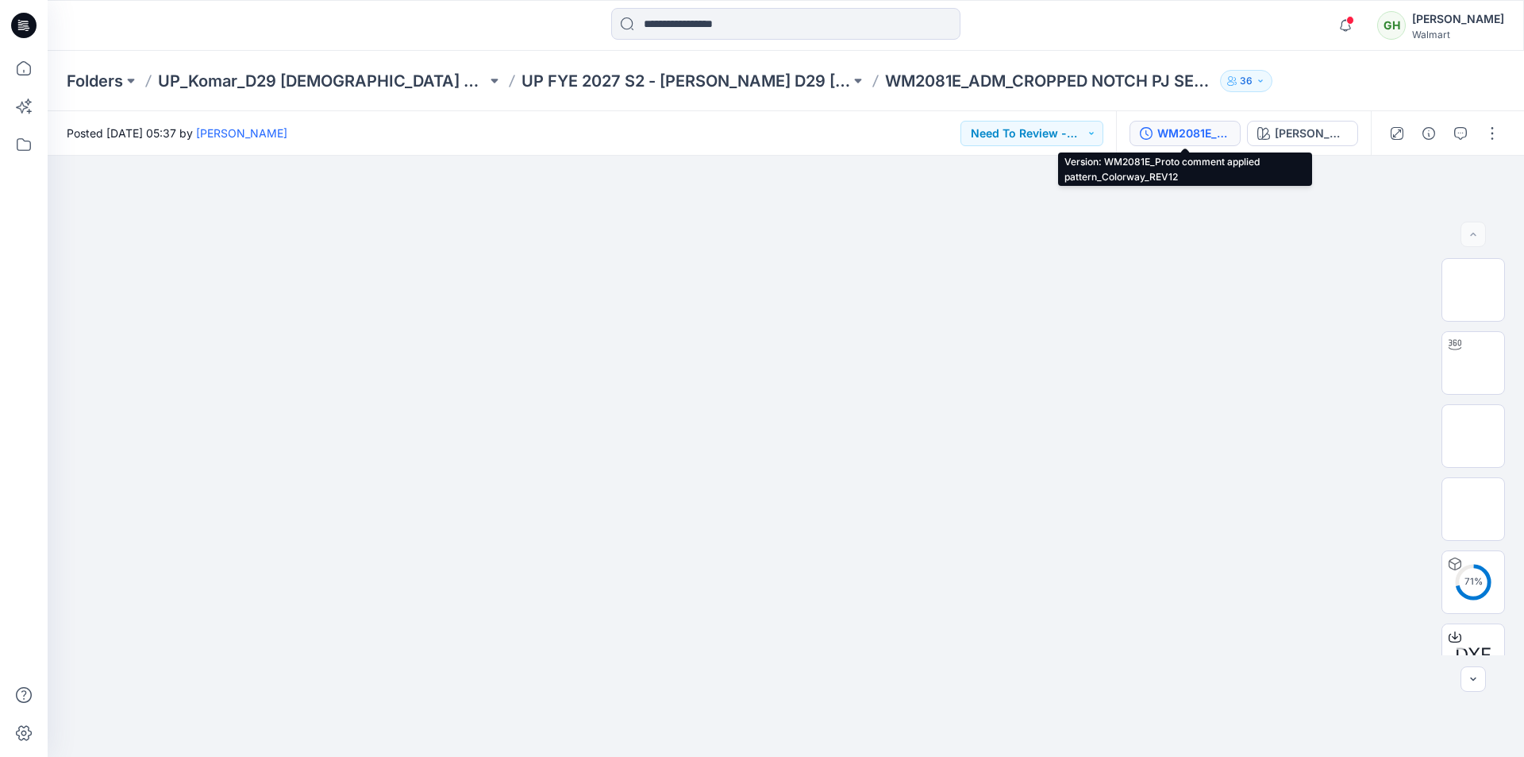
click at [1208, 137] on div "WM2081E_Proto comment applied pattern_Colorway_REV12" at bounding box center [1194, 133] width 73 height 17
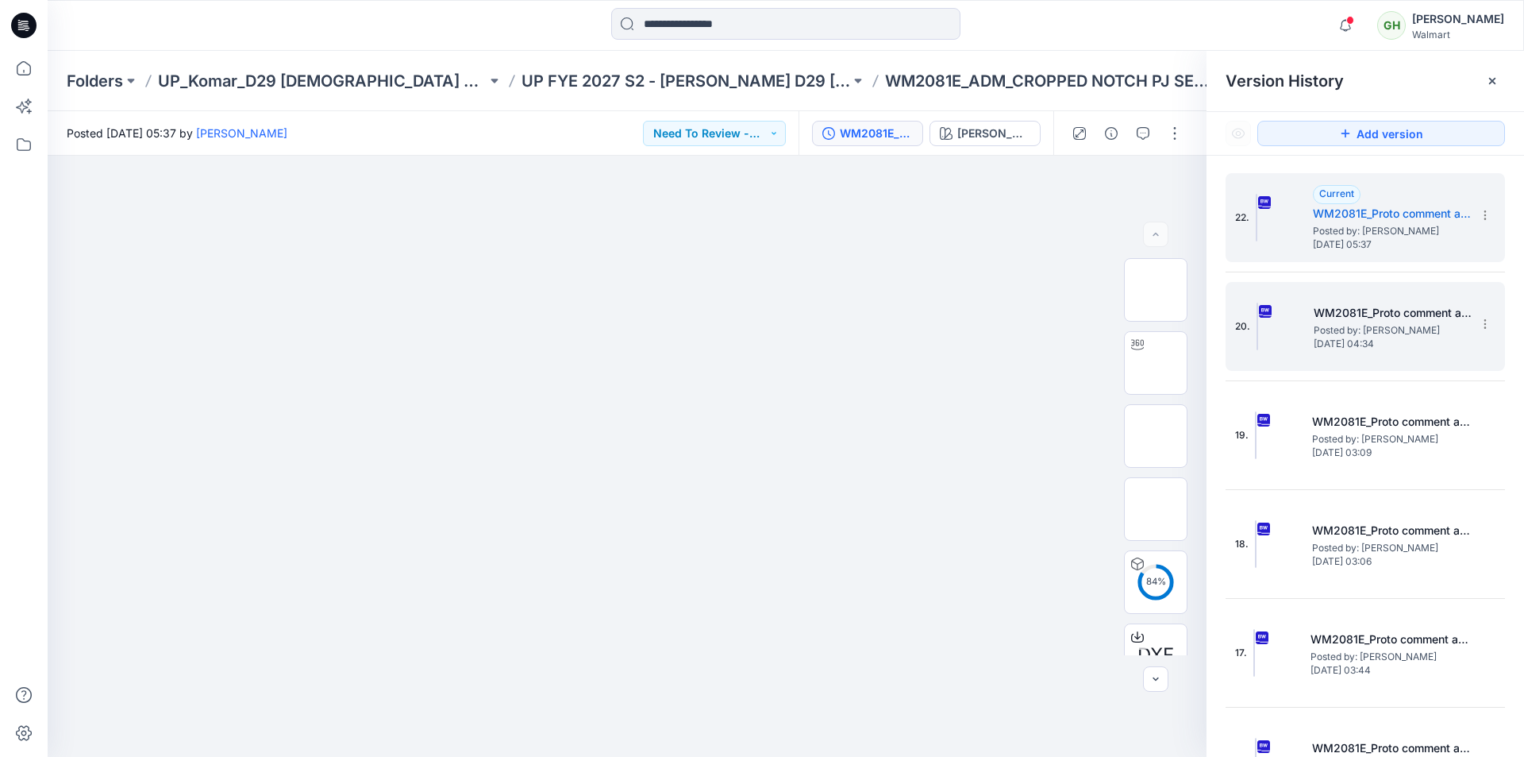
click at [1336, 316] on h5 "WM2081E_Proto comment applied pattern_Colorway_REV11" at bounding box center [1393, 312] width 159 height 19
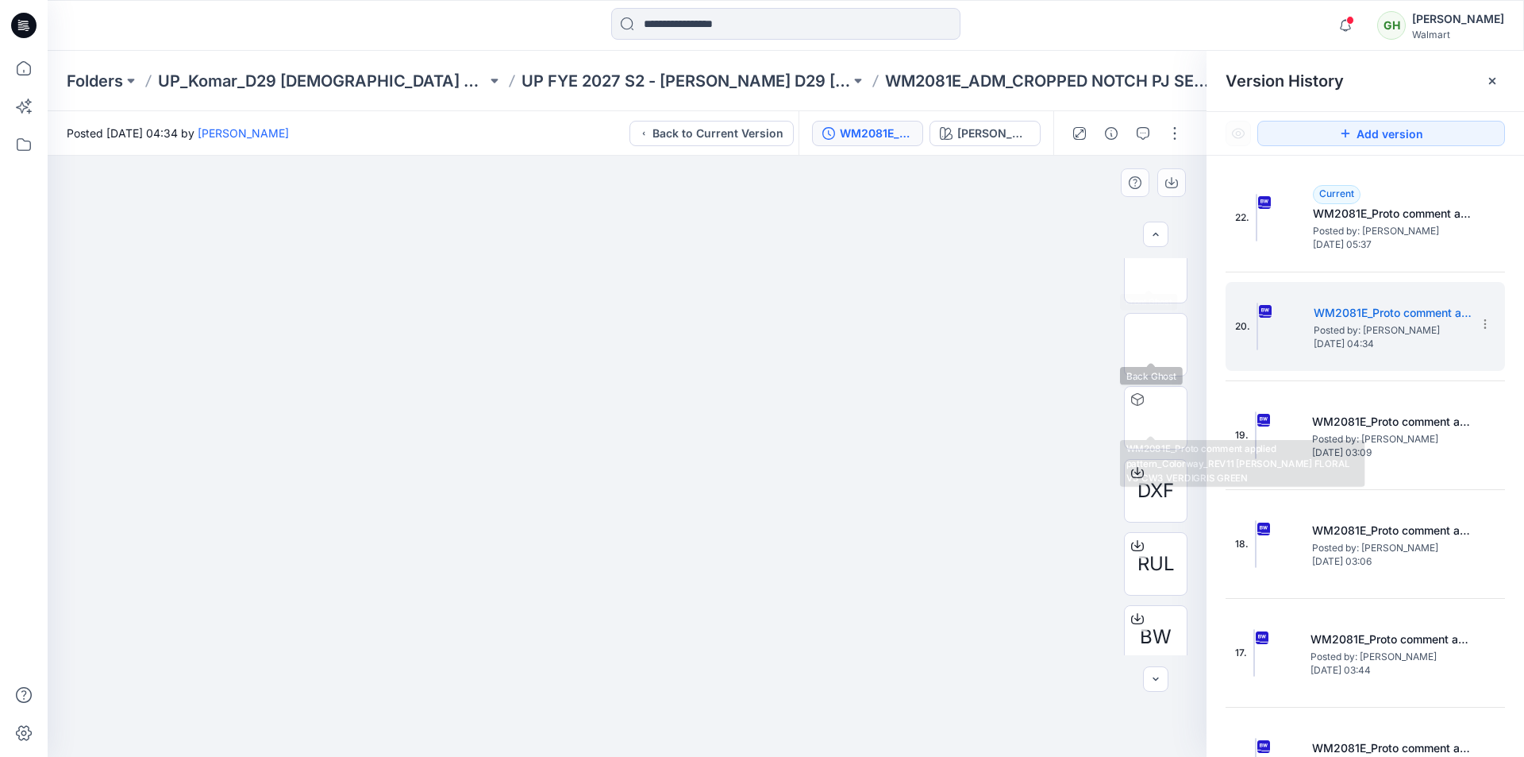
scroll to position [251, 0]
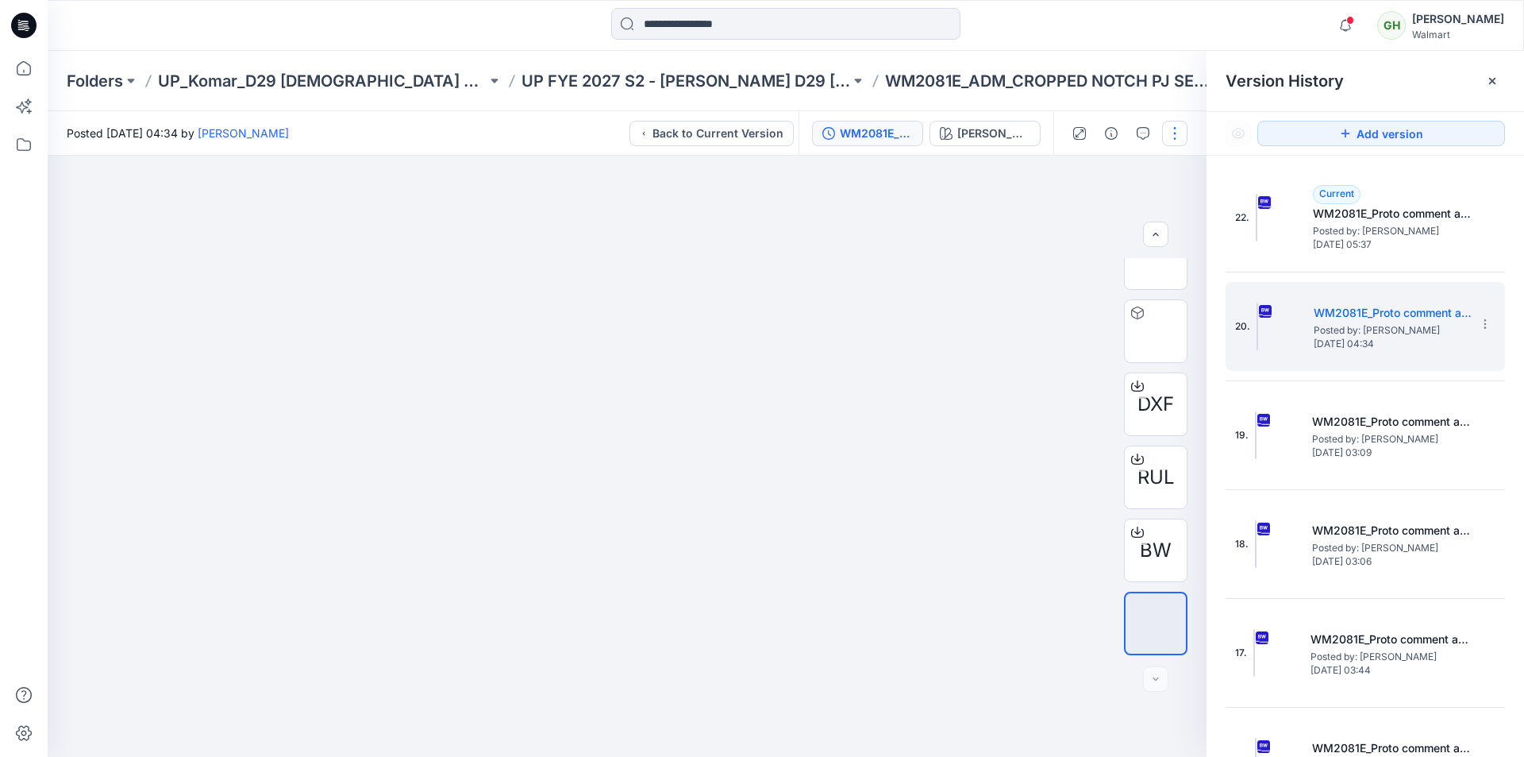
click at [1176, 142] on button "button" at bounding box center [1174, 133] width 25 height 25
click at [1193, 76] on div "Folders UP_Komar_D29 [DEMOGRAPHIC_DATA] Sleep UP FYE 2027 S2 - [PERSON_NAME] D2…" at bounding box center [724, 81] width 1315 height 22
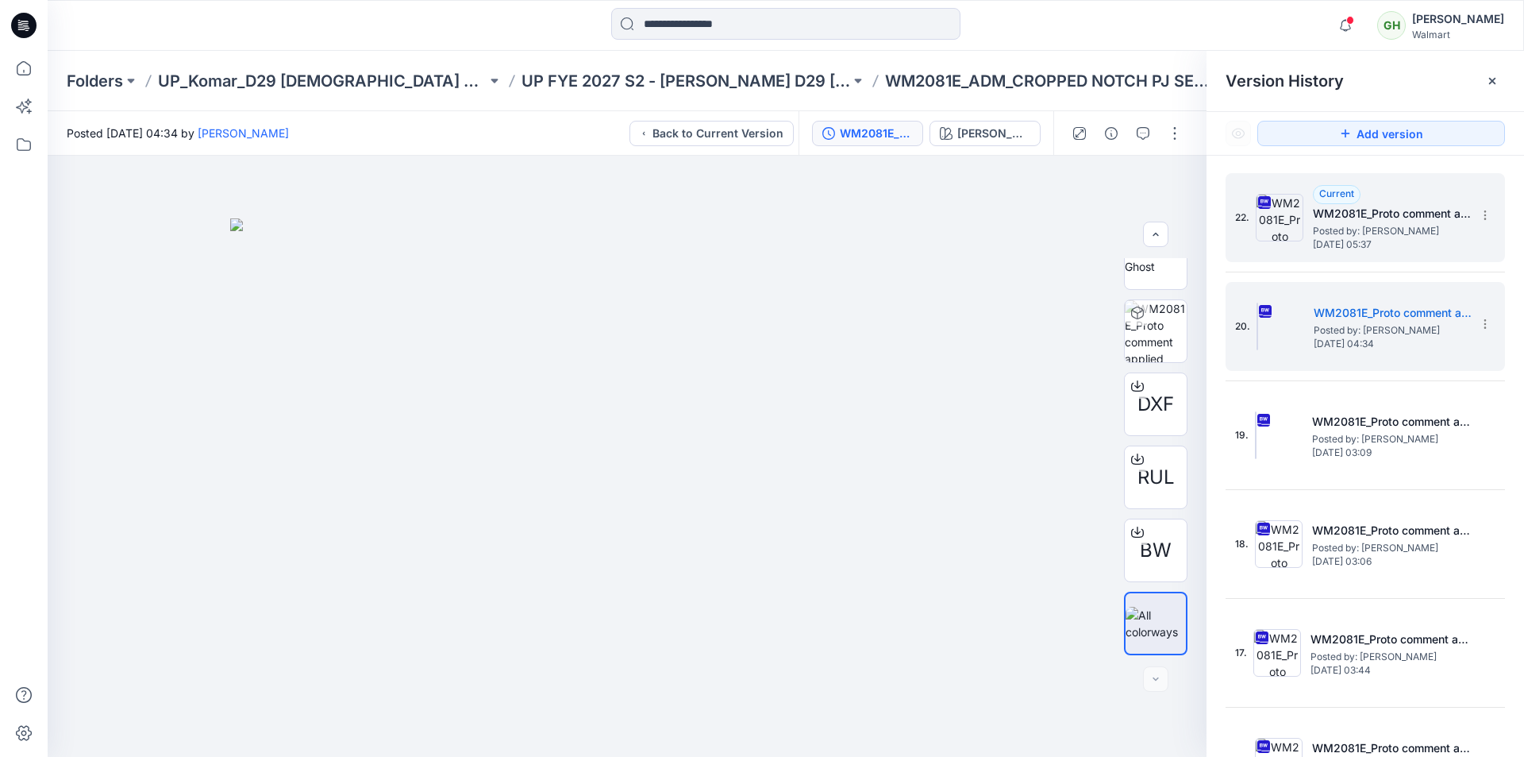
click at [1355, 223] on span "Posted by: [PERSON_NAME]" at bounding box center [1392, 231] width 159 height 16
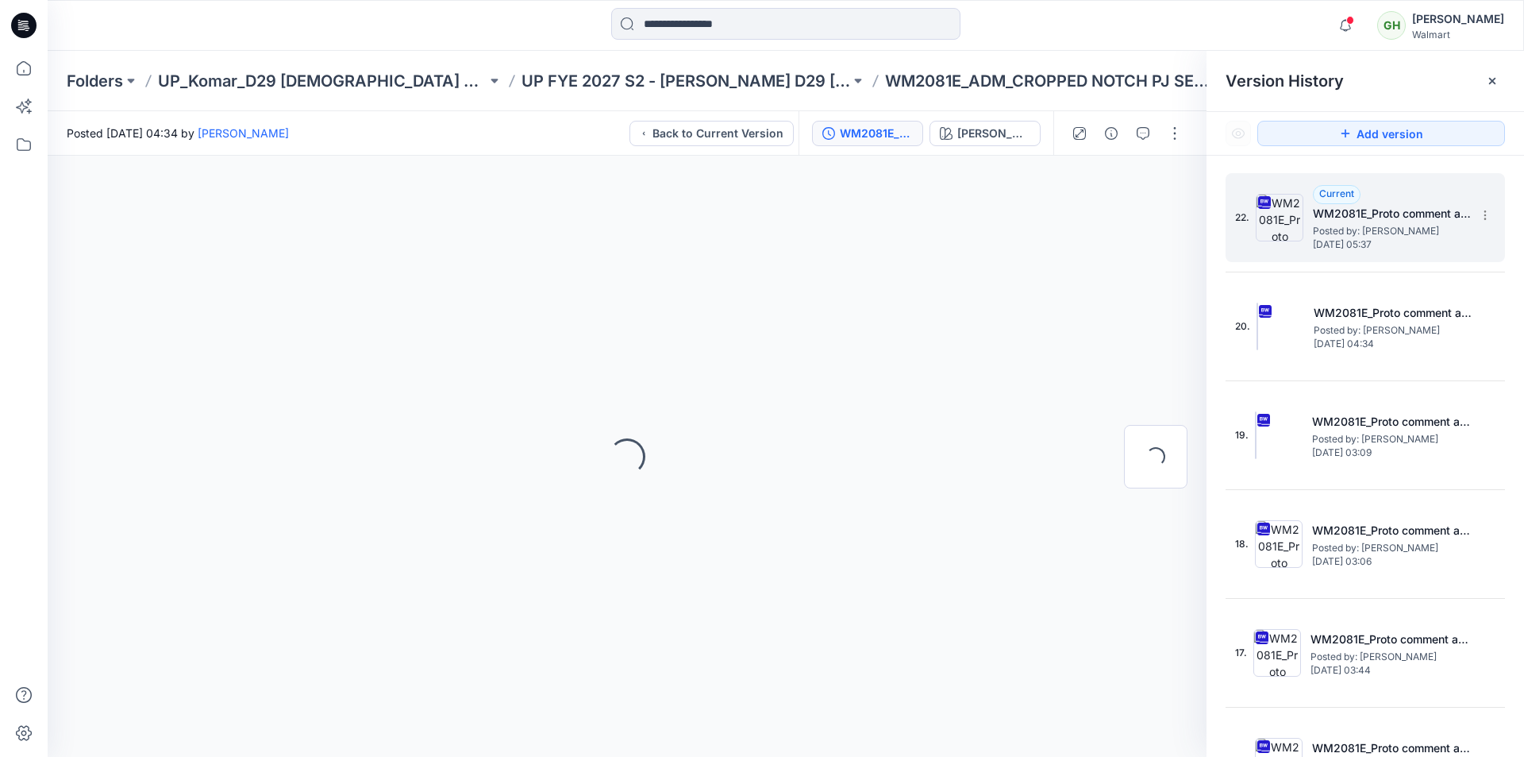
scroll to position [0, 0]
click at [1185, 137] on button "button" at bounding box center [1174, 133] width 25 height 25
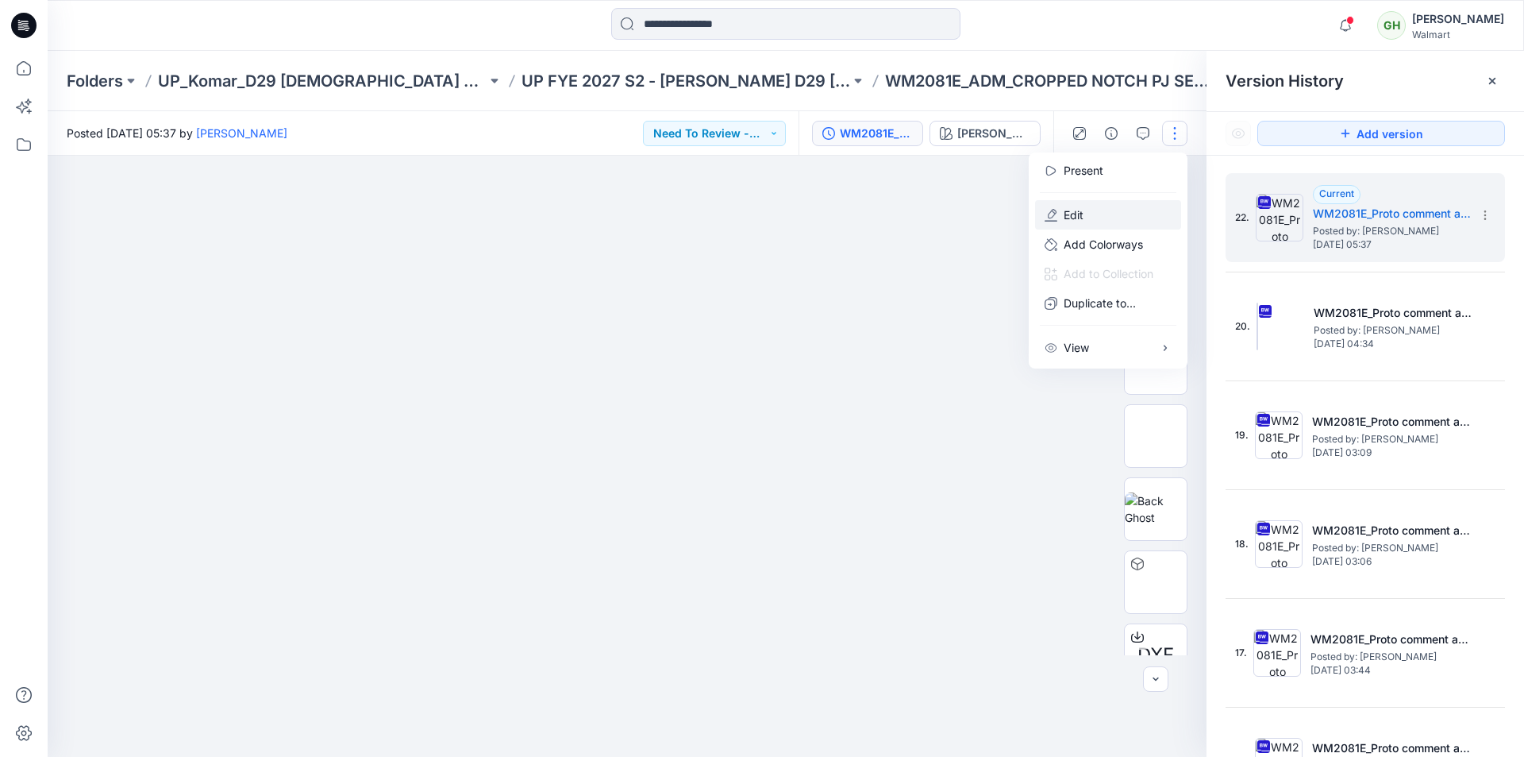
click at [1095, 206] on button "Edit" at bounding box center [1108, 214] width 146 height 29
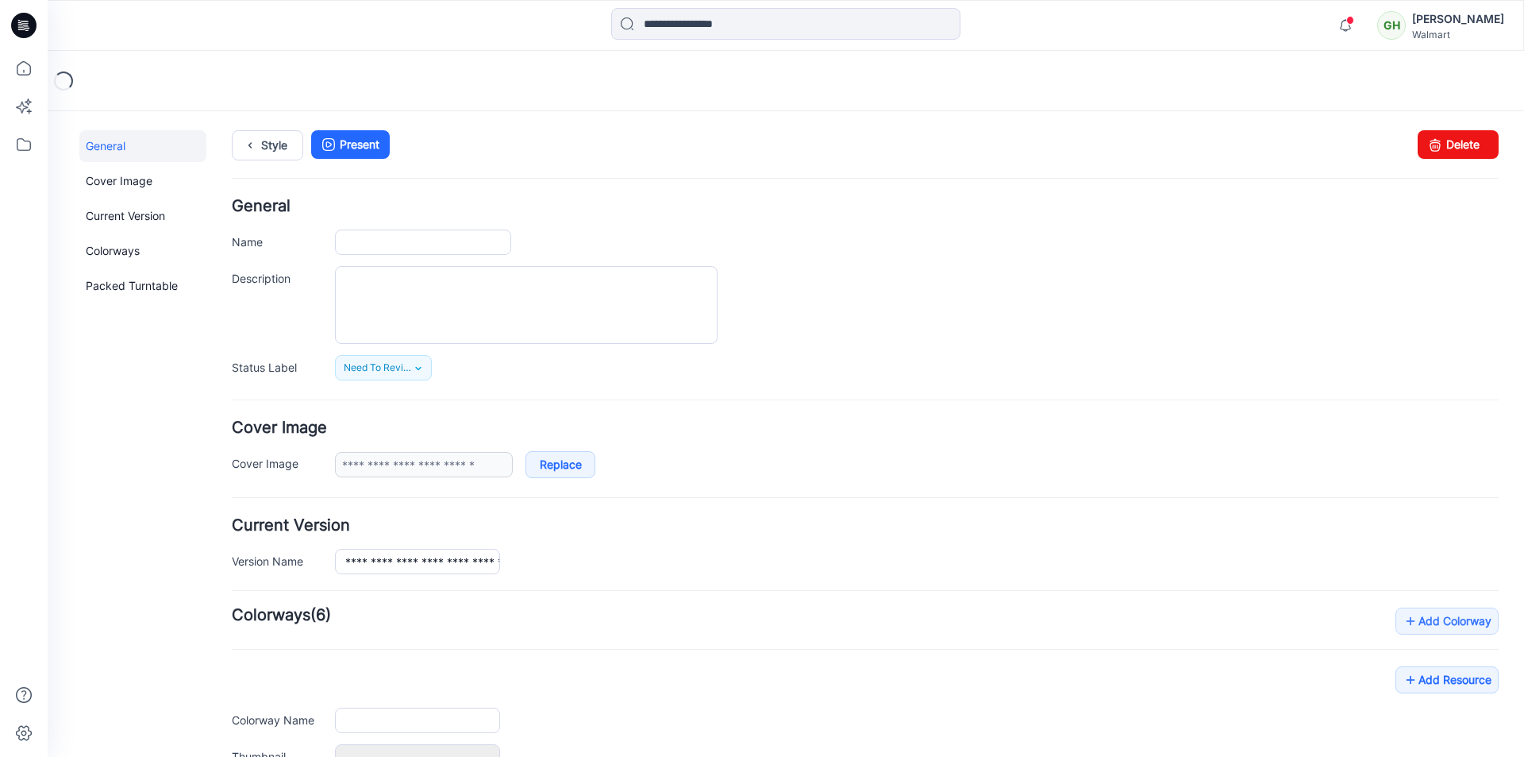
type input "**********"
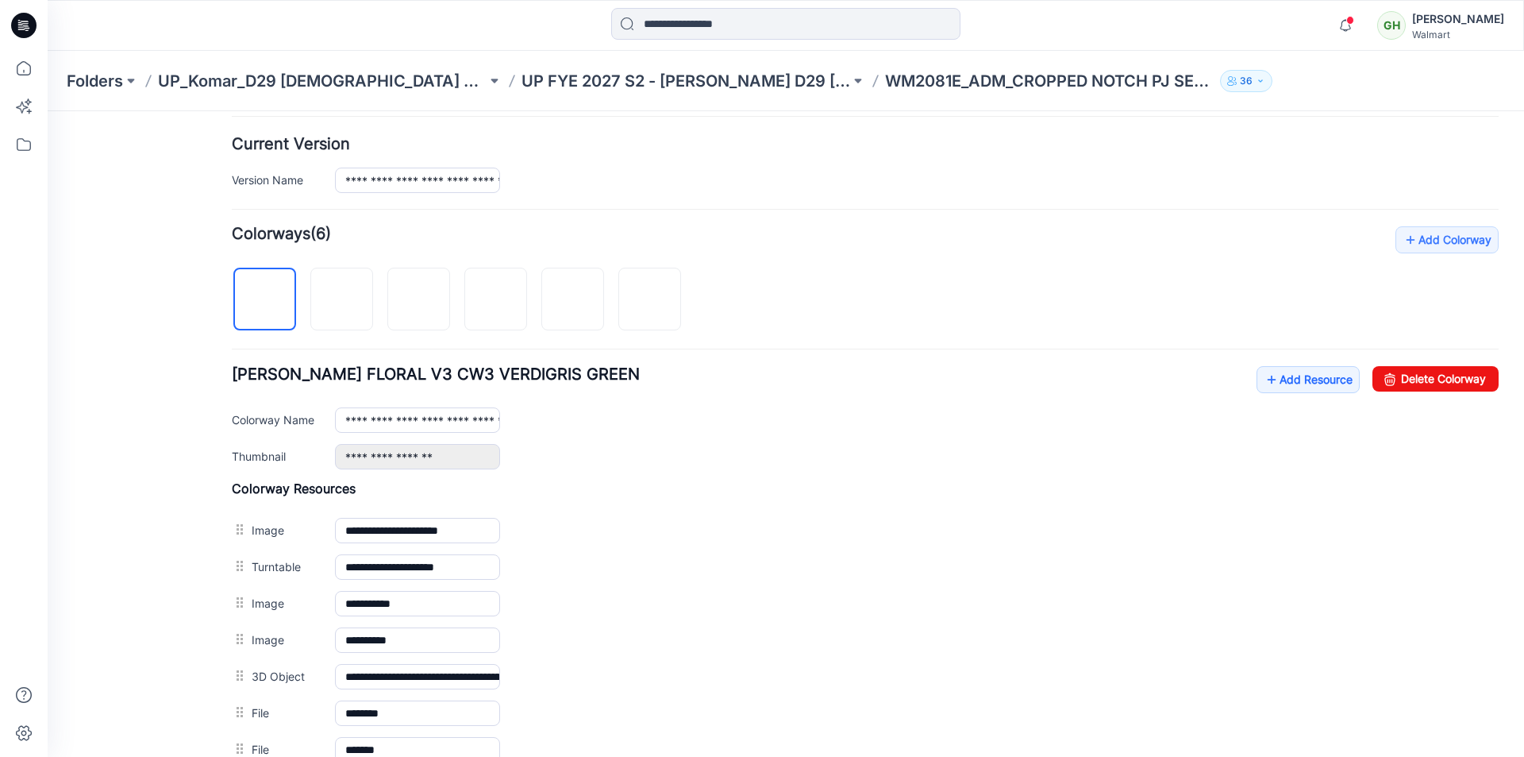
scroll to position [372, 0]
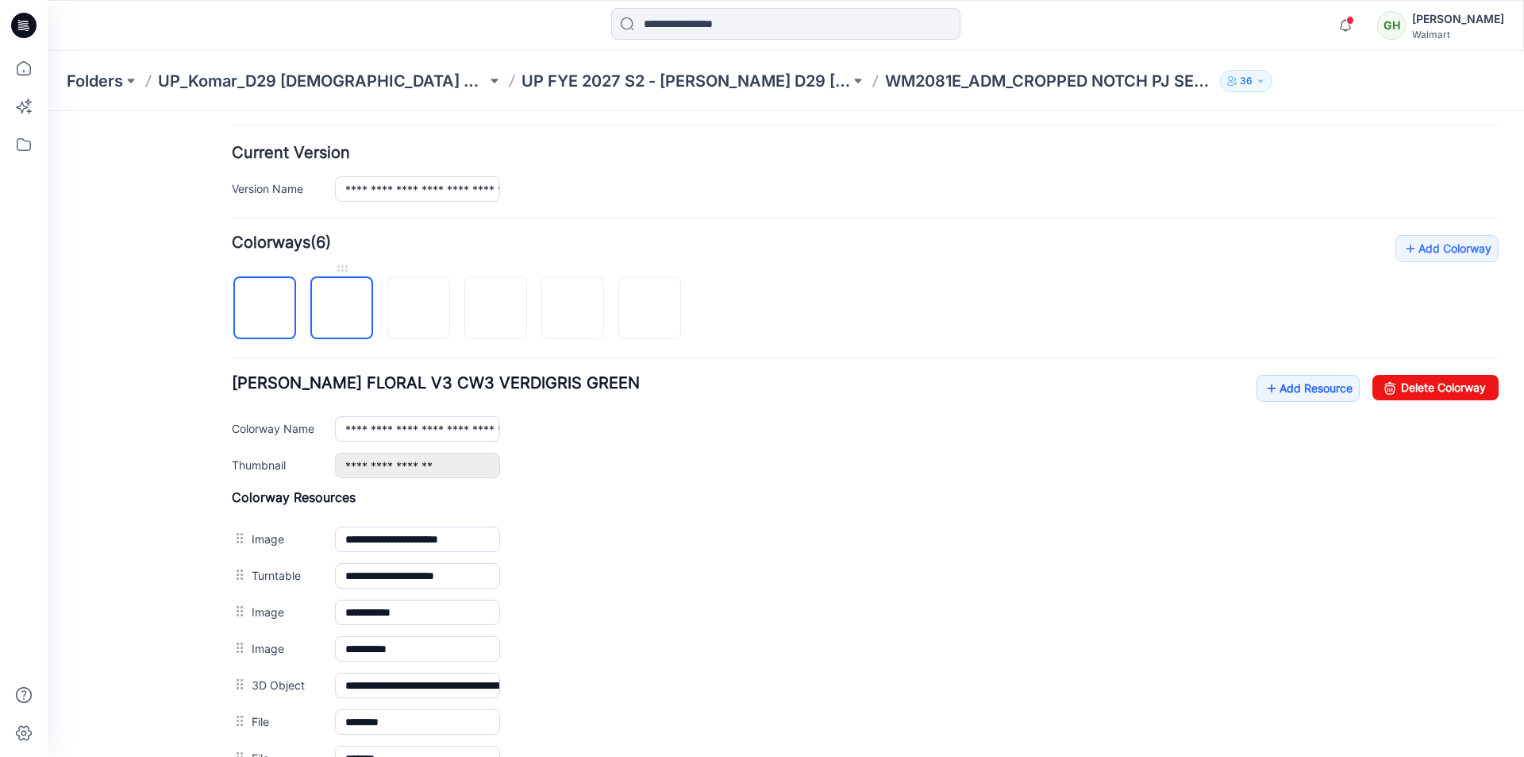
click at [342, 309] on img at bounding box center [342, 309] width 0 height 0
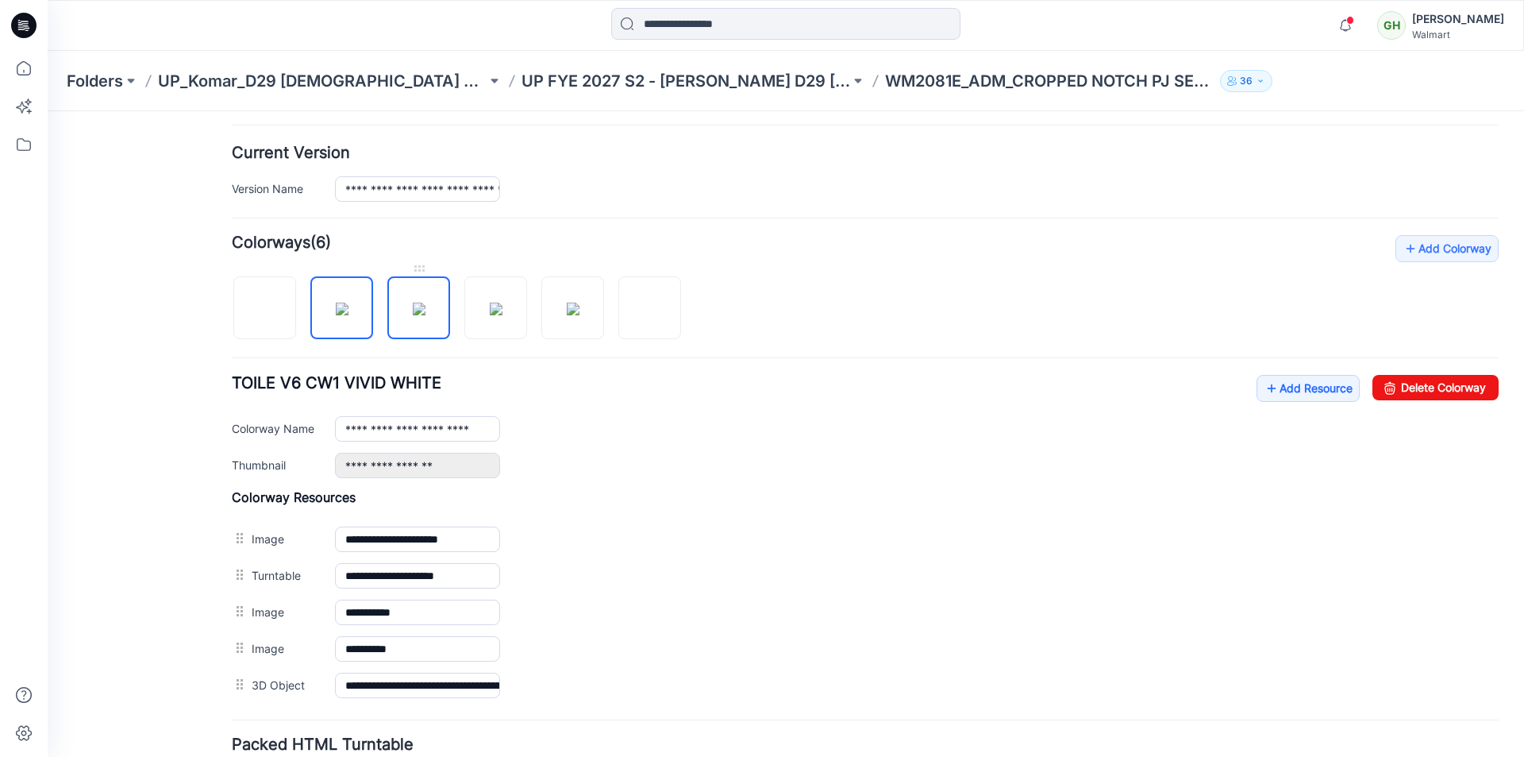
click at [413, 306] on img at bounding box center [419, 309] width 13 height 13
drag, startPoint x: 489, startPoint y: 308, endPoint x: 517, endPoint y: 309, distance: 27.8
click at [492, 309] on img at bounding box center [496, 309] width 13 height 13
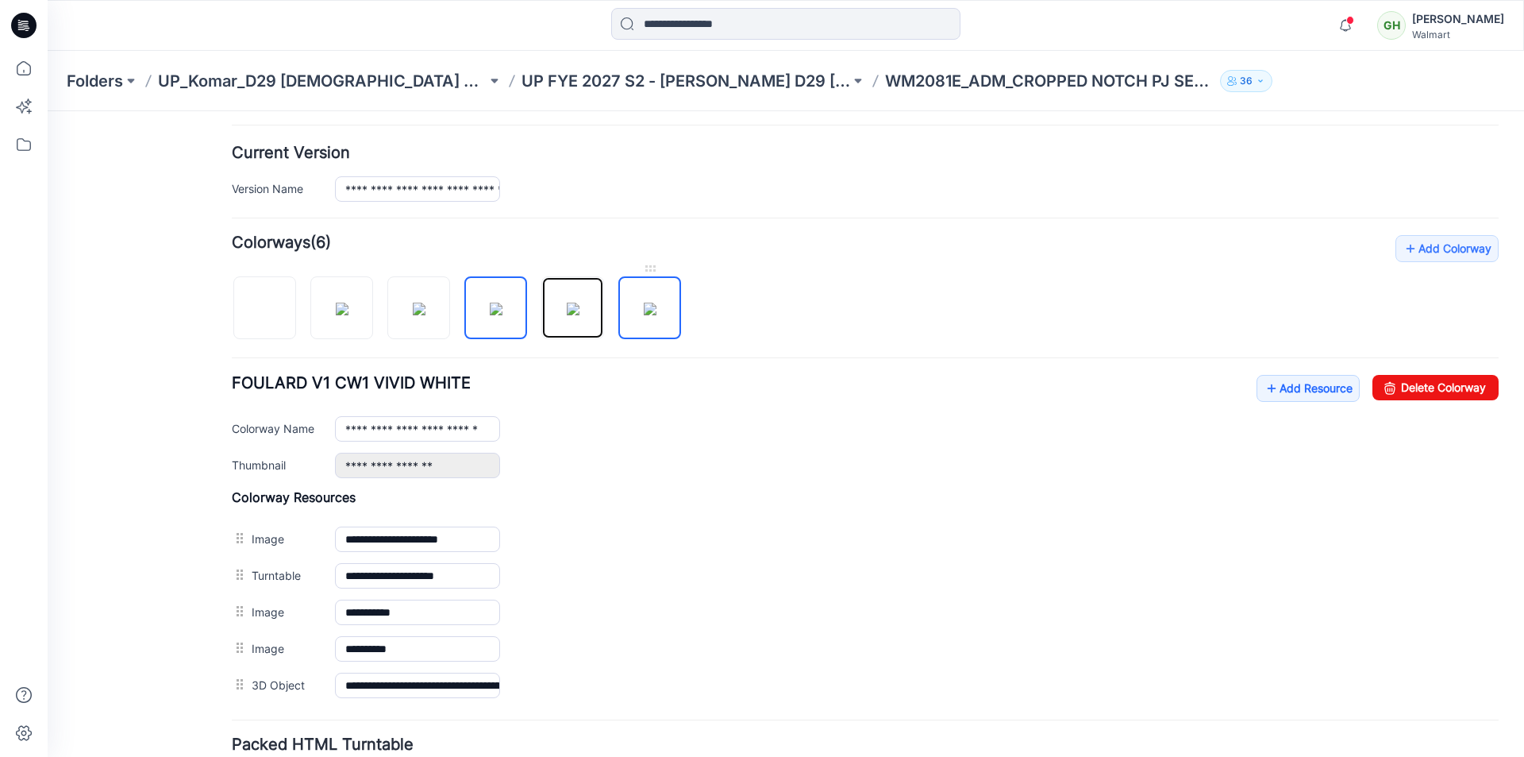
drag, startPoint x: 557, startPoint y: 314, endPoint x: 669, endPoint y: 325, distance: 111.7
click at [567, 314] on img at bounding box center [573, 309] width 13 height 13
click at [657, 315] on img at bounding box center [650, 309] width 13 height 13
type input "**********"
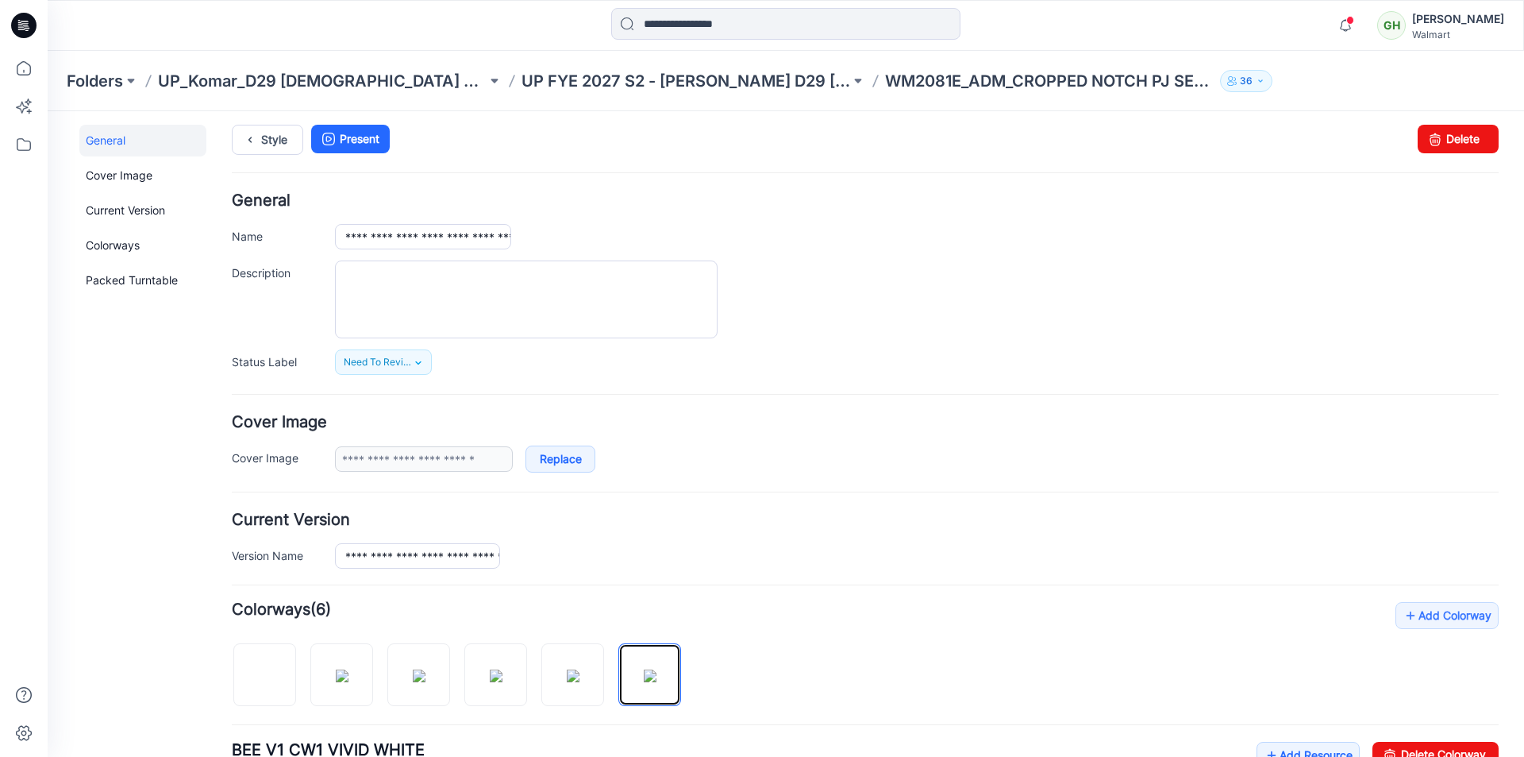
scroll to position [0, 0]
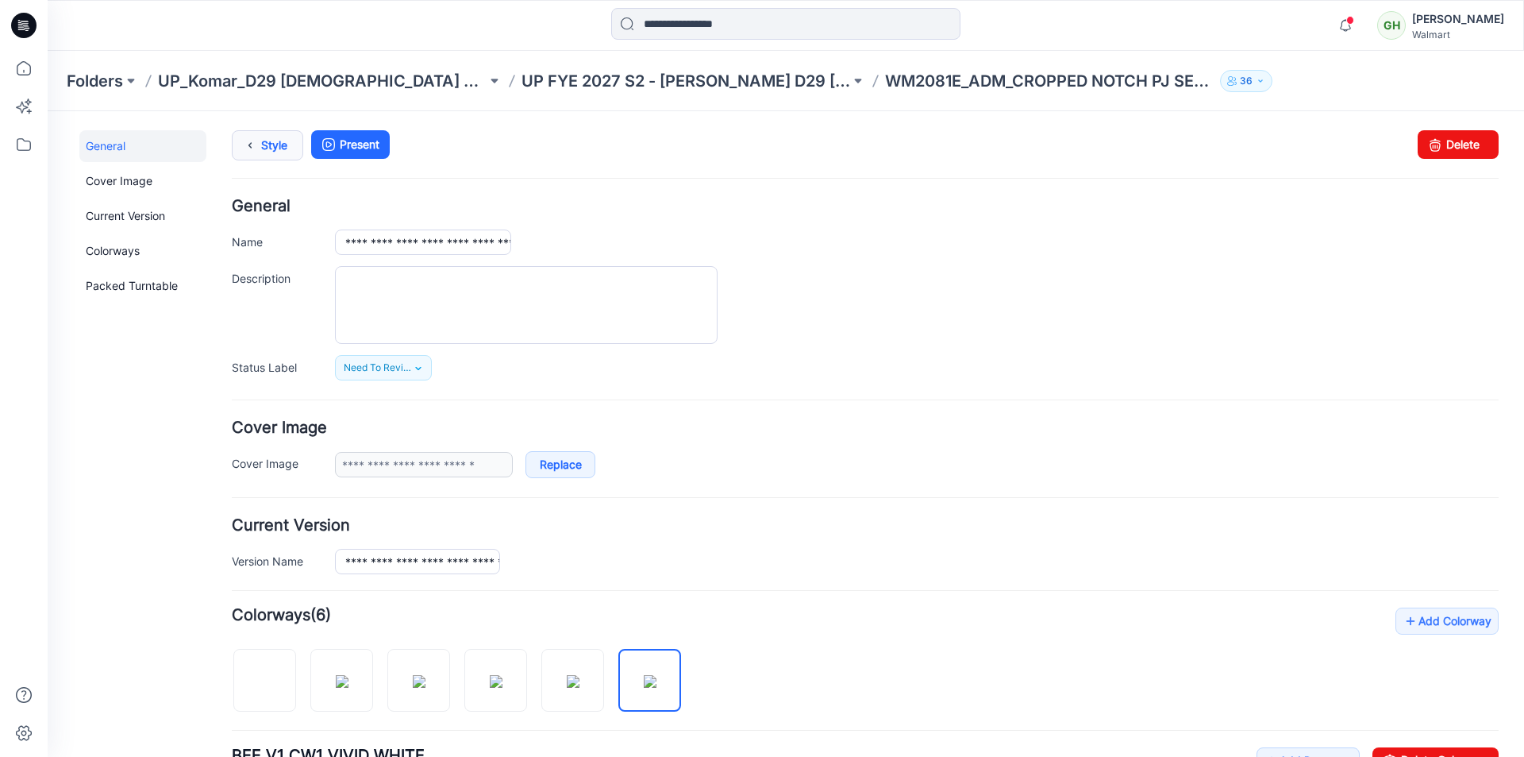
click at [279, 151] on link "Style" at bounding box center [267, 145] width 71 height 30
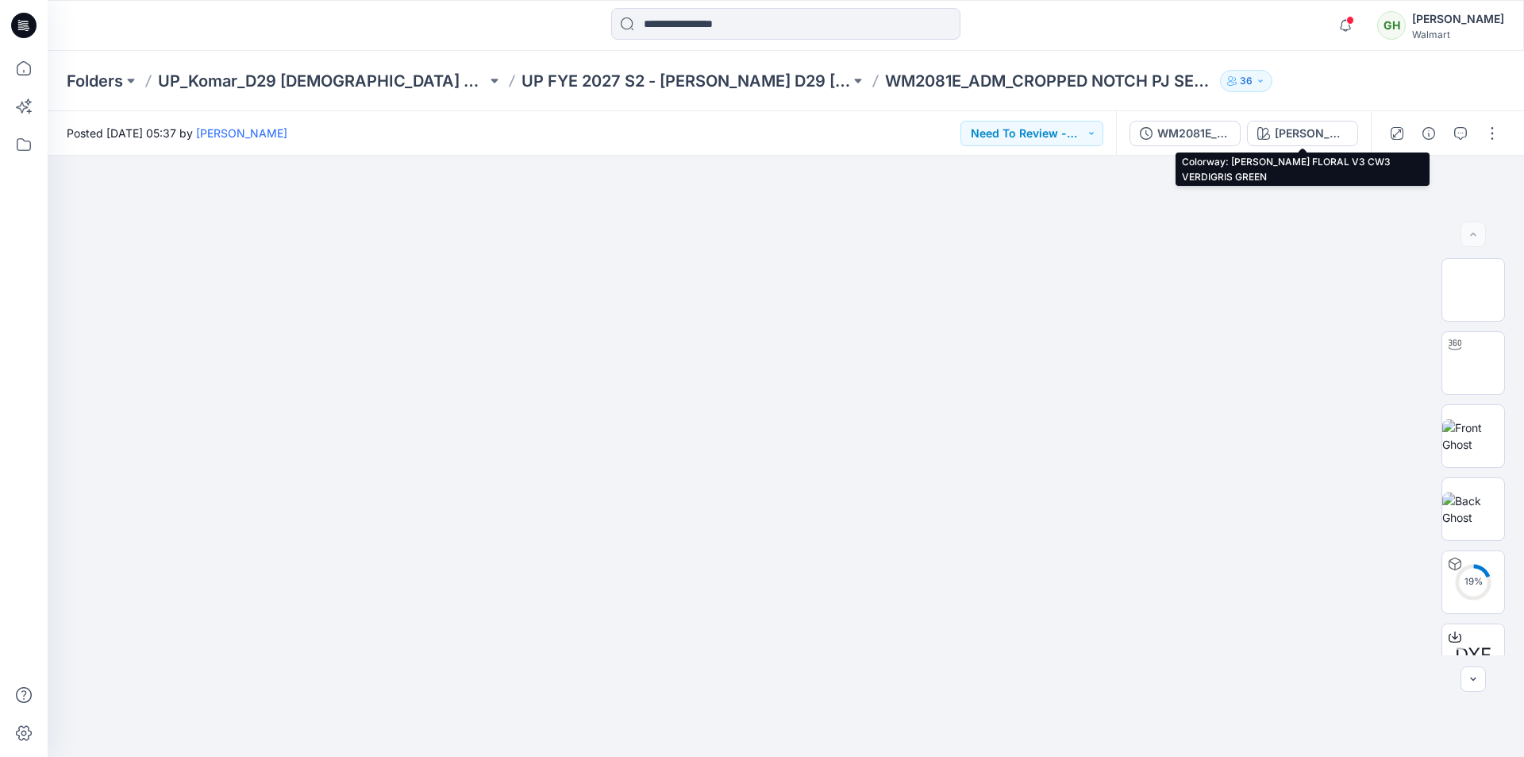
click at [1305, 136] on div "[PERSON_NAME] FLORAL V3 CW3 VERDIGRIS GREEN" at bounding box center [1311, 133] width 73 height 17
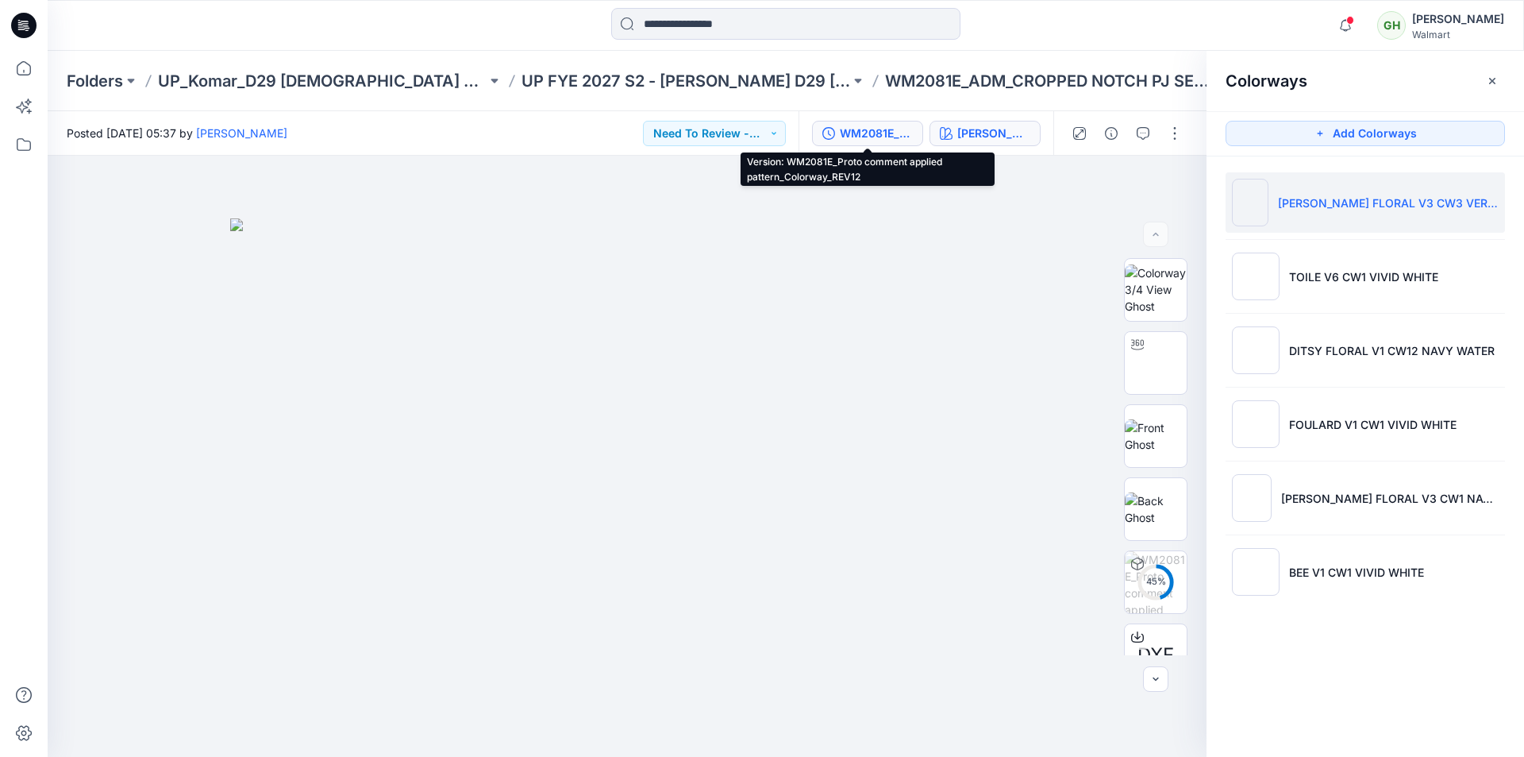
click at [880, 140] on div "WM2081E_Proto comment applied pattern_Colorway_REV12" at bounding box center [876, 133] width 73 height 17
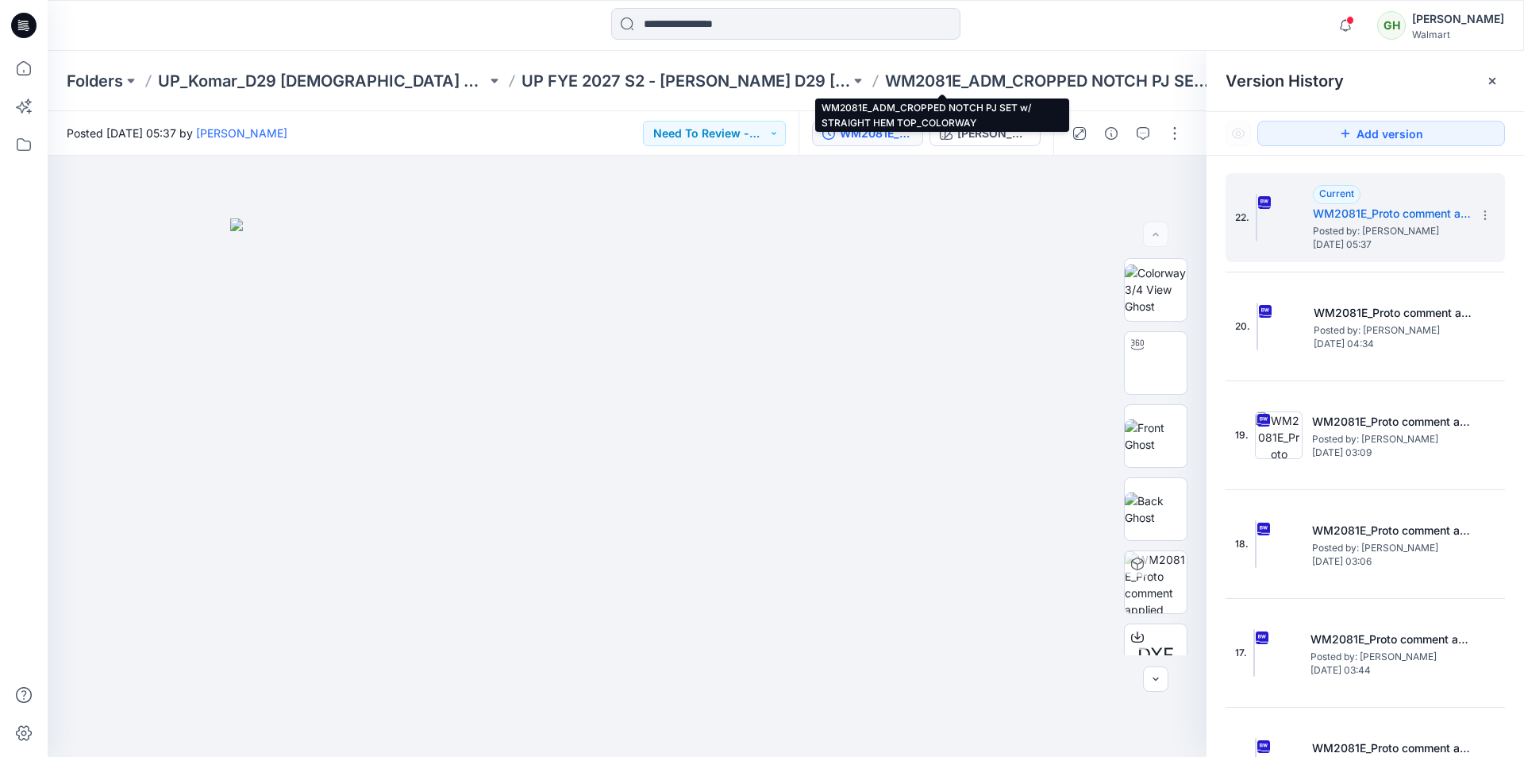
click at [973, 87] on p "WM2081E_ADM_CROPPED NOTCH PJ SET w/ STRAIGHT HEM TOP_COLORWAY" at bounding box center [1049, 81] width 329 height 22
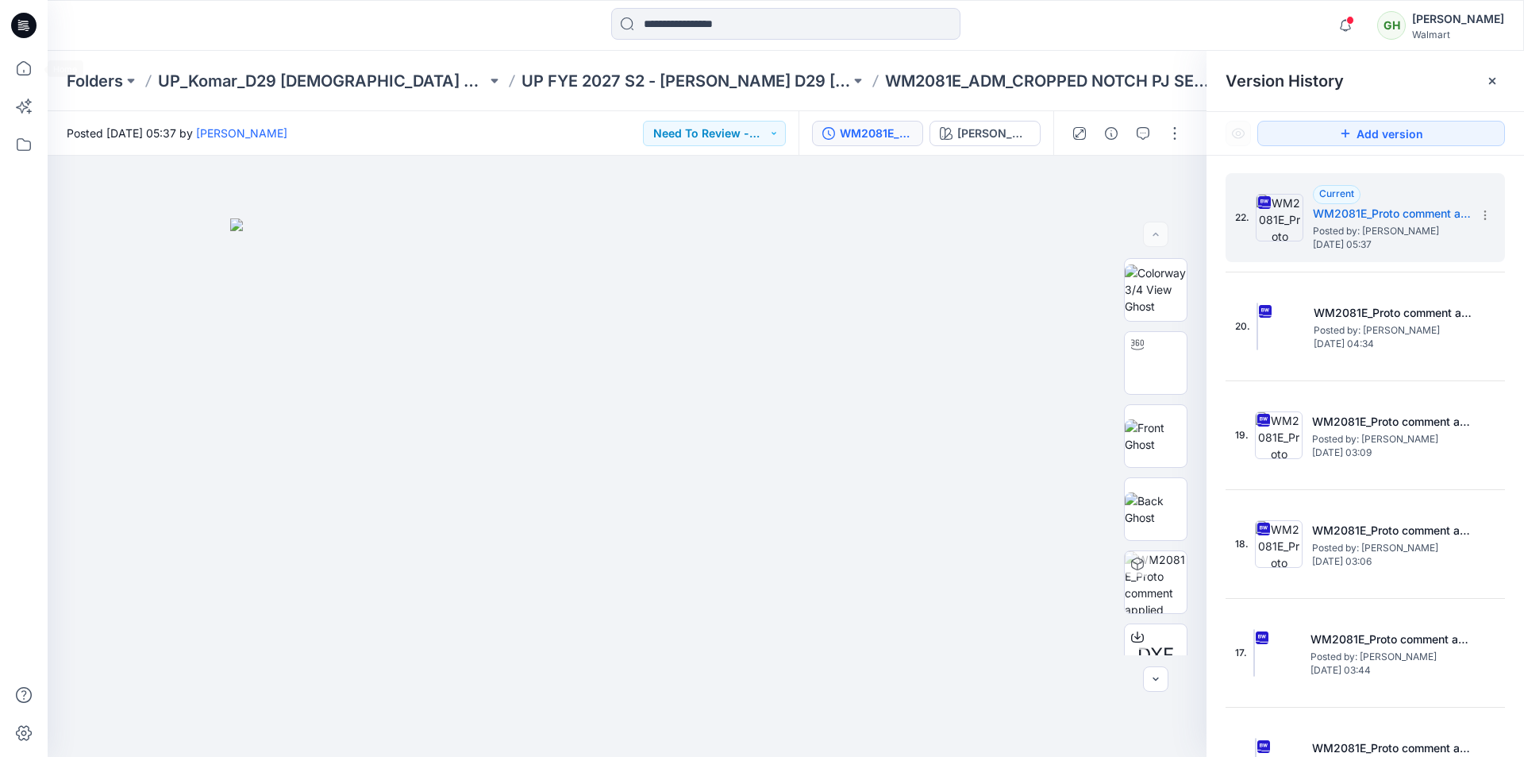
click at [29, 30] on icon at bounding box center [27, 30] width 4 height 1
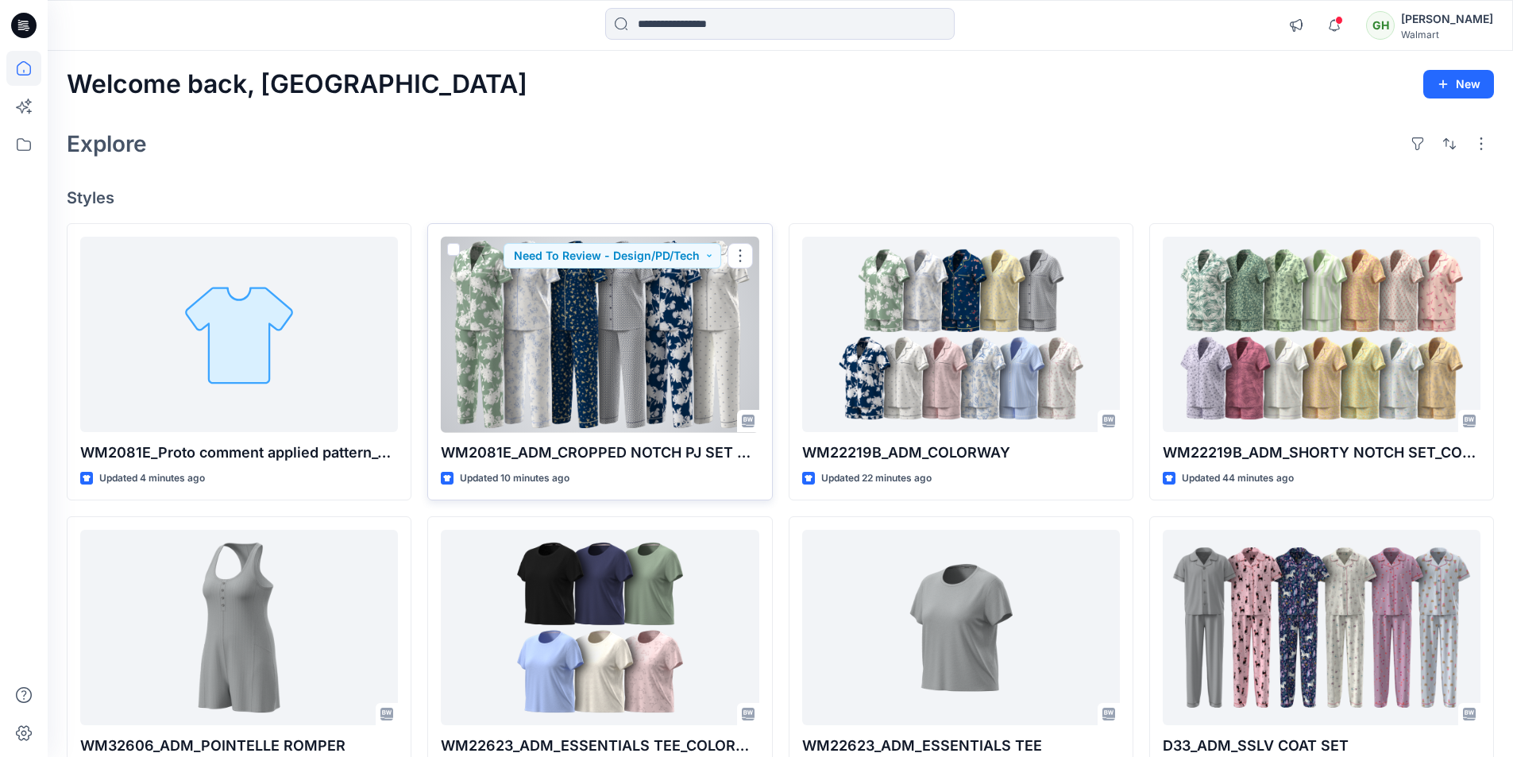
click at [590, 355] on div at bounding box center [600, 335] width 318 height 196
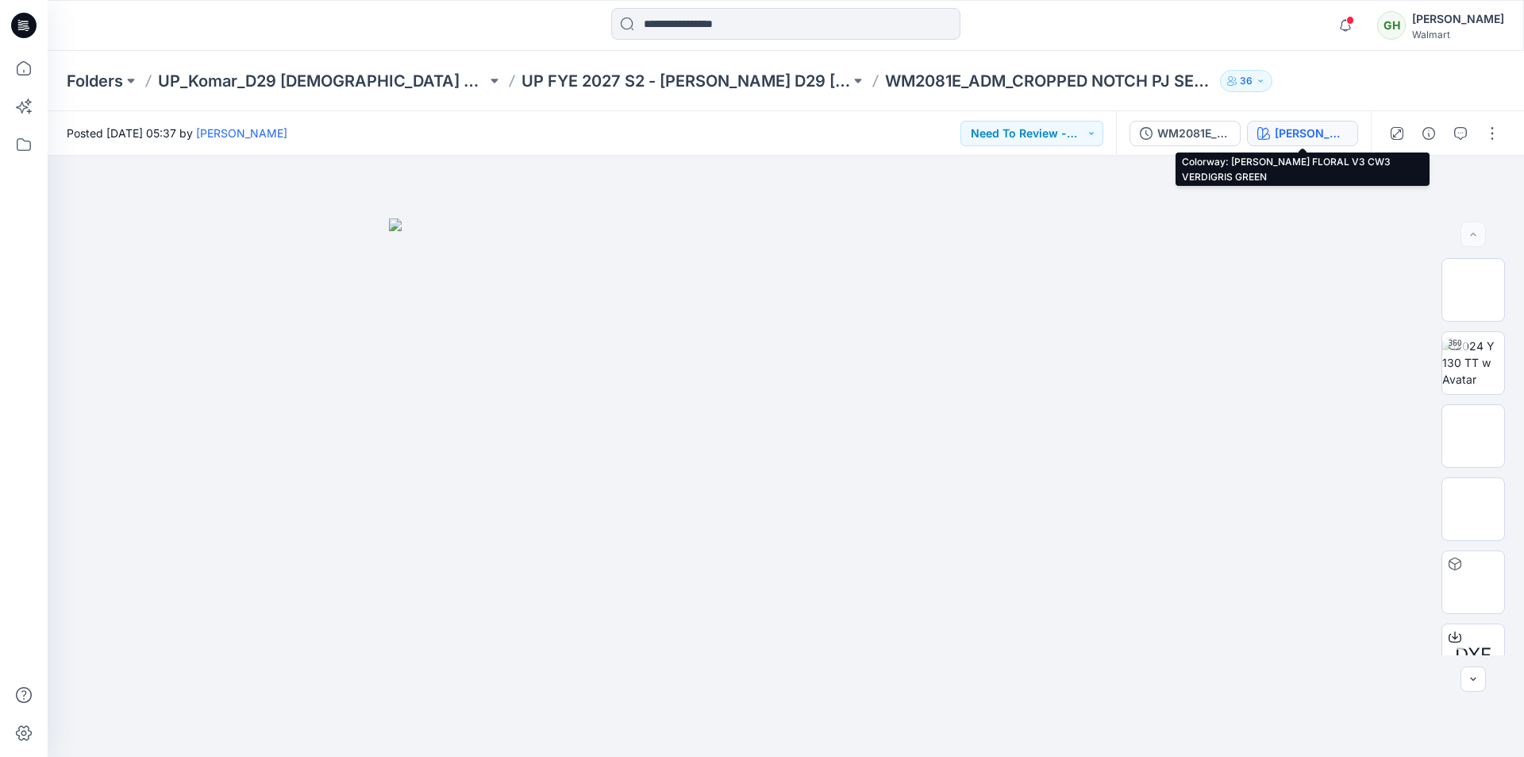
click at [1293, 135] on div "[PERSON_NAME] FLORAL V3 CW3 VERDIGRIS GREEN" at bounding box center [1311, 133] width 73 height 17
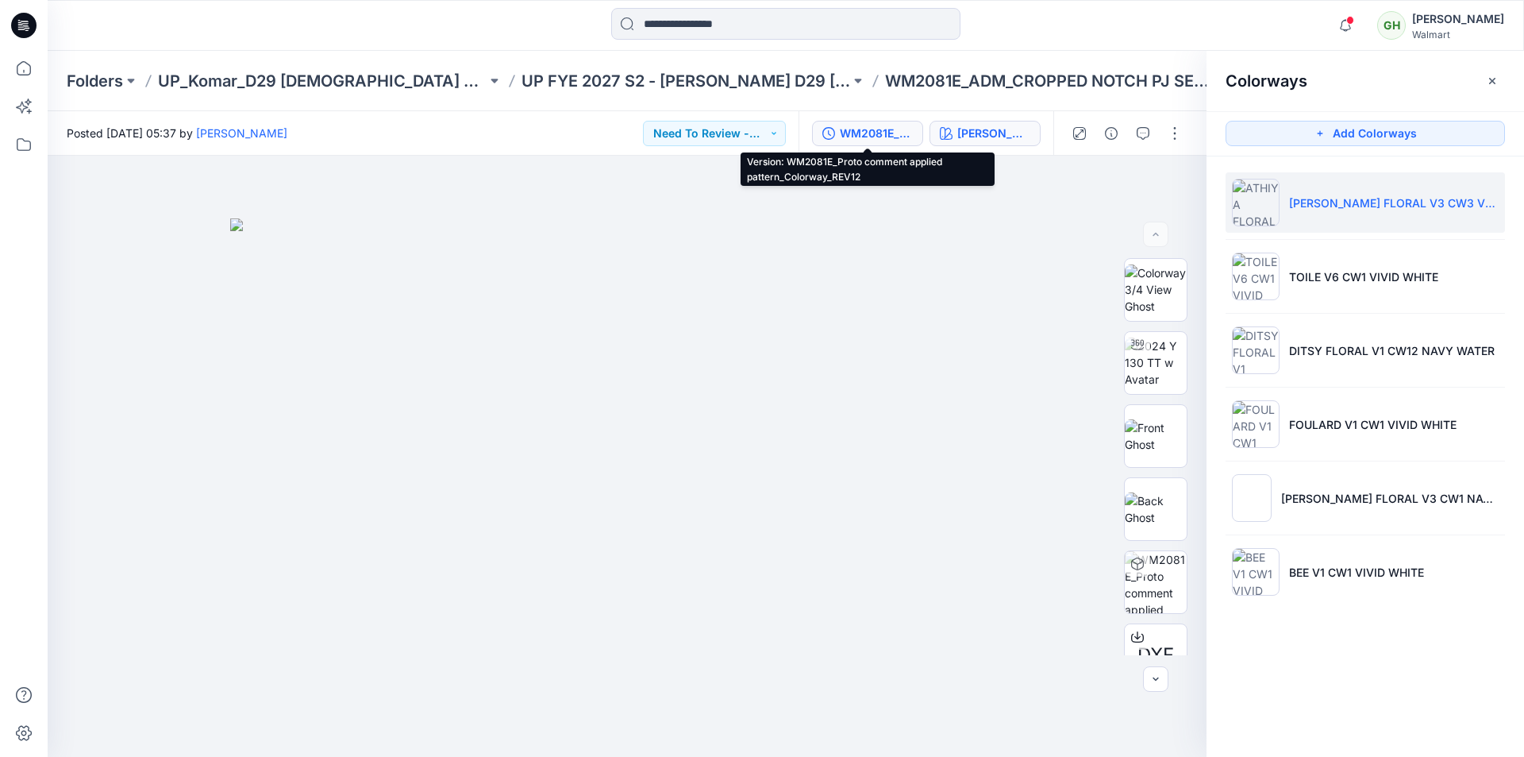
click at [893, 137] on div "WM2081E_Proto comment applied pattern_Colorway_REV12" at bounding box center [876, 133] width 73 height 17
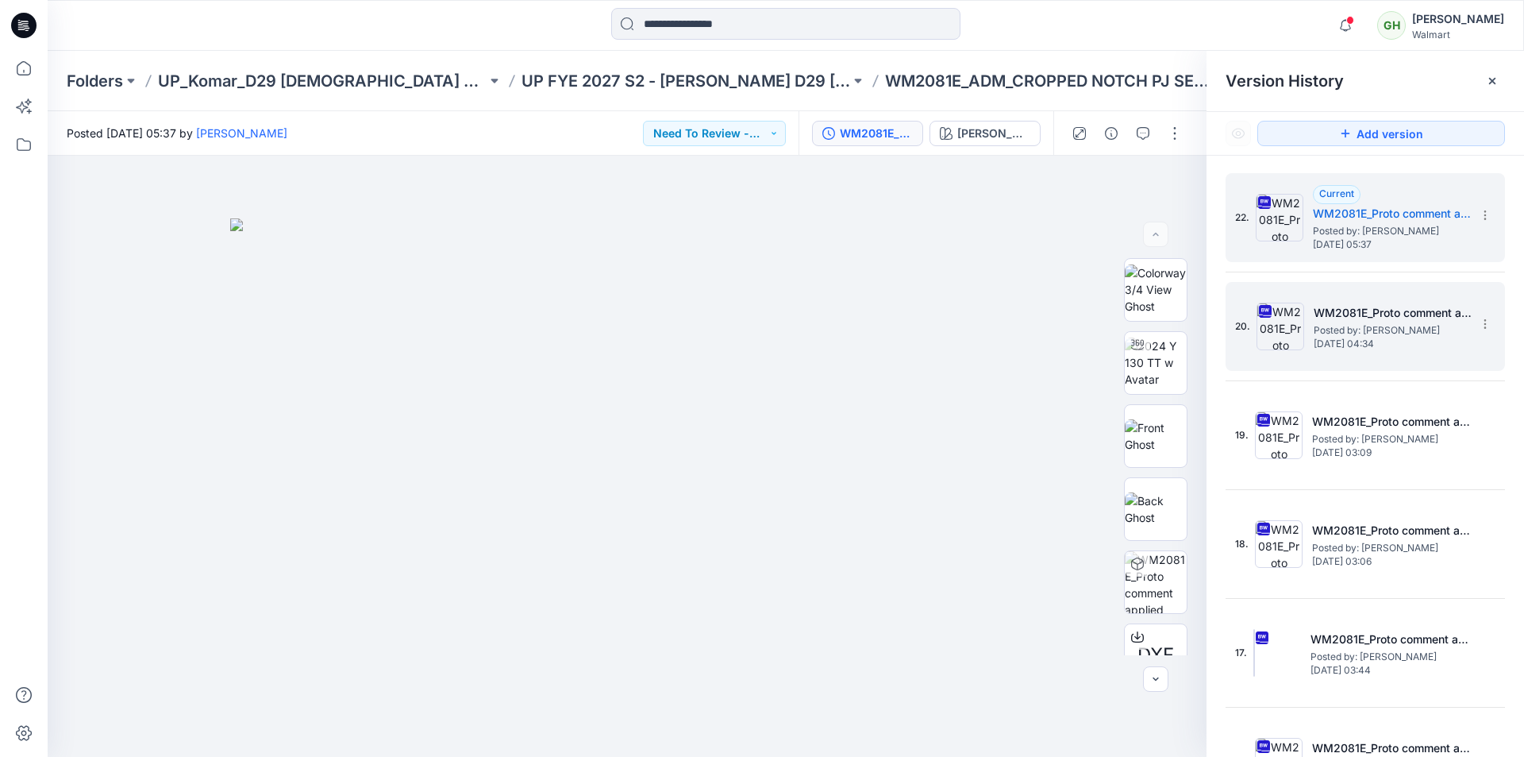
click at [1350, 330] on span "Posted by: [PERSON_NAME]" at bounding box center [1393, 330] width 159 height 16
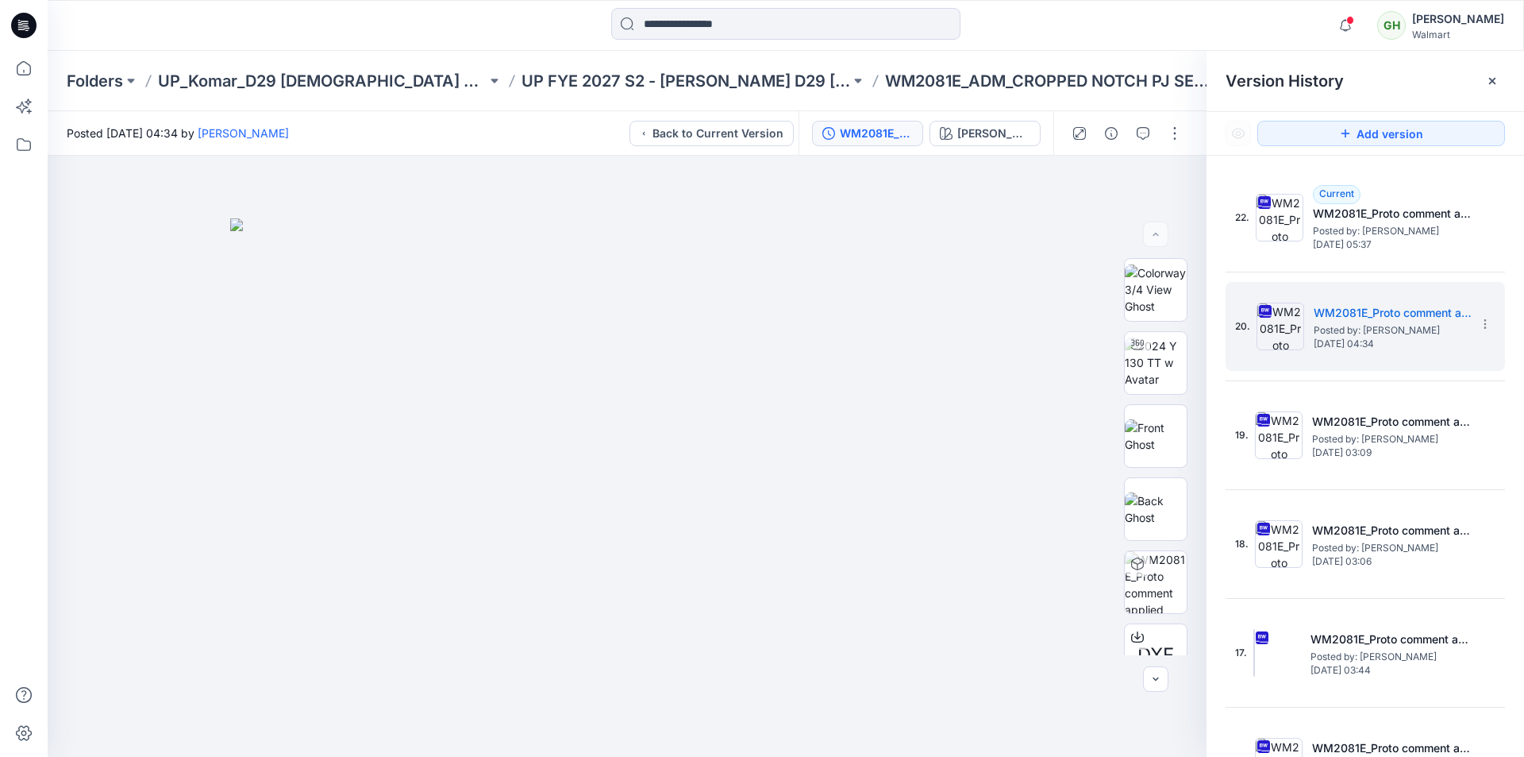
click at [36, 26] on icon at bounding box center [23, 25] width 25 height 25
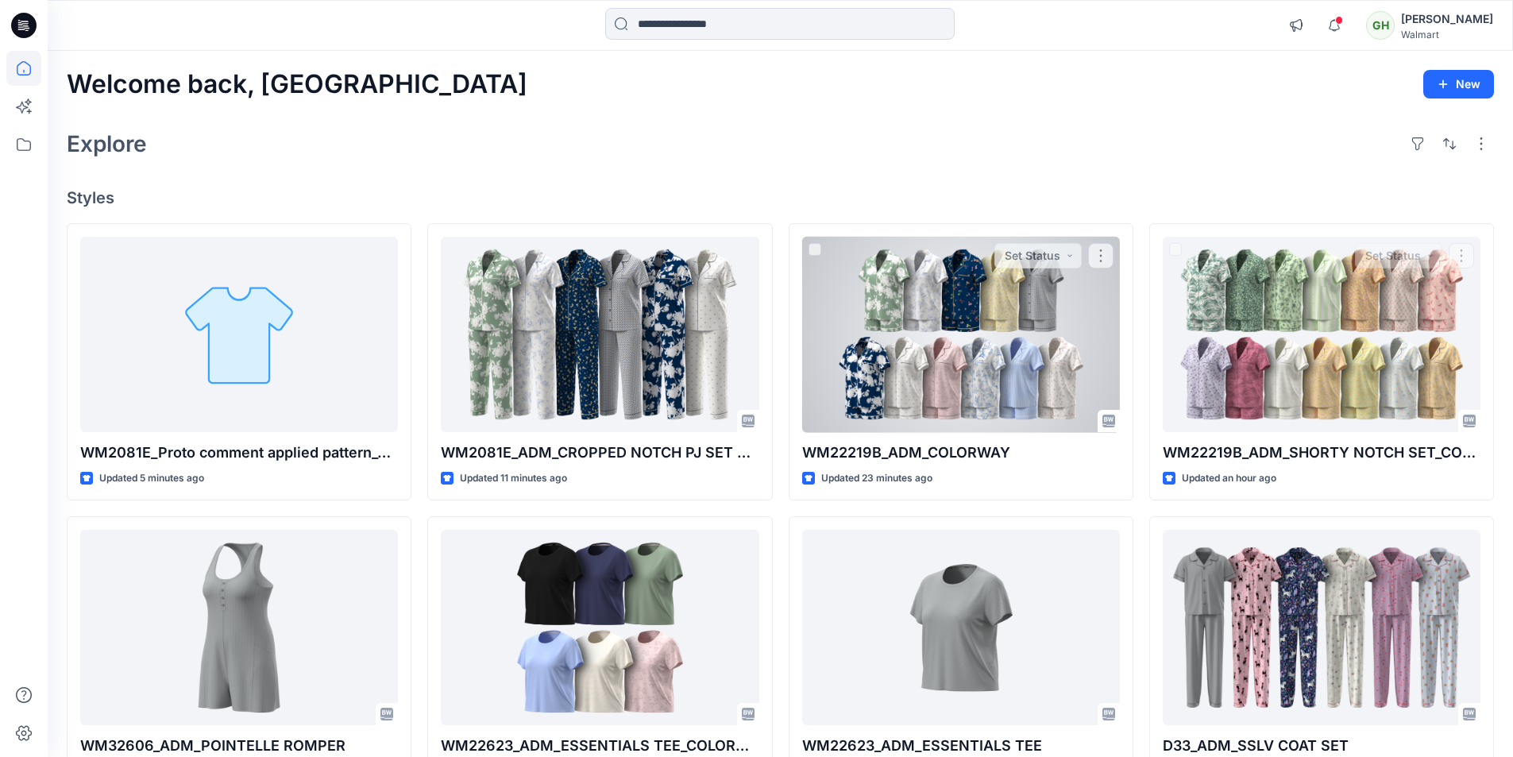
click at [1027, 358] on div at bounding box center [961, 335] width 318 height 196
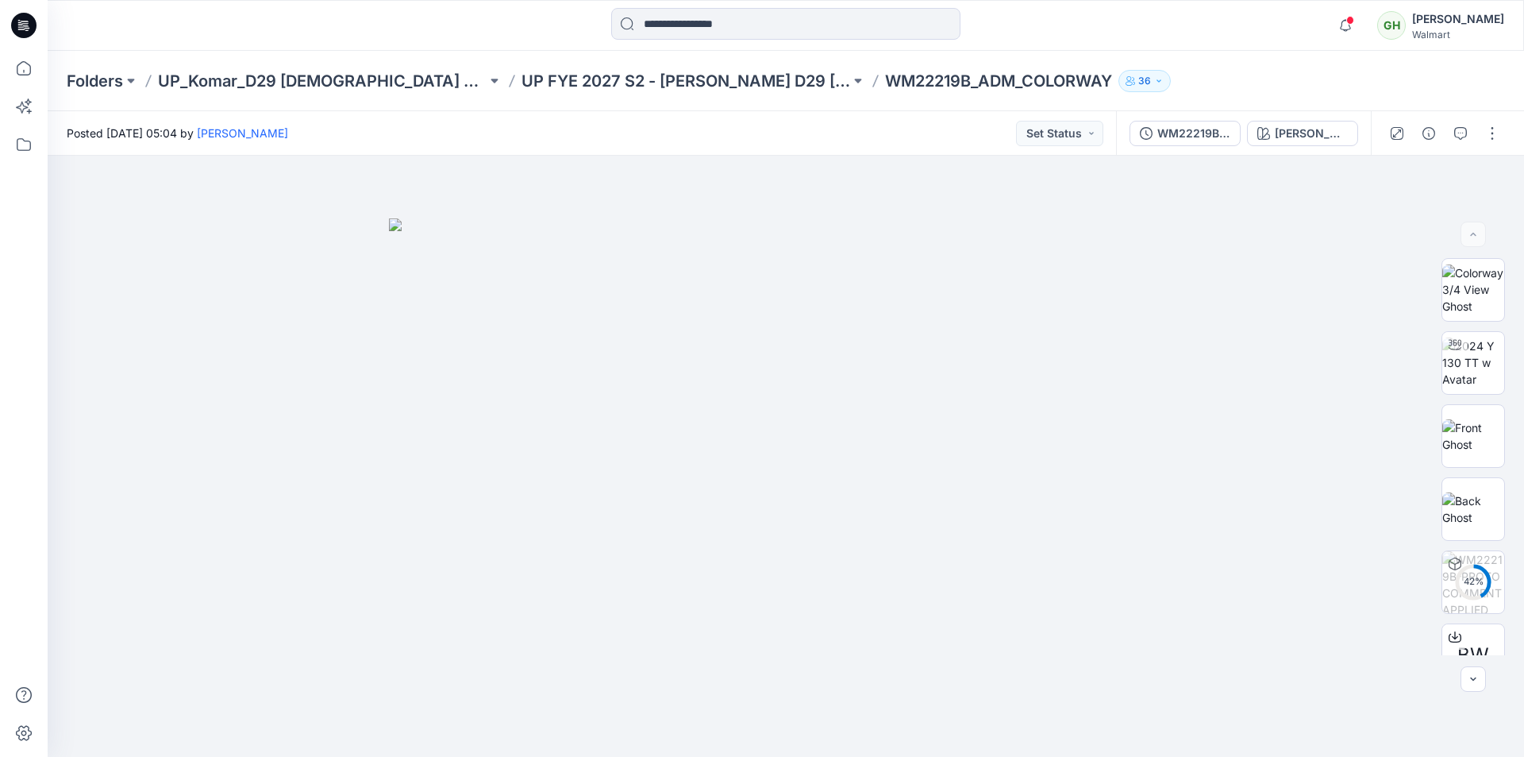
click at [1189, 146] on div "WM22219B-PROTO COMMENT APPLIED PATTERN_COLORWAY_REV12 ATHIYA FLORAL V3 CW3 VERD…" at bounding box center [1243, 133] width 255 height 44
click at [1197, 141] on div "WM22219B-PROTO COMMENT APPLIED PATTERN_COLORWAY_REV12" at bounding box center [1194, 133] width 73 height 17
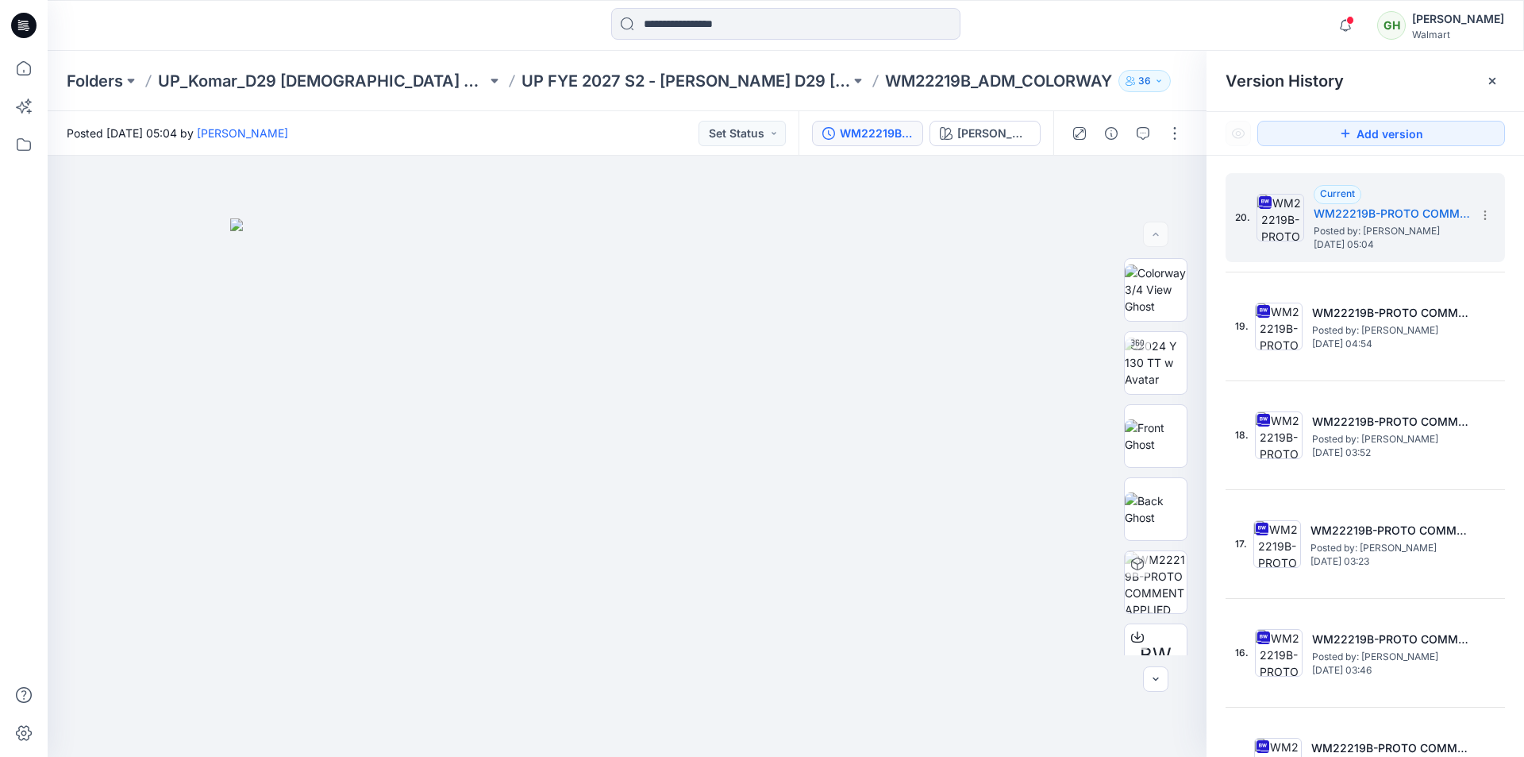
click at [25, 22] on icon at bounding box center [23, 25] width 25 height 25
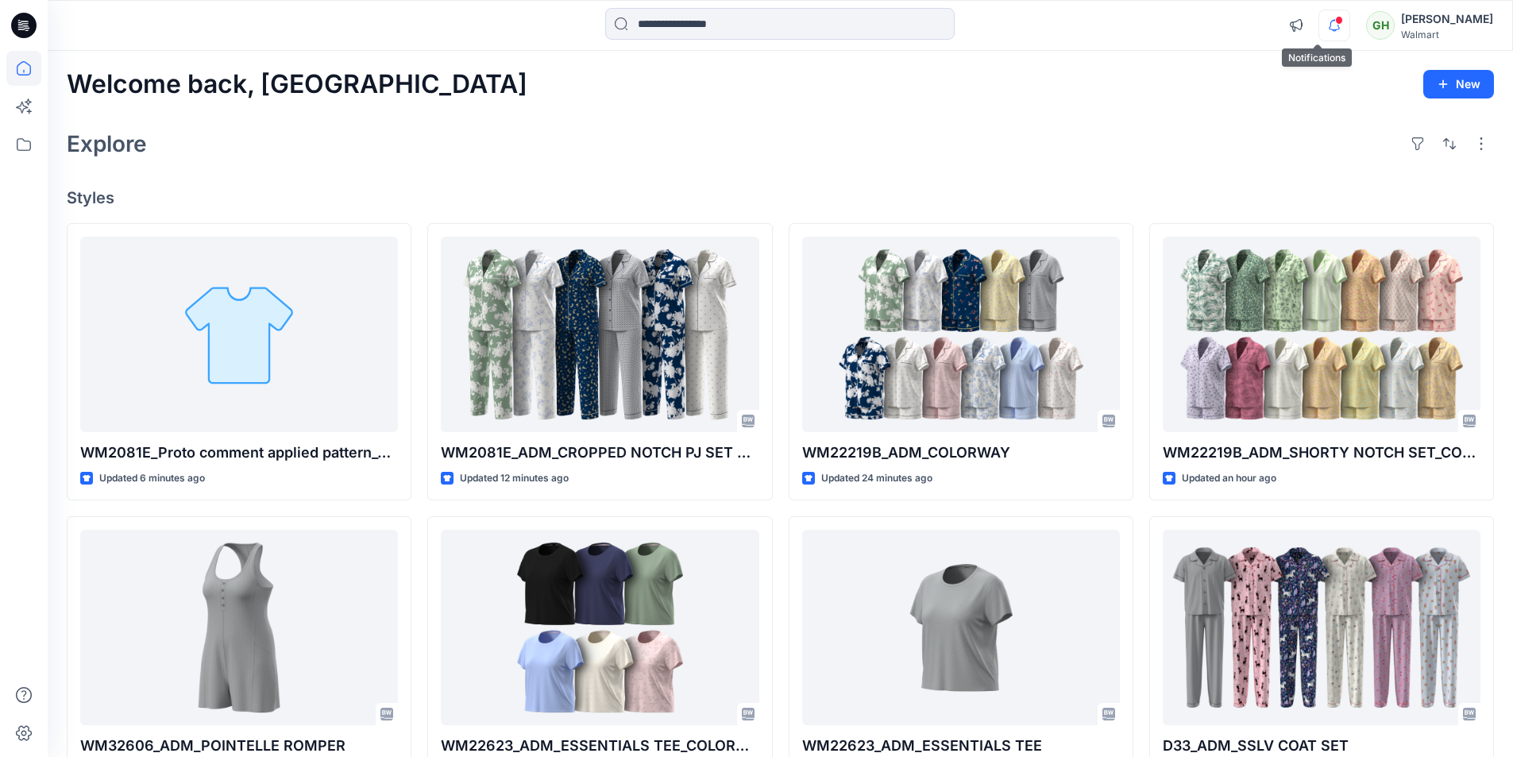
click at [1319, 27] on icon "button" at bounding box center [1334, 26] width 30 height 32
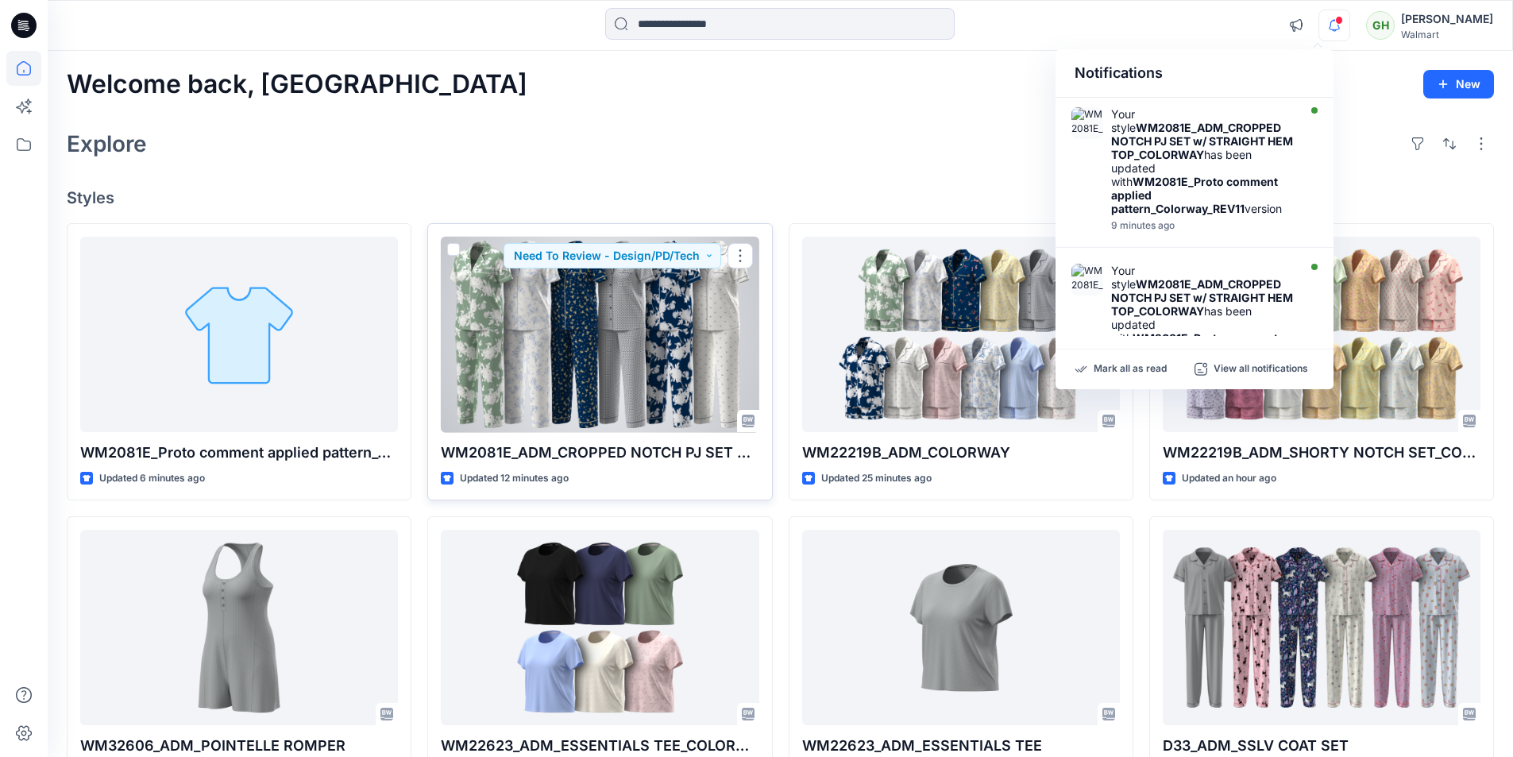
click at [638, 337] on div at bounding box center [600, 335] width 318 height 196
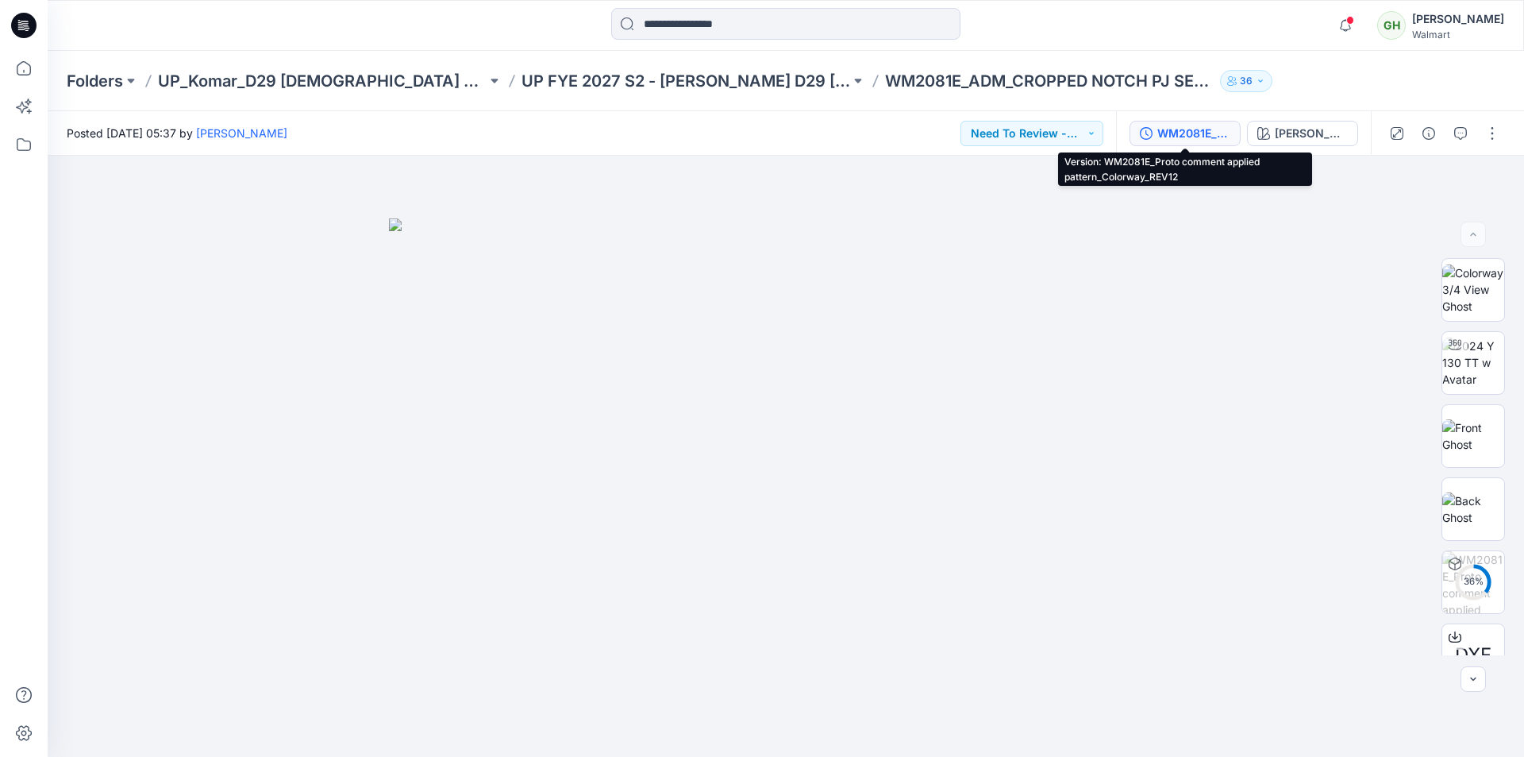
click at [1162, 129] on div "WM2081E_Proto comment applied pattern_Colorway_REV12" at bounding box center [1194, 133] width 73 height 17
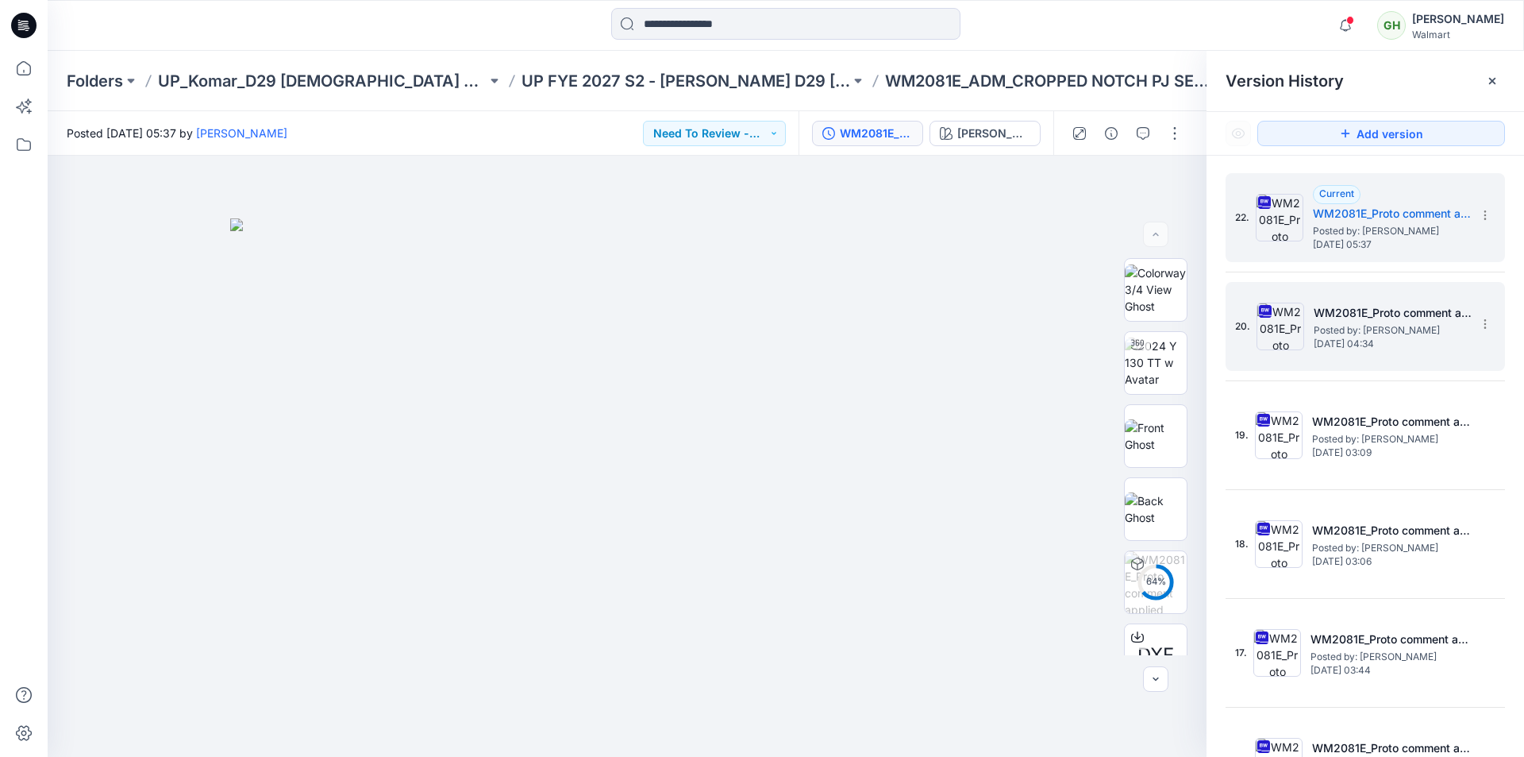
click at [1404, 305] on h5 "WM2081E_Proto comment applied pattern_Colorway_REV11" at bounding box center [1393, 312] width 159 height 19
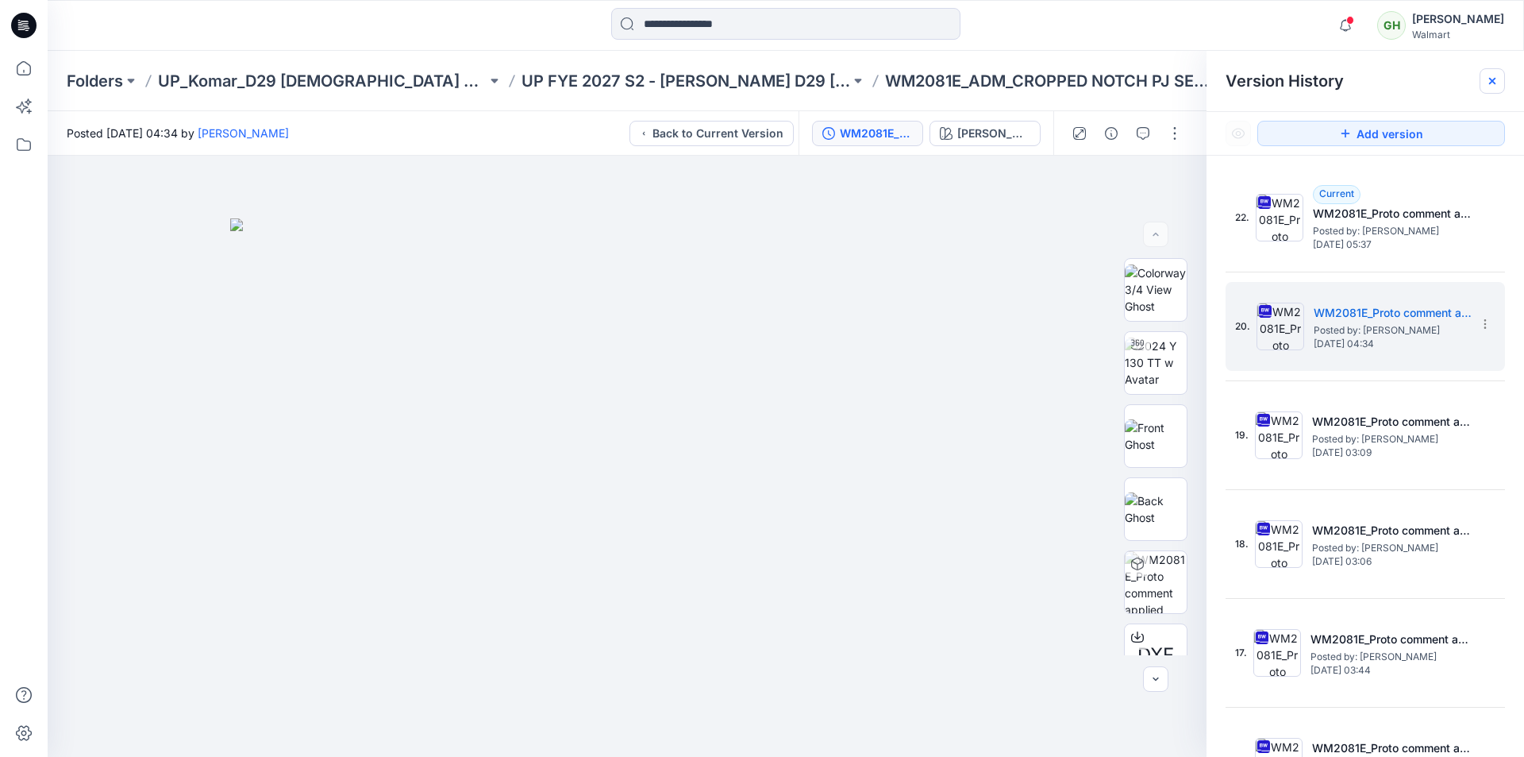
click at [1494, 89] on div at bounding box center [1492, 80] width 25 height 25
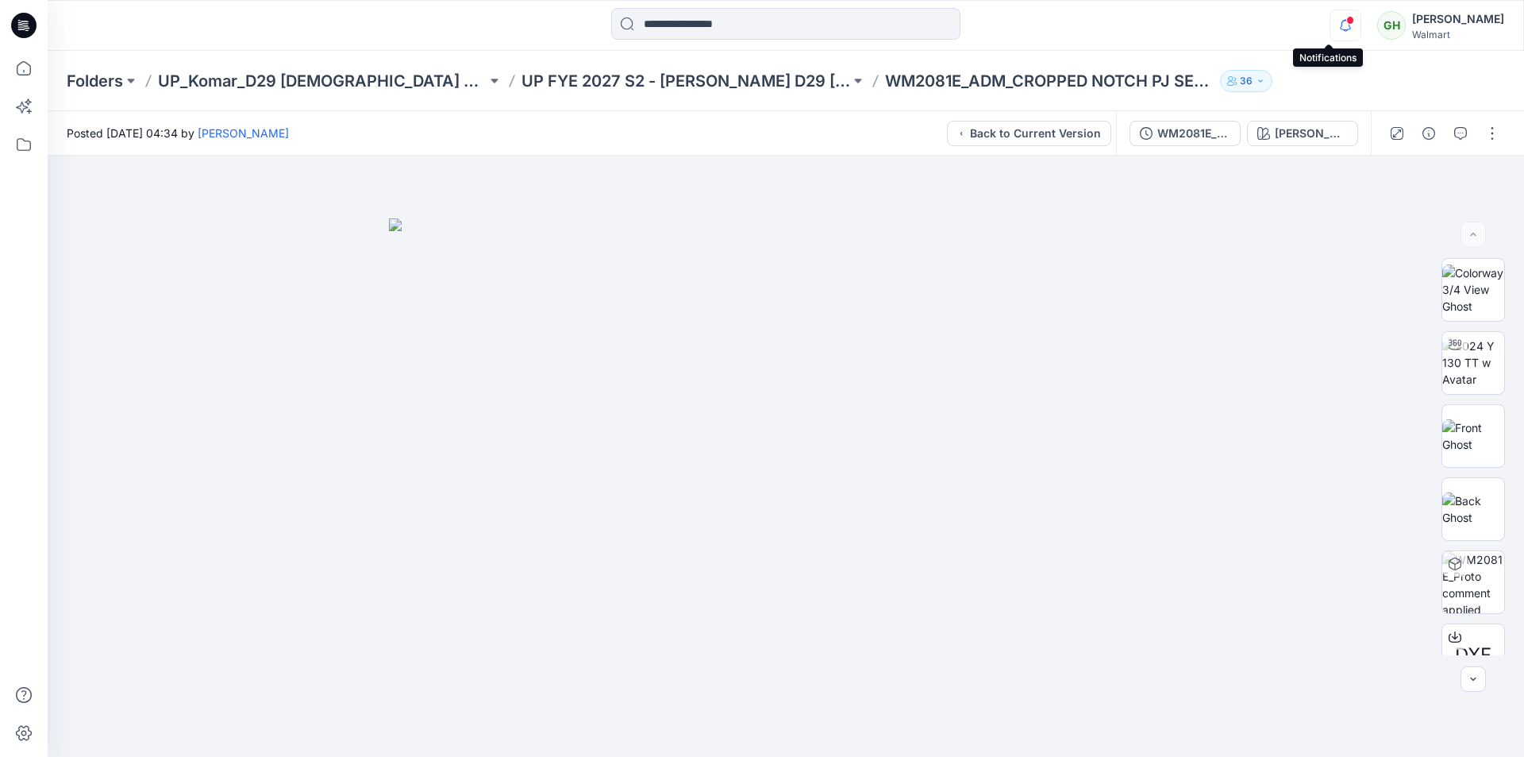
click at [1334, 25] on icon "button" at bounding box center [1346, 26] width 30 height 32
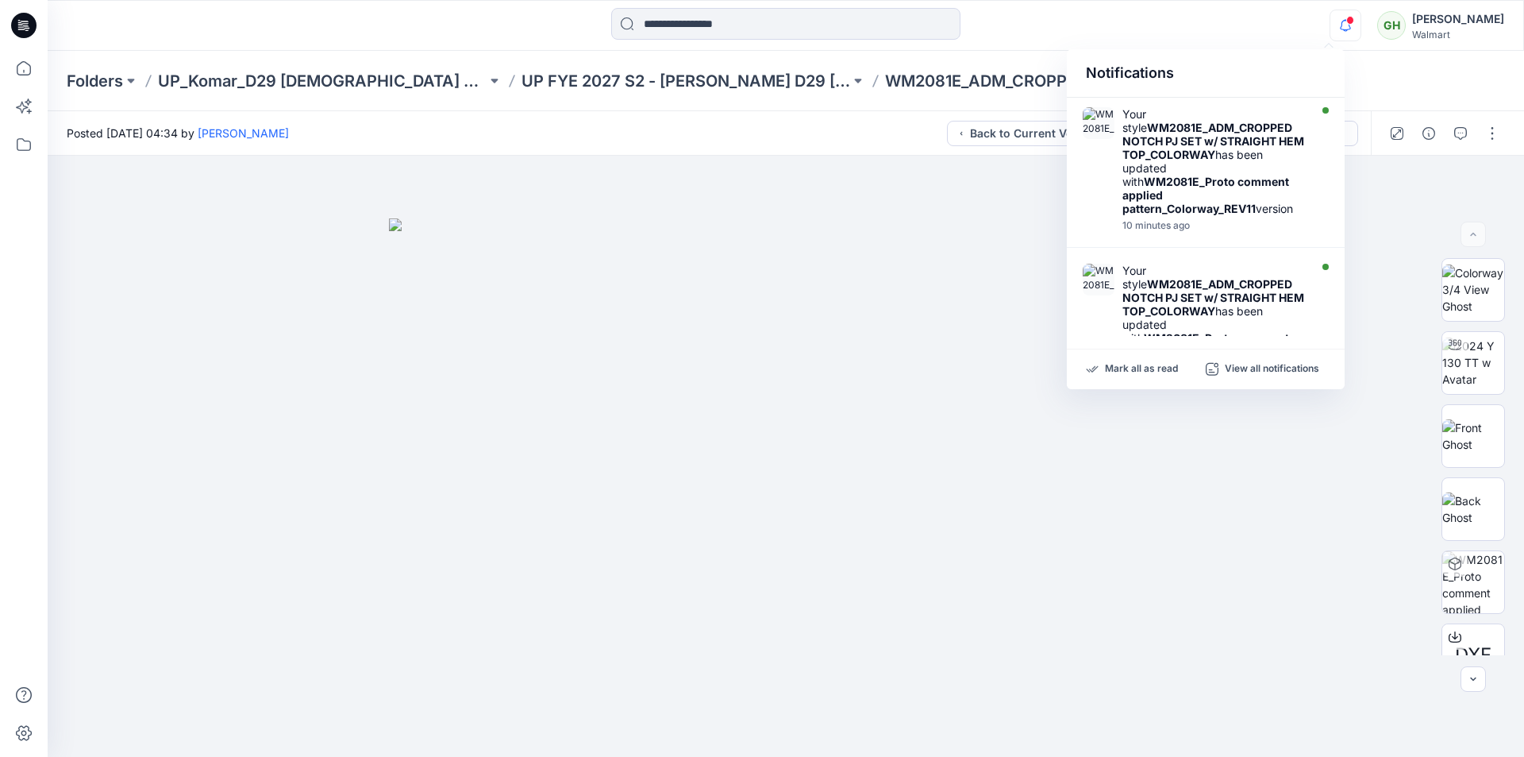
click at [1043, 29] on div at bounding box center [786, 25] width 738 height 35
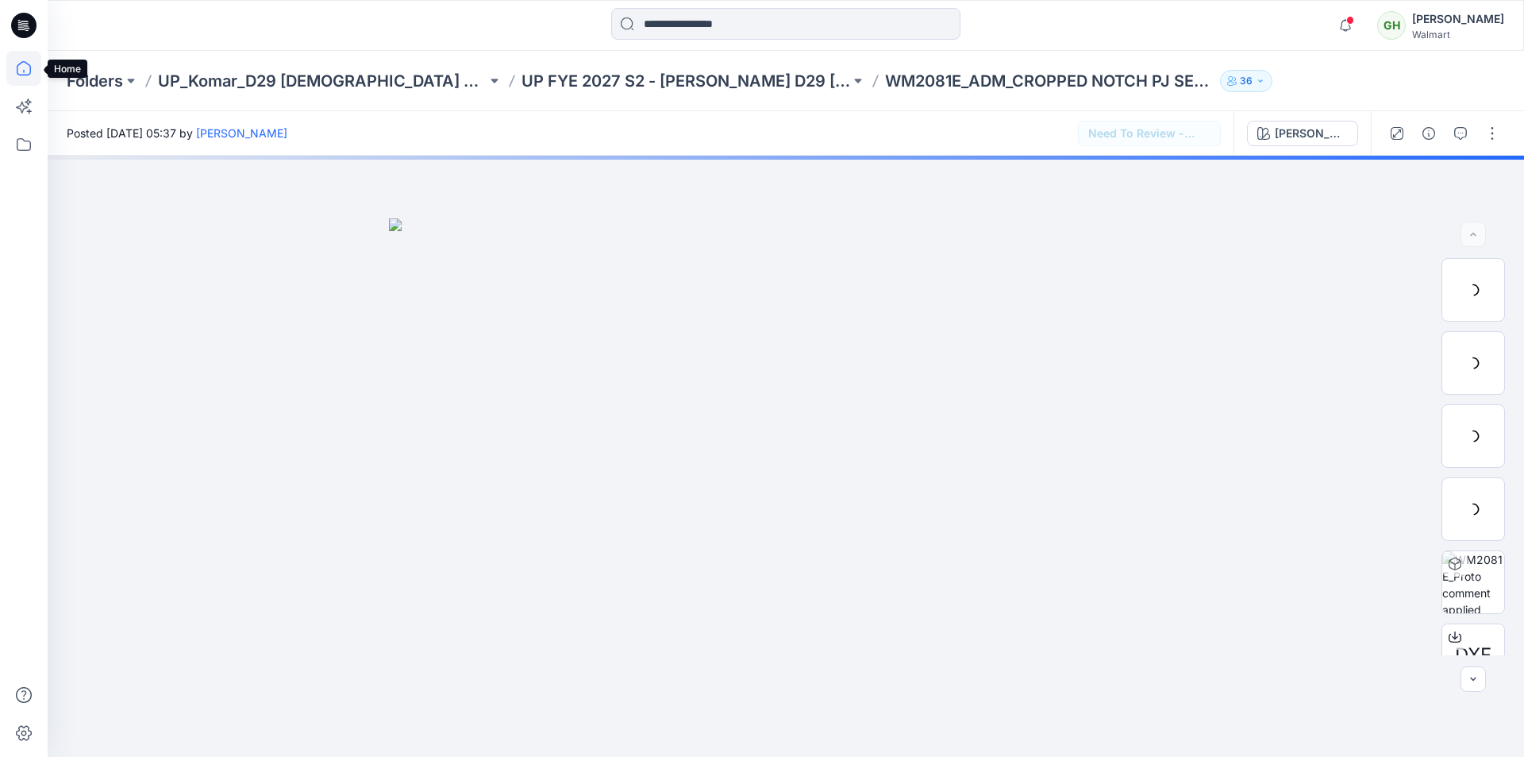
click at [19, 66] on icon at bounding box center [23, 68] width 35 height 35
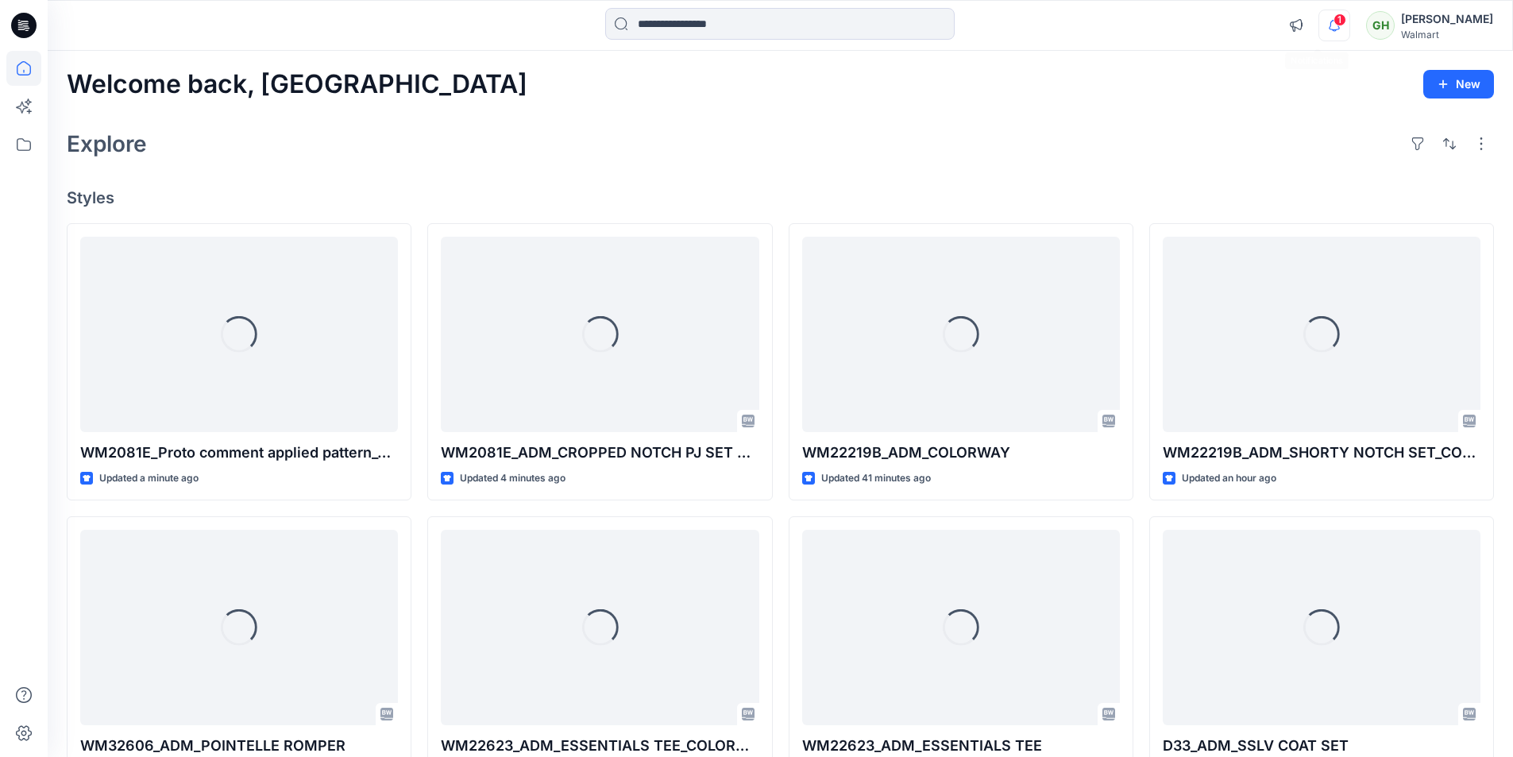
click at [1332, 22] on icon "button" at bounding box center [1334, 26] width 30 height 32
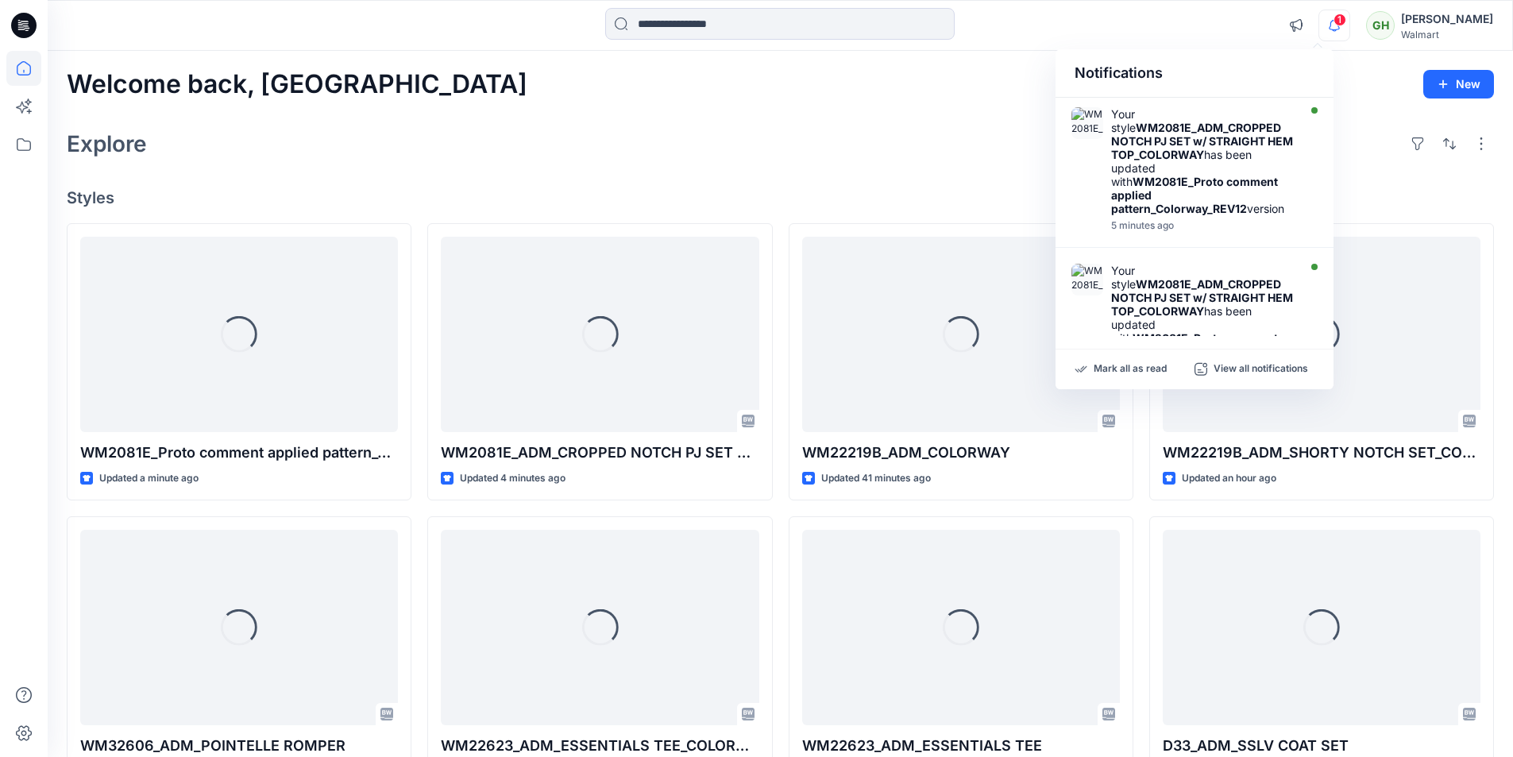
click at [1319, 21] on icon "button" at bounding box center [1334, 26] width 30 height 32
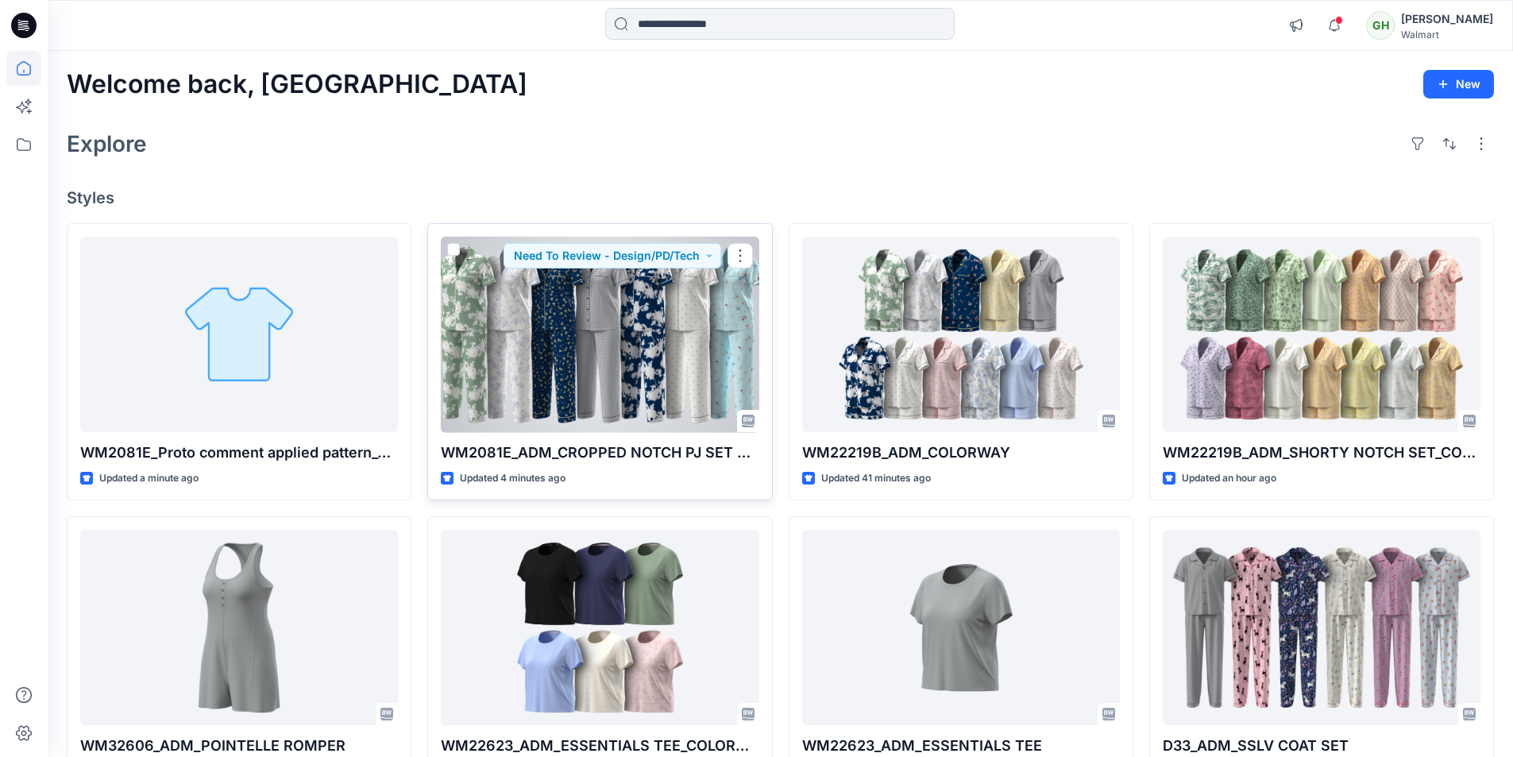
click at [561, 372] on div at bounding box center [600, 335] width 318 height 196
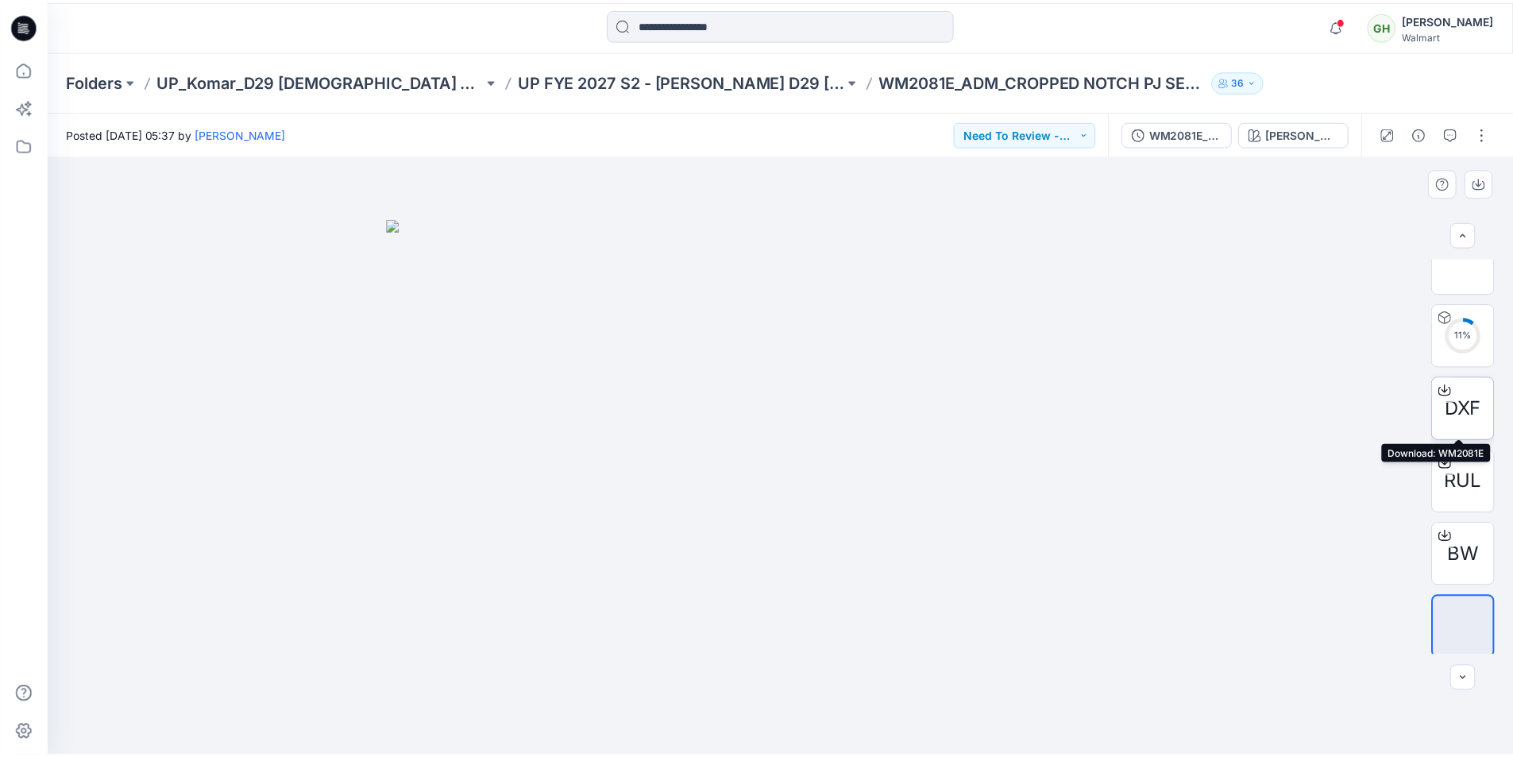
scroll to position [251, 0]
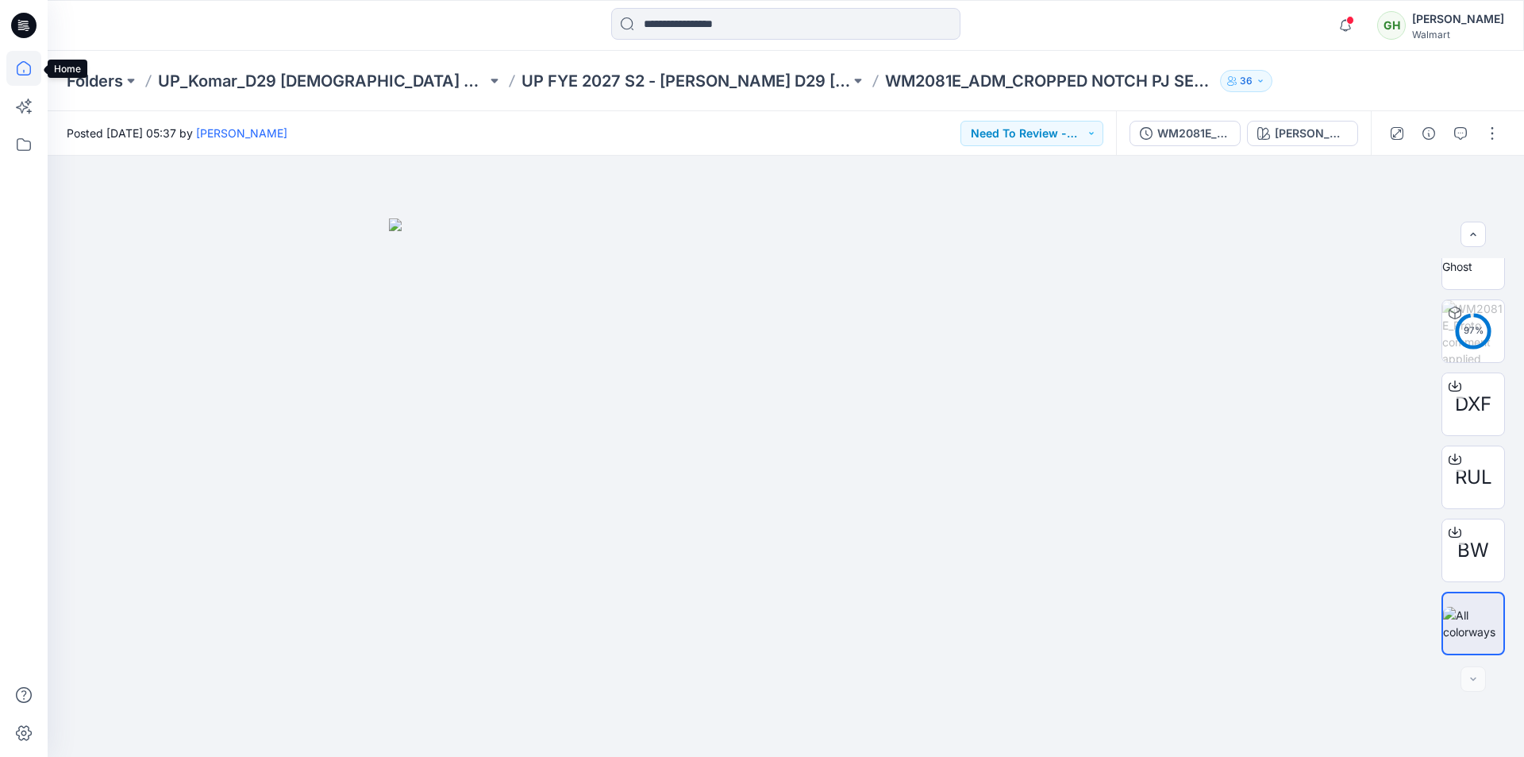
click at [22, 69] on icon at bounding box center [23, 68] width 35 height 35
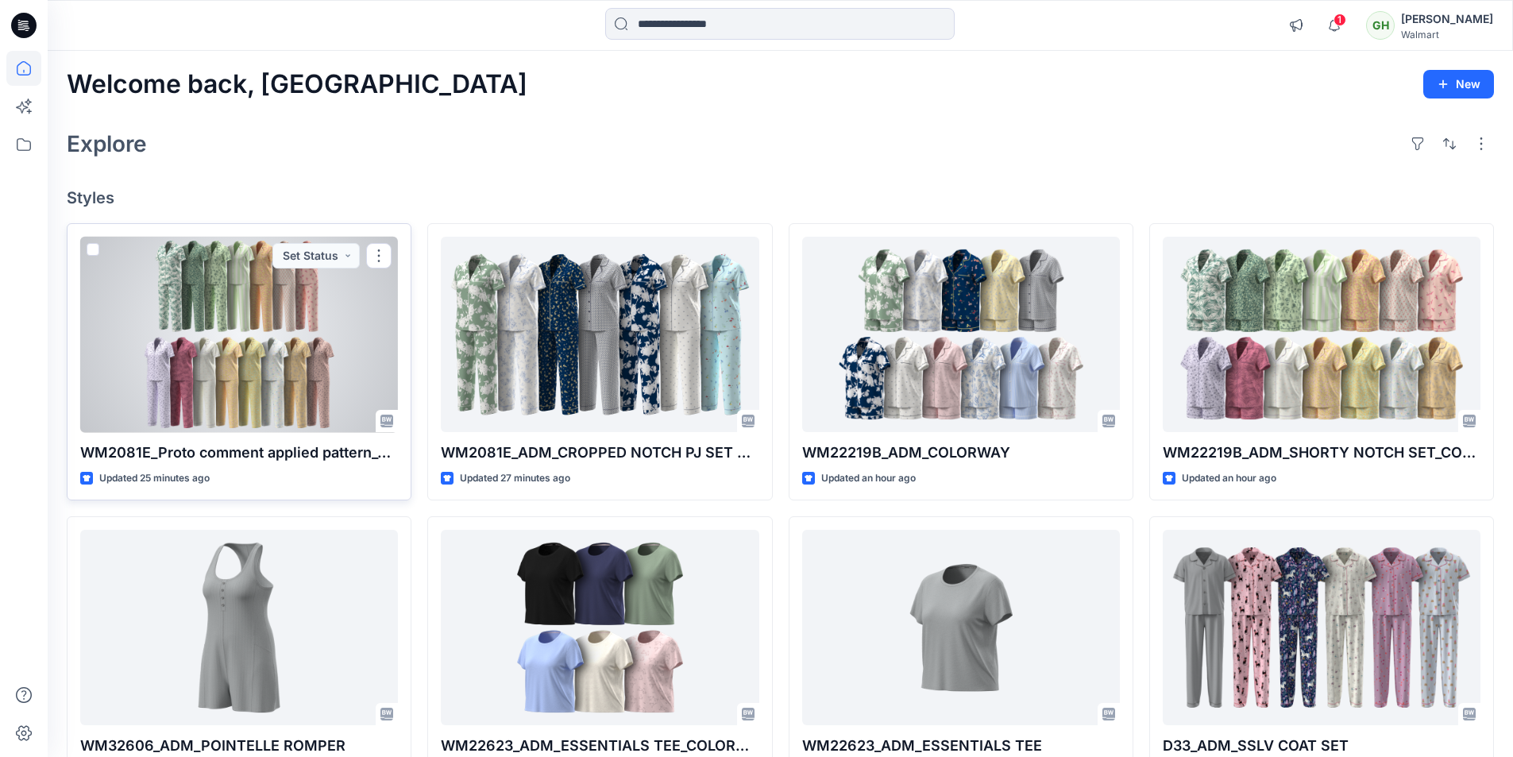
click at [242, 370] on div at bounding box center [239, 335] width 318 height 196
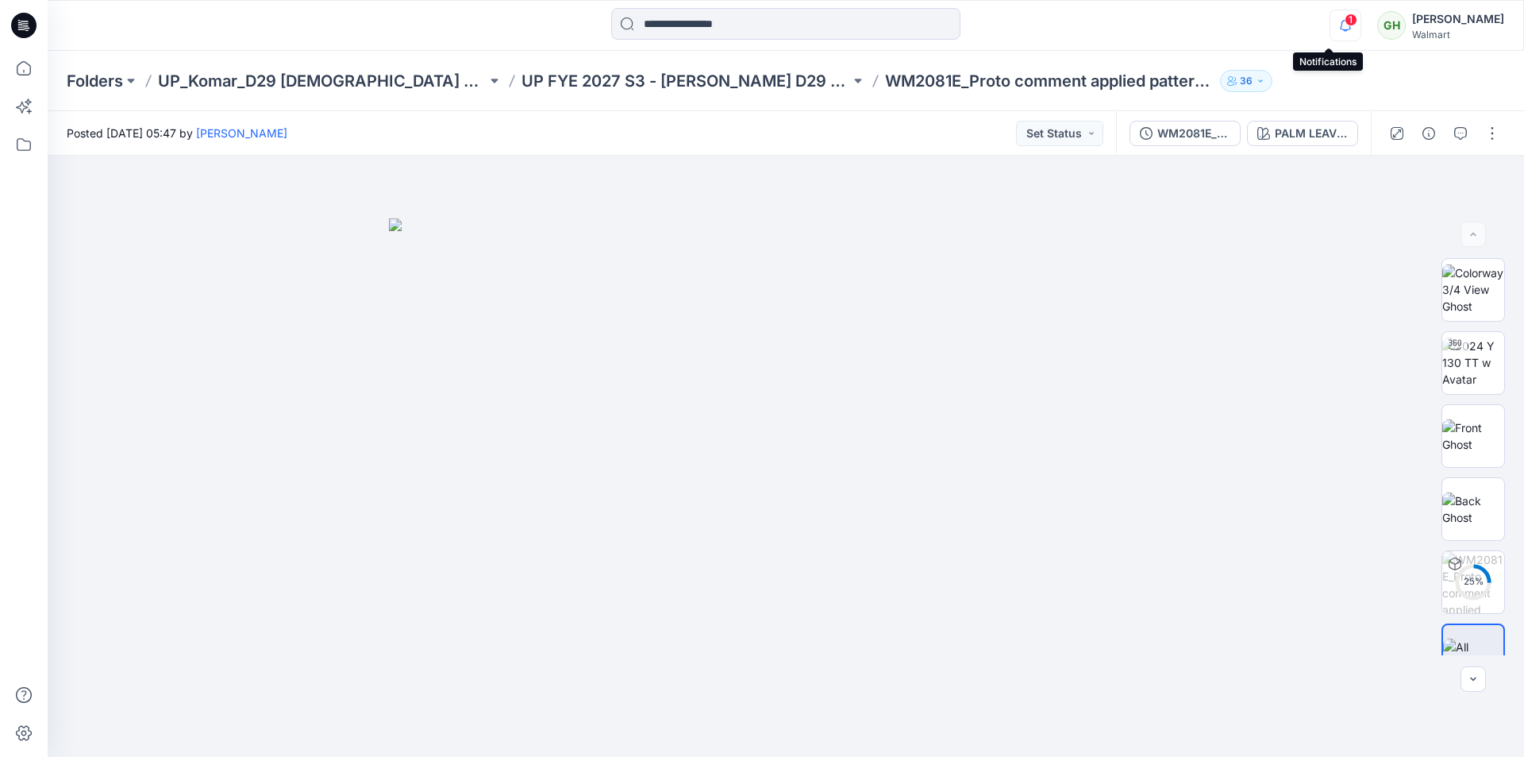
click at [1331, 20] on icon "button" at bounding box center [1346, 26] width 30 height 32
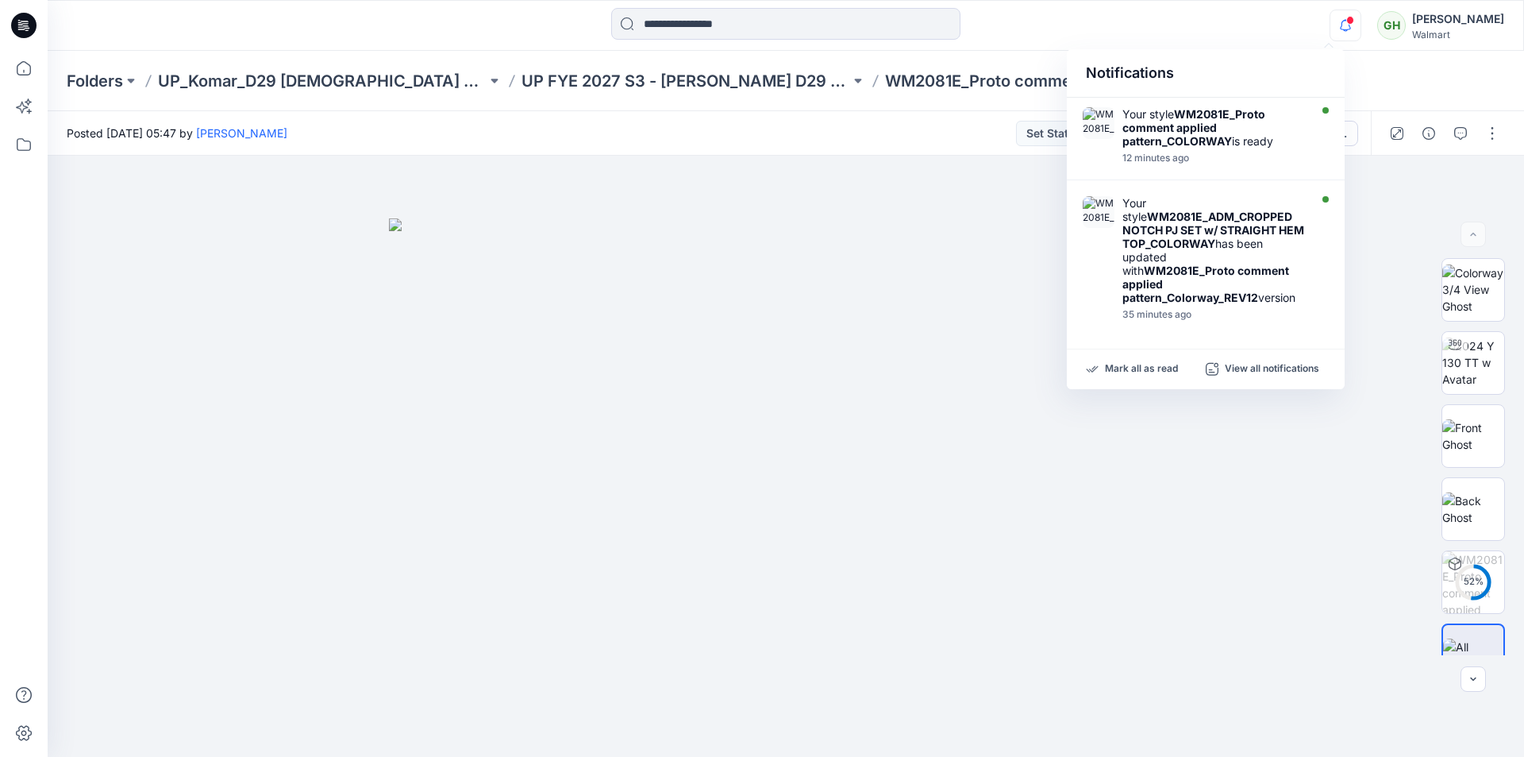
click at [1163, 21] on div "Notifications Your style WM2081E_Proto comment applied pattern_COLORWAY is read…" at bounding box center [786, 25] width 1476 height 35
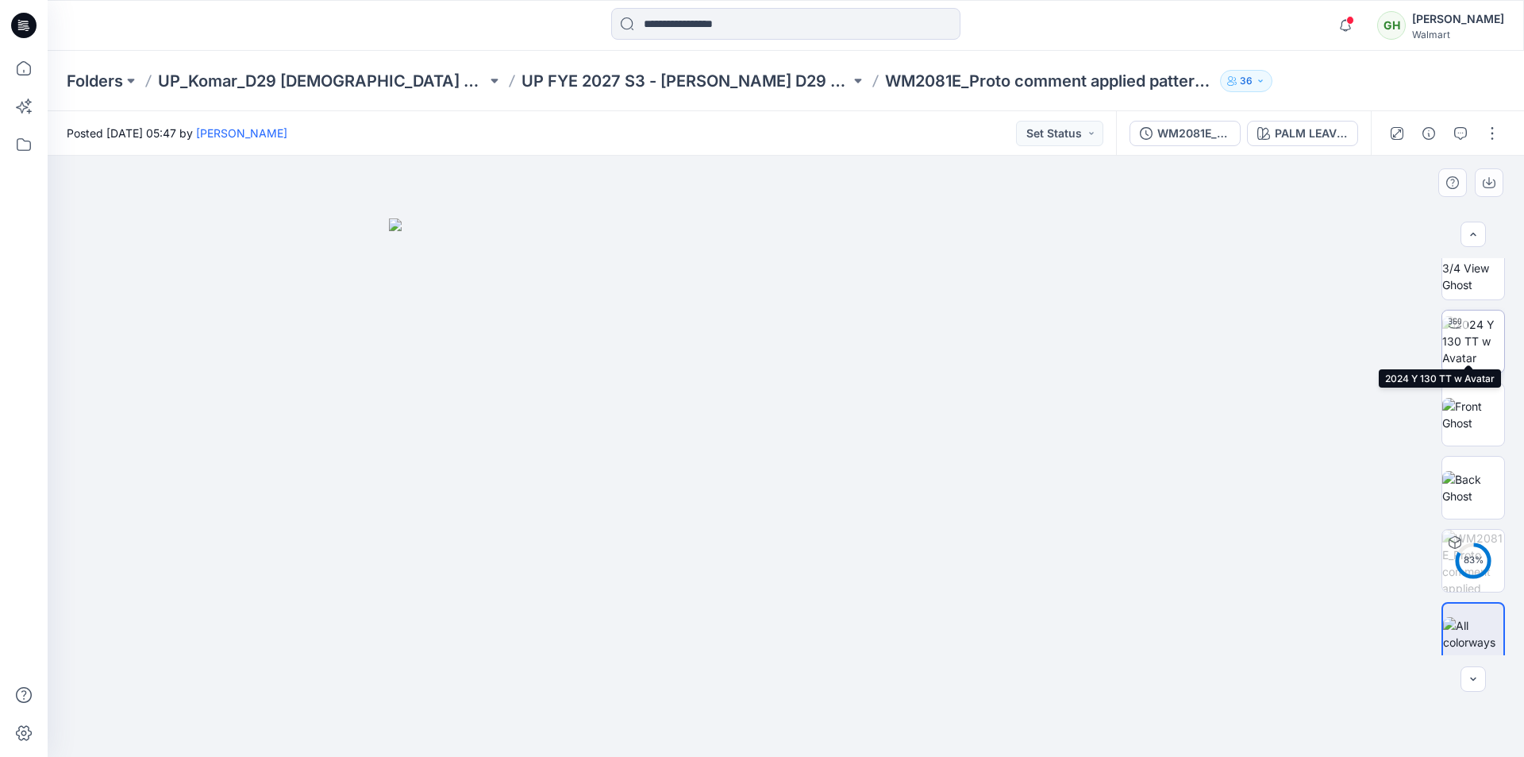
scroll to position [32, 0]
click at [1431, 135] on icon "button" at bounding box center [1429, 133] width 13 height 13
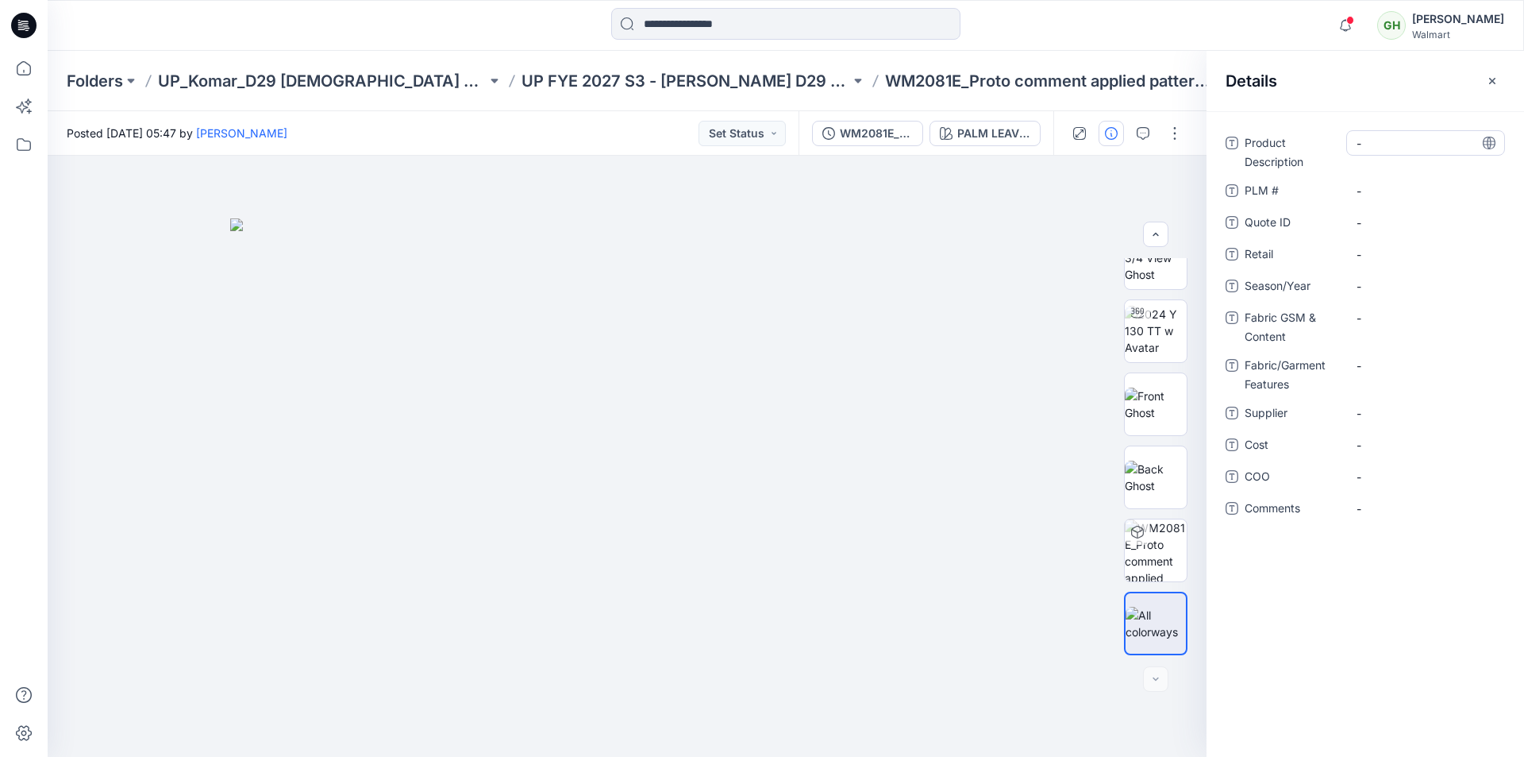
click at [1374, 146] on Description "-" at bounding box center [1426, 143] width 138 height 17
type textarea "**********"
click at [1404, 241] on div "**********" at bounding box center [1365, 335] width 279 height 410
click at [1376, 293] on span "-" at bounding box center [1426, 296] width 138 height 17
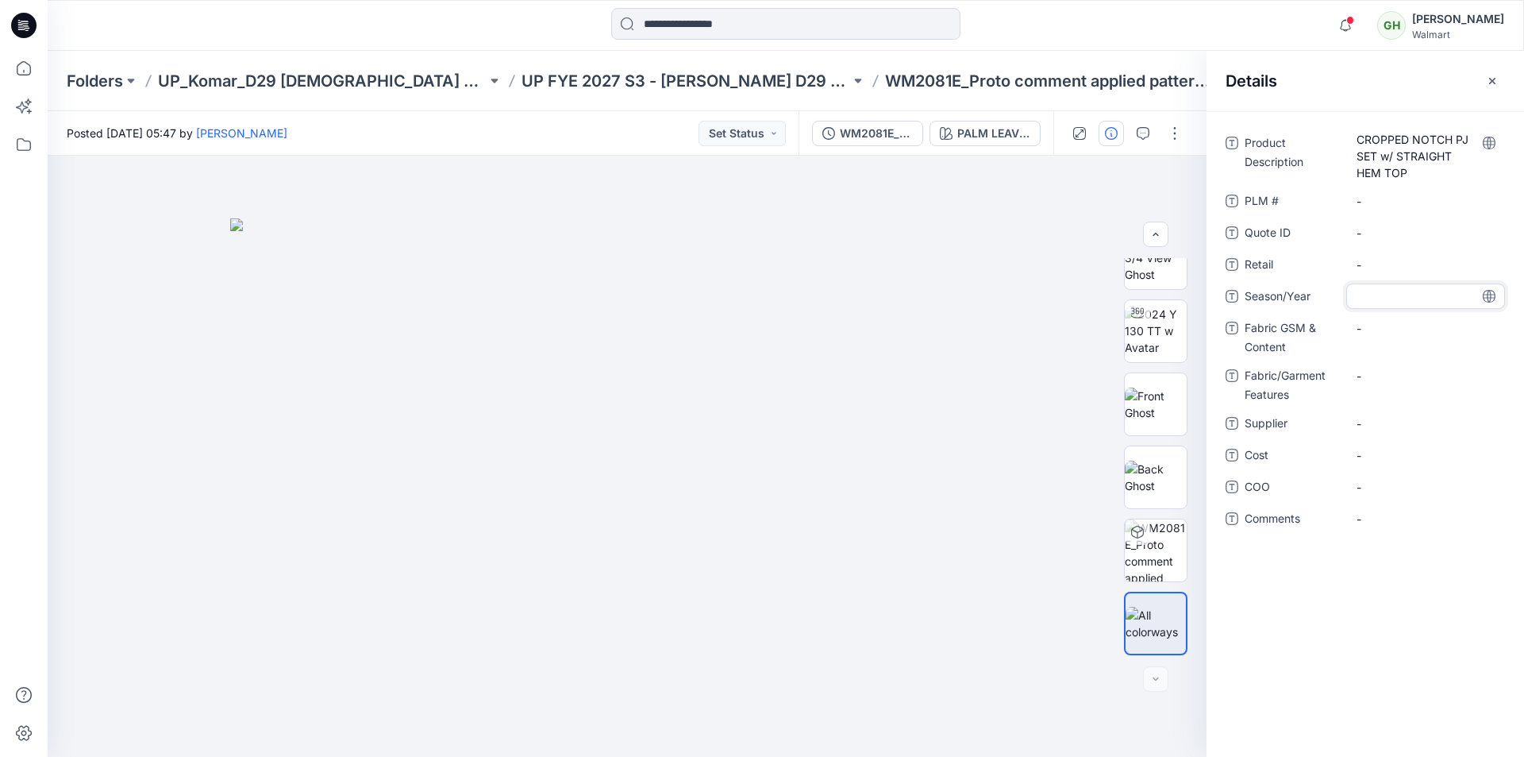
type textarea "**********"
click at [1383, 328] on Content "-" at bounding box center [1426, 328] width 138 height 17
type textarea "**********"
click at [1420, 479] on div "**********" at bounding box center [1365, 340] width 279 height 420
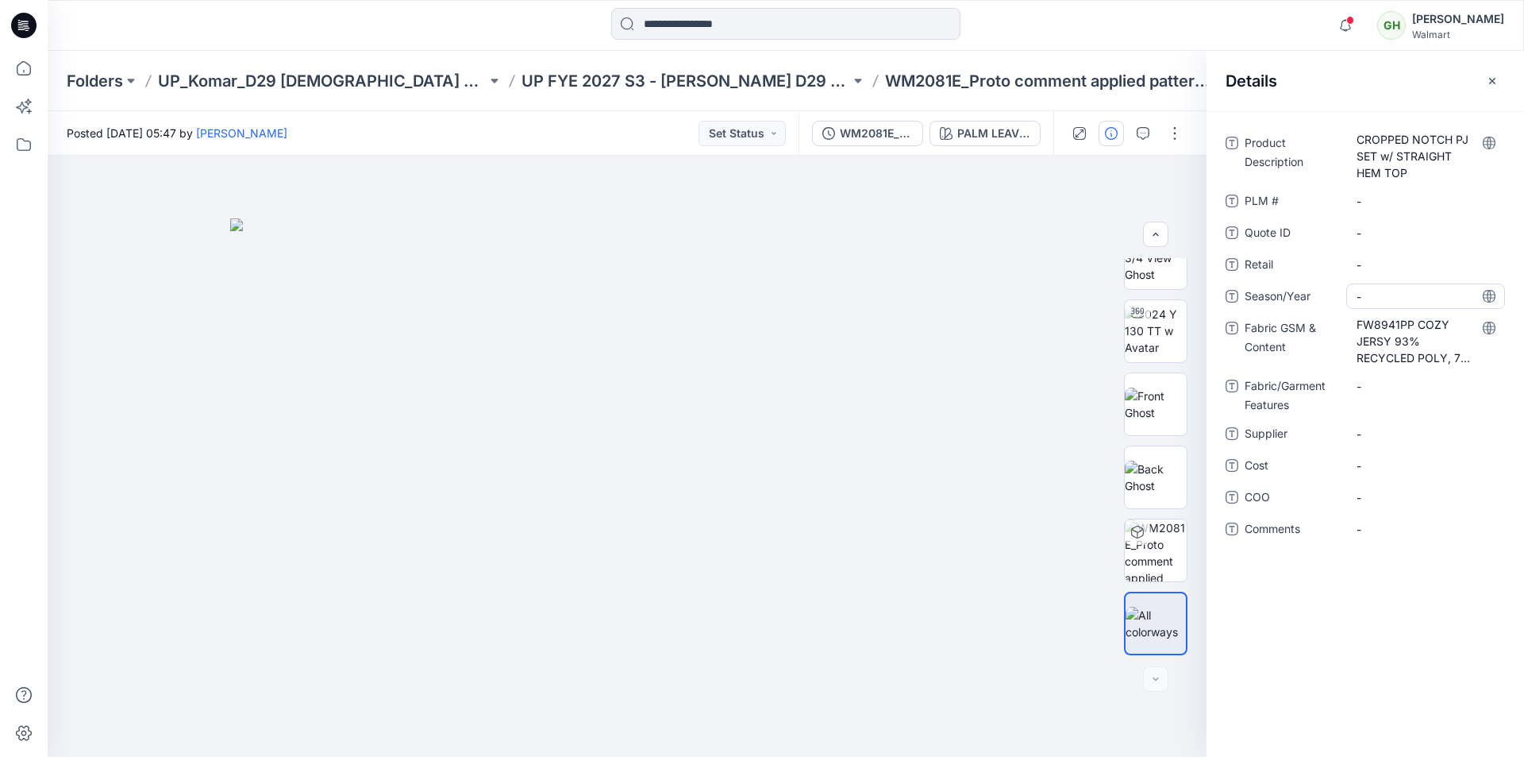
click at [1400, 300] on span "-" at bounding box center [1426, 296] width 138 height 17
type textarea "**********"
click at [1451, 538] on div "-" at bounding box center [1426, 528] width 159 height 25
click at [1390, 434] on span "-" at bounding box center [1426, 434] width 138 height 17
type textarea "**********"
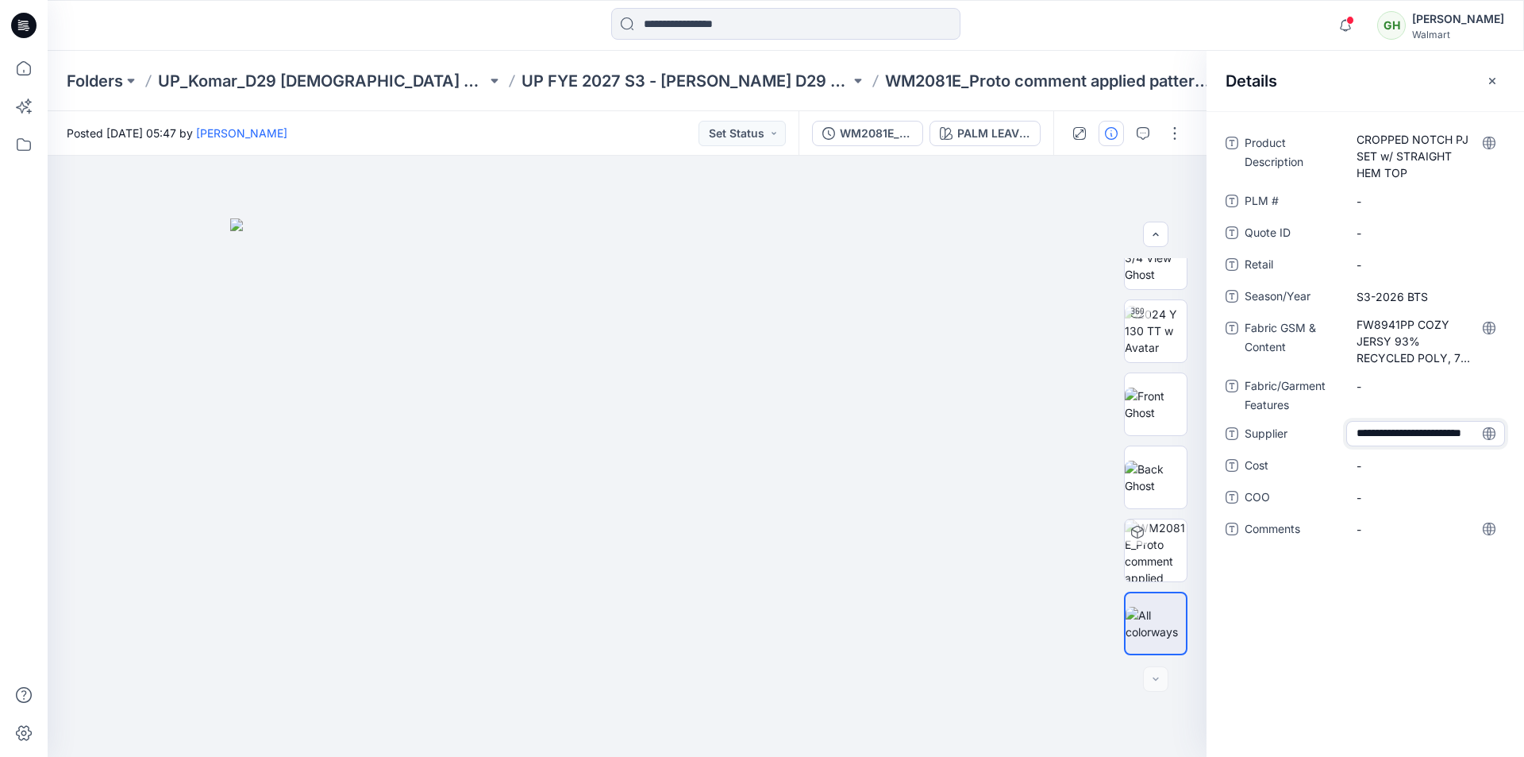
scroll to position [11, 0]
click at [1370, 608] on div "**********" at bounding box center [1366, 434] width 318 height 646
click at [1488, 83] on icon "button" at bounding box center [1492, 81] width 13 height 13
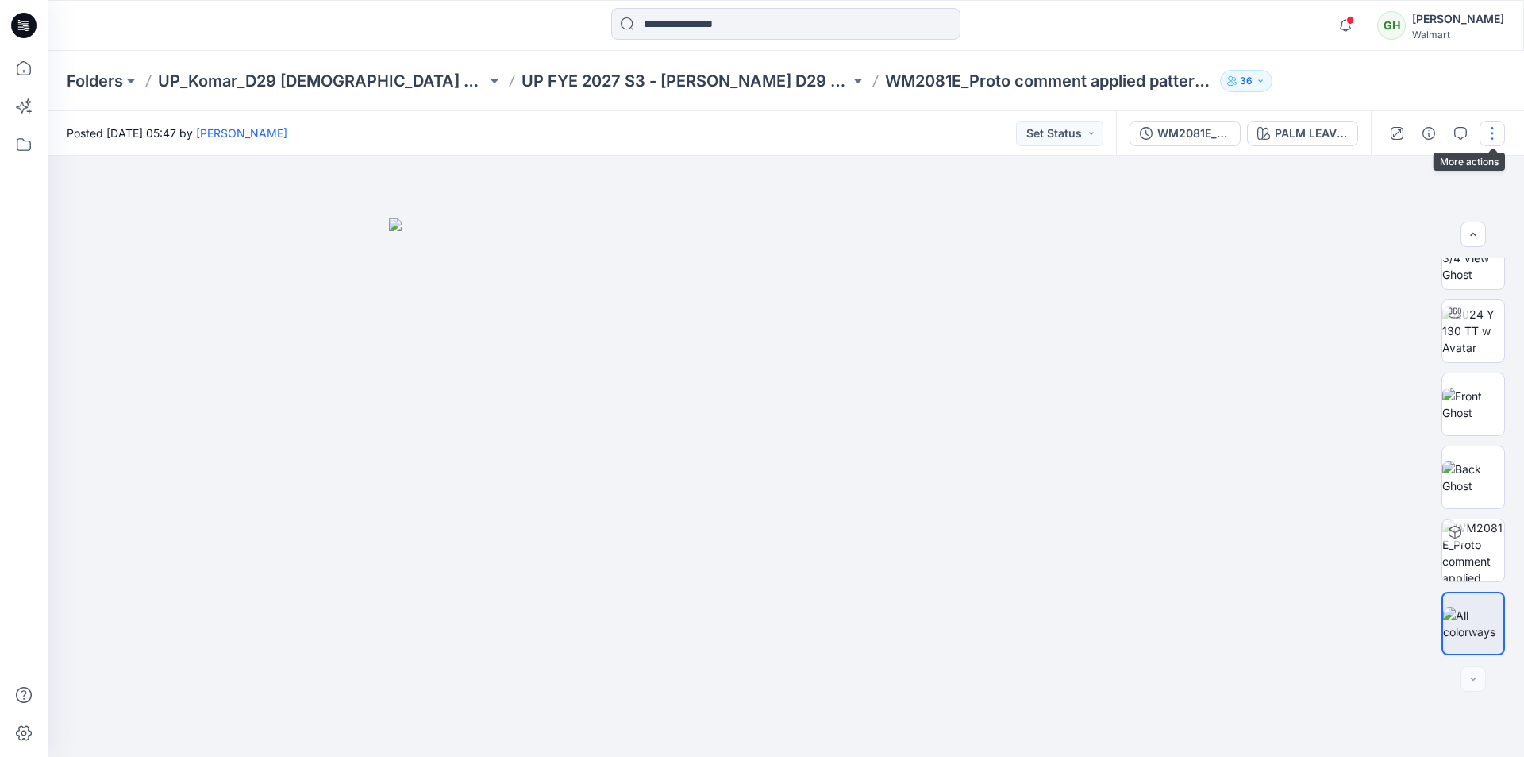
click at [1494, 136] on button "button" at bounding box center [1492, 133] width 25 height 25
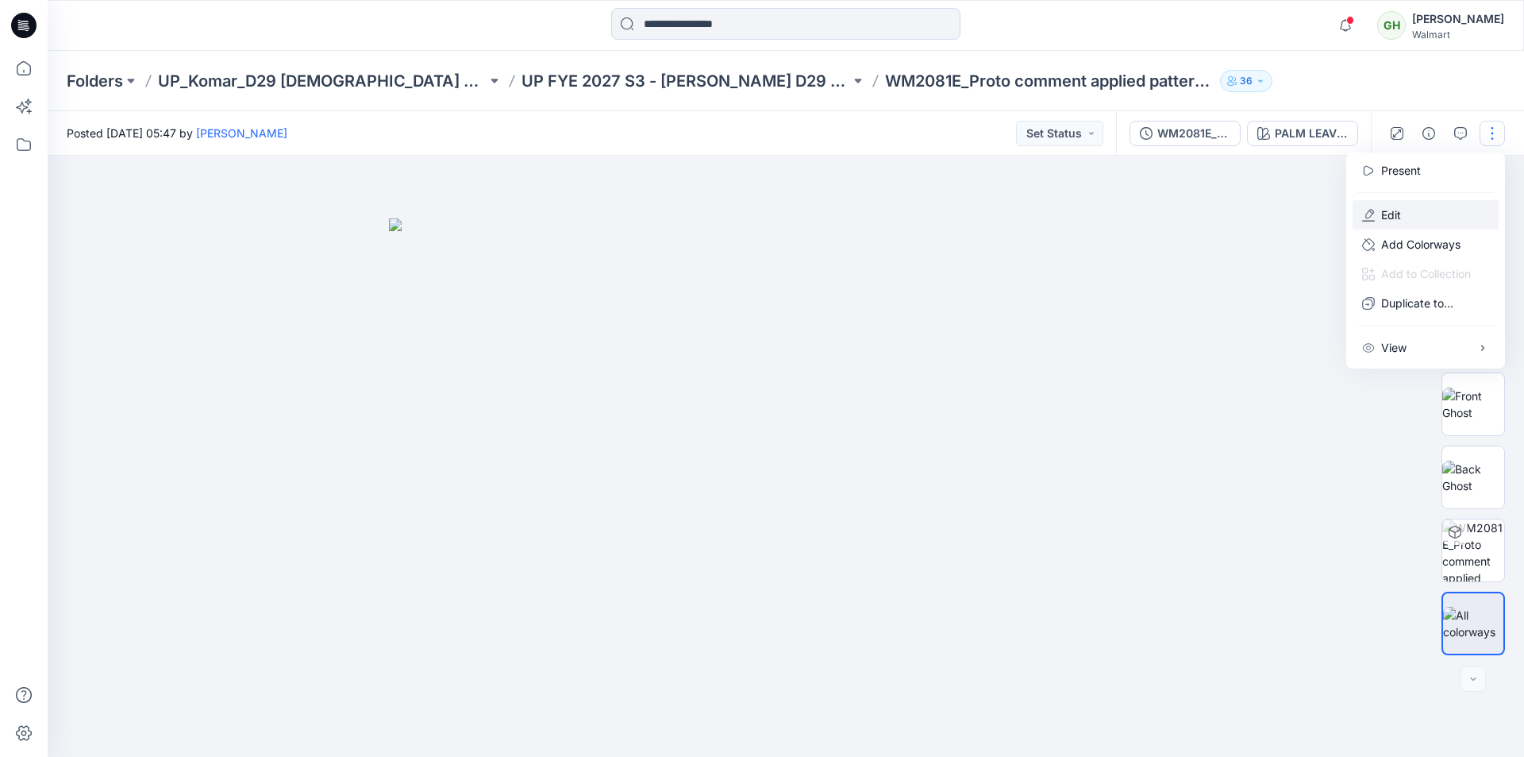
click at [1408, 214] on button "Edit" at bounding box center [1426, 214] width 146 height 29
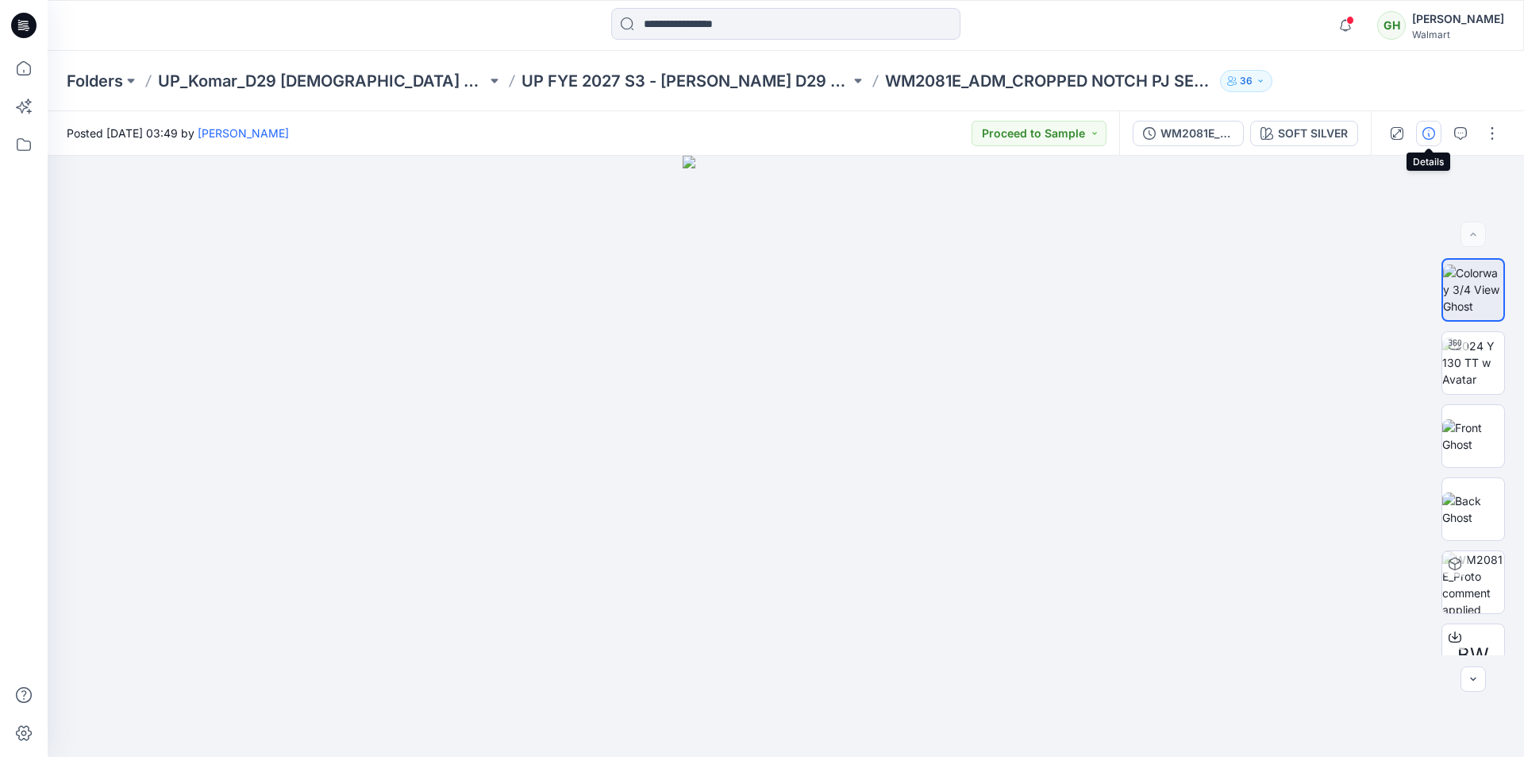
click at [1426, 130] on icon "button" at bounding box center [1429, 133] width 13 height 13
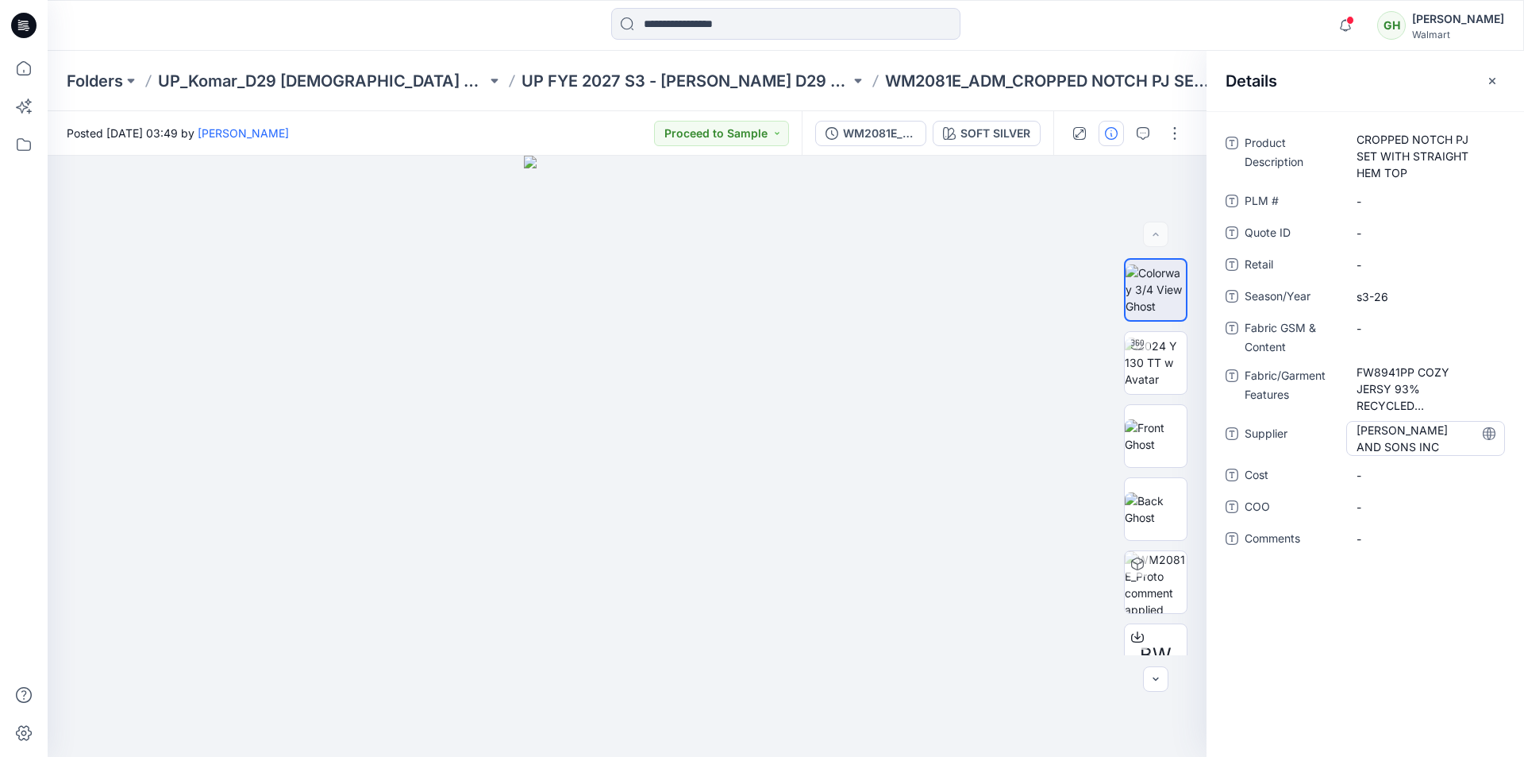
click at [1405, 429] on span "CHARLES KOMAR AND SONS INC" at bounding box center [1426, 438] width 138 height 33
drag, startPoint x: 1447, startPoint y: 448, endPoint x: 1305, endPoint y: 411, distance: 146.9
click at [1305, 411] on div "**********" at bounding box center [1365, 349] width 279 height 438
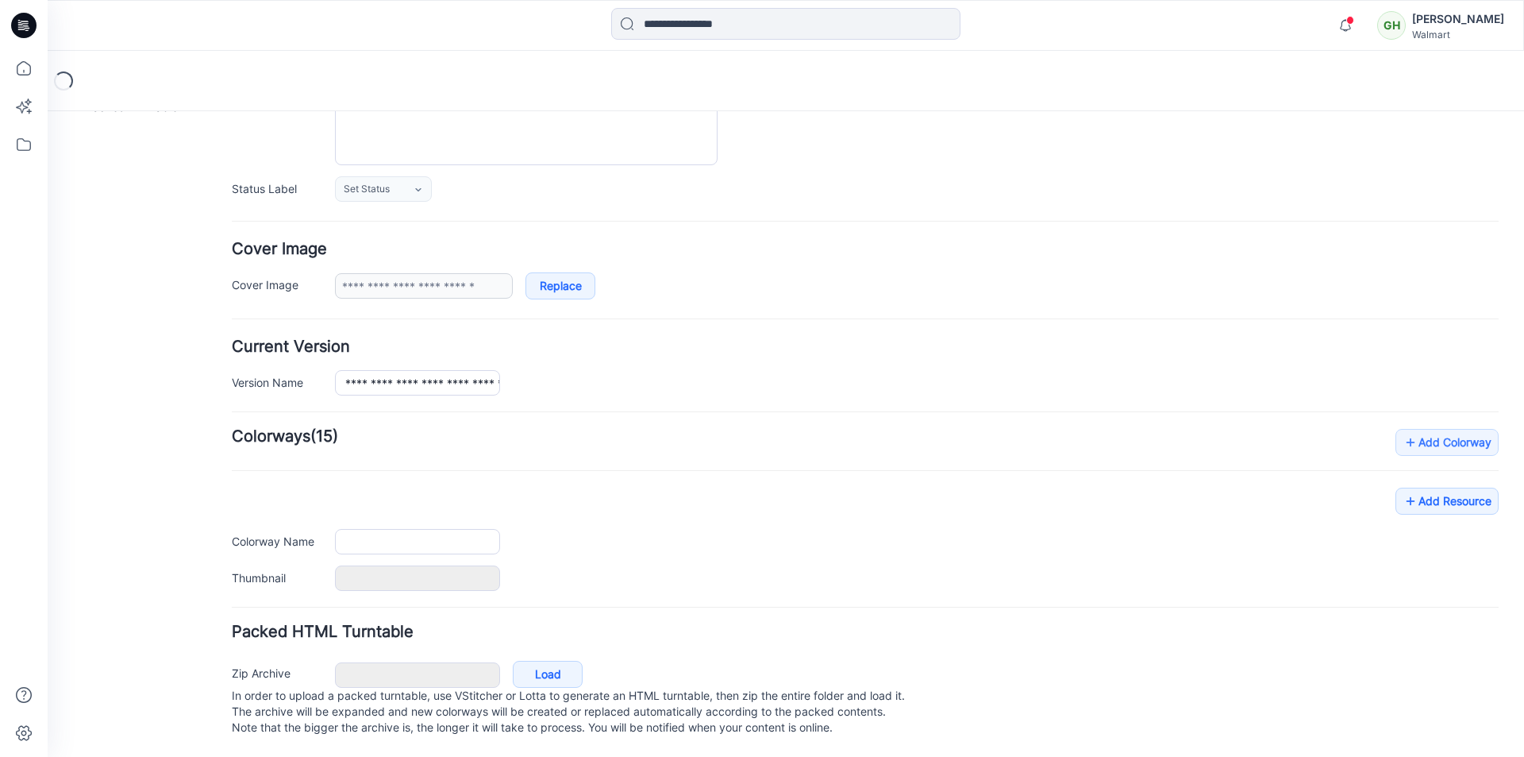
type input "**********"
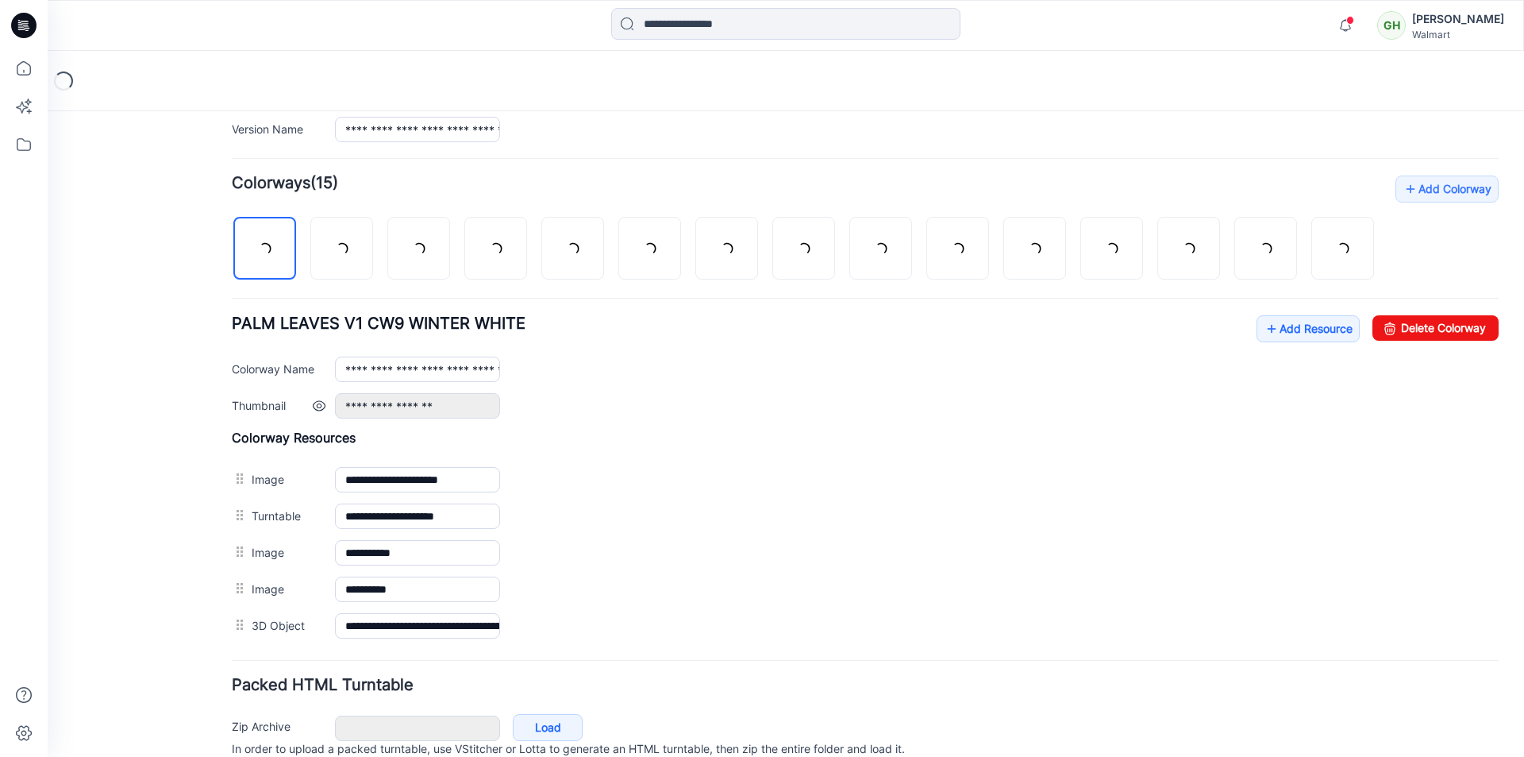
scroll to position [433, 0]
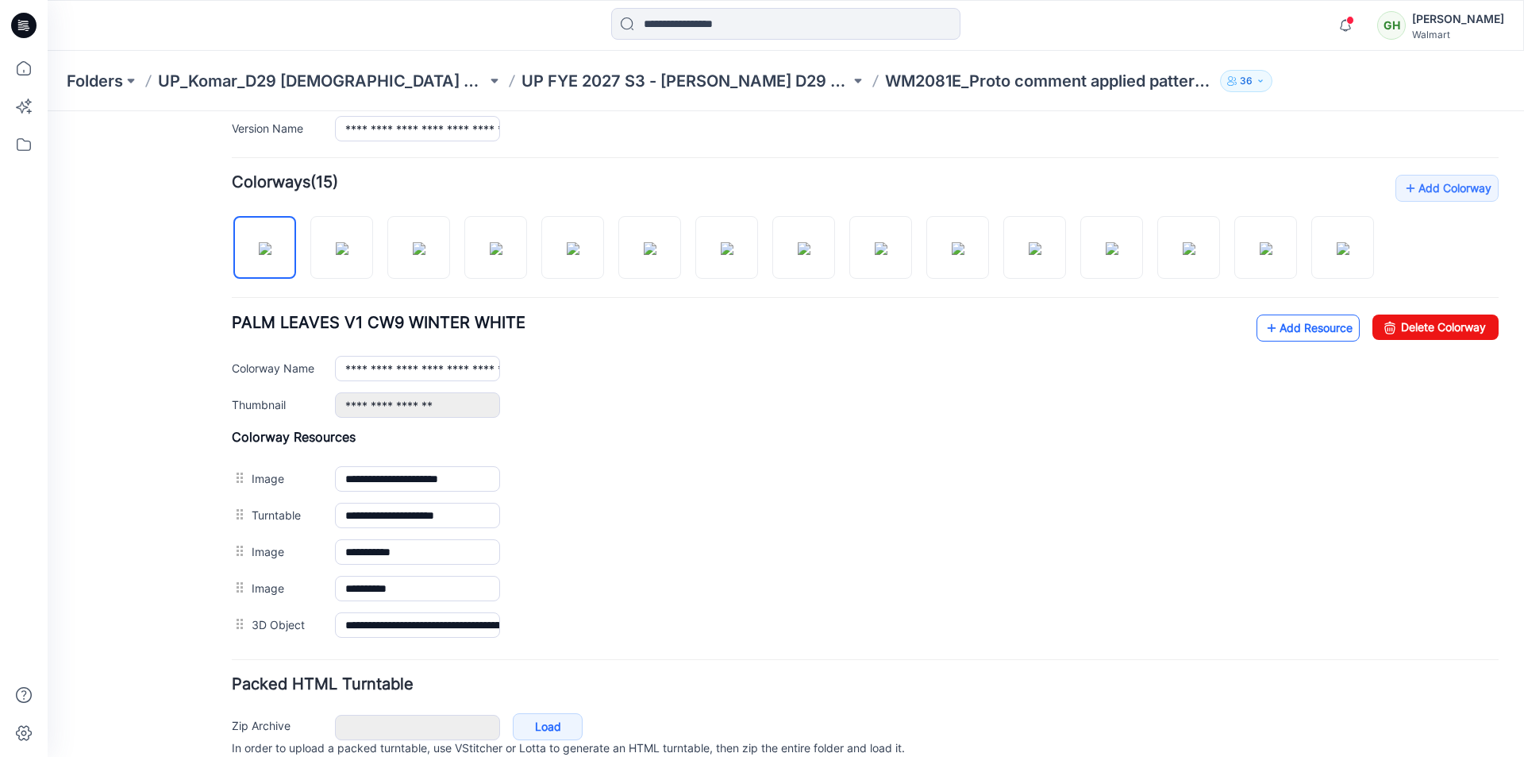
click at [1282, 341] on link "Add Resource" at bounding box center [1308, 327] width 103 height 27
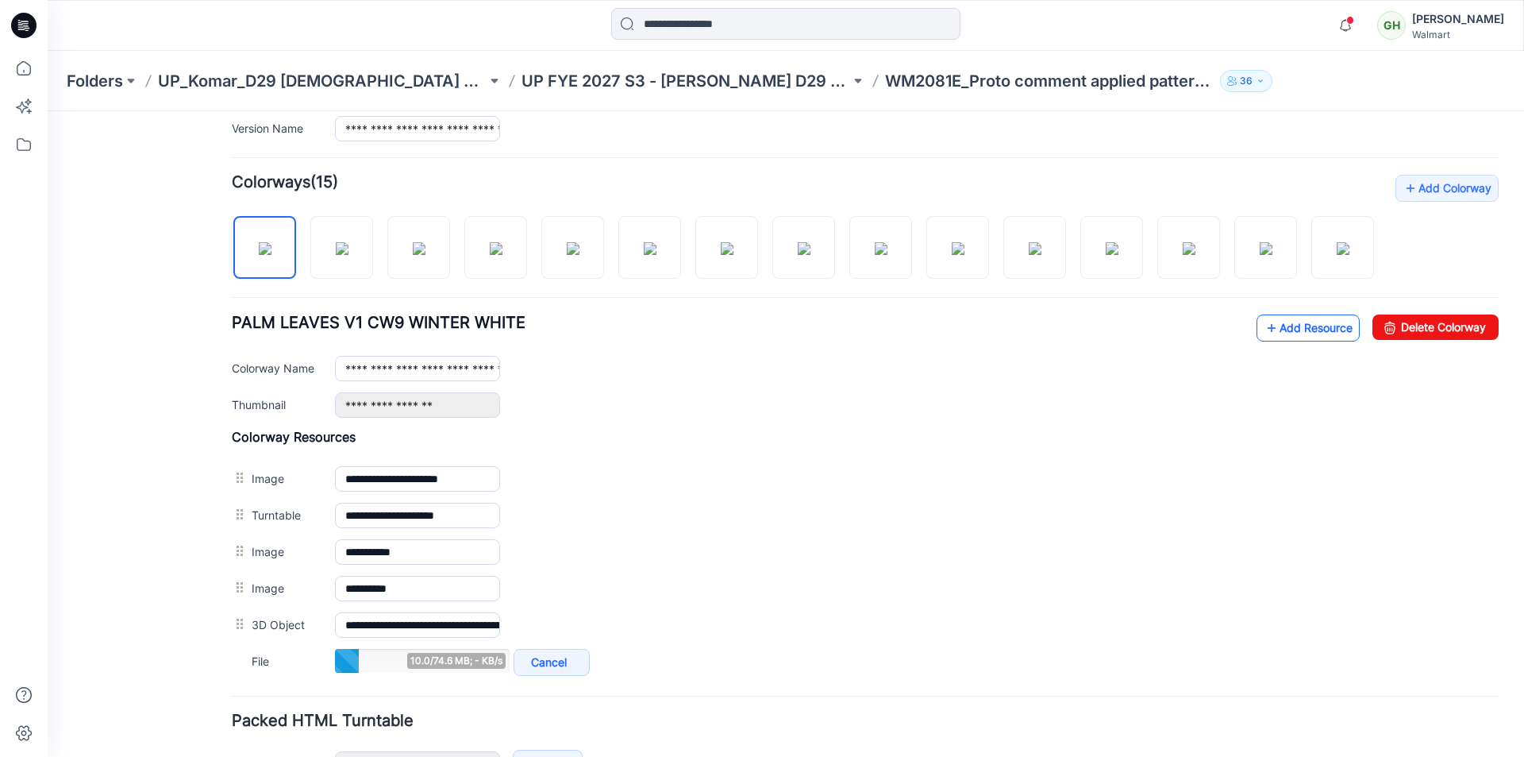
click at [1301, 341] on link "Add Resource" at bounding box center [1308, 327] width 103 height 27
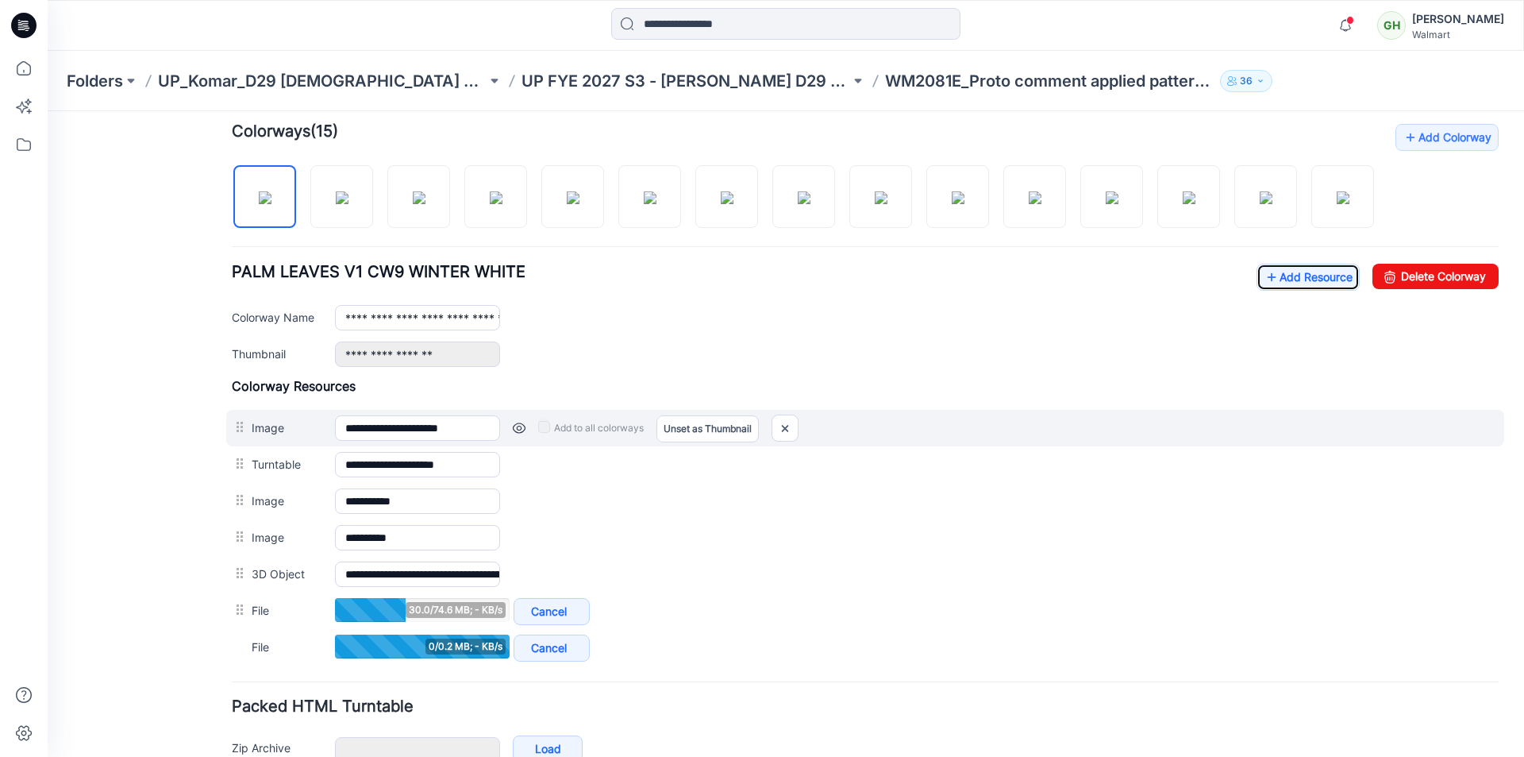
scroll to position [512, 0]
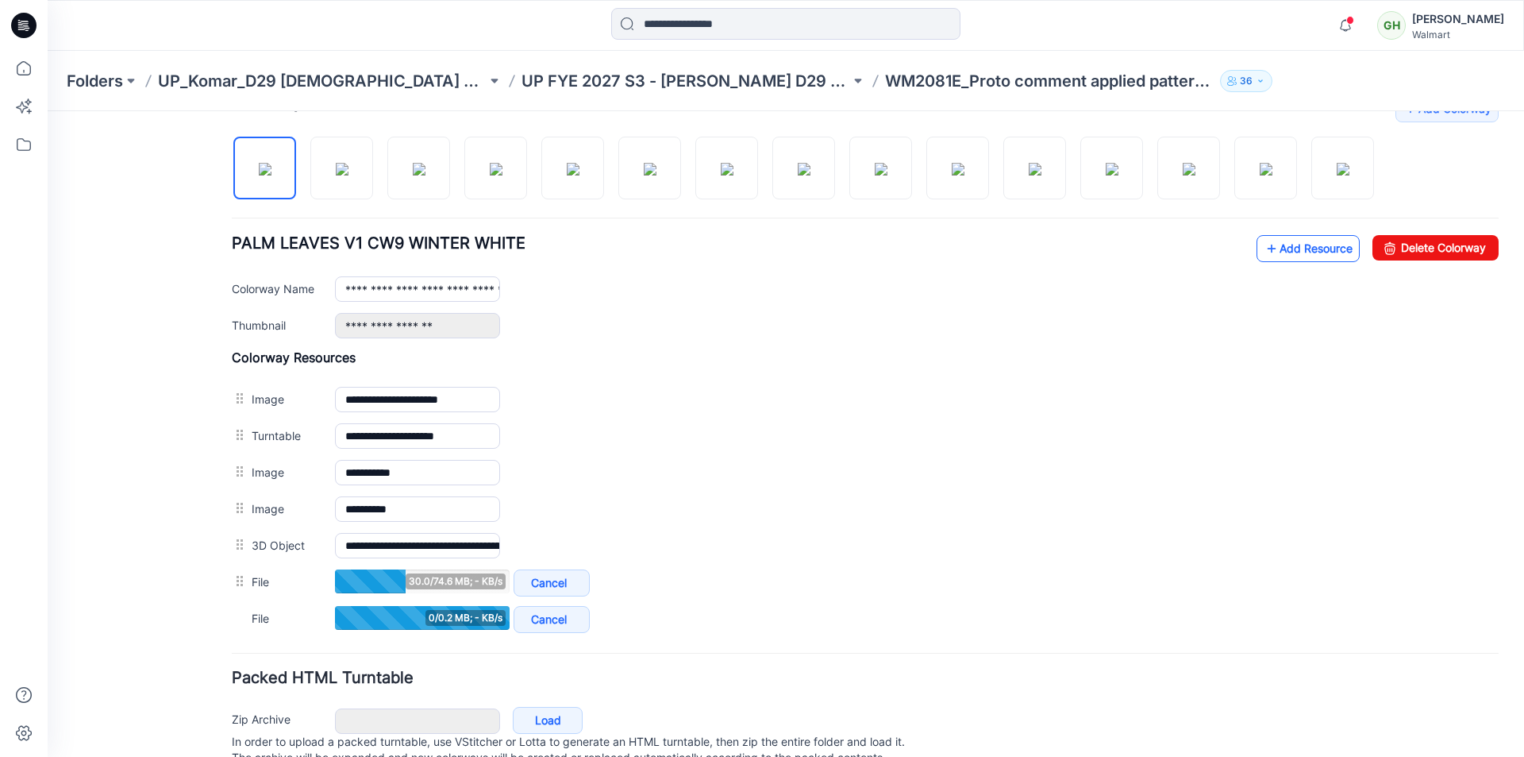
click at [1284, 262] on link "Add Resource" at bounding box center [1308, 248] width 103 height 27
click at [1294, 262] on link "Add Resource" at bounding box center [1308, 248] width 103 height 27
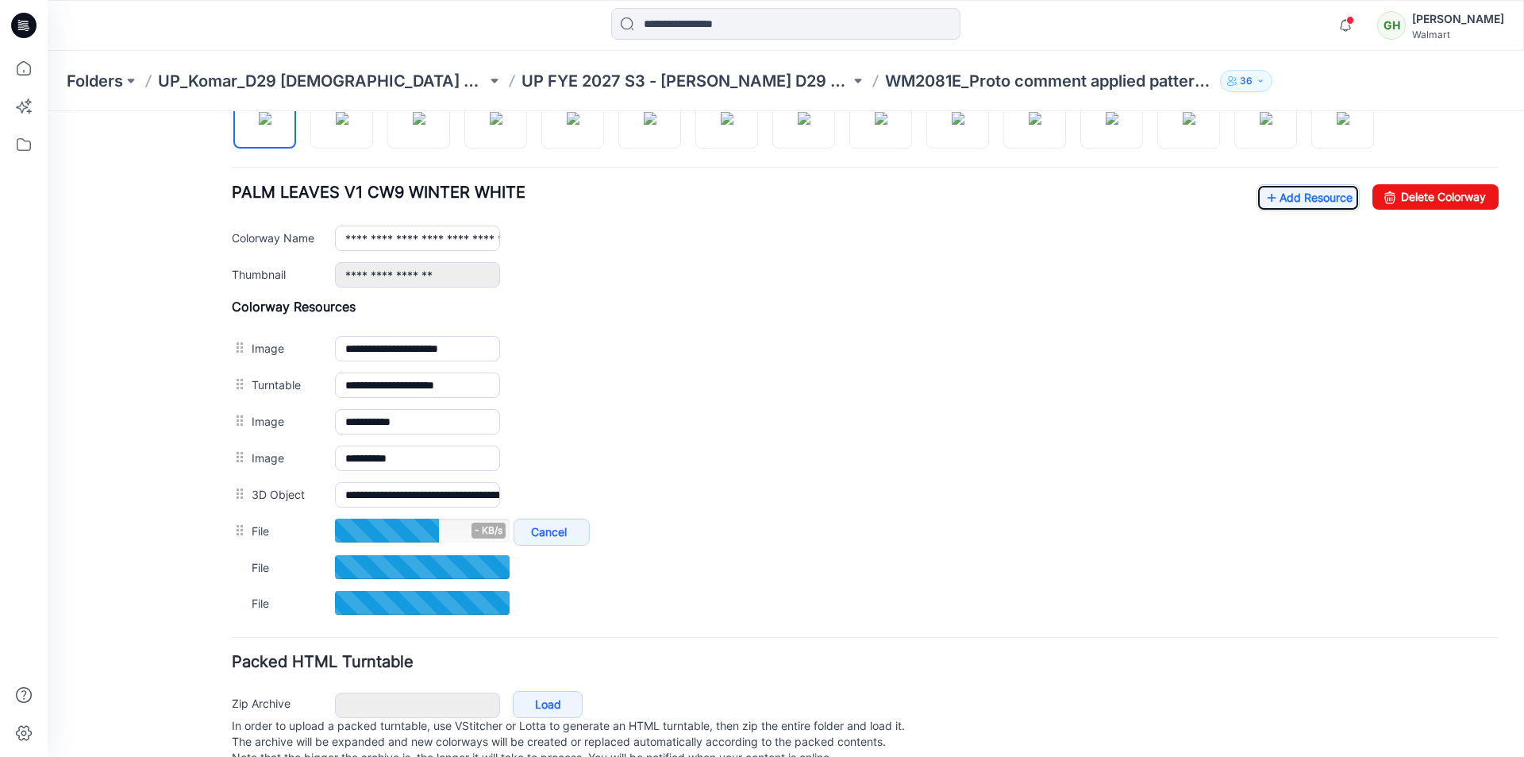
scroll to position [592, 0]
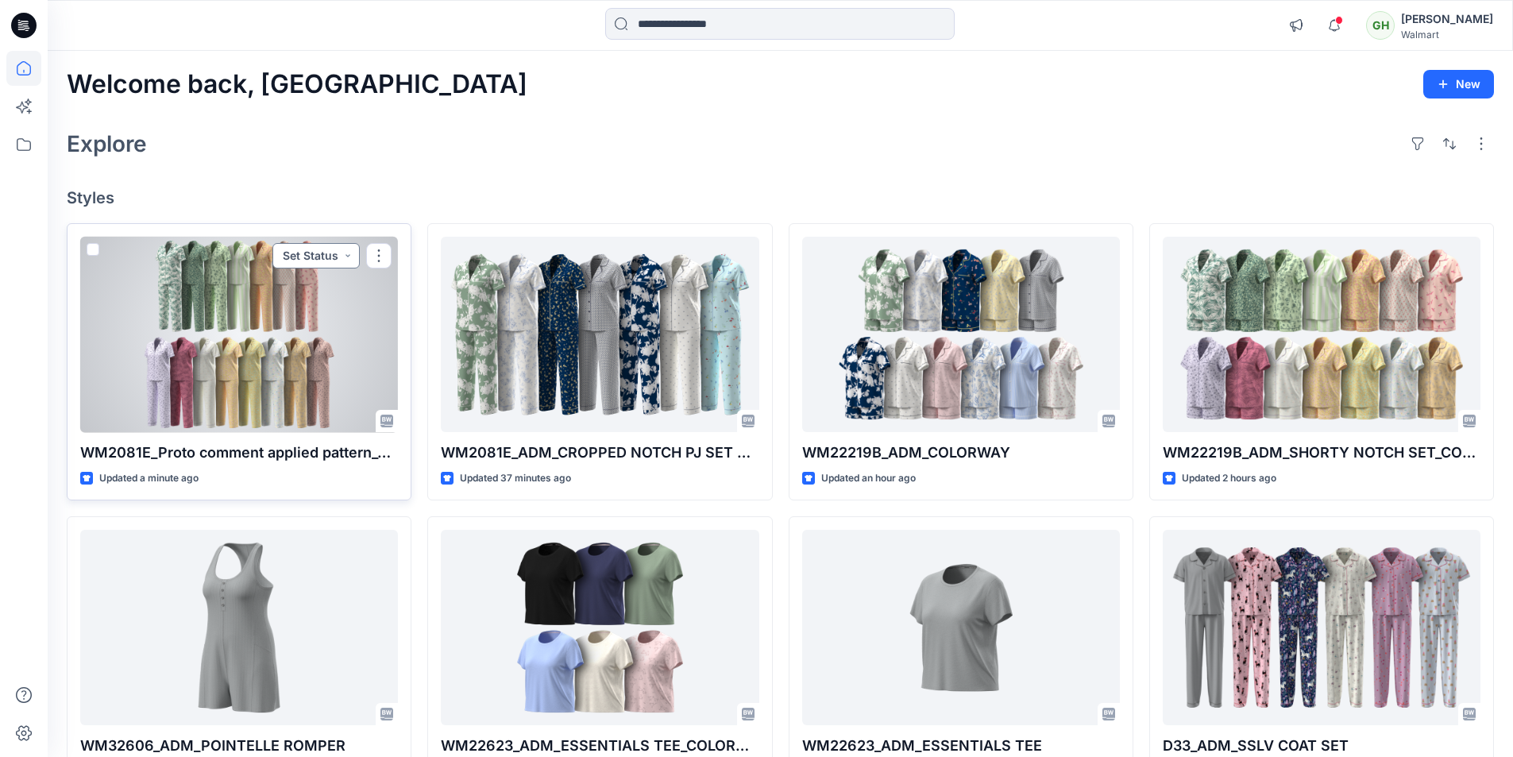
click at [330, 250] on button "Set Status" at bounding box center [315, 255] width 87 height 25
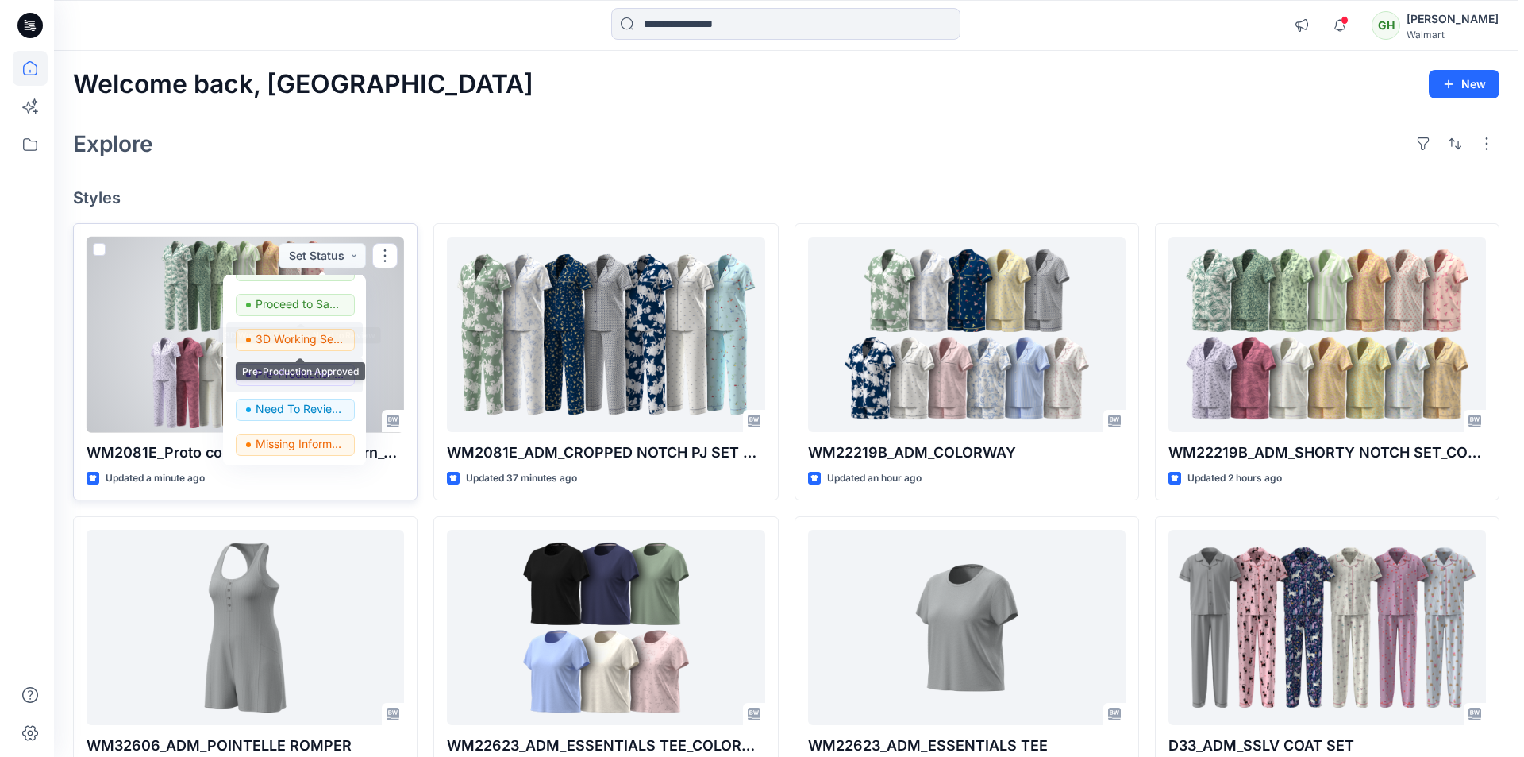
scroll to position [159, 0]
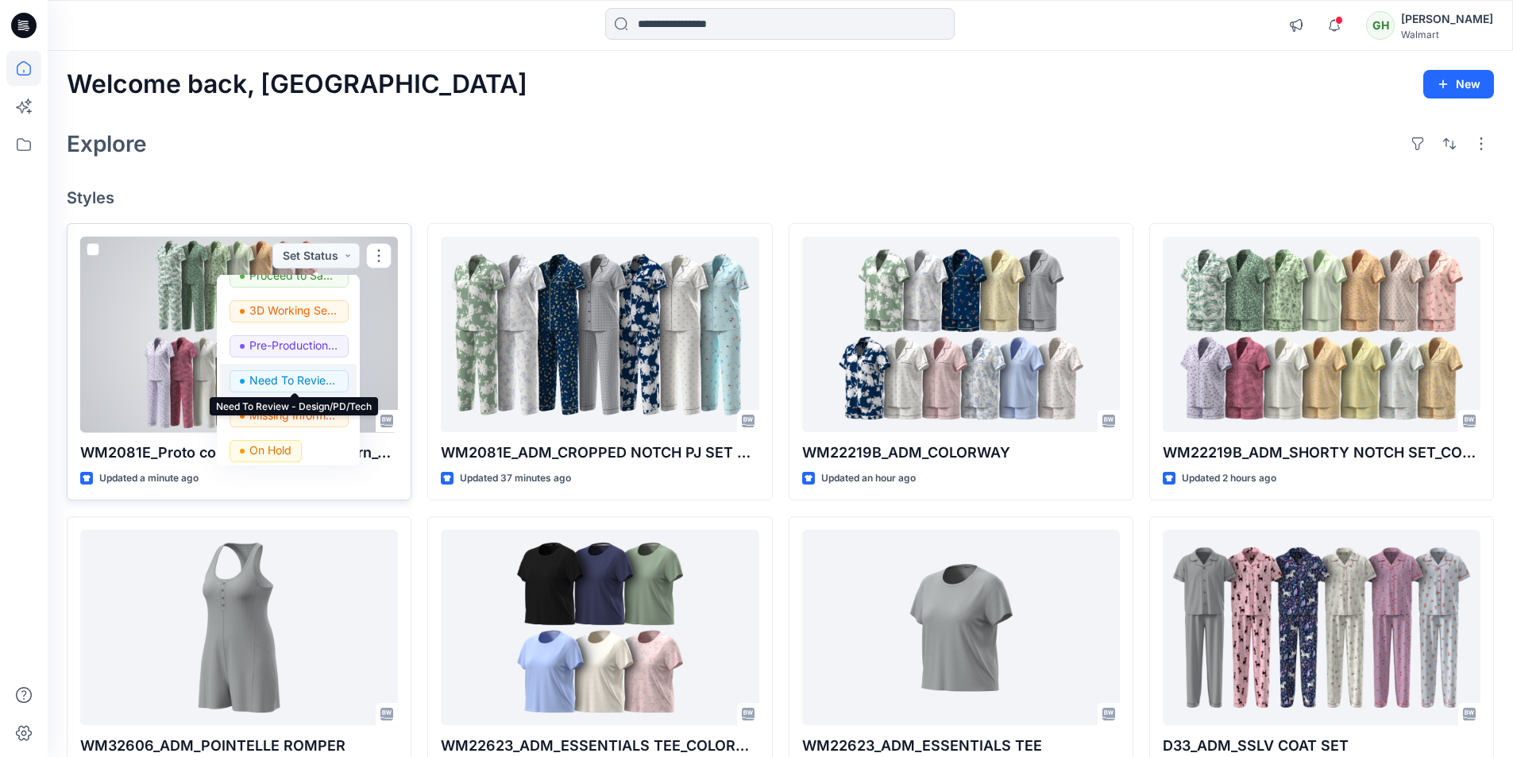
click at [288, 380] on p "Need To Review - Design/PD/Tech" at bounding box center [293, 380] width 89 height 21
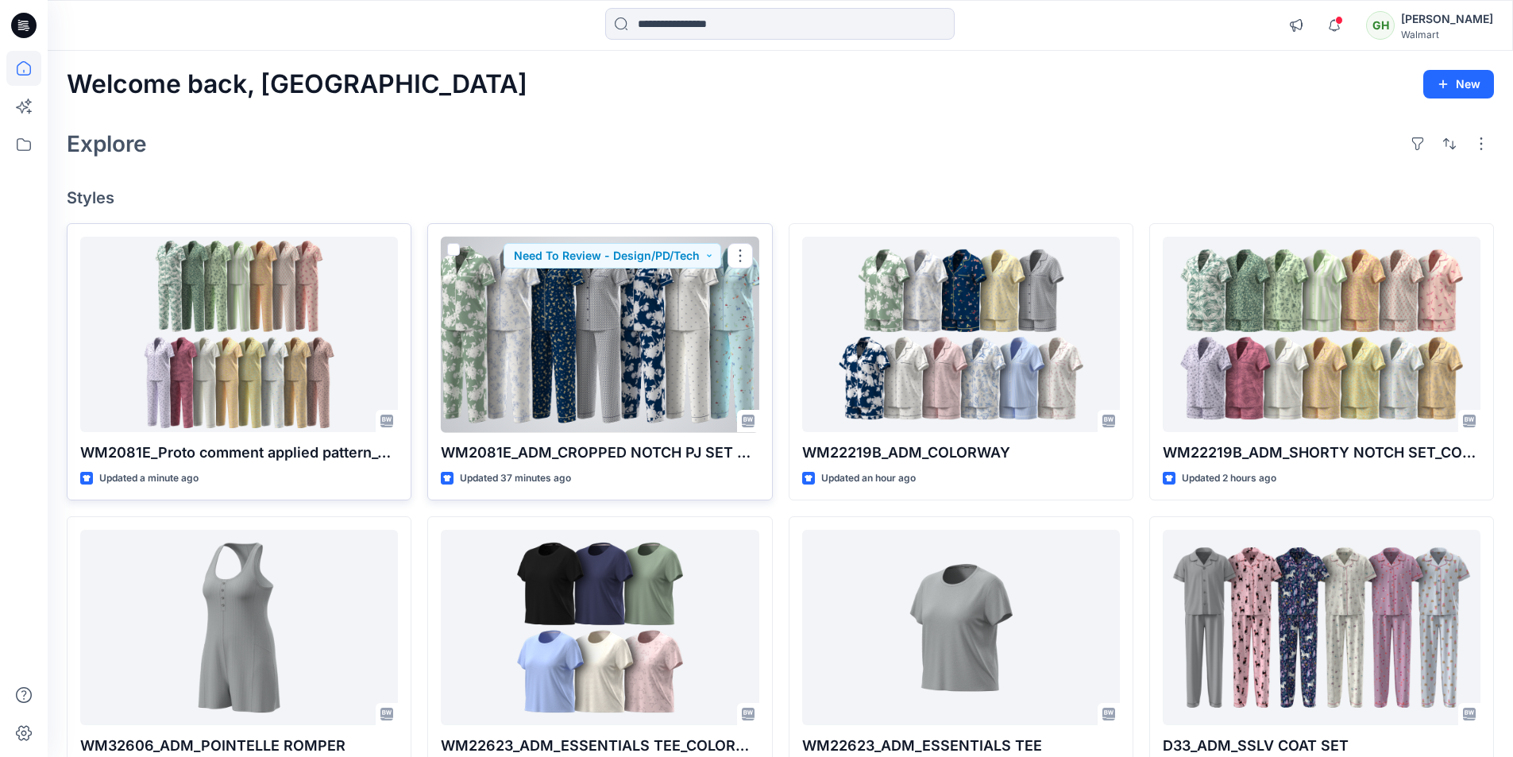
click at [650, 333] on div at bounding box center [600, 335] width 318 height 196
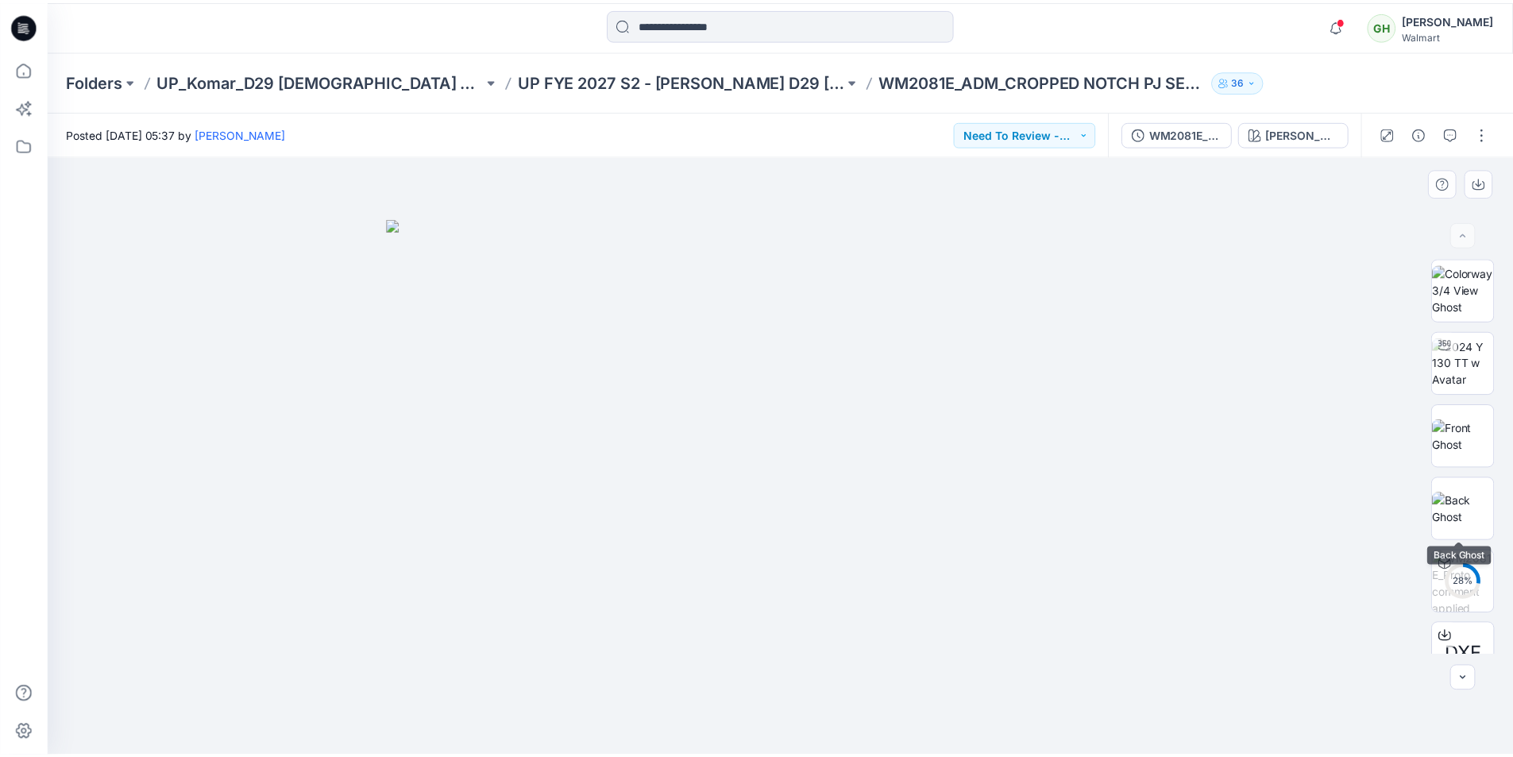
scroll to position [251, 0]
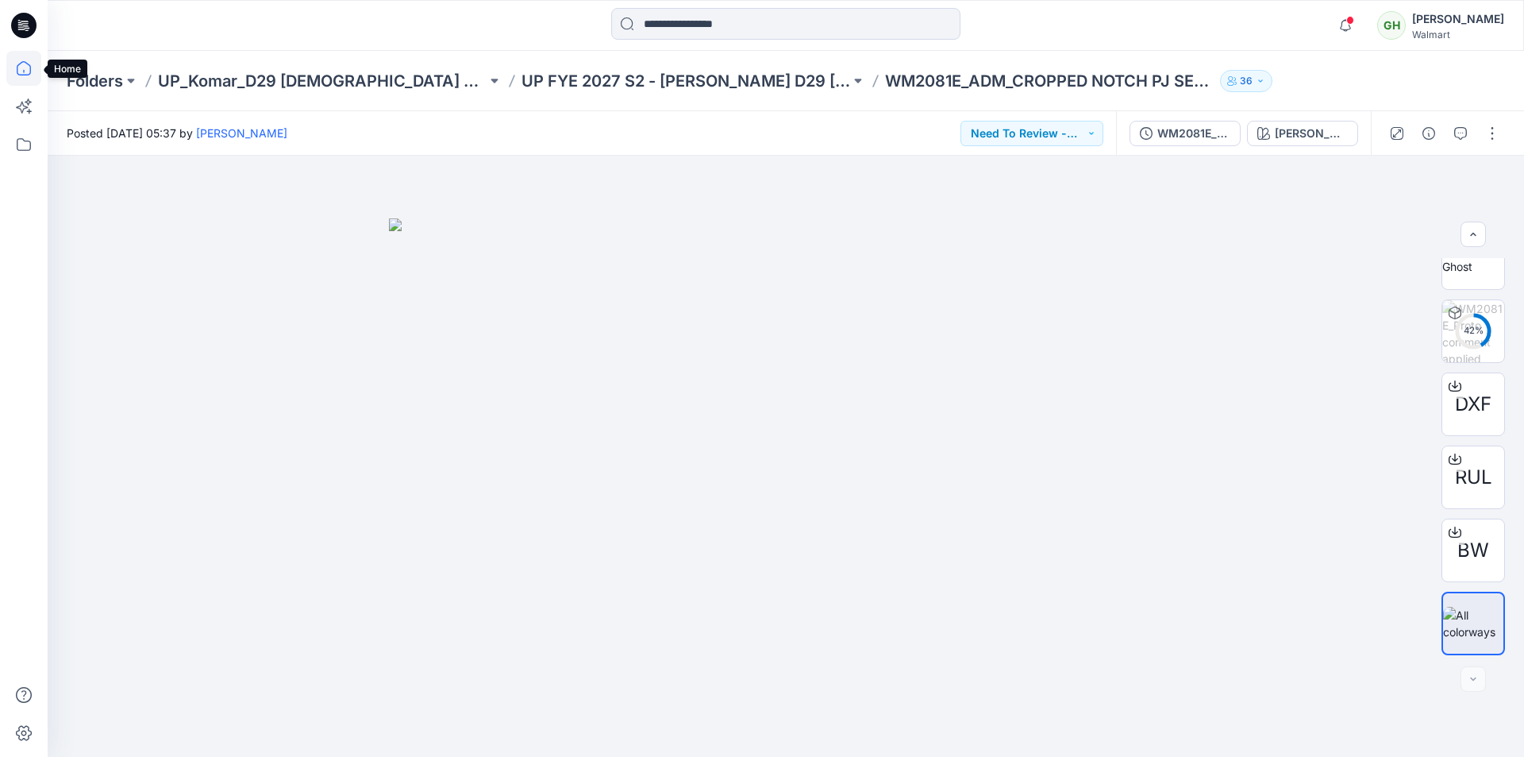
click at [29, 69] on icon at bounding box center [23, 68] width 35 height 35
